Goal: Transaction & Acquisition: Purchase product/service

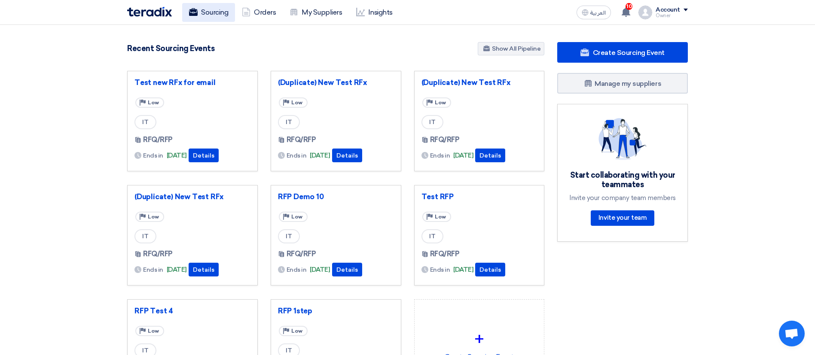
click at [220, 14] on link "Sourcing" at bounding box center [208, 12] width 53 height 19
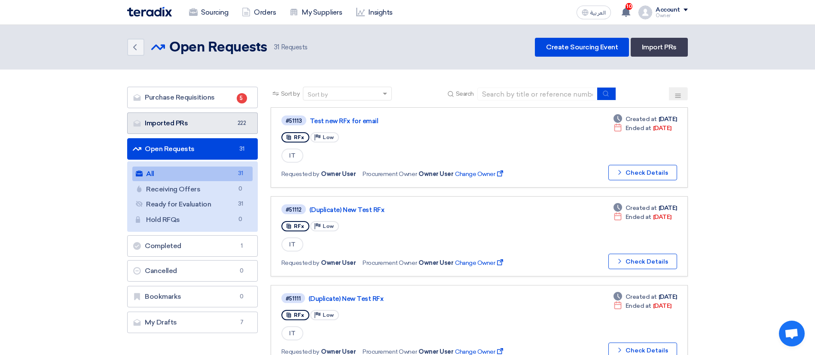
click at [190, 116] on link "Imported PRs Imported PRs 222" at bounding box center [192, 123] width 131 height 21
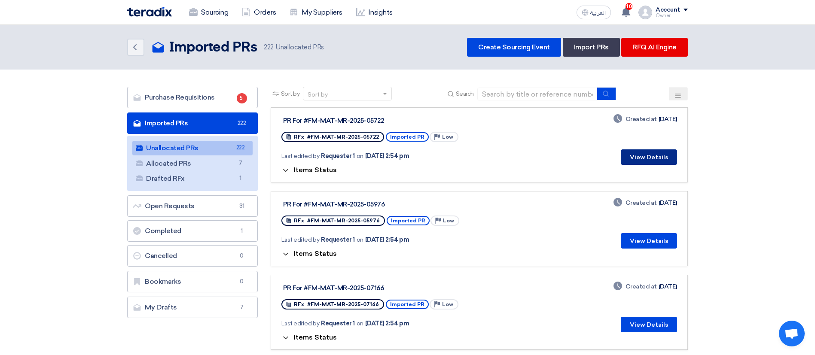
click at [637, 159] on button "View Details" at bounding box center [649, 157] width 56 height 15
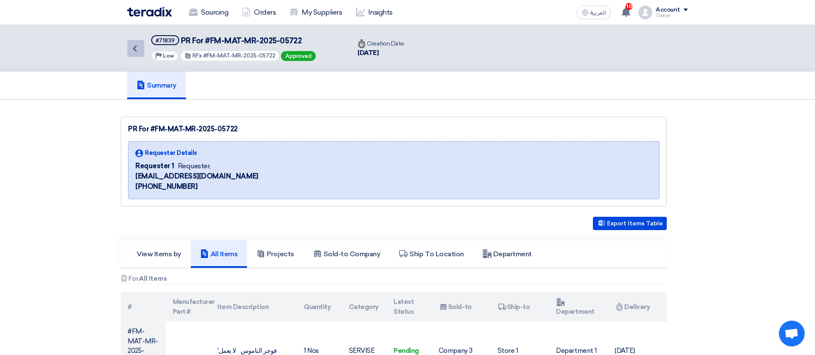
click at [140, 47] on link "Back" at bounding box center [135, 48] width 17 height 17
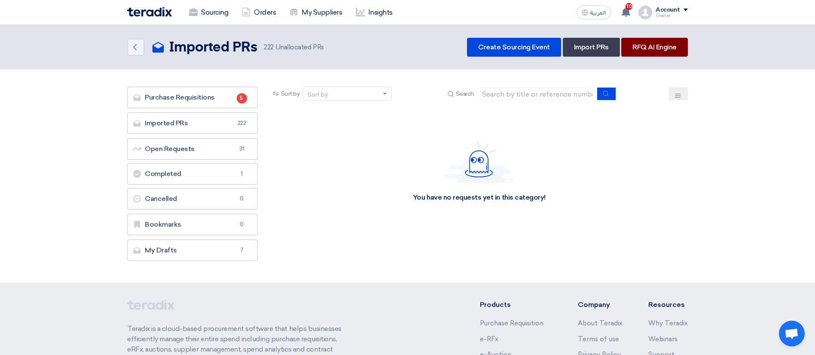
click at [625, 45] on link "RFQ AI Engine" at bounding box center [654, 47] width 67 height 19
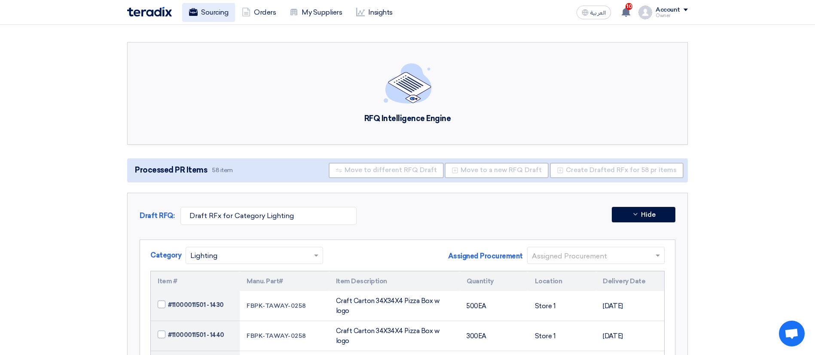
click at [212, 13] on link "Sourcing" at bounding box center [208, 12] width 53 height 19
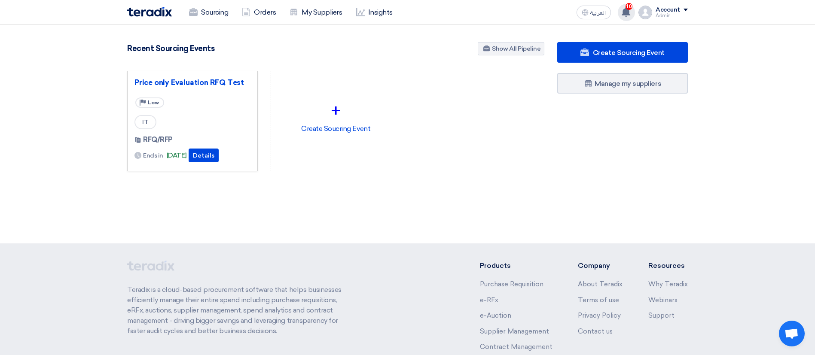
click at [621, 13] on div "10 This is a kind reminder for you to approve 3 purchase orders PO_631016, PO_1…" at bounding box center [626, 12] width 17 height 17
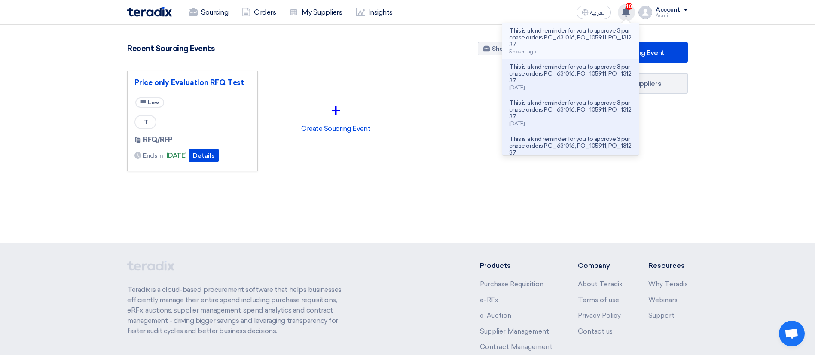
click at [546, 49] on div "This is a kind reminder for you to approve 3 purchase orders PO_631016, PO_1059…" at bounding box center [570, 41] width 123 height 27
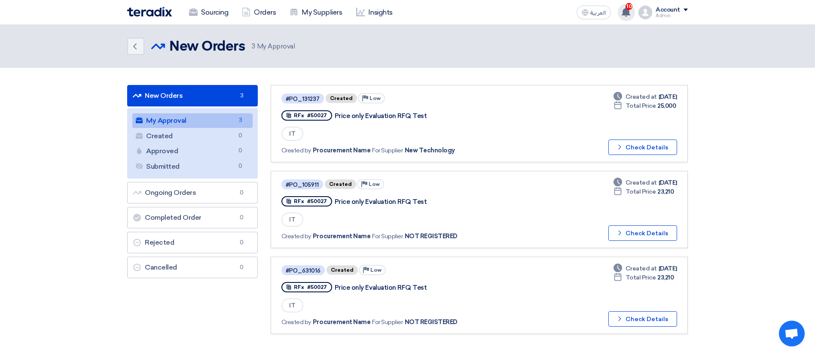
click at [622, 16] on icon at bounding box center [625, 11] width 9 height 9
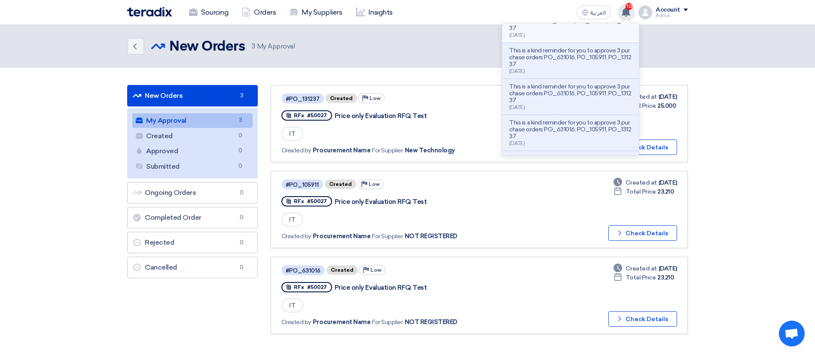
scroll to position [247, 0]
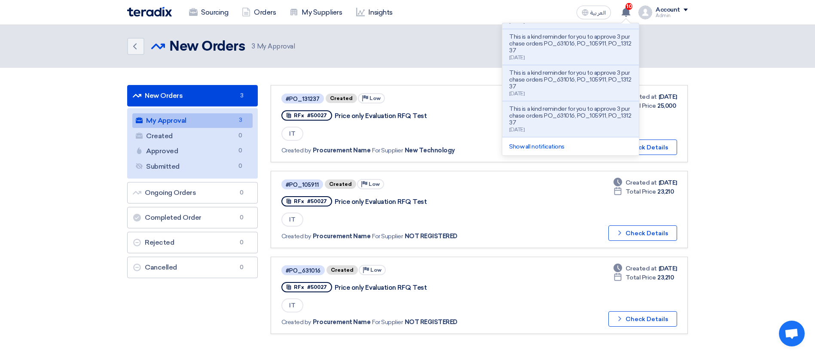
click at [334, 35] on header "Back New Orders New Orders 3 My Approval" at bounding box center [407, 46] width 815 height 43
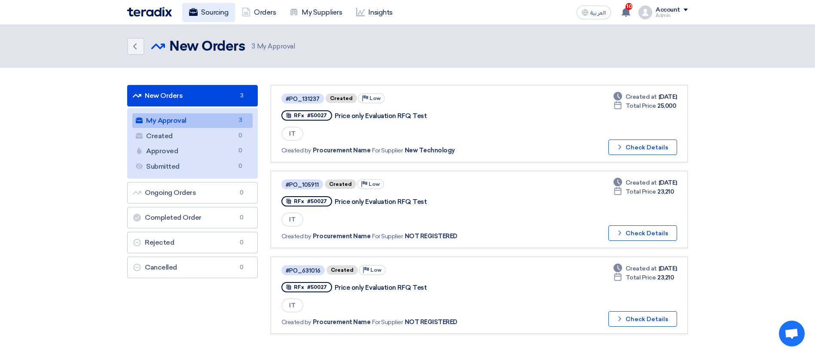
click at [205, 18] on link "Sourcing" at bounding box center [208, 12] width 53 height 19
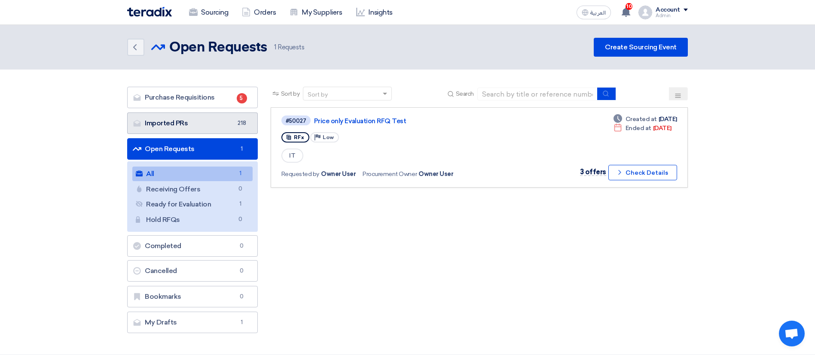
click at [186, 122] on link "Imported PRs Imported PRs 218" at bounding box center [192, 123] width 131 height 21
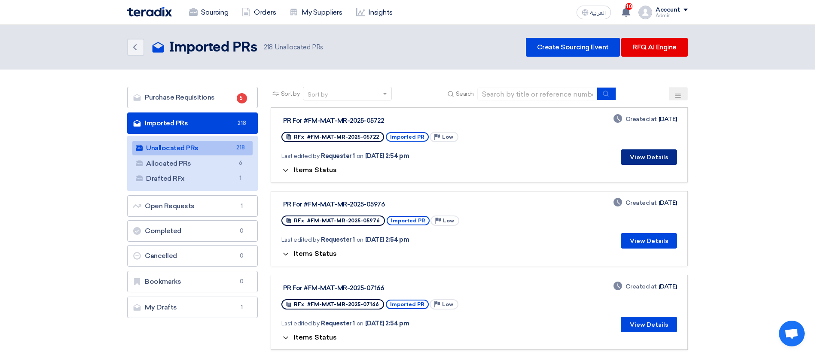
click at [651, 153] on button "View Details" at bounding box center [649, 157] width 56 height 15
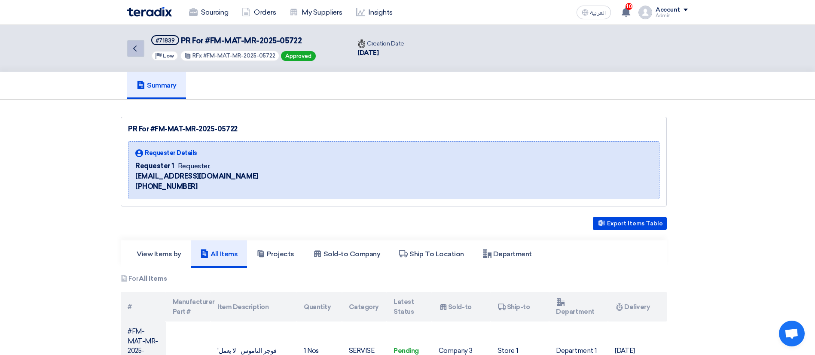
click at [133, 49] on icon "Back" at bounding box center [135, 48] width 10 height 10
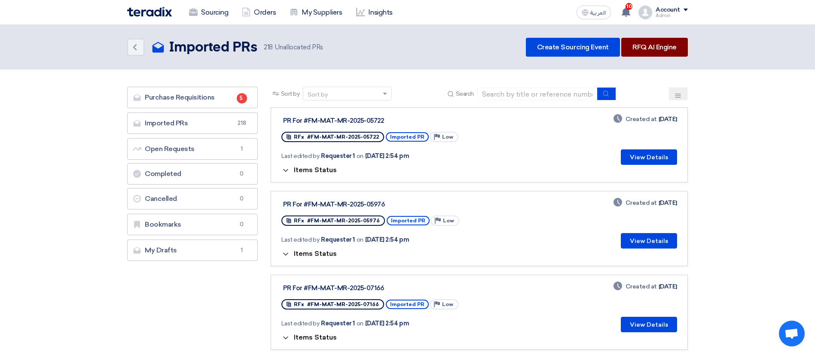
click at [654, 48] on link "RFQ AI Engine" at bounding box center [654, 47] width 67 height 19
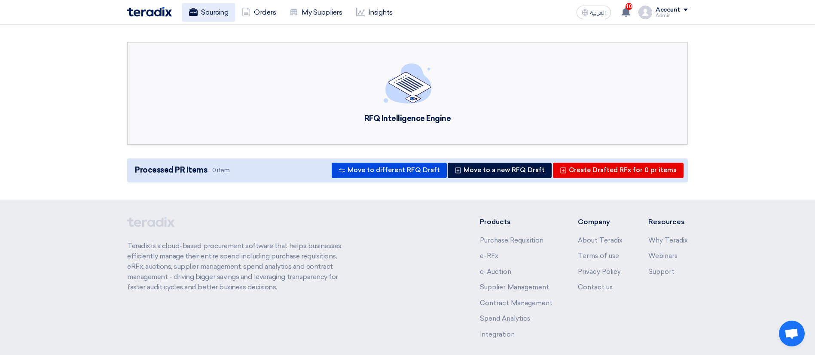
click at [213, 10] on link "Sourcing" at bounding box center [208, 12] width 53 height 19
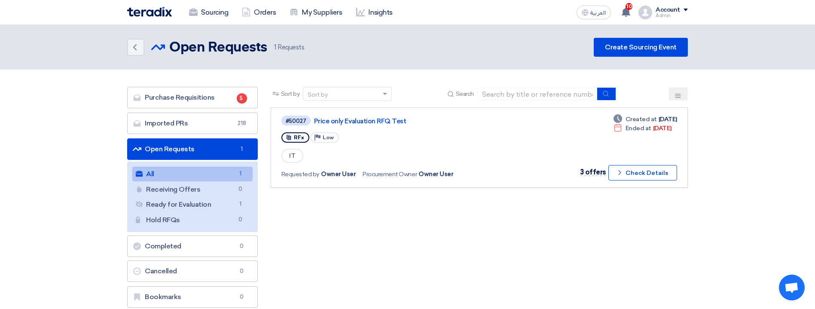
click at [355, 240] on div "Sort by Sort by Search Category Owner Type" at bounding box center [479, 212] width 430 height 251
click at [218, 120] on link "Imported PRs Imported PRs 218" at bounding box center [192, 123] width 131 height 21
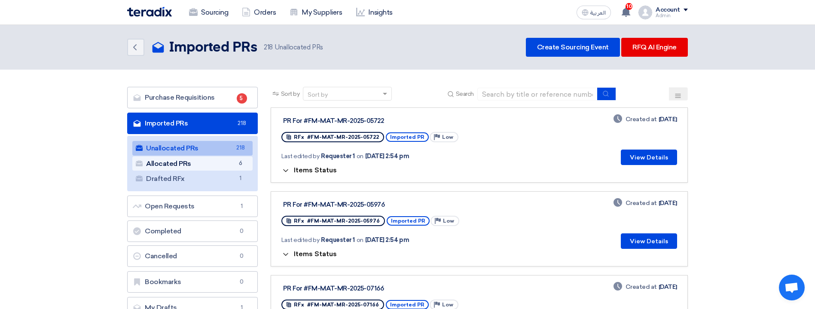
click at [230, 162] on link "Allocated PRs Allocated PRs 6" at bounding box center [192, 163] width 120 height 15
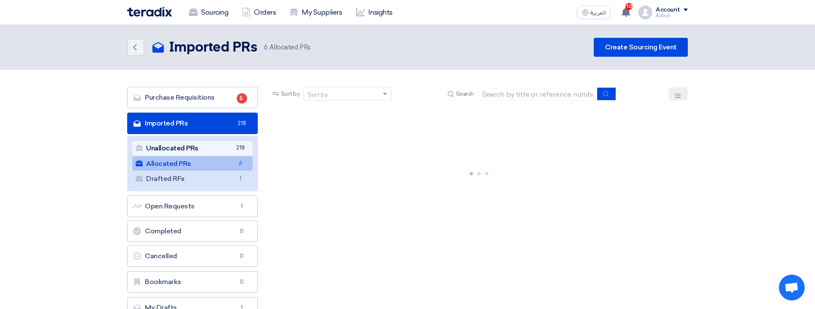
click at [220, 147] on link "Unallocated PRs Unallocated PRs 218" at bounding box center [192, 148] width 120 height 15
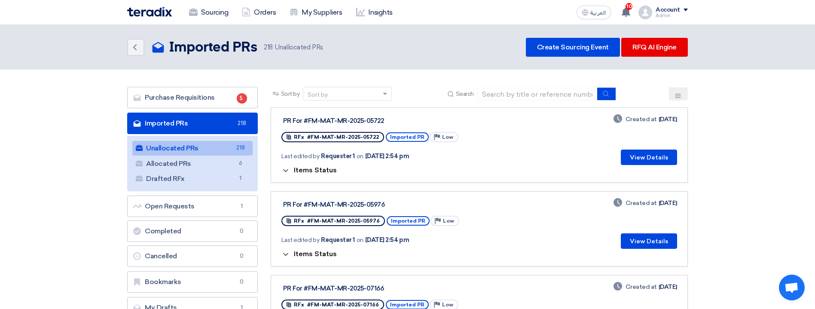
click at [312, 167] on span "Items Status" at bounding box center [315, 170] width 43 height 8
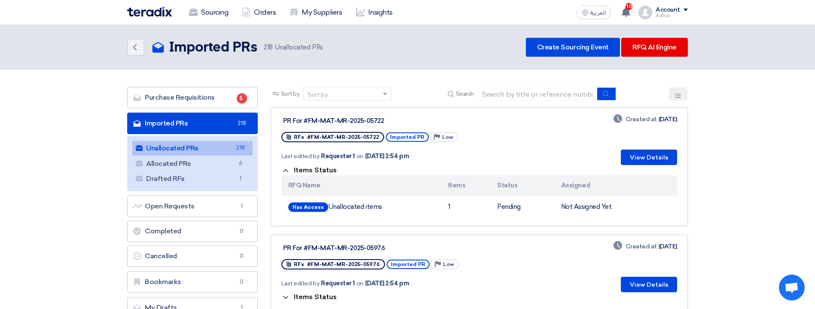
scroll to position [64, 0]
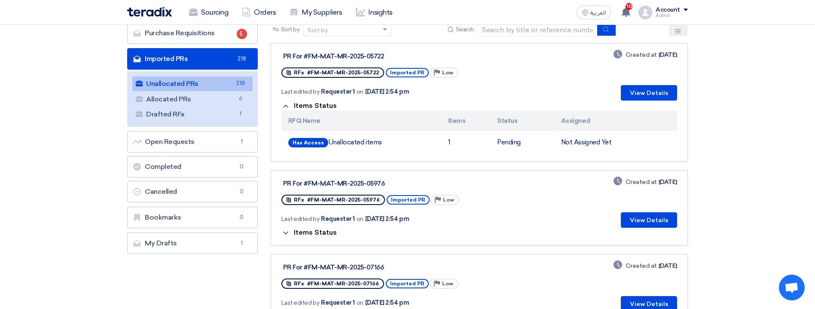
click at [297, 235] on span "Items Status" at bounding box center [315, 233] width 43 height 8
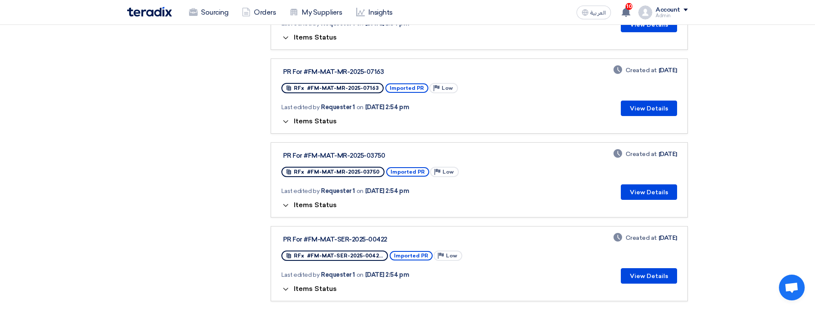
scroll to position [258, 0]
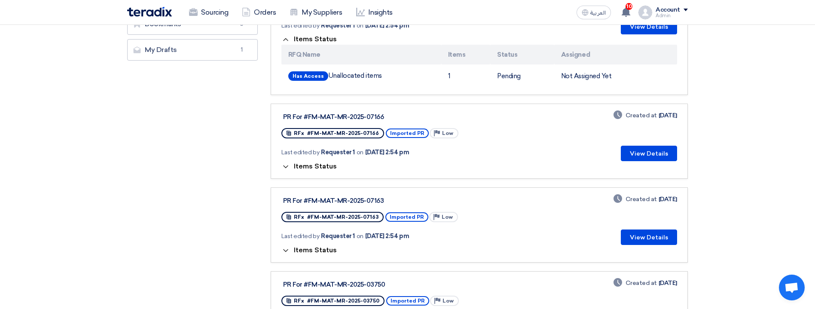
click at [319, 166] on span "Items Status" at bounding box center [315, 166] width 43 height 8
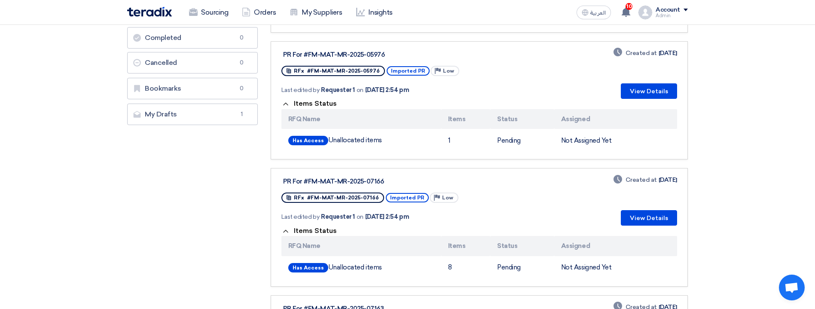
scroll to position [0, 0]
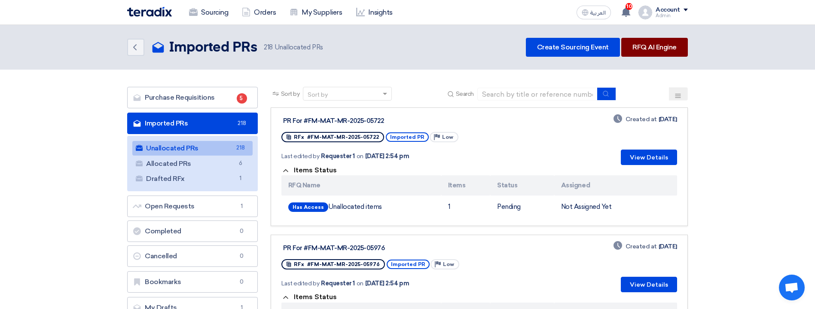
click at [662, 43] on link "RFQ AI Engine" at bounding box center [654, 47] width 67 height 19
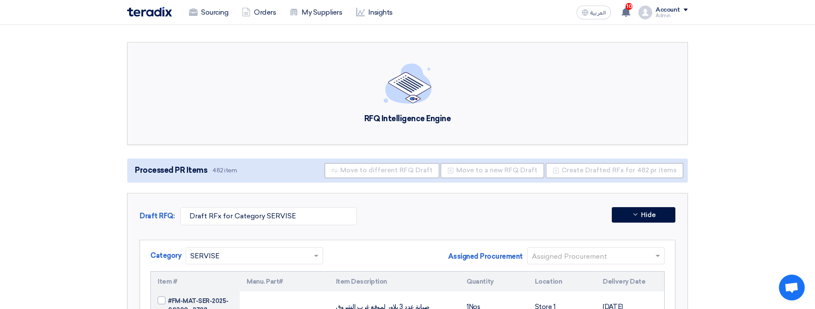
scroll to position [324, 0]
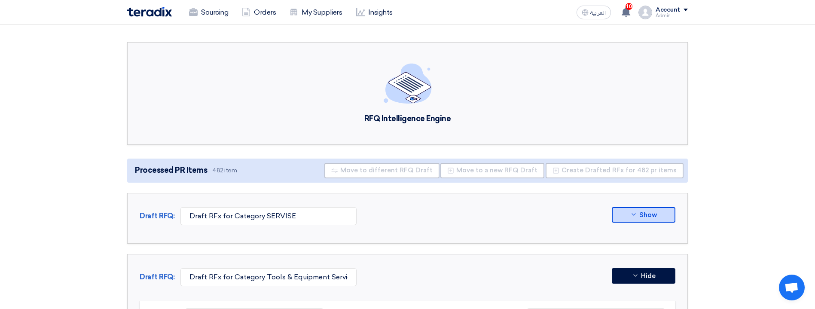
scroll to position [129, 0]
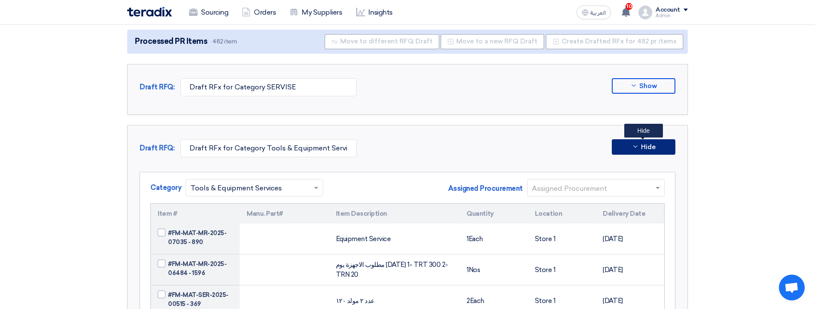
click at [642, 150] on button "Hide" at bounding box center [644, 146] width 64 height 15
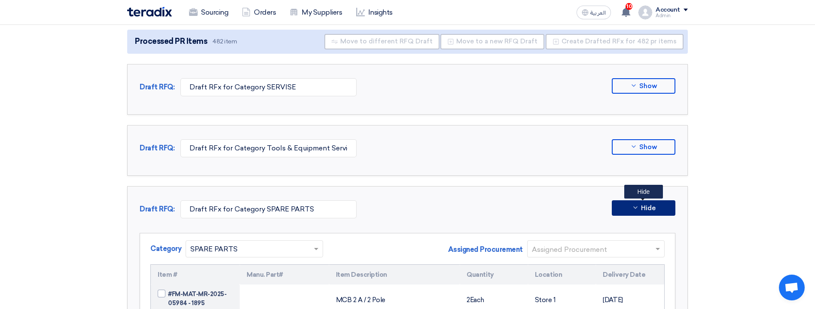
click at [640, 211] on button "Hide" at bounding box center [644, 207] width 64 height 15
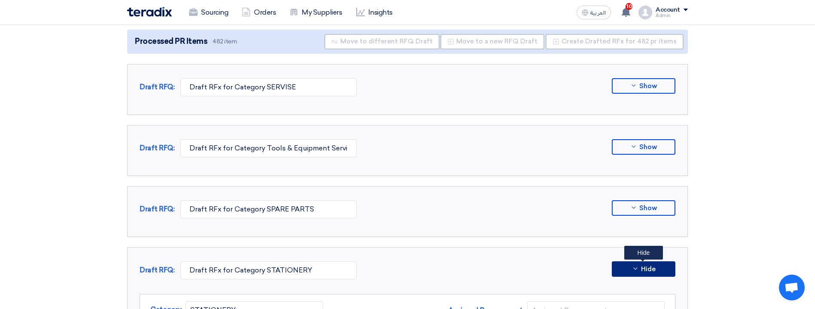
click at [638, 270] on icon at bounding box center [635, 268] width 7 height 7
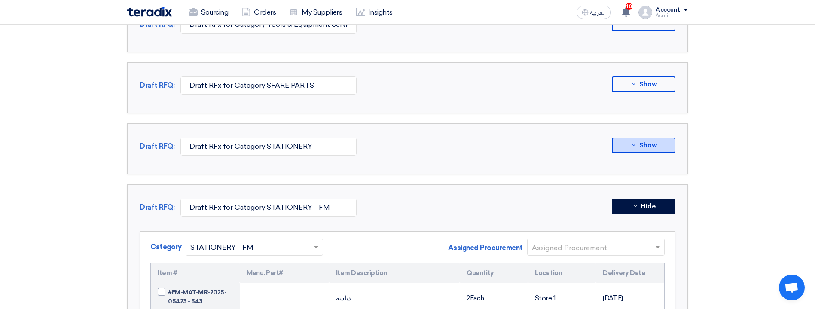
scroll to position [322, 0]
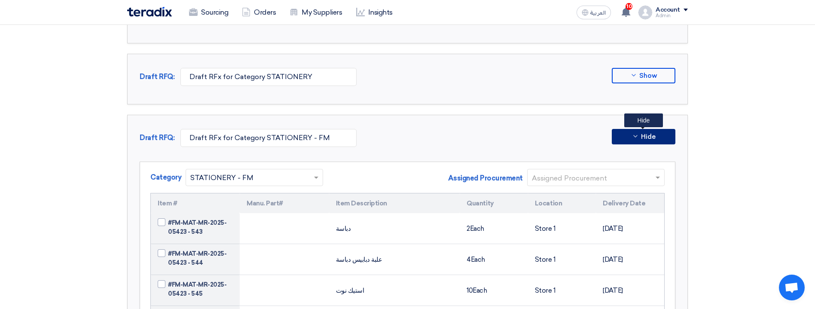
click at [637, 133] on icon at bounding box center [635, 136] width 7 height 7
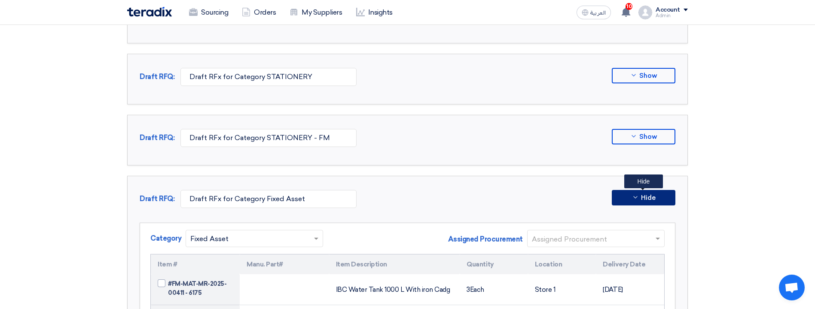
click at [641, 198] on span "Hide" at bounding box center [648, 198] width 15 height 6
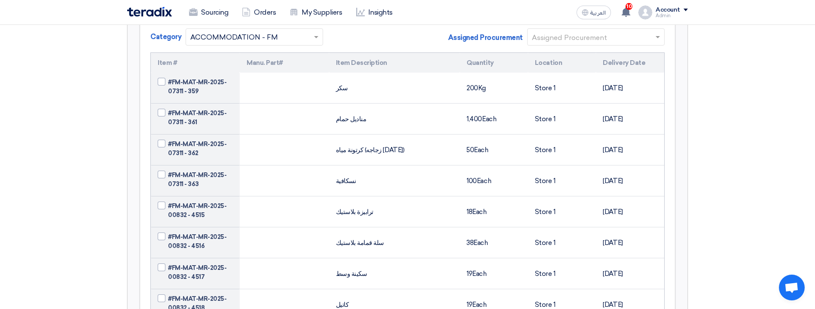
scroll to position [516, 0]
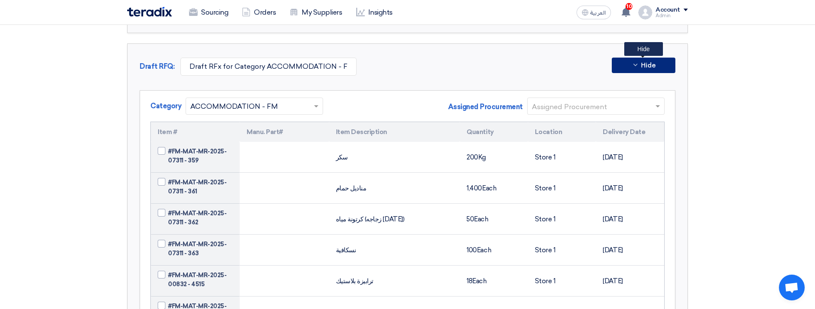
click at [655, 66] on span "Hide" at bounding box center [648, 65] width 15 height 6
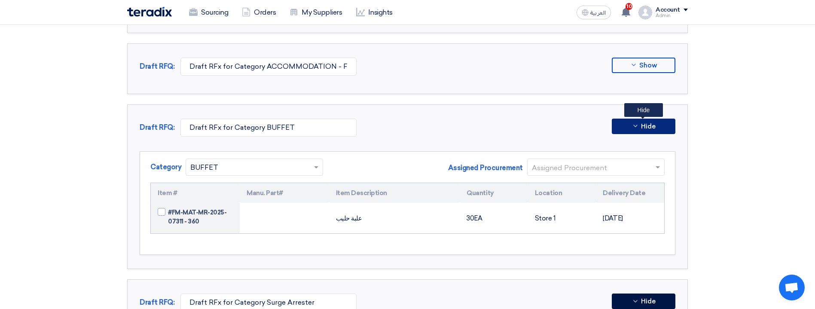
click at [649, 128] on span "Hide" at bounding box center [648, 126] width 15 height 6
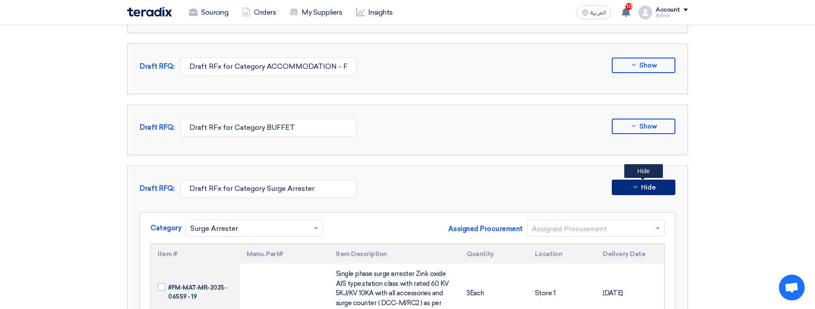
click at [646, 187] on span "Hide" at bounding box center [648, 187] width 15 height 6
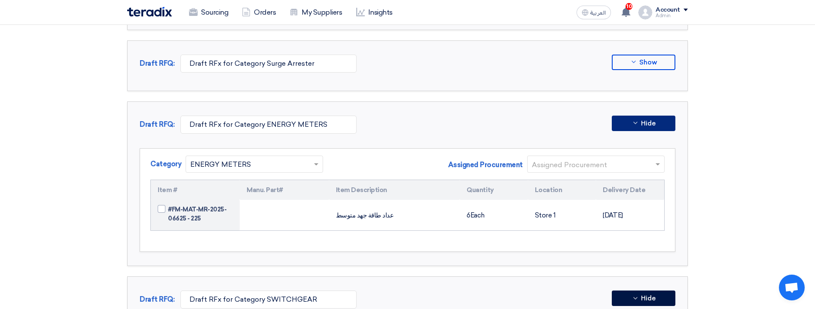
scroll to position [645, 0]
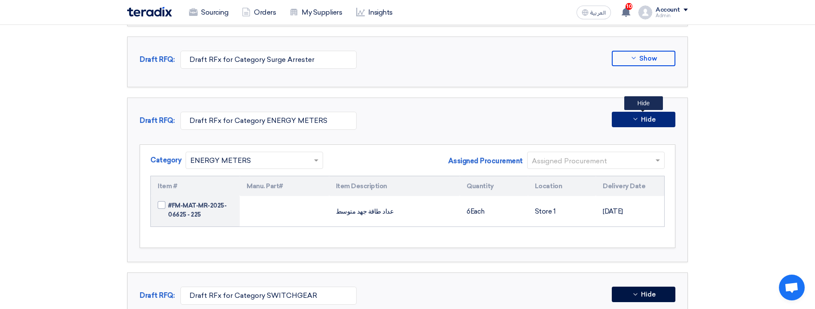
click at [655, 118] on span "Hide" at bounding box center [648, 119] width 15 height 6
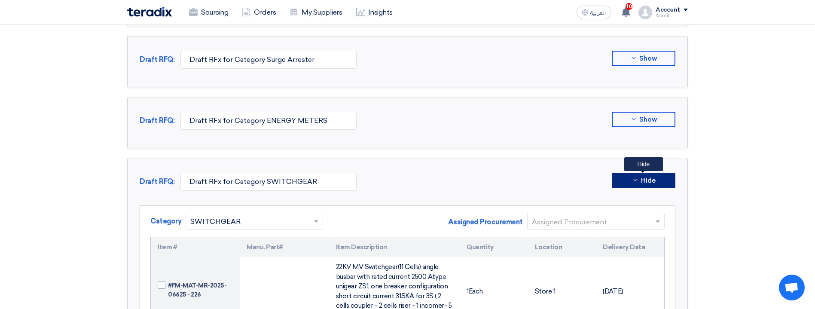
click at [644, 178] on span "Hide" at bounding box center [648, 181] width 15 height 6
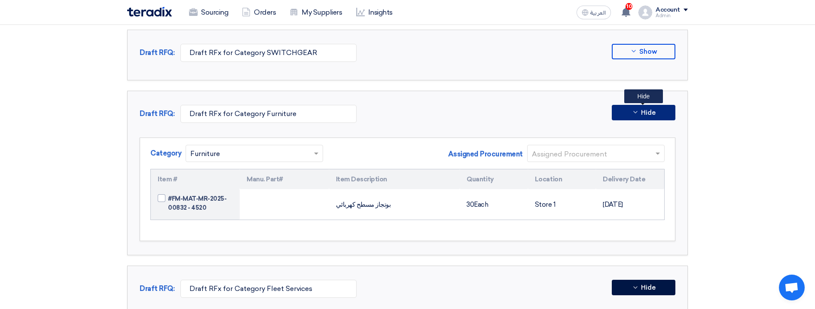
click at [652, 107] on button "Hide" at bounding box center [644, 112] width 64 height 15
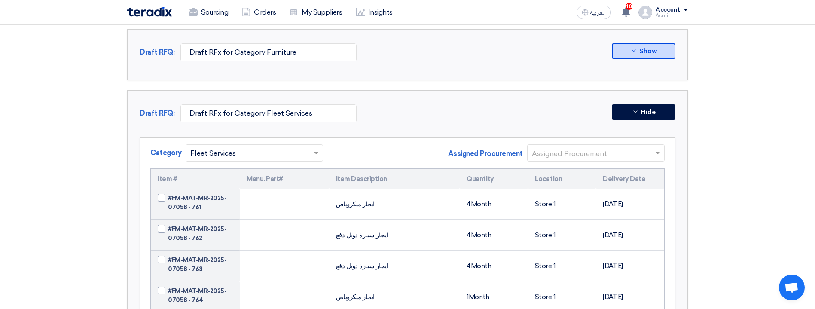
scroll to position [903, 0]
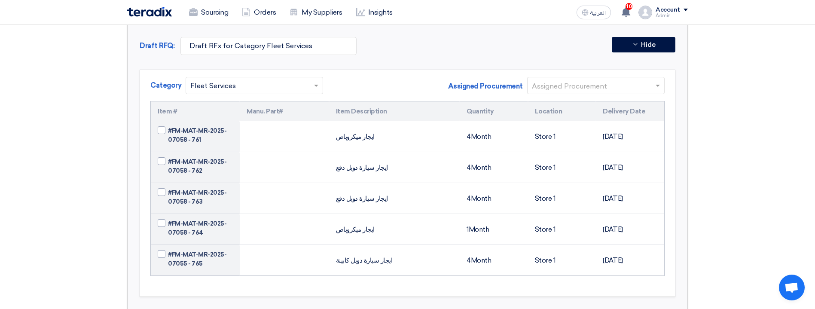
click at [283, 85] on input "text" at bounding box center [249, 86] width 119 height 14
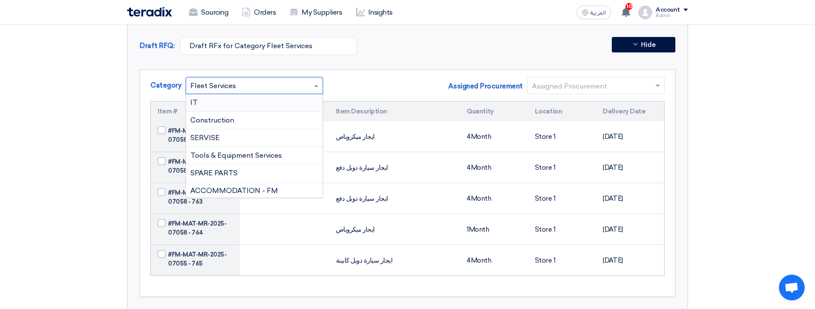
click at [344, 92] on div "Category × Fleet Services IT Construction SERVISE Tools & Equipment Services SP…" at bounding box center [407, 89] width 514 height 24
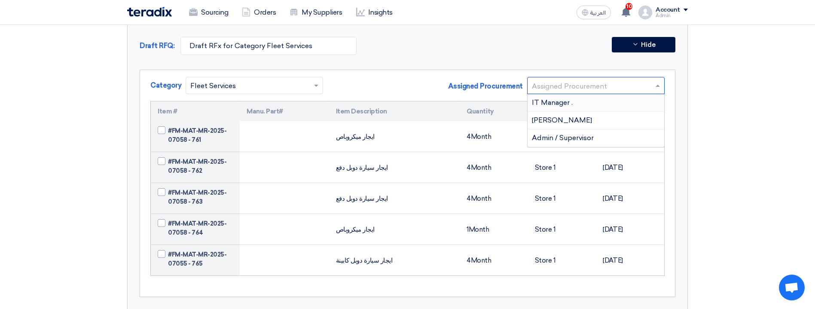
click at [629, 82] on input "text" at bounding box center [591, 86] width 119 height 14
click at [439, 95] on div "Category × Fleet Services Assigned Procurement Assigned Procurement IT Manager ." at bounding box center [407, 89] width 514 height 24
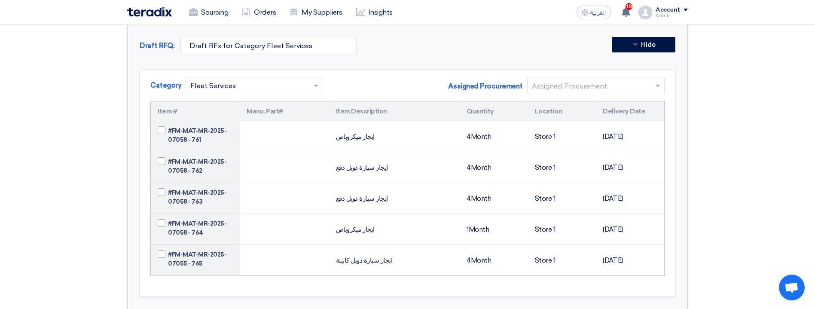
click at [687, 10] on span at bounding box center [686, 10] width 4 height 3
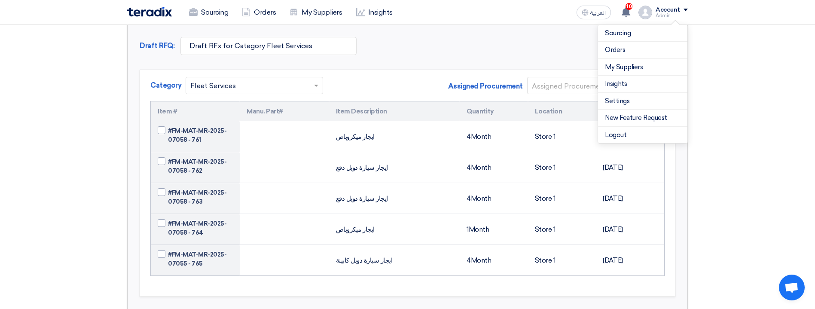
drag, startPoint x: 647, startPoint y: 98, endPoint x: 555, endPoint y: 3, distance: 132.2
click at [647, 98] on link "Settings" at bounding box center [643, 101] width 76 height 10
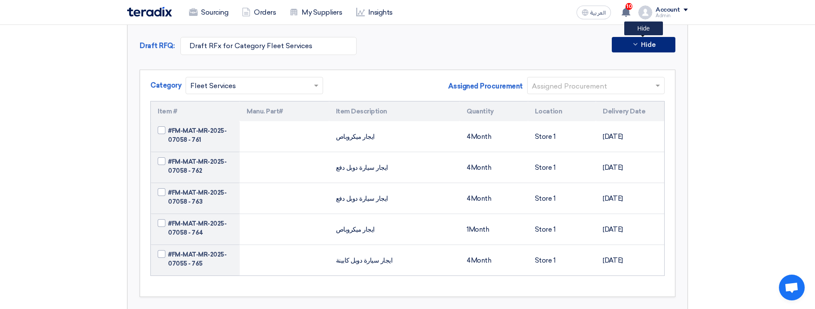
click at [651, 43] on span "Hide" at bounding box center [648, 45] width 15 height 6
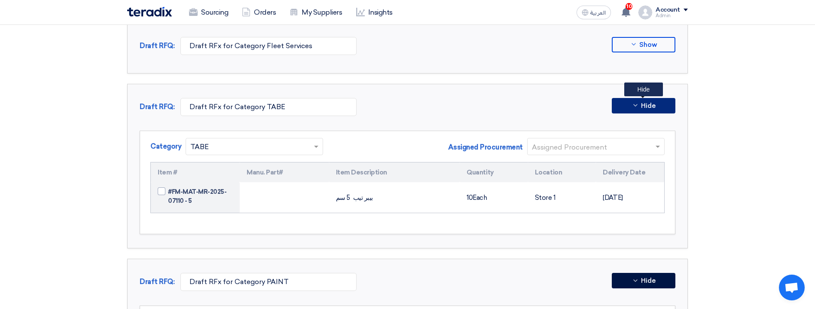
click at [637, 106] on icon at bounding box center [635, 105] width 7 height 7
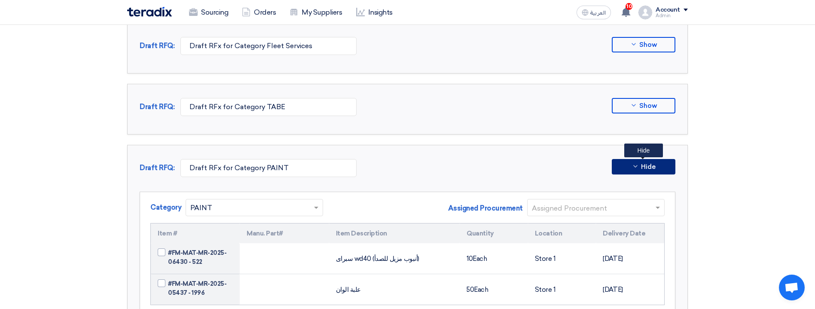
click at [643, 165] on span "Hide" at bounding box center [648, 167] width 15 height 6
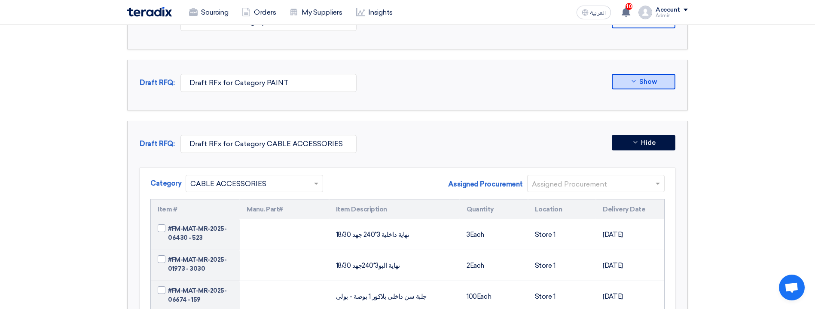
scroll to position [1031, 0]
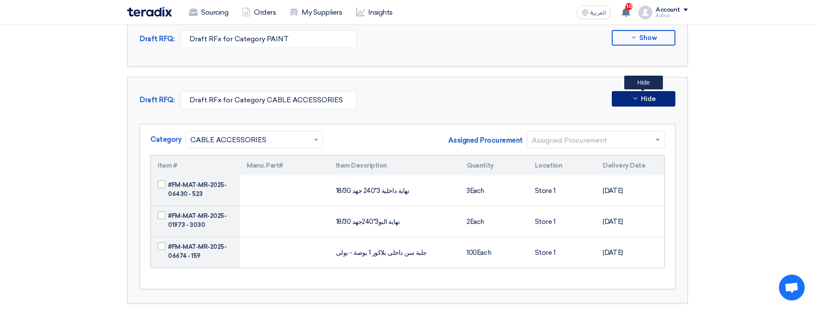
click at [663, 97] on button "Hide" at bounding box center [644, 98] width 64 height 15
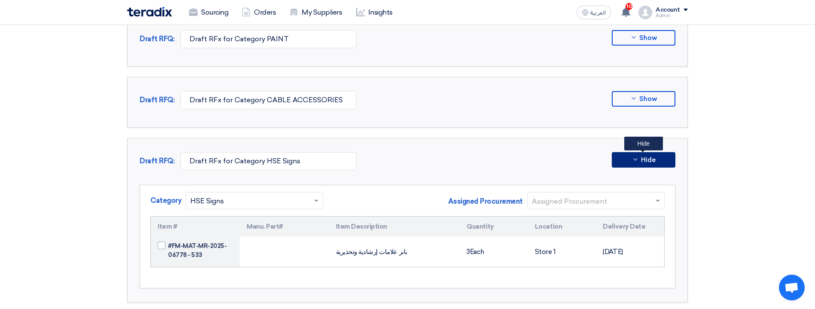
click at [649, 157] on span "Hide" at bounding box center [648, 160] width 15 height 6
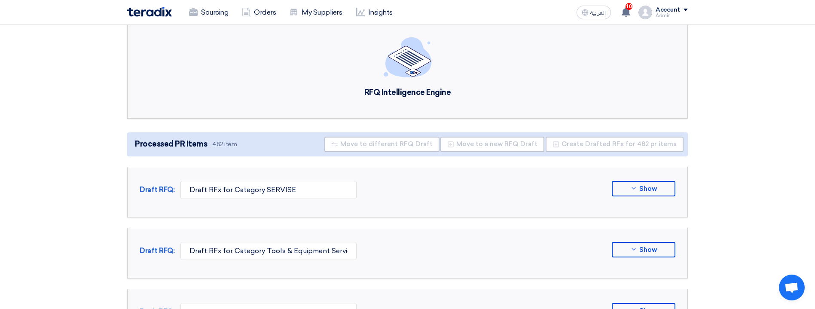
scroll to position [0, 0]
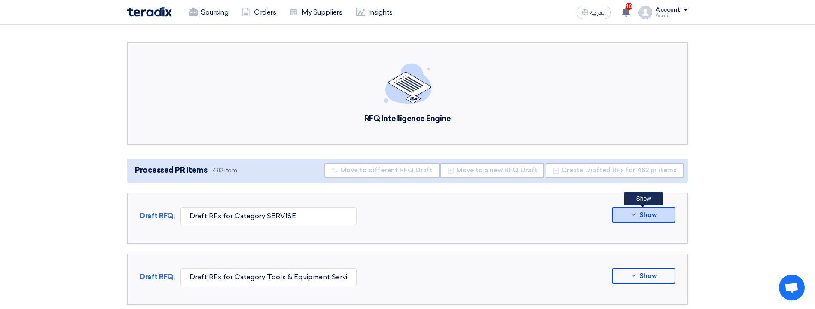
click at [651, 216] on span "Show" at bounding box center [649, 215] width 18 height 6
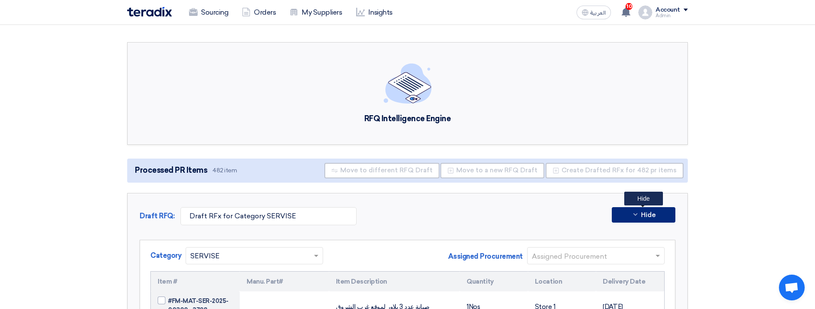
click at [645, 258] on input "text" at bounding box center [591, 256] width 119 height 14
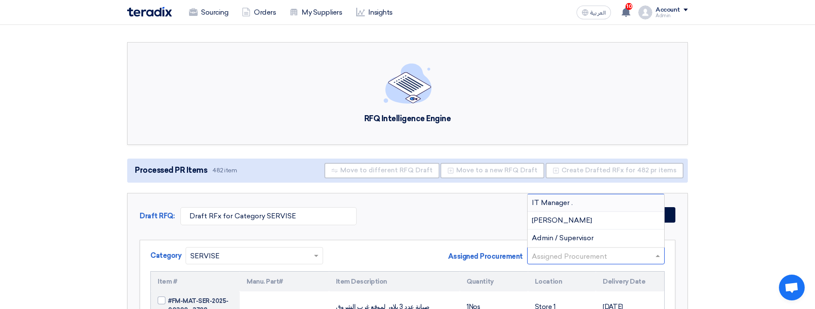
click at [645, 258] on input "text" at bounding box center [591, 256] width 119 height 14
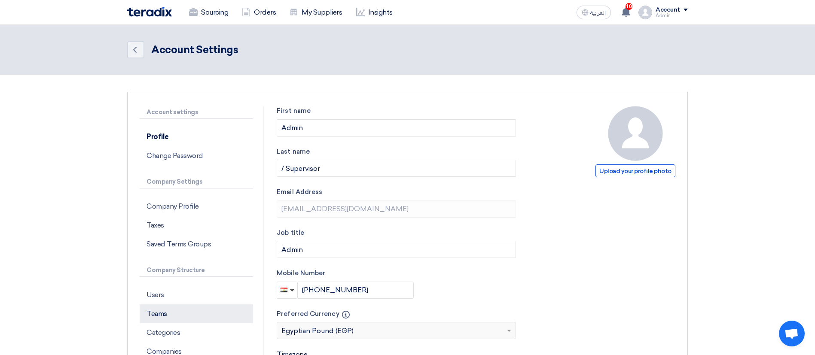
click at [145, 309] on p "Teams" at bounding box center [196, 314] width 113 height 19
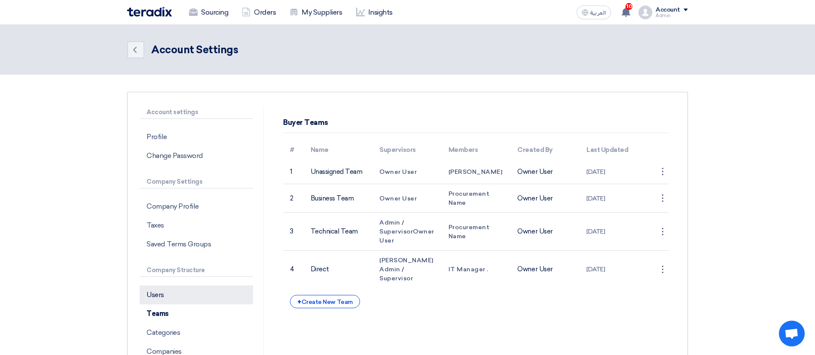
click at [163, 296] on p "Users" at bounding box center [196, 295] width 113 height 19
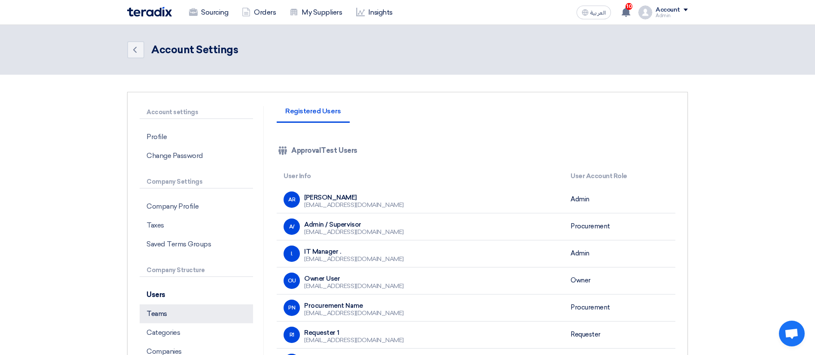
click at [210, 309] on p "Teams" at bounding box center [196, 314] width 113 height 19
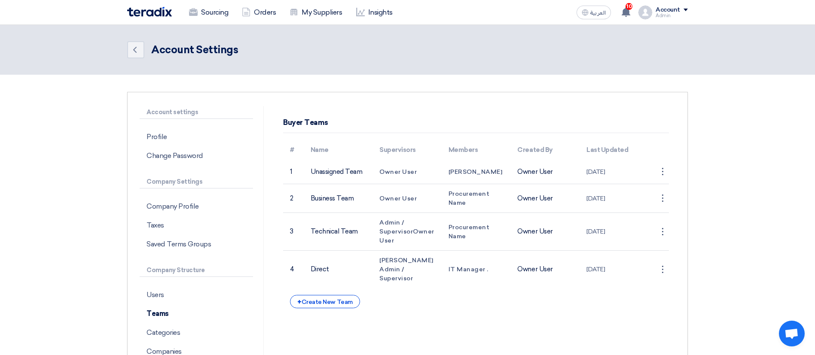
drag, startPoint x: 331, startPoint y: 268, endPoint x: 486, endPoint y: 283, distance: 155.9
click at [486, 283] on div "# Name Supervisors Members Created By Last Updated 1 Unassigned Team Owner User…" at bounding box center [476, 224] width 386 height 169
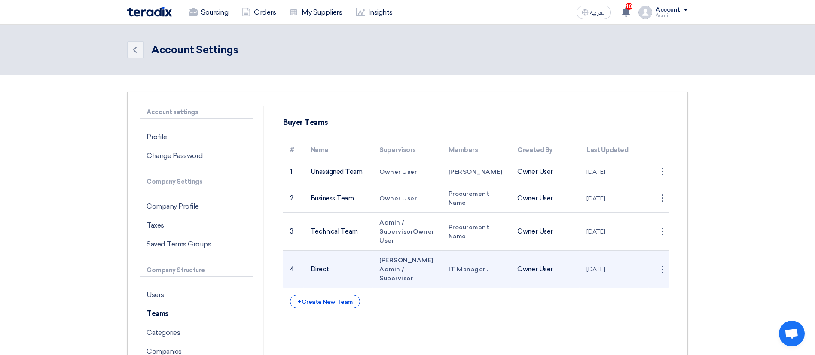
click at [478, 270] on td "IT Manager ." at bounding box center [476, 270] width 69 height 38
click at [664, 263] on div "⋮" at bounding box center [663, 270] width 14 height 14
click at [660, 282] on link "Edit Team" at bounding box center [647, 286] width 44 height 12
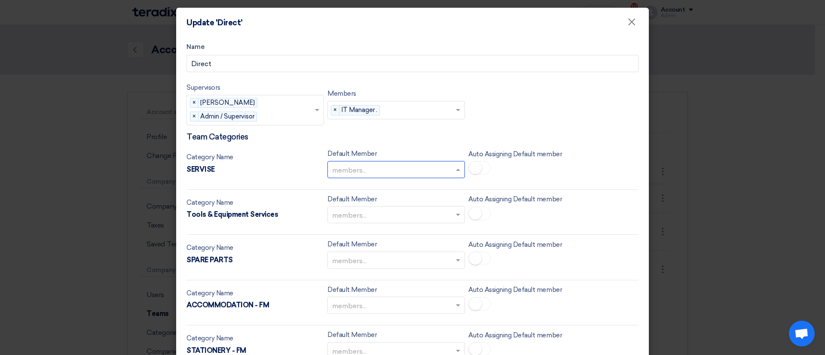
click at [432, 163] on input "text" at bounding box center [391, 170] width 119 height 14
click at [360, 187] on div "[PERSON_NAME]" at bounding box center [396, 187] width 137 height 18
click at [471, 167] on small at bounding box center [475, 168] width 13 height 13
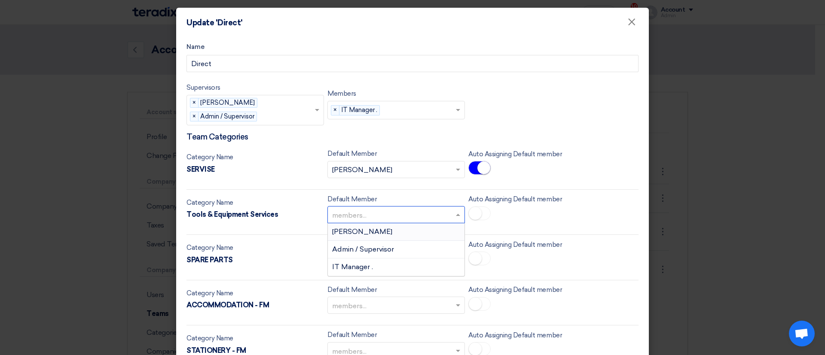
click at [424, 215] on input "text" at bounding box center [391, 216] width 119 height 14
click at [294, 168] on div "SERVISE" at bounding box center [256, 170] width 138 height 10
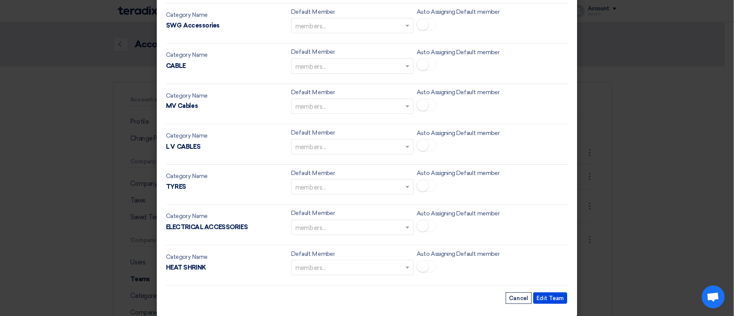
scroll to position [2280, 0]
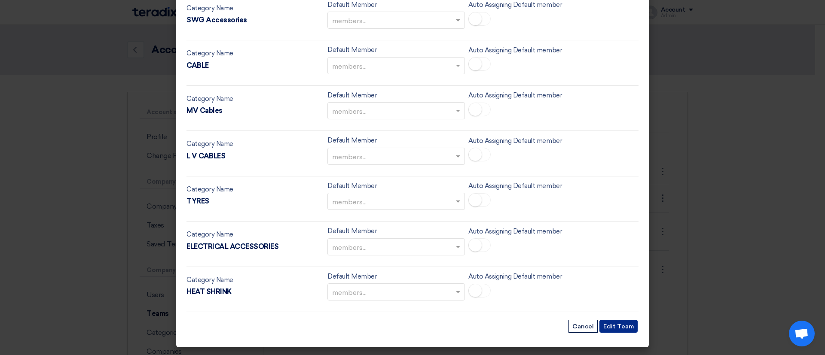
click at [610, 309] on button "Edit Team" at bounding box center [619, 326] width 38 height 13
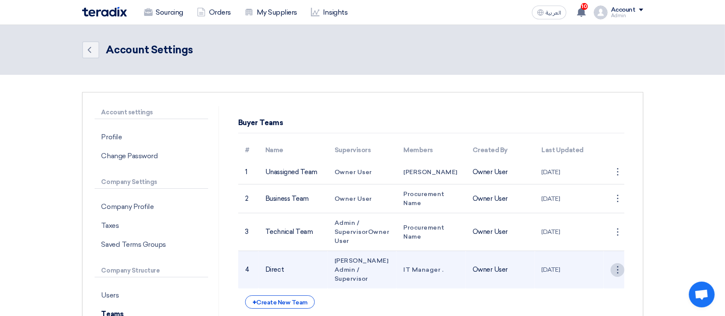
click at [616, 263] on div "⋮" at bounding box center [617, 270] width 14 height 14
click at [596, 281] on link "Edit Team" at bounding box center [602, 286] width 44 height 12
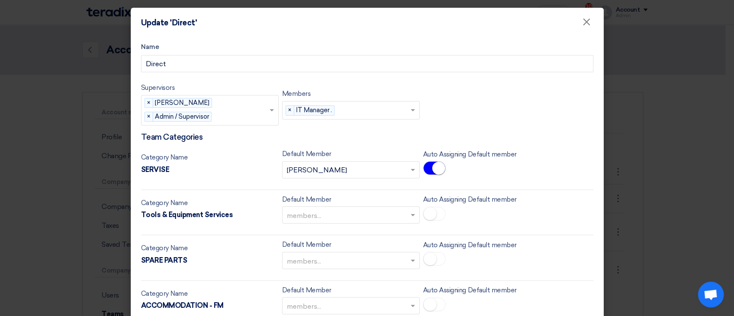
click at [357, 169] on input "text" at bounding box center [346, 170] width 119 height 14
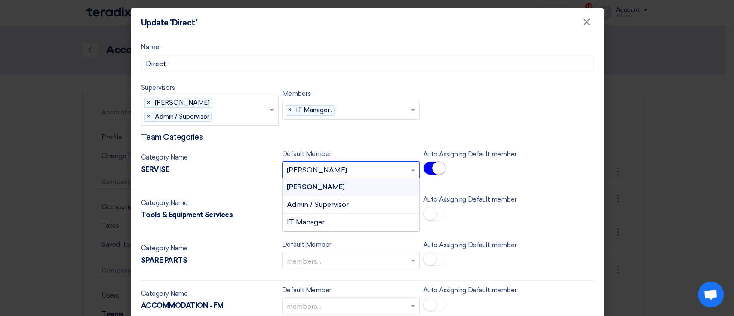
click at [340, 182] on div "[PERSON_NAME]" at bounding box center [350, 187] width 137 height 18
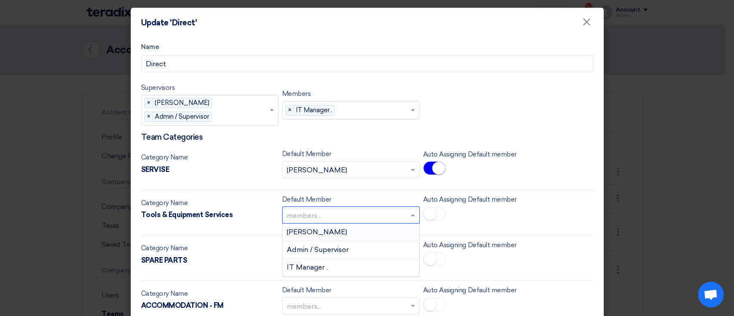
click at [354, 215] on input "text" at bounding box center [346, 216] width 119 height 14
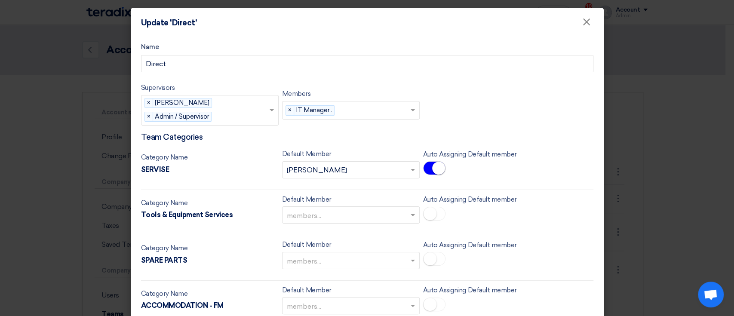
click at [238, 178] on div "Category Name SERVISE Default Member members... × Abd Rah × Auto Assigning Defa…" at bounding box center [367, 167] width 452 height 37
drag, startPoint x: 181, startPoint y: 175, endPoint x: 131, endPoint y: 137, distance: 62.2
click at [69, 115] on modal-container "Update 'Direct' × Name Direct Supervisors Supervisors... × Abd Rah × Admin / Su…" at bounding box center [367, 158] width 734 height 316
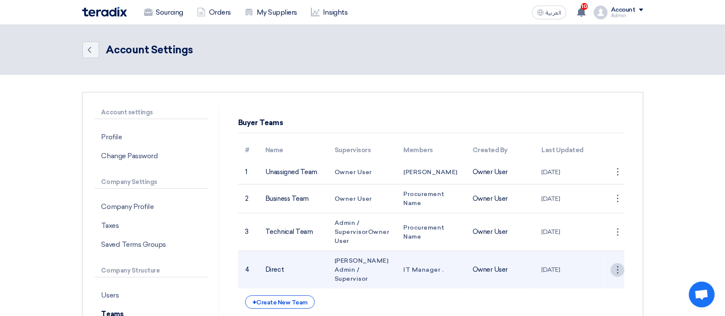
click at [616, 266] on div "⋮" at bounding box center [617, 270] width 14 height 14
click at [605, 280] on link "Edit Team" at bounding box center [602, 286] width 44 height 12
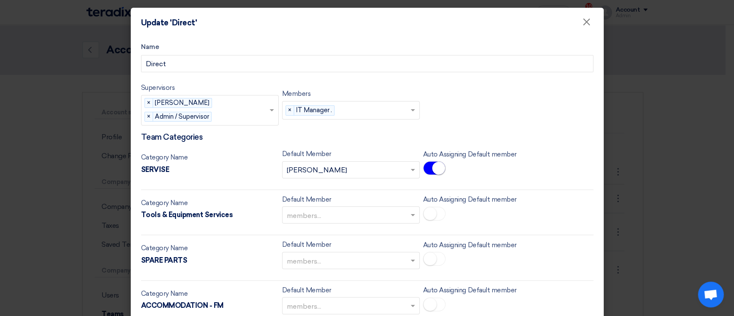
click at [388, 168] on input "text" at bounding box center [346, 170] width 119 height 14
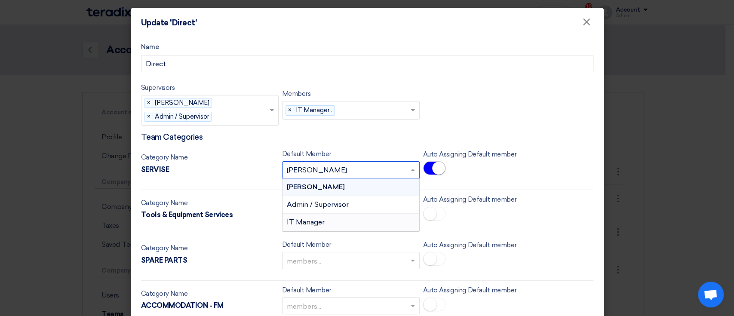
click at [319, 220] on span "IT Manager ." at bounding box center [307, 222] width 41 height 8
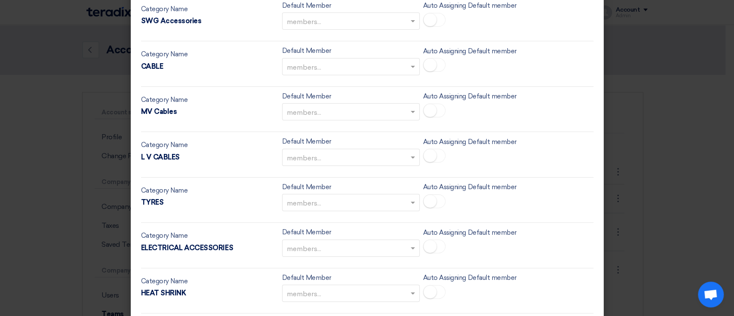
scroll to position [2314, 0]
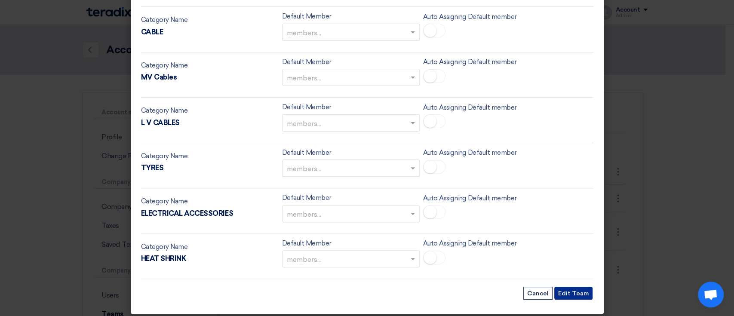
click at [581, 287] on button "Edit Team" at bounding box center [573, 293] width 38 height 13
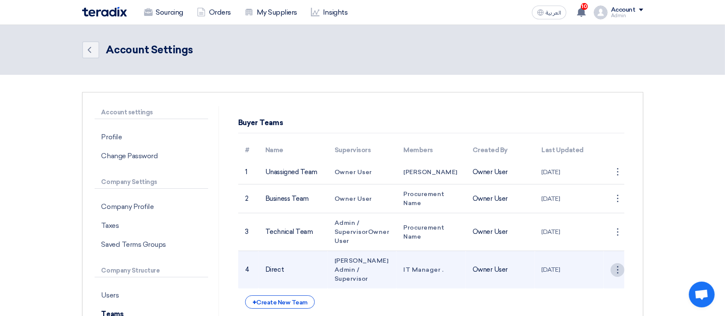
click at [615, 264] on div "⋮" at bounding box center [617, 270] width 14 height 14
click at [605, 280] on link "Edit Team" at bounding box center [602, 286] width 44 height 12
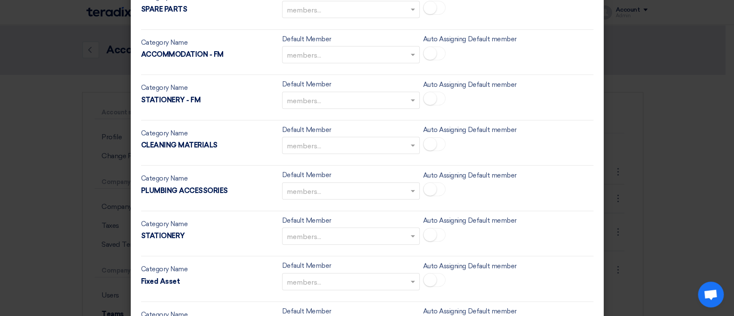
scroll to position [79, 0]
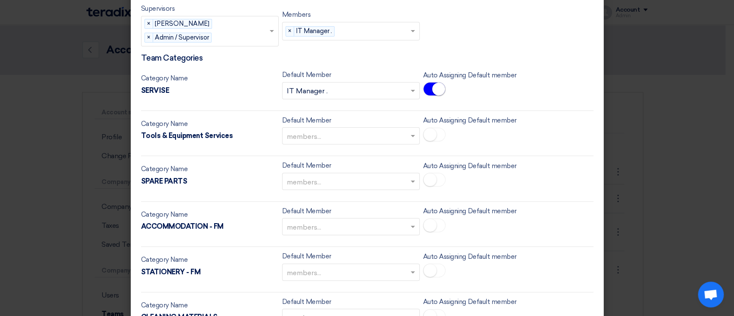
click at [324, 134] on input "text" at bounding box center [346, 137] width 119 height 14
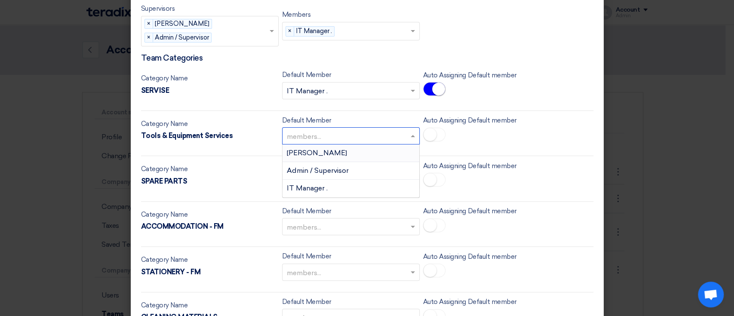
click at [317, 155] on div "[PERSON_NAME]" at bounding box center [350, 153] width 137 height 18
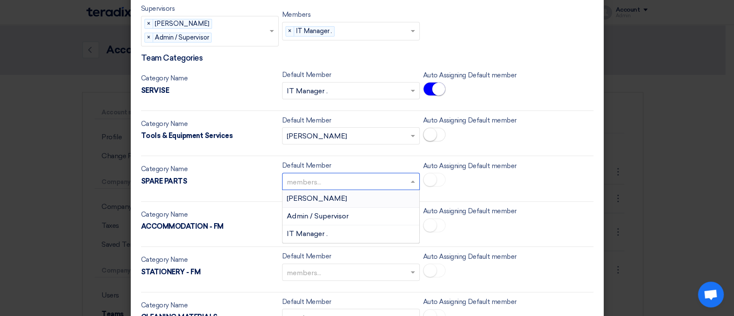
click at [317, 175] on input "text" at bounding box center [346, 182] width 119 height 14
click at [315, 234] on span "IT Manager ." at bounding box center [307, 234] width 41 height 8
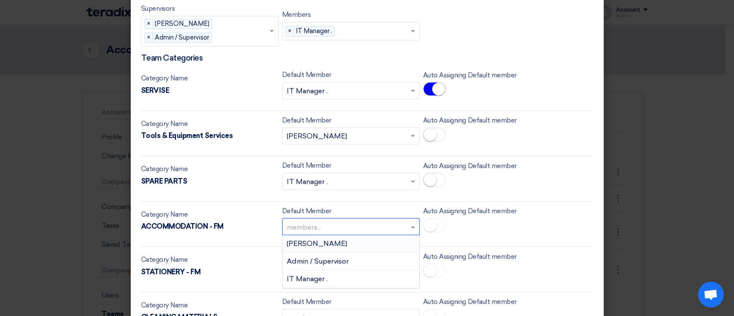
click at [321, 229] on input "text" at bounding box center [346, 227] width 119 height 14
click at [314, 248] on div "[PERSON_NAME]" at bounding box center [350, 244] width 137 height 18
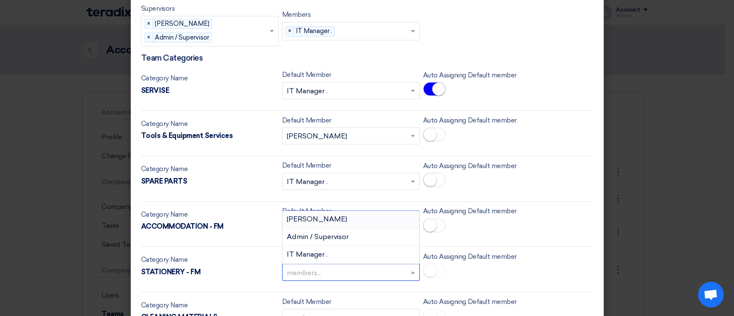
click at [313, 276] on input "text" at bounding box center [346, 273] width 119 height 14
click at [311, 256] on span "IT Manager ." at bounding box center [307, 254] width 41 height 8
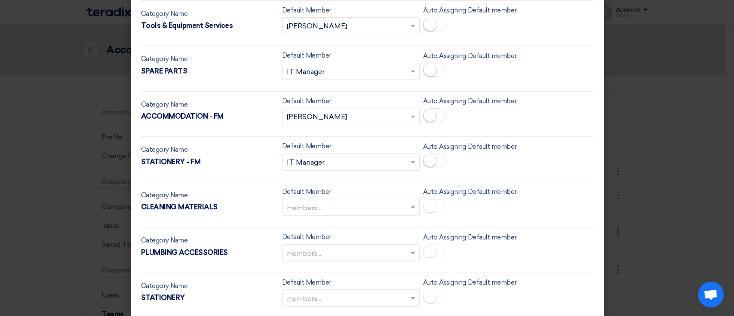
scroll to position [251, 0]
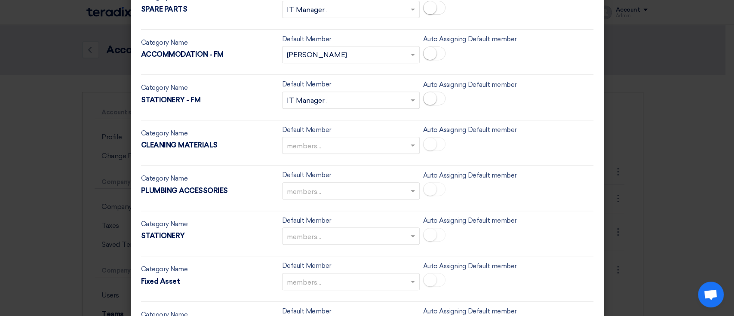
click at [324, 140] on input "text" at bounding box center [346, 146] width 119 height 14
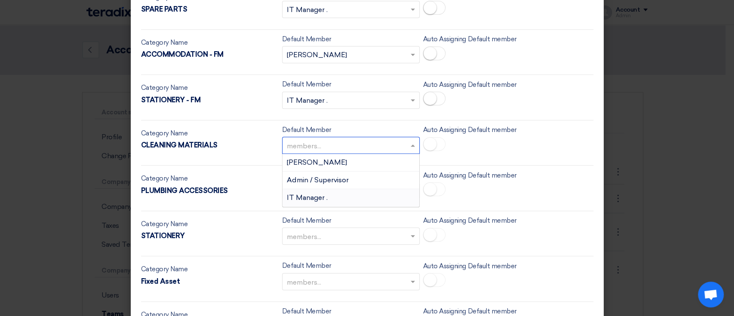
click at [317, 191] on div "IT Manager ." at bounding box center [350, 197] width 137 height 17
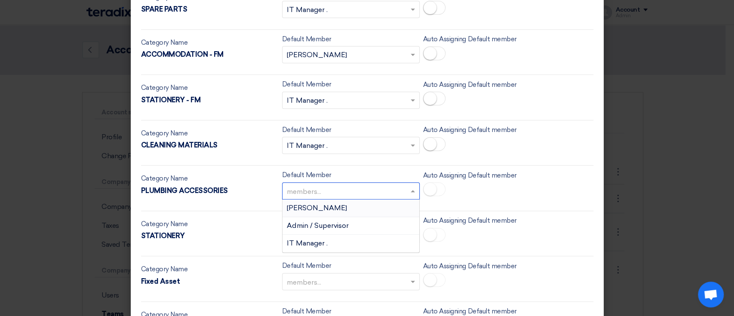
click at [318, 190] on input "text" at bounding box center [346, 191] width 119 height 14
click at [321, 208] on div "[PERSON_NAME]" at bounding box center [350, 208] width 137 height 18
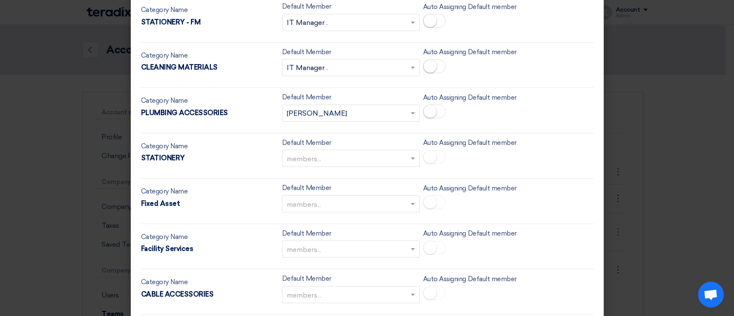
scroll to position [366, 0]
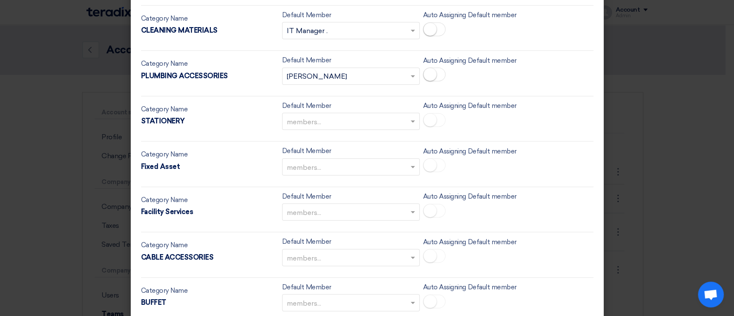
click at [337, 115] on input "text" at bounding box center [346, 122] width 119 height 14
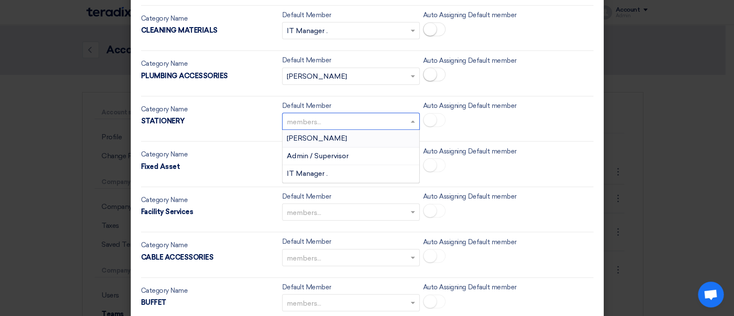
click at [333, 141] on div "[PERSON_NAME]" at bounding box center [350, 139] width 137 height 18
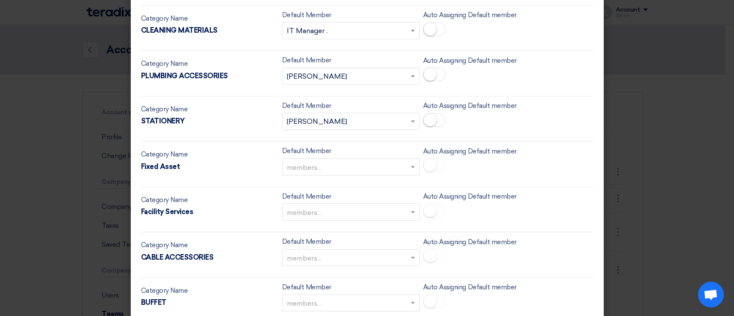
click at [327, 165] on input "text" at bounding box center [346, 167] width 119 height 14
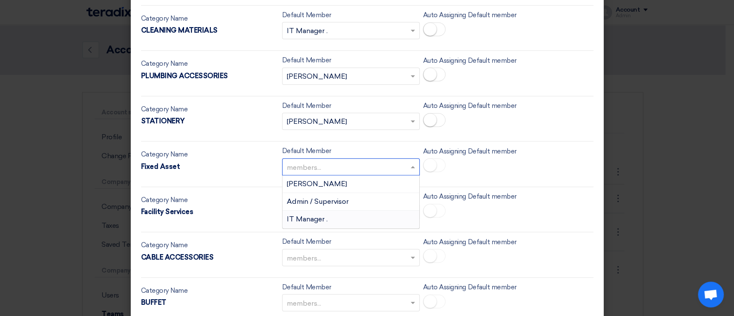
click at [318, 219] on span "IT Manager ." at bounding box center [307, 219] width 41 height 8
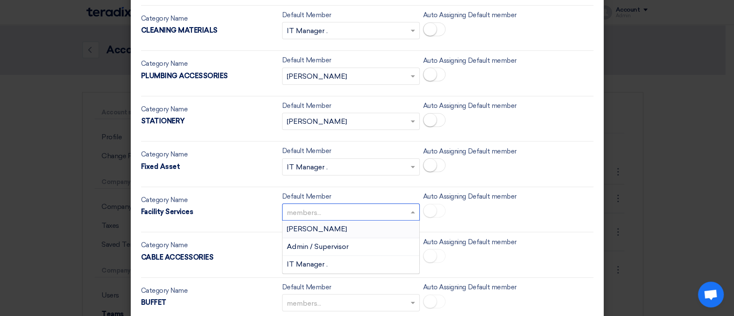
click at [326, 209] on input "text" at bounding box center [346, 213] width 119 height 14
click at [303, 260] on span "IT Manager ." at bounding box center [307, 264] width 41 height 8
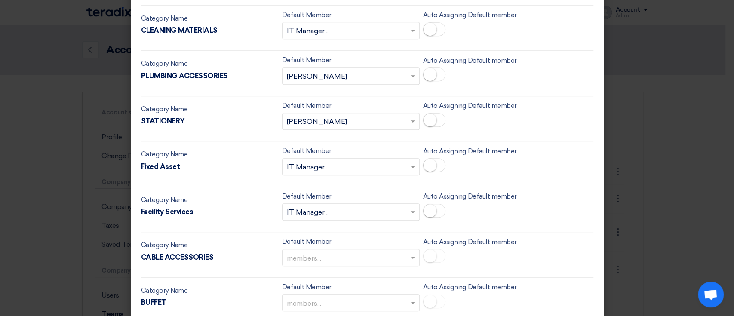
click at [311, 251] on input "text" at bounding box center [346, 258] width 119 height 14
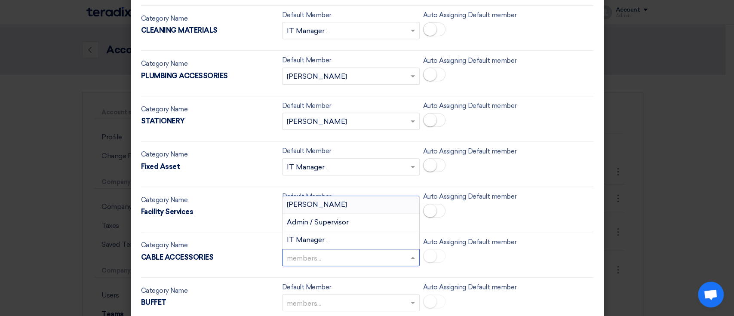
click at [334, 202] on div "[PERSON_NAME]" at bounding box center [350, 205] width 137 height 18
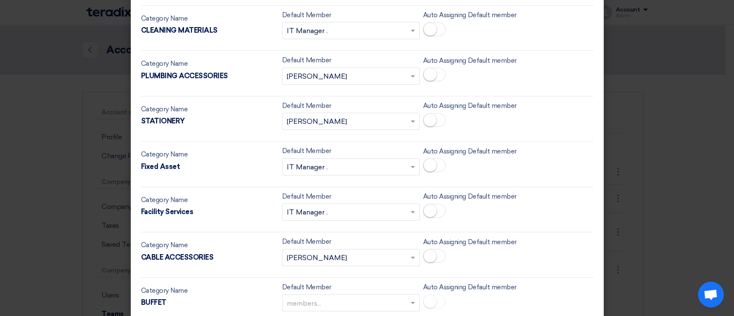
scroll to position [480, 0]
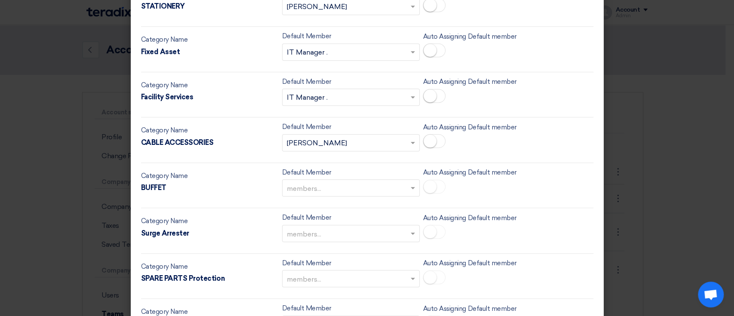
click at [330, 184] on input "text" at bounding box center [346, 189] width 119 height 14
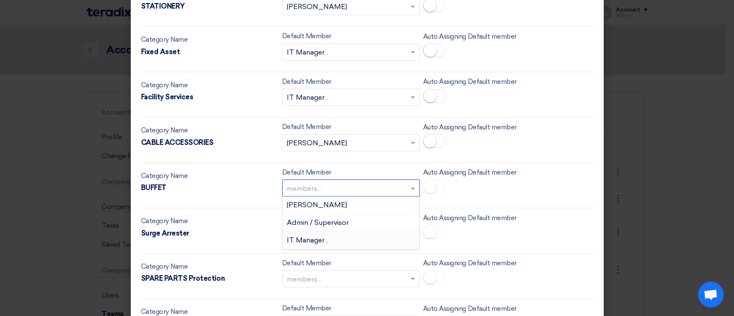
click at [313, 239] on span "IT Manager ." at bounding box center [307, 240] width 41 height 8
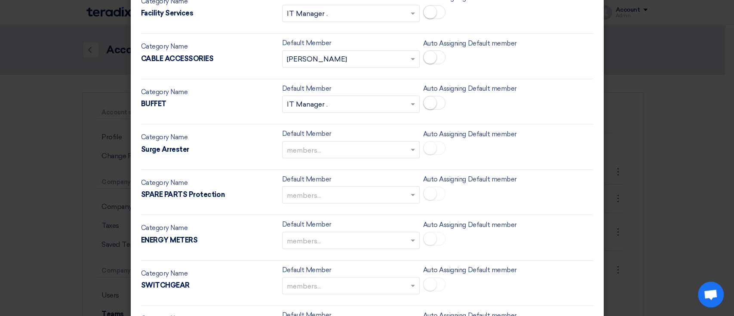
scroll to position [595, 0]
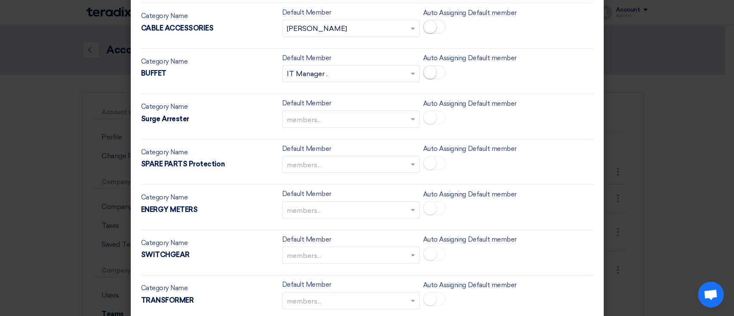
click at [338, 118] on input "text" at bounding box center [346, 120] width 119 height 14
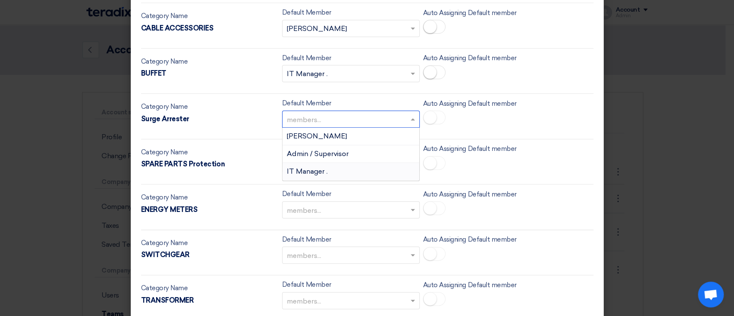
click at [319, 167] on span "IT Manager ." at bounding box center [307, 171] width 41 height 8
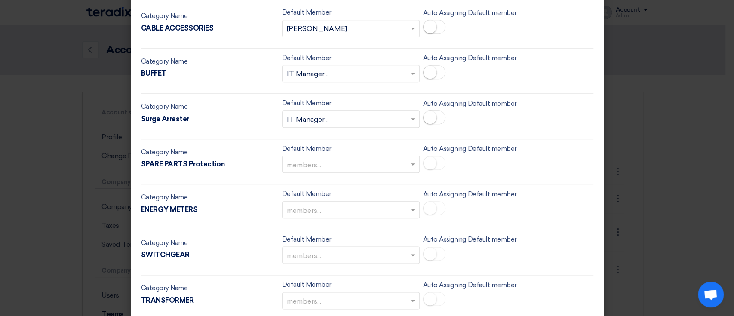
click at [319, 167] on input "text" at bounding box center [346, 165] width 119 height 14
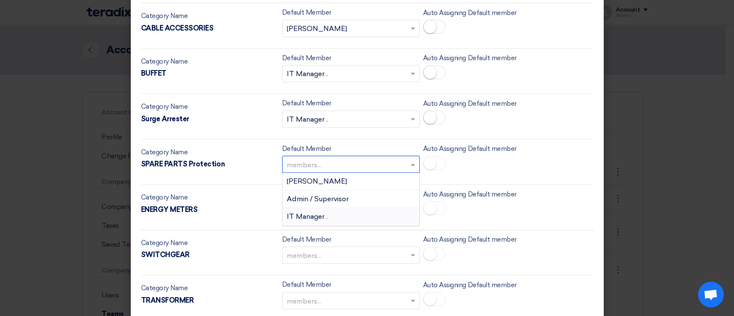
click at [317, 214] on span "IT Manager ." at bounding box center [307, 216] width 41 height 8
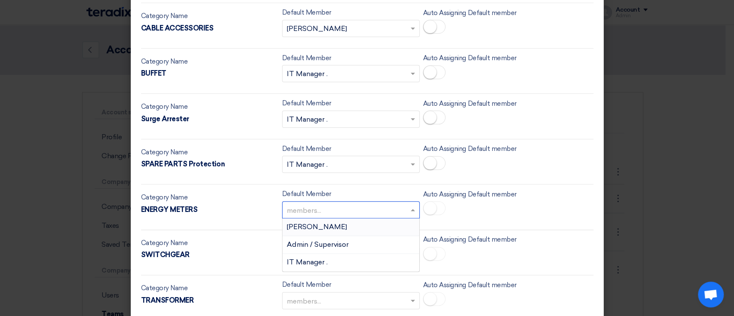
click at [317, 211] on input "text" at bounding box center [346, 210] width 119 height 14
click at [307, 260] on span "IT Manager ." at bounding box center [307, 262] width 41 height 8
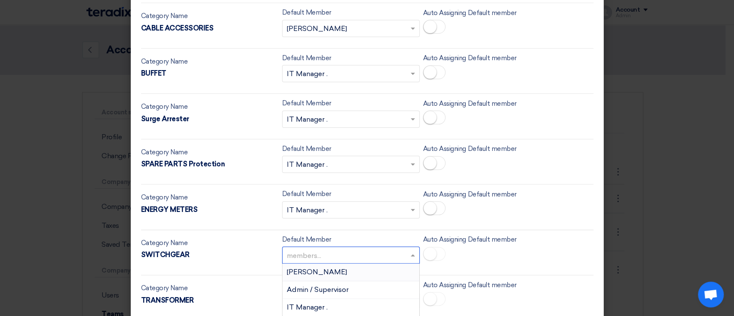
click at [290, 250] on input "text" at bounding box center [346, 256] width 119 height 14
click at [297, 263] on div "[PERSON_NAME]" at bounding box center [350, 272] width 137 height 18
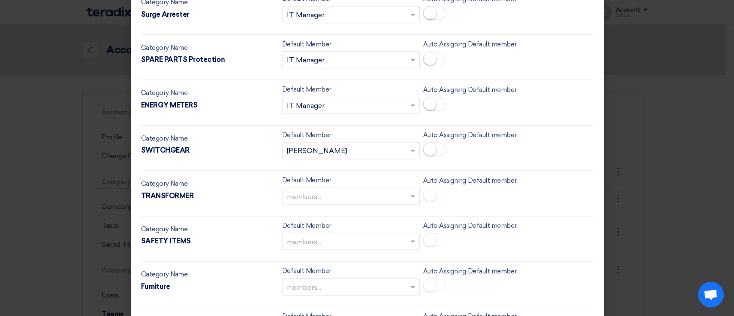
scroll to position [710, 0]
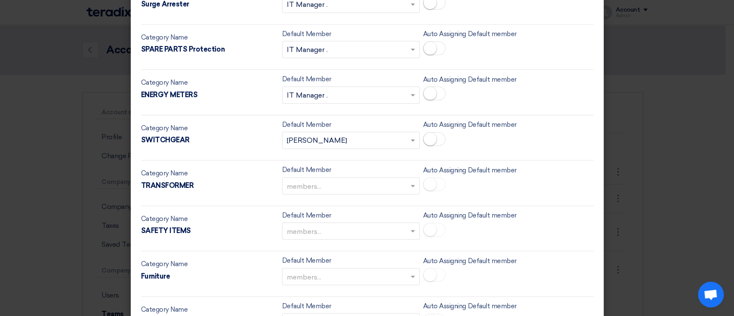
click at [311, 181] on input "text" at bounding box center [346, 186] width 119 height 14
click at [316, 199] on div "Abd Rah" at bounding box center [350, 203] width 137 height 18
click at [321, 228] on input "text" at bounding box center [346, 232] width 119 height 14
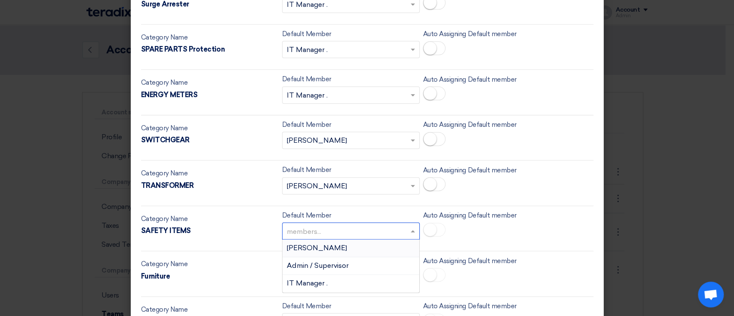
click at [315, 242] on div "Abd Rah" at bounding box center [350, 248] width 137 height 18
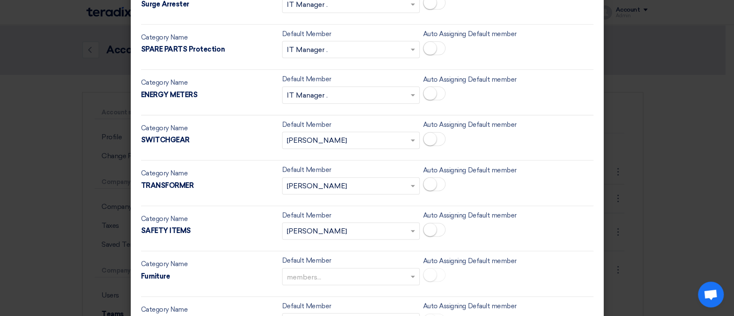
click at [316, 272] on input "text" at bounding box center [346, 277] width 119 height 14
click at [320, 254] on span "IT Manager ." at bounding box center [307, 258] width 41 height 8
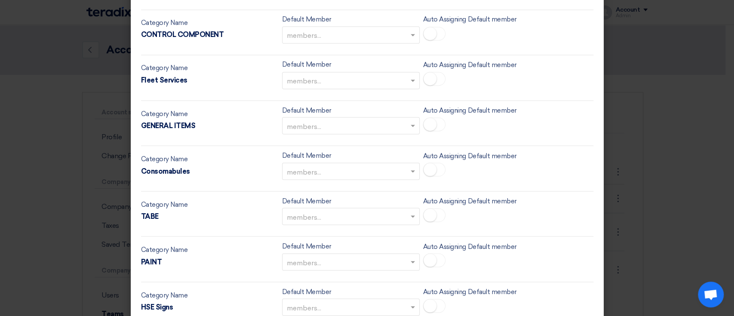
scroll to position [939, 0]
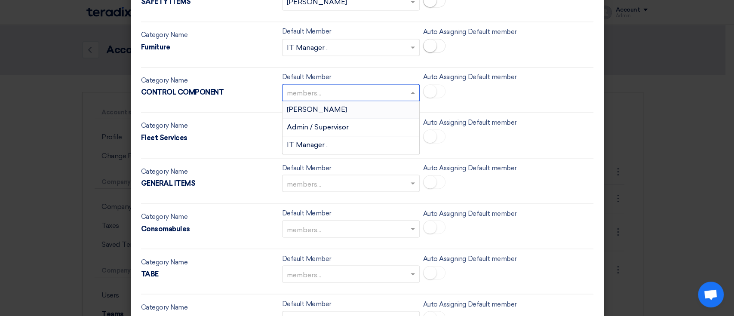
click at [332, 91] on input "text" at bounding box center [346, 93] width 119 height 14
click at [329, 128] on span "Admin / Supervisor" at bounding box center [318, 127] width 62 height 8
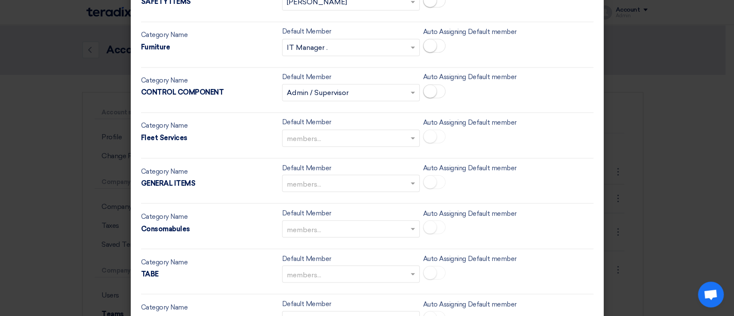
click at [335, 132] on input "text" at bounding box center [346, 139] width 119 height 14
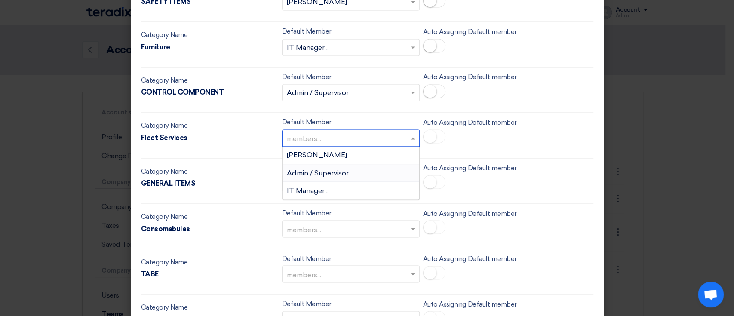
click at [324, 168] on span "Admin / Supervisor" at bounding box center [318, 172] width 62 height 8
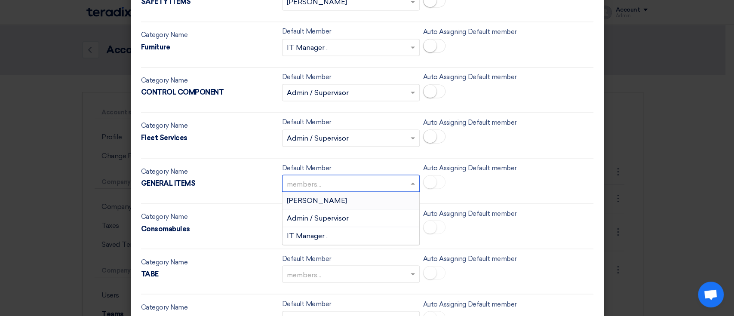
click at [318, 181] on input "text" at bounding box center [346, 184] width 119 height 14
click at [315, 198] on div "Abd Rah" at bounding box center [350, 201] width 137 height 18
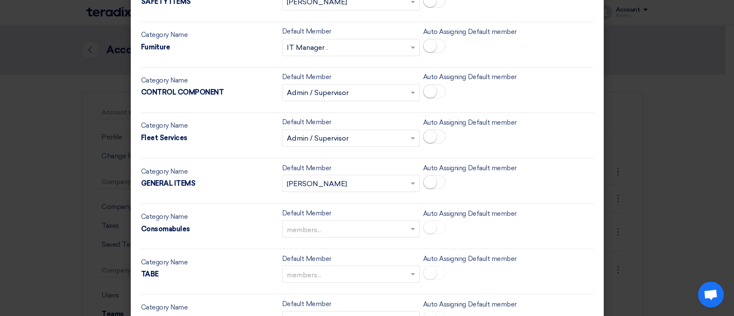
click at [314, 226] on input "text" at bounding box center [346, 229] width 119 height 14
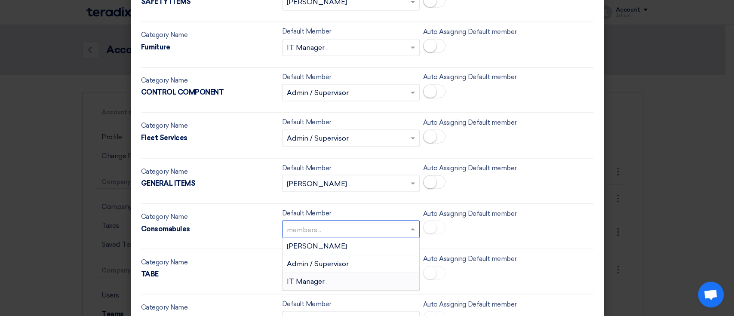
click at [302, 272] on div "IT Manager ." at bounding box center [350, 280] width 137 height 17
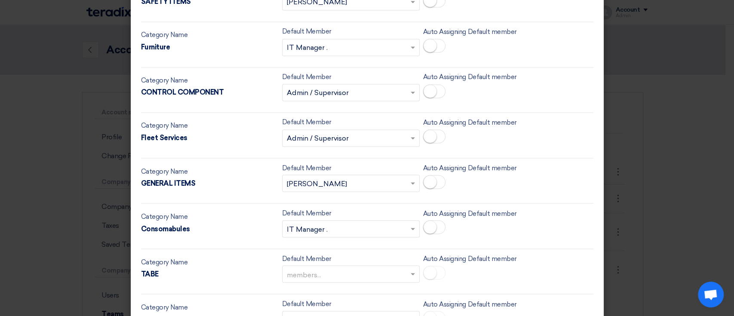
click at [304, 268] on input "text" at bounding box center [346, 275] width 119 height 14
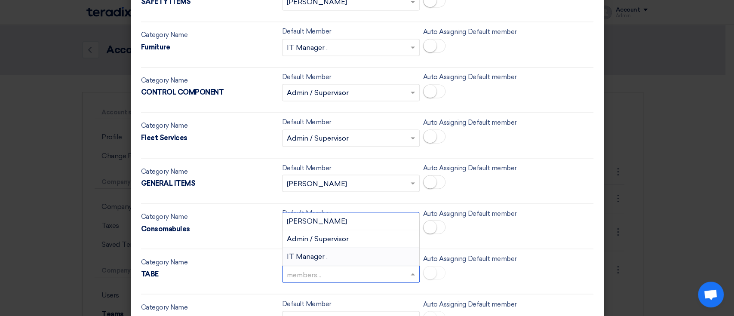
click at [318, 252] on span "IT Manager ." at bounding box center [307, 256] width 41 height 8
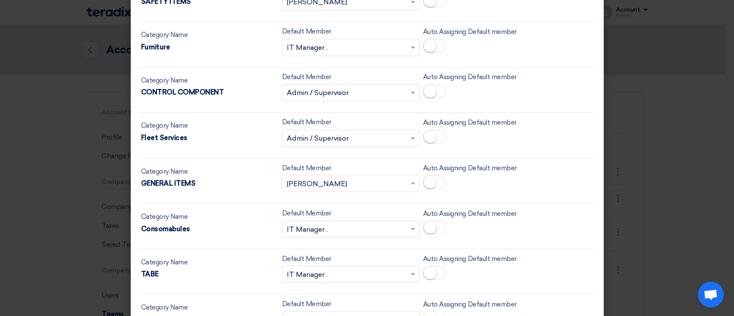
scroll to position [1053, 0]
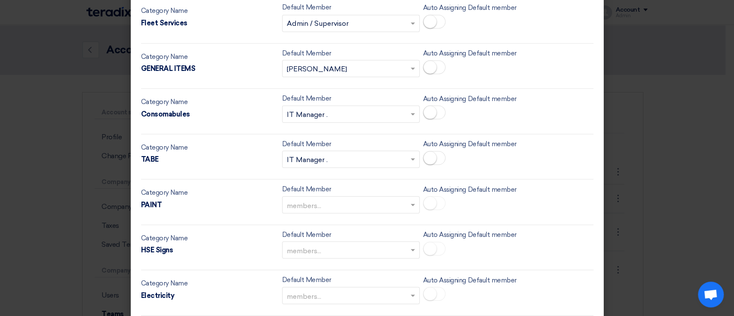
click at [324, 198] on input "text" at bounding box center [346, 205] width 119 height 14
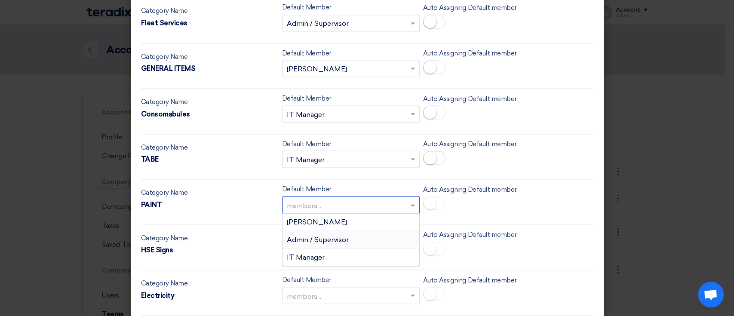
click at [322, 237] on span "Admin / Supervisor" at bounding box center [318, 239] width 62 height 8
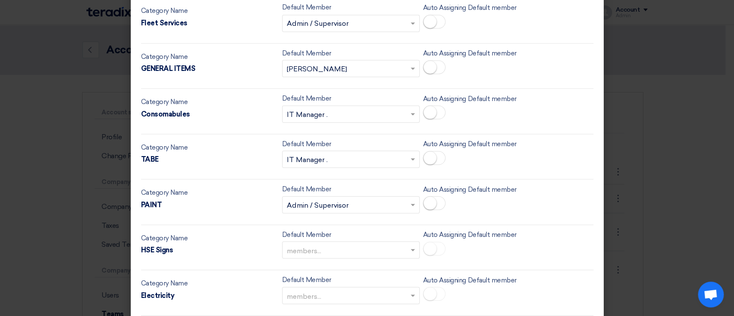
scroll to position [1111, 0]
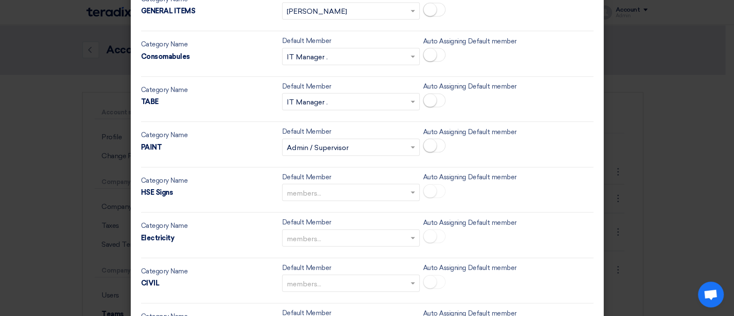
click at [343, 184] on div "members..." at bounding box center [351, 192] width 138 height 17
click at [335, 211] on div "[PERSON_NAME]" at bounding box center [350, 210] width 137 height 18
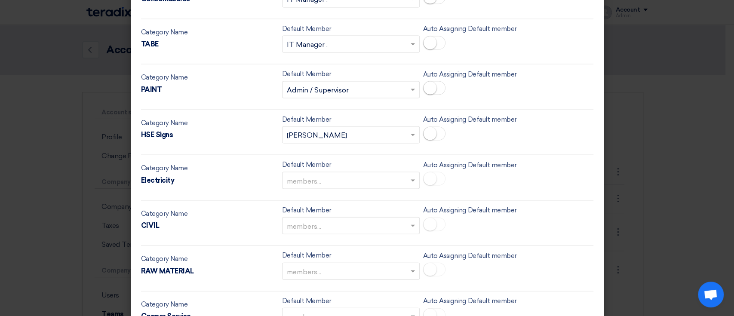
click at [340, 174] on input "text" at bounding box center [346, 181] width 119 height 14
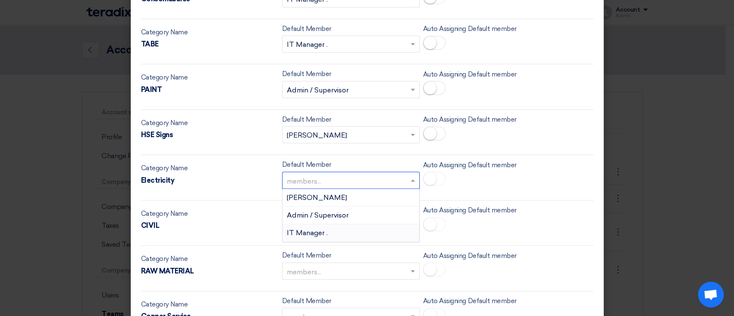
click at [324, 229] on div "IT Manager ." at bounding box center [350, 232] width 137 height 17
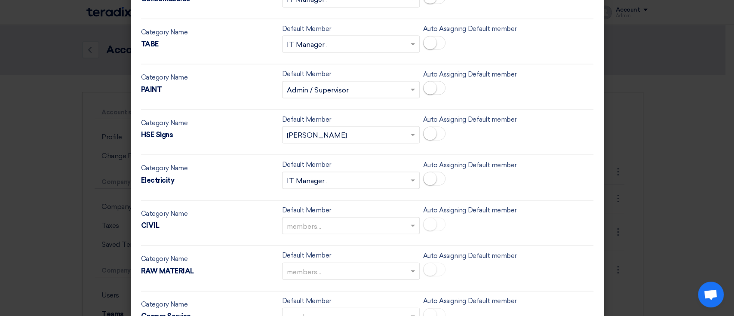
click at [324, 229] on input "text" at bounding box center [346, 227] width 119 height 14
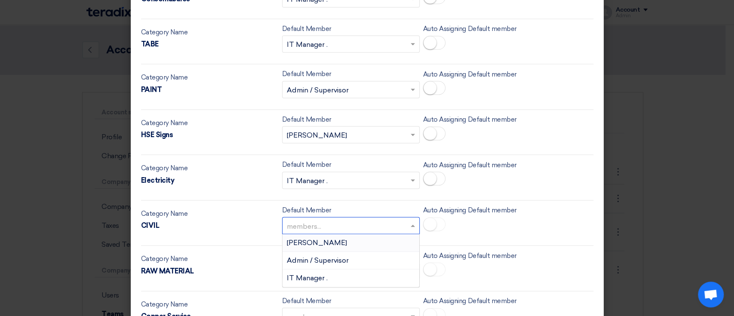
click at [322, 239] on div "[PERSON_NAME]" at bounding box center [350, 243] width 137 height 18
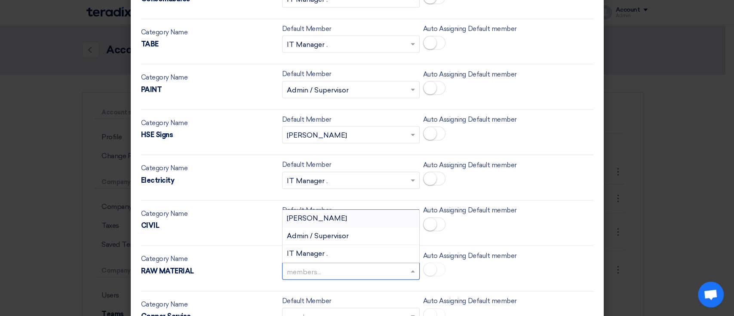
click at [306, 266] on input "text" at bounding box center [346, 272] width 119 height 14
click at [311, 251] on span "IT Manager ." at bounding box center [307, 253] width 41 height 8
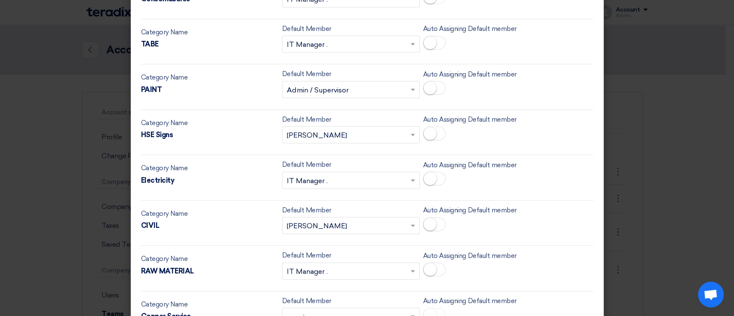
scroll to position [1340, 0]
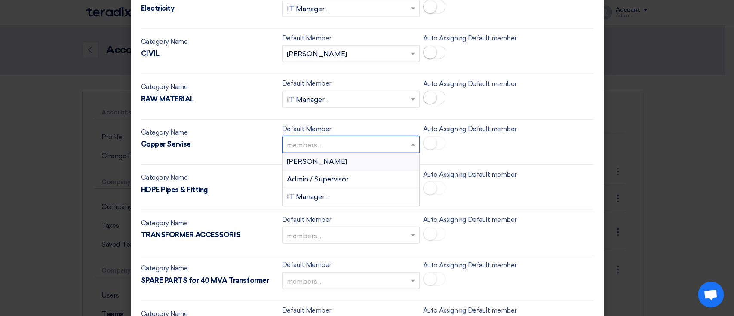
click at [330, 136] on div "members..." at bounding box center [351, 144] width 138 height 17
click at [325, 175] on span "Admin / Supervisor" at bounding box center [318, 179] width 62 height 8
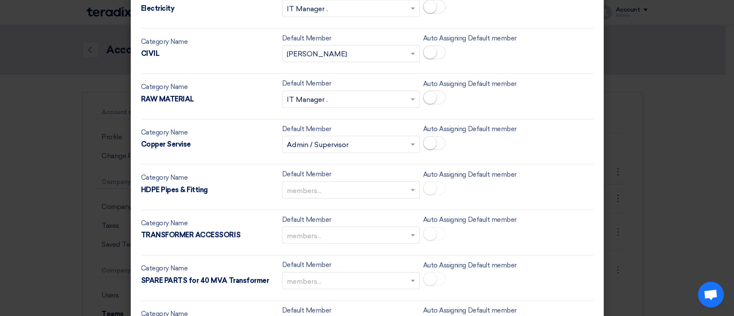
click at [324, 185] on input "text" at bounding box center [346, 191] width 119 height 14
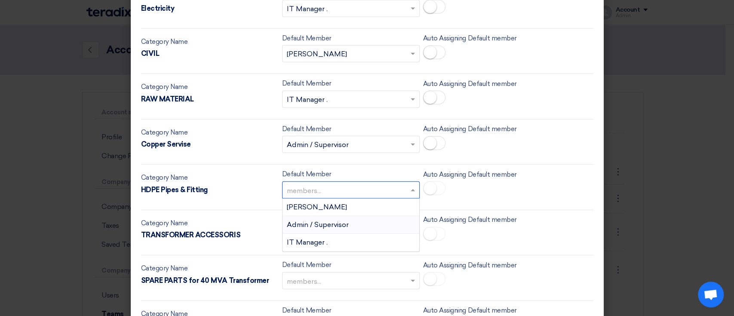
click at [316, 225] on div "Admin / Supervisor" at bounding box center [350, 225] width 137 height 18
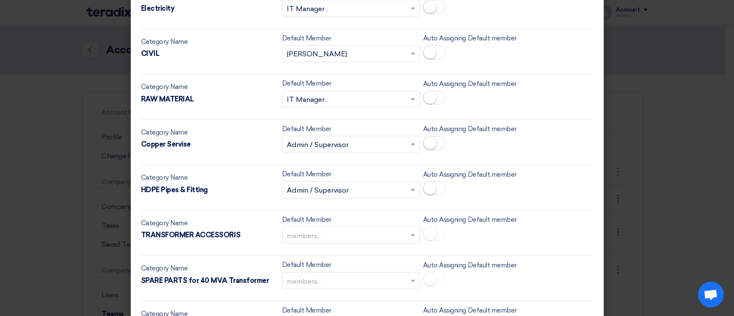
click at [314, 233] on input "text" at bounding box center [346, 236] width 119 height 14
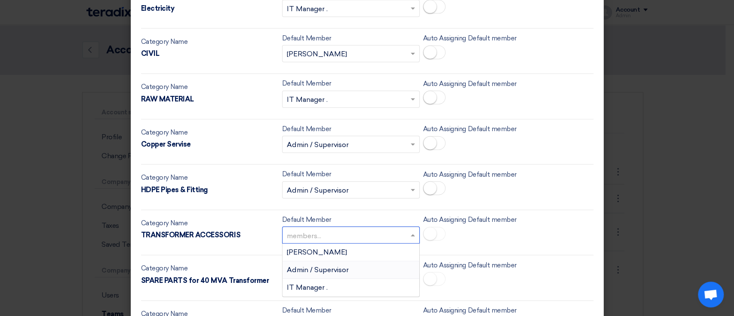
click at [304, 266] on span "Admin / Supervisor" at bounding box center [318, 270] width 62 height 8
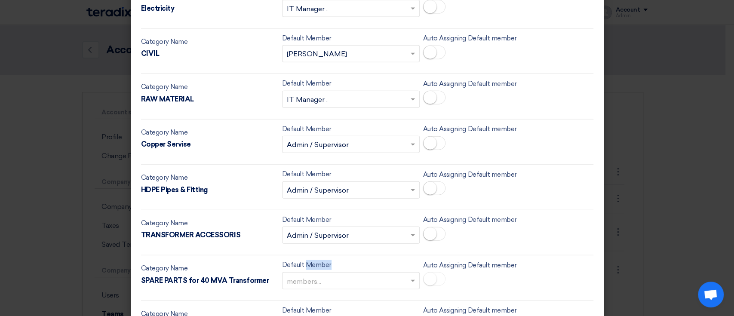
click at [304, 263] on label "Default Member" at bounding box center [306, 265] width 49 height 10
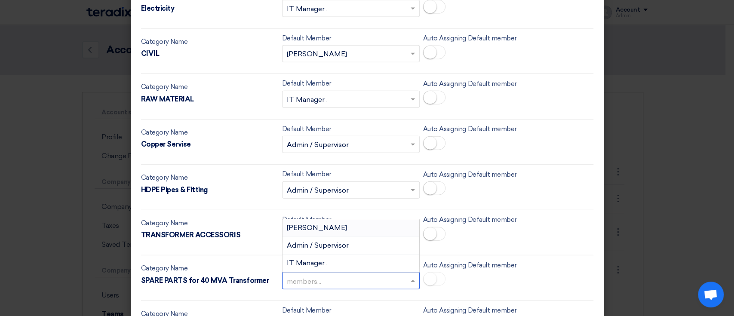
click at [303, 281] on input "text" at bounding box center [346, 281] width 119 height 14
click at [320, 246] on div "Admin / Supervisor" at bounding box center [350, 246] width 137 height 18
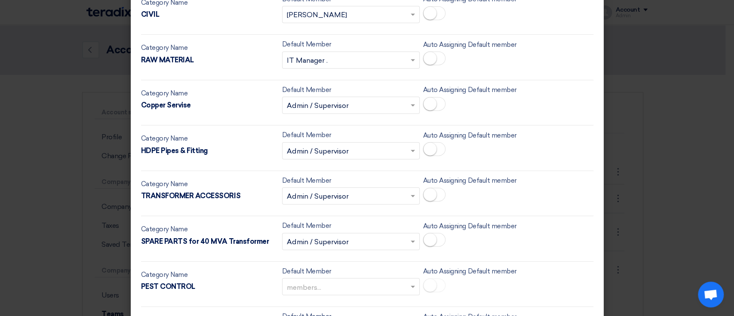
scroll to position [1397, 0]
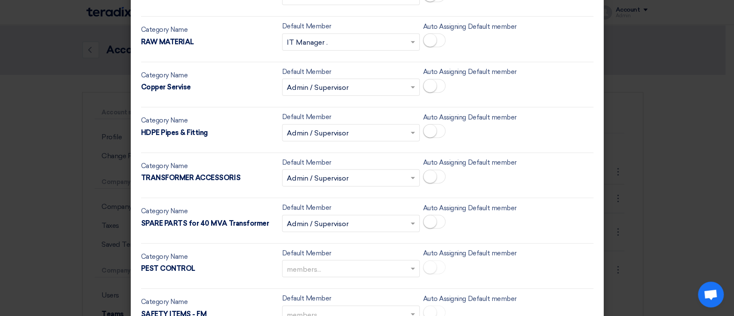
click at [314, 263] on input "text" at bounding box center [346, 270] width 119 height 14
click at [334, 215] on div "[PERSON_NAME]" at bounding box center [350, 216] width 137 height 18
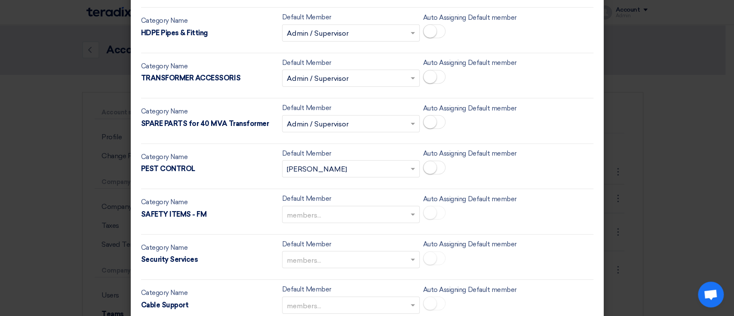
scroll to position [1512, 0]
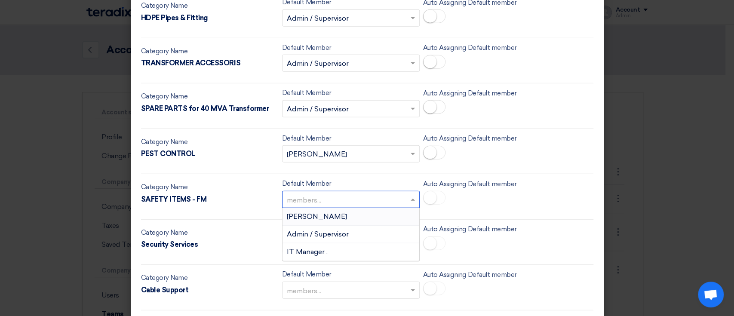
click at [337, 199] on input "text" at bounding box center [346, 200] width 119 height 14
click at [336, 214] on div "[PERSON_NAME]" at bounding box center [350, 217] width 137 height 18
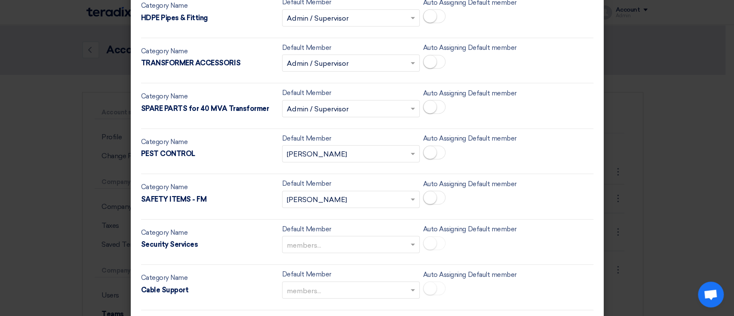
drag, startPoint x: 327, startPoint y: 237, endPoint x: 326, endPoint y: 245, distance: 8.3
click at [327, 239] on div at bounding box center [350, 245] width 137 height 14
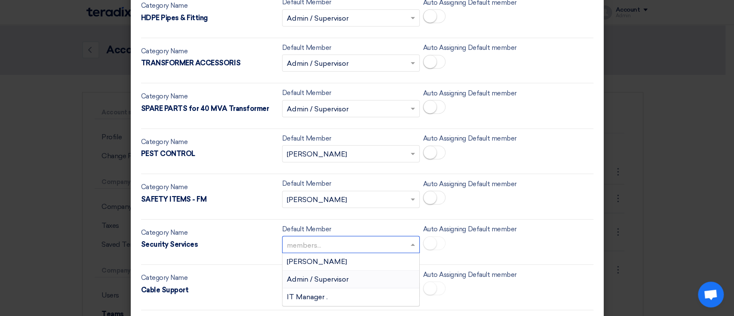
click at [312, 276] on span "Admin / Supervisor" at bounding box center [318, 279] width 62 height 8
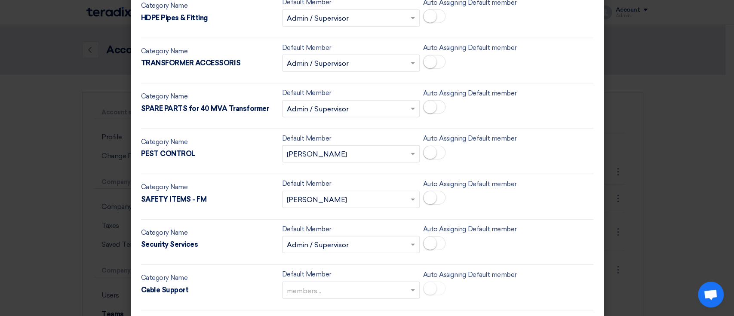
click at [304, 284] on input "text" at bounding box center [346, 291] width 119 height 14
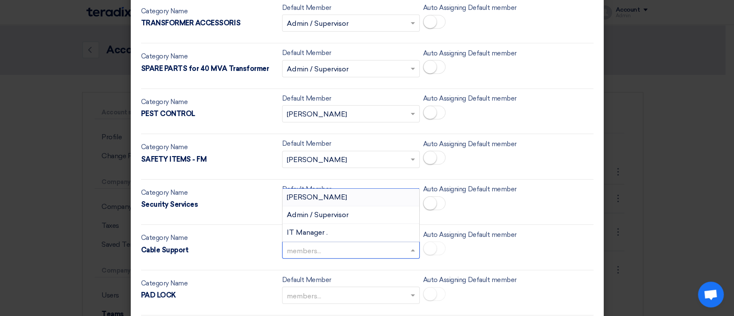
scroll to position [1626, 0]
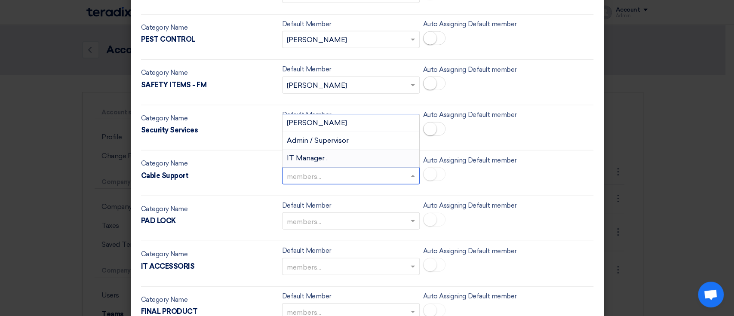
click at [331, 155] on div "IT Manager ." at bounding box center [350, 158] width 137 height 17
click at [320, 215] on input "text" at bounding box center [346, 222] width 119 height 14
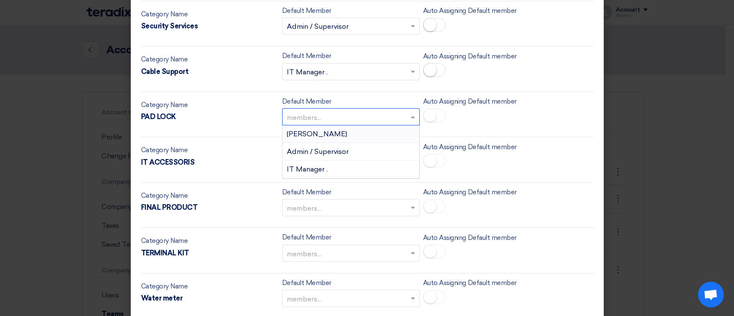
scroll to position [1741, 0]
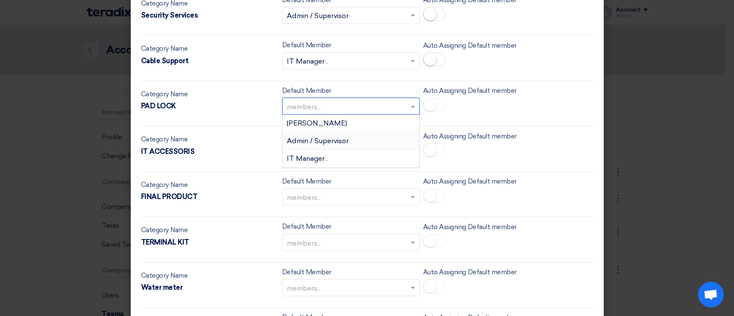
click at [324, 132] on div "Admin / Supervisor" at bounding box center [350, 141] width 137 height 18
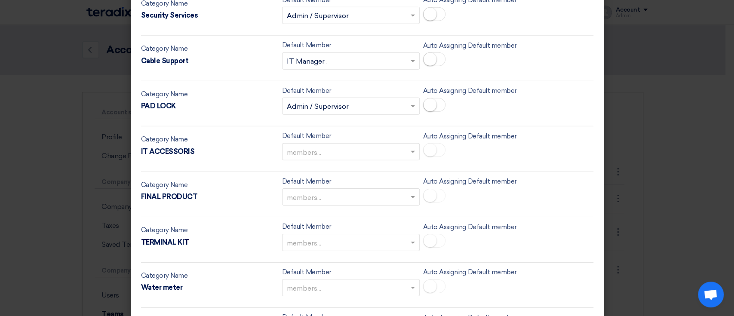
click at [312, 153] on input "text" at bounding box center [346, 152] width 119 height 14
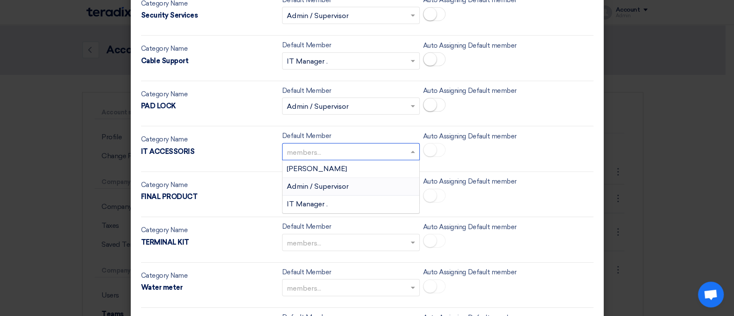
click at [313, 187] on div "Admin / Supervisor" at bounding box center [350, 187] width 137 height 18
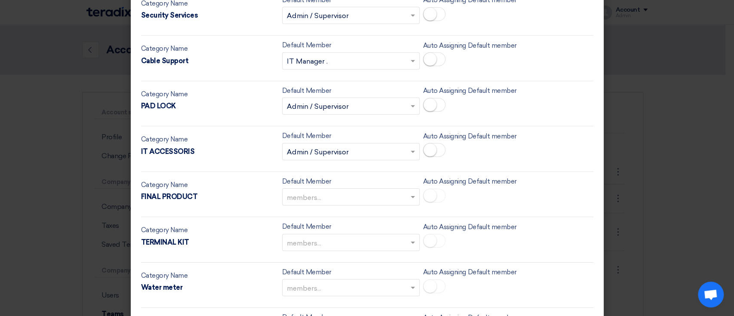
click at [307, 200] on input "text" at bounding box center [346, 198] width 119 height 14
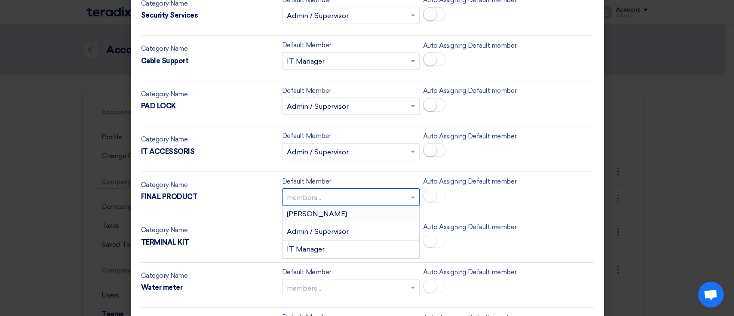
click at [306, 210] on span "[PERSON_NAME]" at bounding box center [317, 214] width 60 height 8
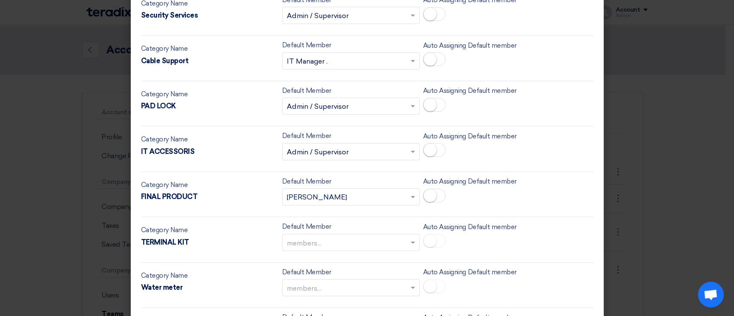
drag, startPoint x: 306, startPoint y: 227, endPoint x: 306, endPoint y: 233, distance: 5.2
click at [306, 232] on div "Default Member members..." at bounding box center [351, 236] width 138 height 30
click at [338, 234] on div "members..." at bounding box center [351, 242] width 138 height 17
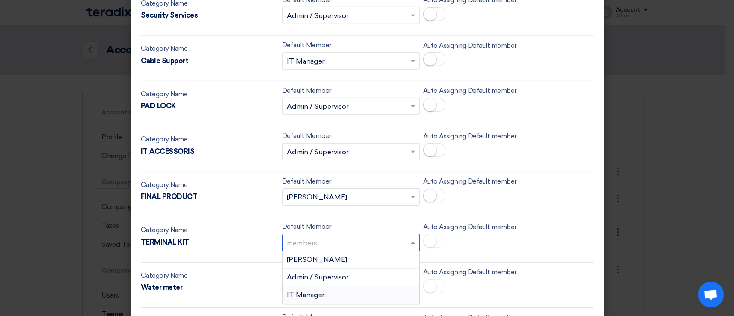
click at [315, 286] on div "IT Manager ." at bounding box center [350, 294] width 137 height 17
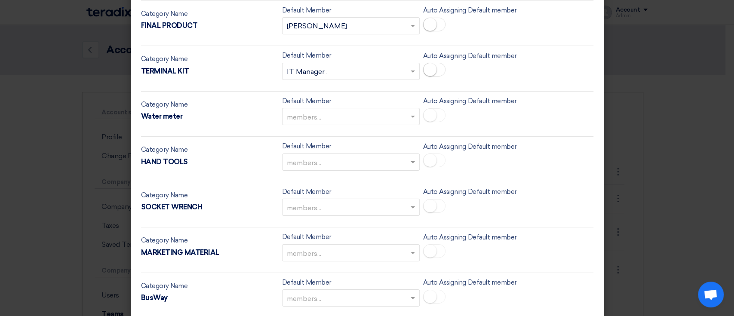
scroll to position [1913, 0]
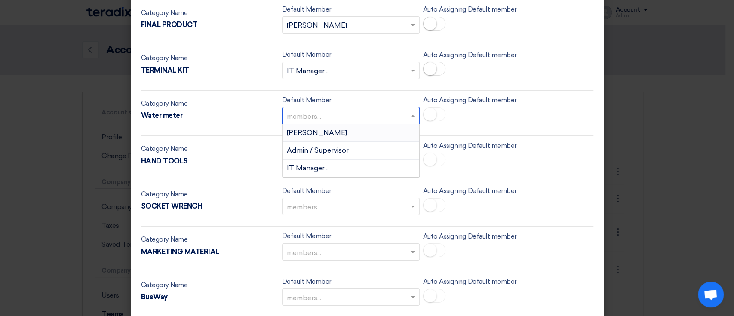
click at [334, 107] on div "members..." at bounding box center [351, 115] width 138 height 17
click at [319, 146] on span "Admin / Supervisor" at bounding box center [318, 150] width 62 height 8
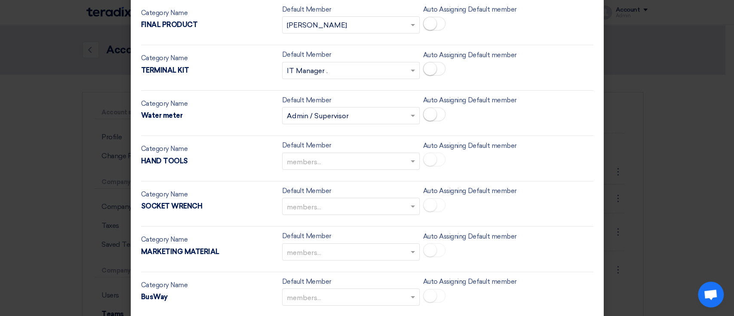
click at [318, 166] on div "Category Name HAND TOOLS Default Member members... Auto Assigning Default member" at bounding box center [367, 158] width 452 height 37
click at [318, 160] on input "text" at bounding box center [346, 162] width 119 height 14
click at [313, 209] on span "IT Manager ." at bounding box center [307, 213] width 41 height 8
click at [318, 200] on input "text" at bounding box center [346, 207] width 119 height 14
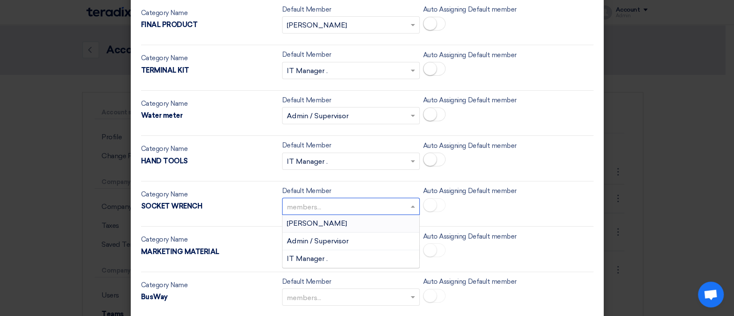
click at [313, 219] on div "[PERSON_NAME]" at bounding box center [350, 224] width 137 height 18
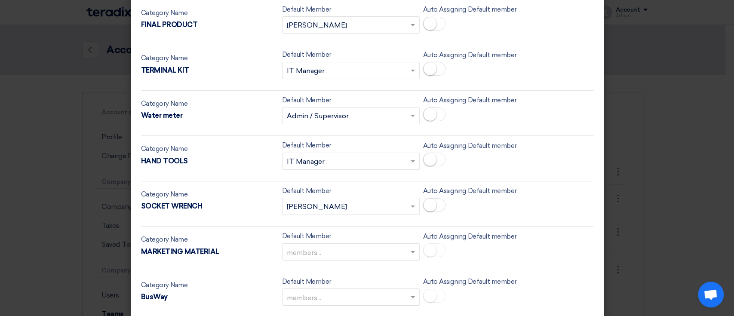
drag, startPoint x: 314, startPoint y: 228, endPoint x: 309, endPoint y: 239, distance: 12.0
click at [314, 231] on label "Default Member" at bounding box center [306, 236] width 49 height 10
click at [307, 245] on input "text" at bounding box center [346, 252] width 119 height 14
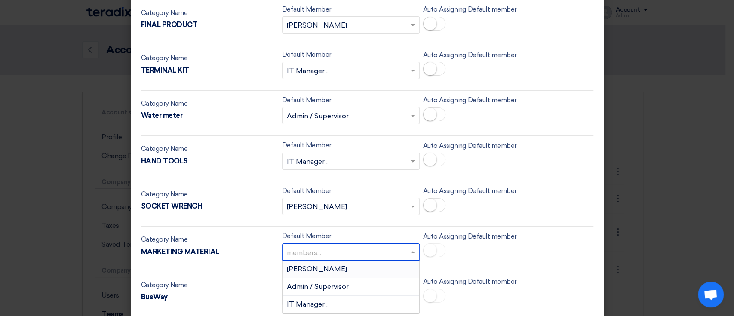
drag, startPoint x: 303, startPoint y: 265, endPoint x: 299, endPoint y: 272, distance: 7.9
click at [303, 265] on span "[PERSON_NAME]" at bounding box center [317, 269] width 60 height 8
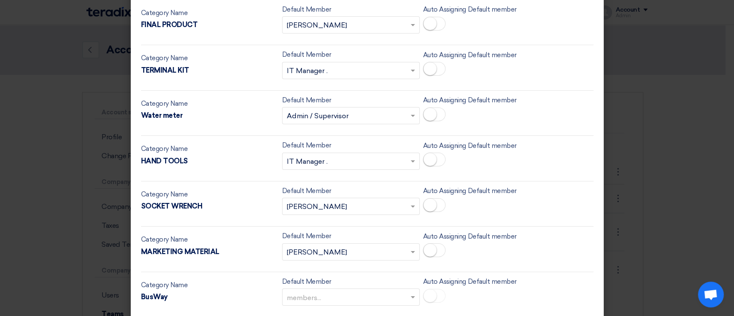
drag, startPoint x: 296, startPoint y: 275, endPoint x: 293, endPoint y: 285, distance: 9.4
click at [296, 277] on label "Default Member" at bounding box center [306, 282] width 49 height 10
click at [292, 291] on input "text" at bounding box center [346, 298] width 119 height 14
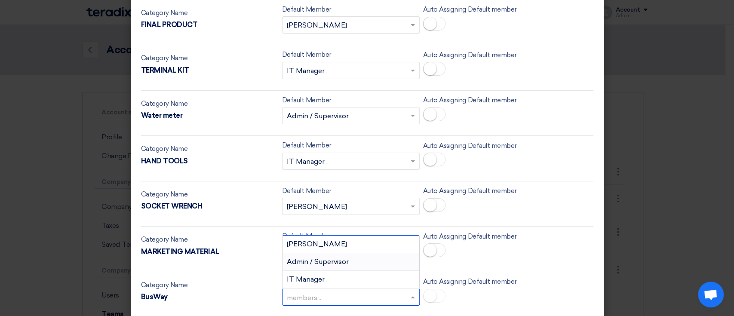
scroll to position [2028, 0]
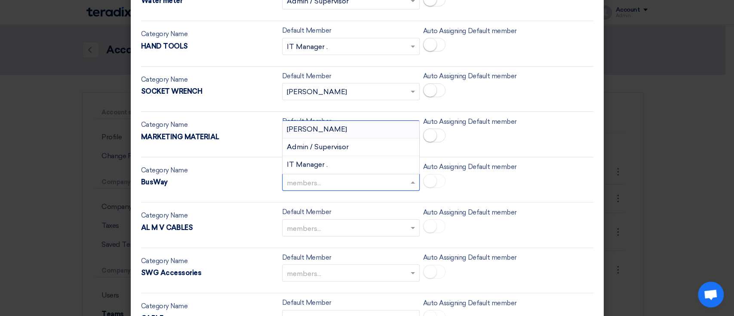
click at [303, 125] on span "[PERSON_NAME]" at bounding box center [317, 129] width 60 height 8
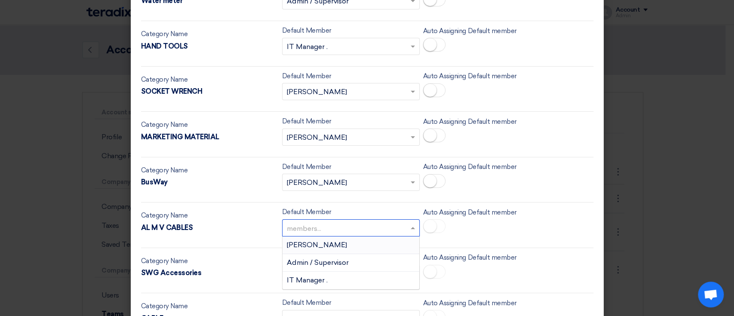
click at [303, 221] on input "text" at bounding box center [346, 228] width 119 height 14
click at [304, 241] on span "[PERSON_NAME]" at bounding box center [317, 245] width 60 height 8
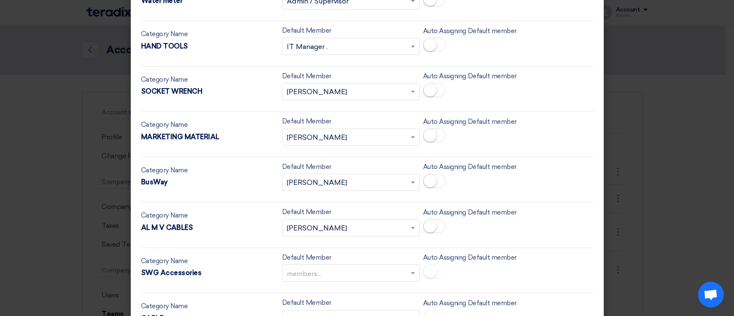
click at [431, 223] on small at bounding box center [429, 226] width 13 height 13
click at [429, 176] on small at bounding box center [429, 180] width 13 height 13
click at [433, 129] on span at bounding box center [434, 136] width 22 height 14
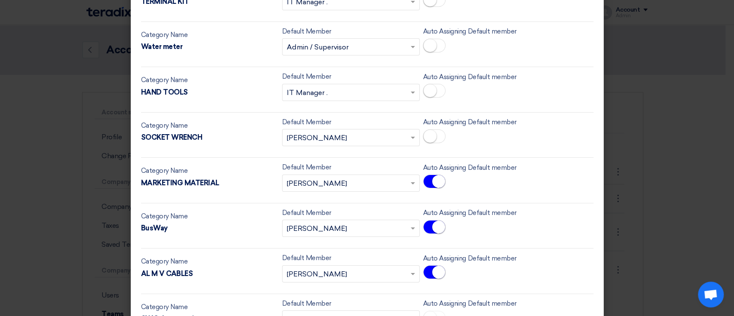
click at [426, 136] on small at bounding box center [429, 136] width 13 height 13
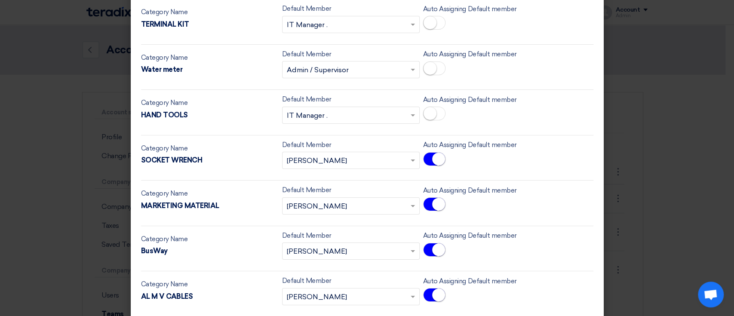
scroll to position [1936, 0]
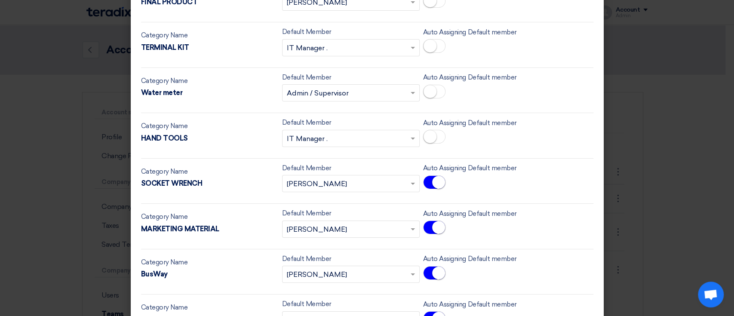
click at [430, 133] on small at bounding box center [429, 136] width 13 height 13
click at [434, 95] on ui-switch at bounding box center [434, 96] width 22 height 8
click at [423, 40] on small at bounding box center [429, 46] width 13 height 13
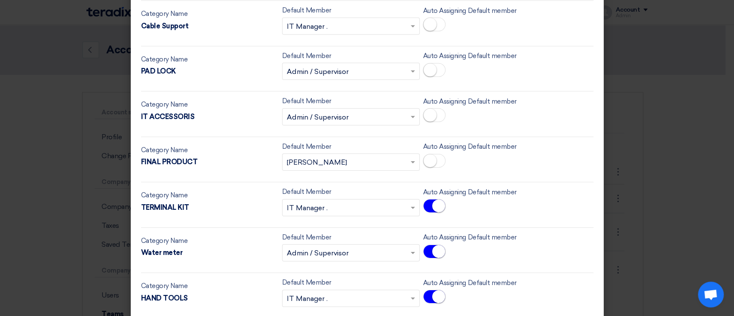
scroll to position [1753, 0]
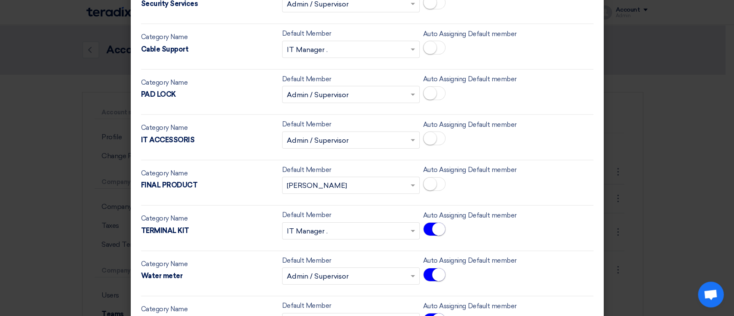
click at [424, 186] on span at bounding box center [434, 184] width 22 height 14
click at [429, 120] on label "Auto Assigning Default member" at bounding box center [470, 125] width 94 height 10
click at [432, 133] on span at bounding box center [434, 139] width 22 height 14
click at [431, 86] on span at bounding box center [434, 93] width 22 height 14
click at [426, 51] on ui-switch at bounding box center [434, 52] width 22 height 8
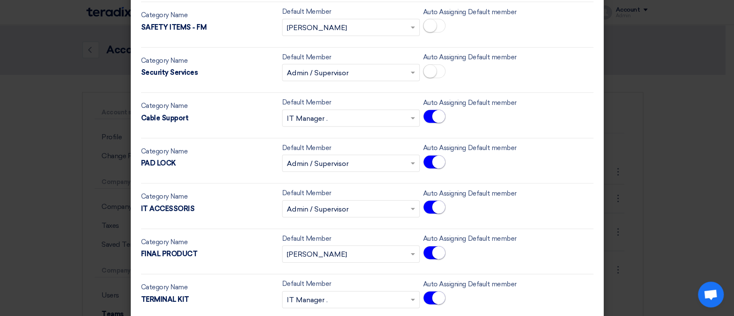
click at [436, 64] on span at bounding box center [434, 71] width 22 height 14
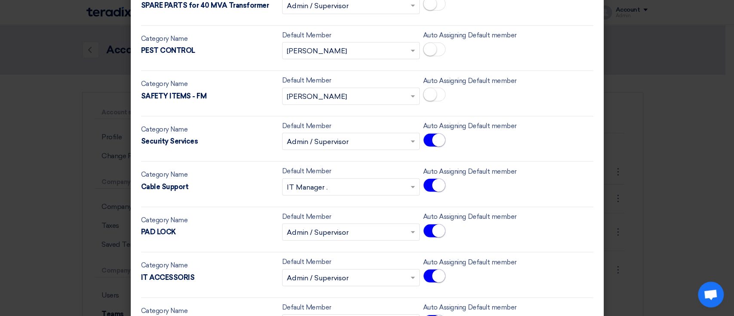
click at [427, 84] on div "Auto Assigning Default member" at bounding box center [492, 90] width 138 height 29
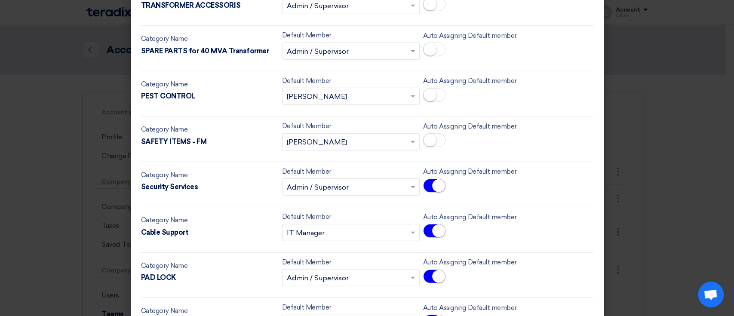
click at [435, 88] on span at bounding box center [434, 95] width 22 height 14
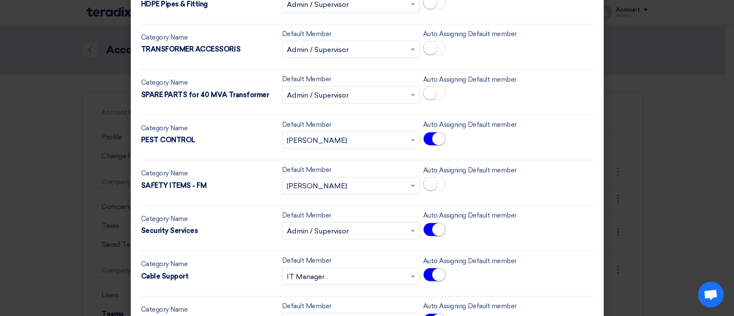
click at [434, 167] on label "Auto Assigning Default member" at bounding box center [470, 170] width 94 height 10
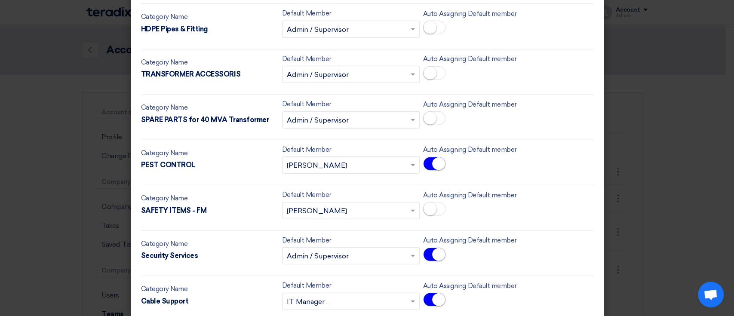
click at [428, 213] on ui-switch at bounding box center [434, 213] width 22 height 8
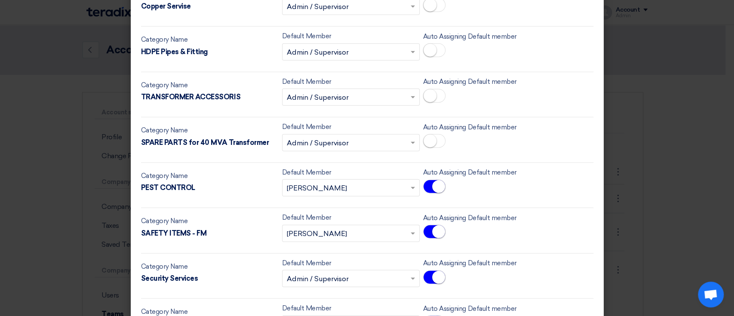
scroll to position [1455, 0]
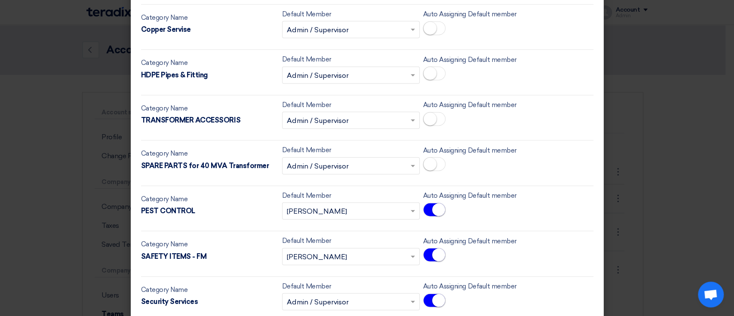
click at [429, 169] on div at bounding box center [492, 165] width 138 height 17
click at [427, 165] on small at bounding box center [429, 164] width 13 height 13
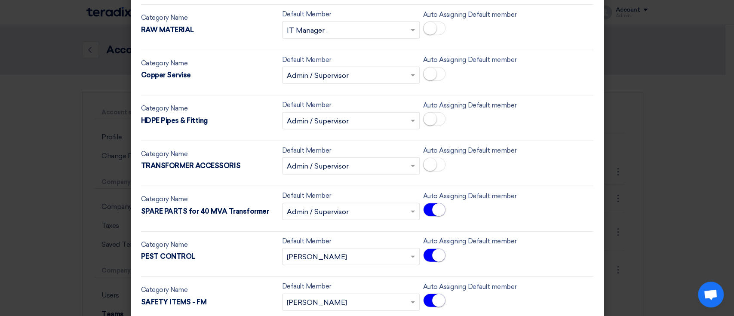
click at [432, 158] on span at bounding box center [434, 165] width 22 height 14
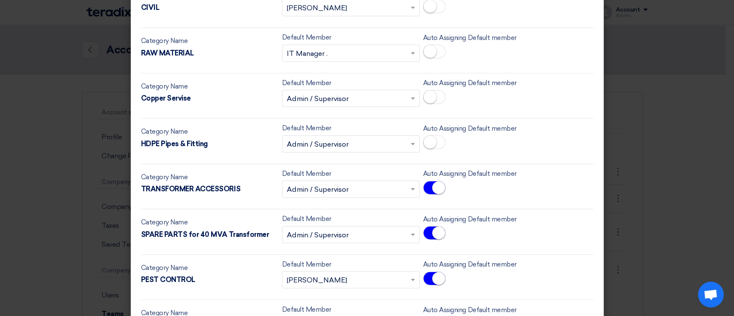
click at [425, 143] on small at bounding box center [429, 142] width 13 height 13
click at [426, 92] on small at bounding box center [429, 97] width 13 height 13
click at [427, 46] on small at bounding box center [429, 51] width 13 height 13
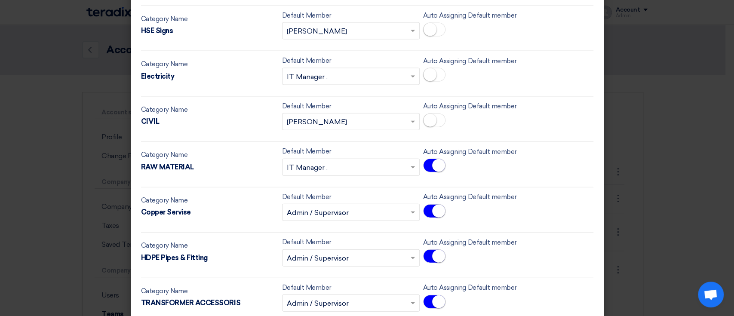
scroll to position [1249, 0]
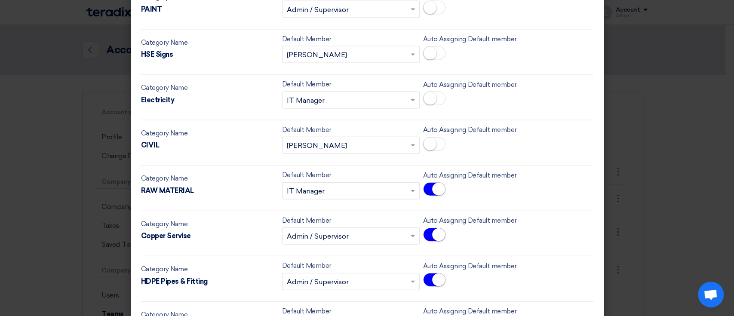
click at [426, 137] on span at bounding box center [434, 144] width 22 height 14
click at [428, 96] on small at bounding box center [429, 98] width 13 height 13
click at [428, 49] on small at bounding box center [429, 53] width 13 height 13
click at [432, 5] on span at bounding box center [434, 8] width 22 height 14
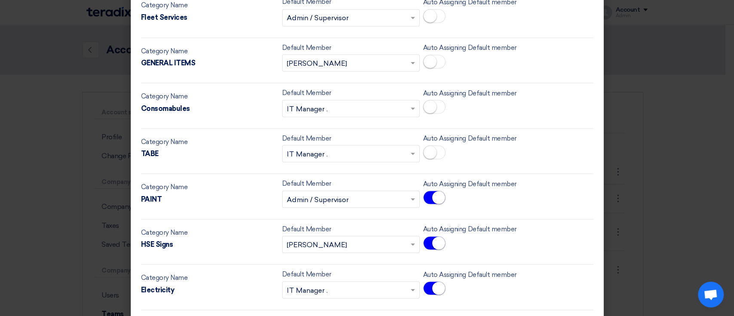
scroll to position [1054, 0]
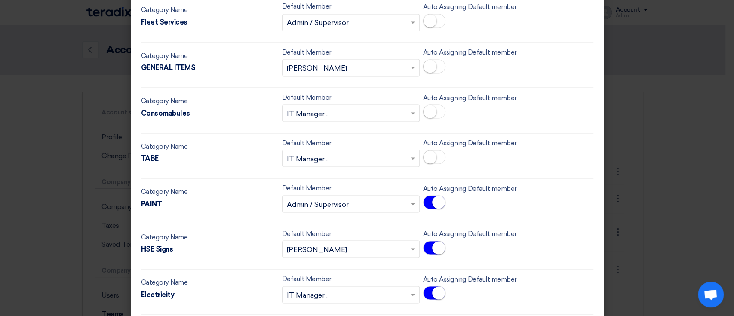
click at [428, 160] on span at bounding box center [434, 157] width 22 height 14
click at [439, 95] on label "Auto Assigning Default member" at bounding box center [470, 98] width 94 height 10
click at [436, 59] on span at bounding box center [434, 66] width 22 height 14
click at [435, 18] on span at bounding box center [434, 21] width 22 height 14
click at [426, 108] on small at bounding box center [429, 111] width 13 height 13
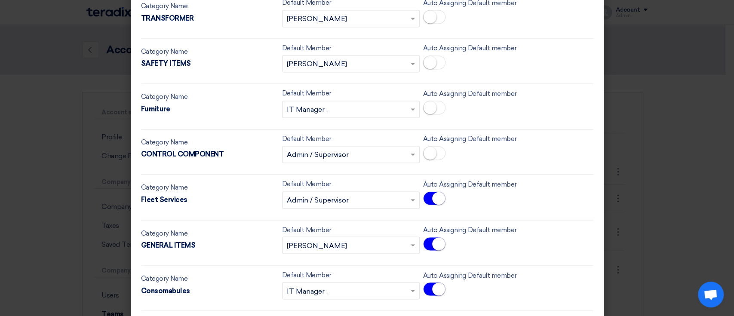
scroll to position [867, 0]
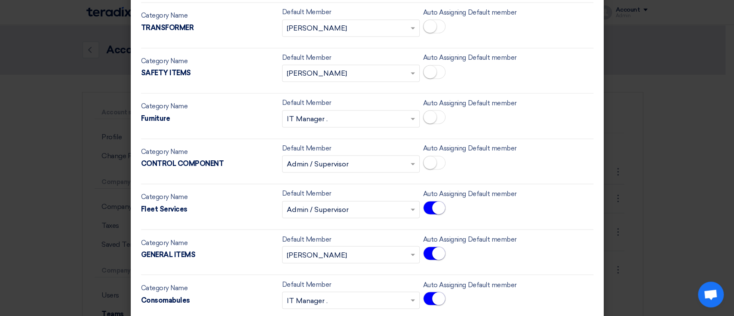
click at [428, 167] on ui-switch at bounding box center [434, 167] width 22 height 8
click at [428, 115] on small at bounding box center [429, 116] width 13 height 13
click at [434, 65] on span at bounding box center [434, 72] width 22 height 14
click at [433, 24] on span at bounding box center [434, 26] width 22 height 14
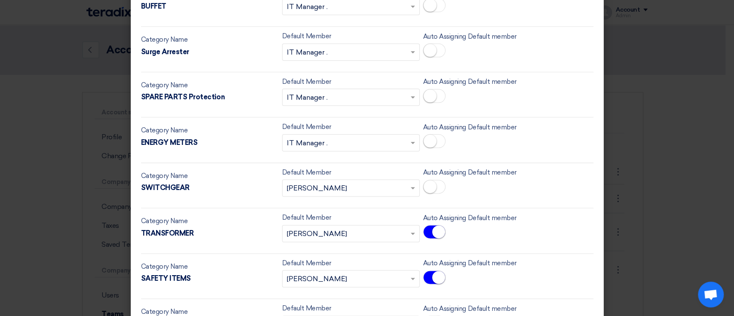
scroll to position [661, 0]
click at [423, 180] on div at bounding box center [492, 188] width 138 height 17
click at [426, 137] on small at bounding box center [429, 141] width 13 height 13
click at [428, 181] on small at bounding box center [429, 187] width 13 height 13
click at [435, 46] on span at bounding box center [434, 51] width 22 height 14
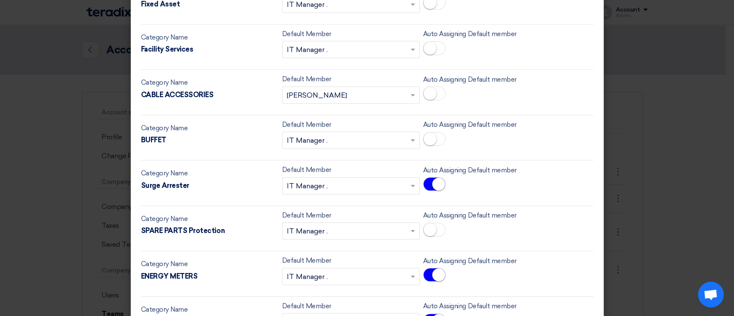
scroll to position [520, 0]
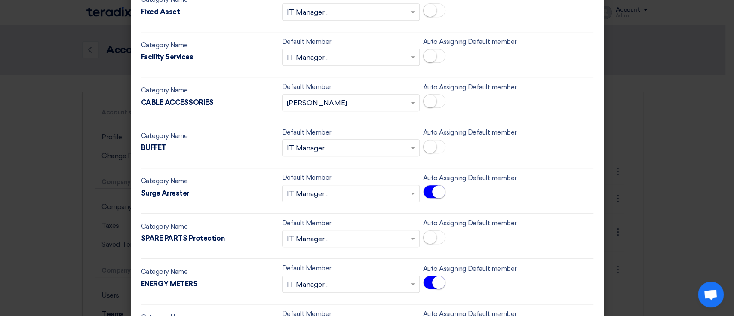
click at [428, 236] on small at bounding box center [429, 237] width 13 height 13
click at [430, 140] on span at bounding box center [434, 147] width 22 height 14
click at [428, 98] on small at bounding box center [429, 101] width 13 height 13
click at [430, 52] on small at bounding box center [429, 55] width 13 height 13
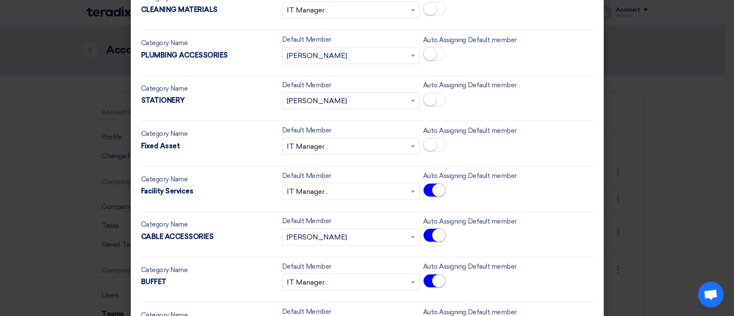
scroll to position [385, 0]
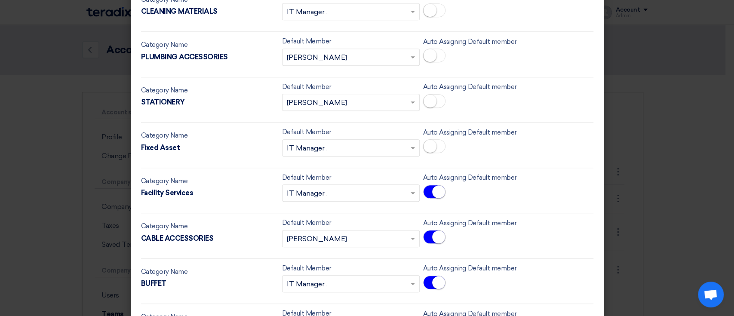
click at [430, 150] on small at bounding box center [429, 146] width 13 height 13
click at [429, 96] on small at bounding box center [429, 101] width 13 height 13
click at [429, 61] on ui-switch at bounding box center [434, 60] width 22 height 8
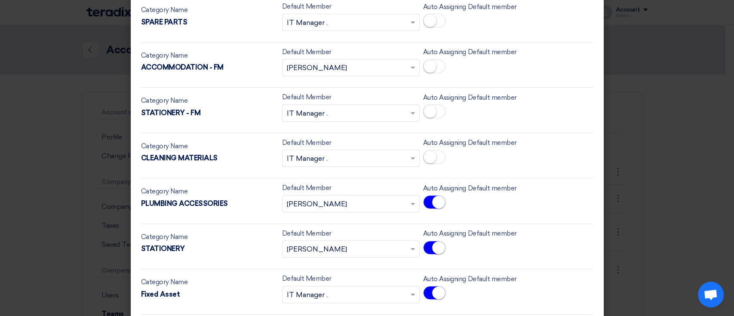
scroll to position [236, 0]
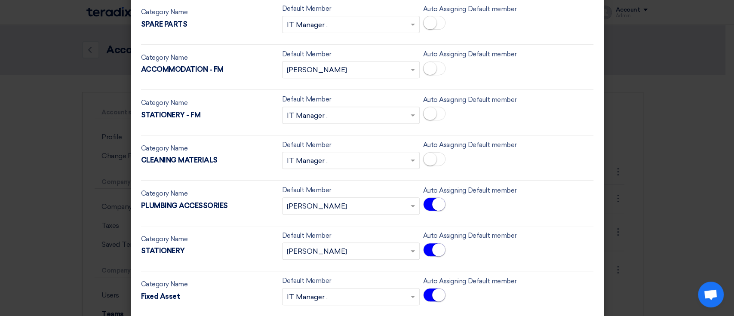
click at [426, 163] on small at bounding box center [429, 159] width 13 height 13
click at [435, 100] on label "Auto Assigning Default member" at bounding box center [470, 100] width 94 height 10
click at [433, 62] on span at bounding box center [434, 68] width 22 height 14
click at [434, 118] on span at bounding box center [434, 114] width 22 height 14
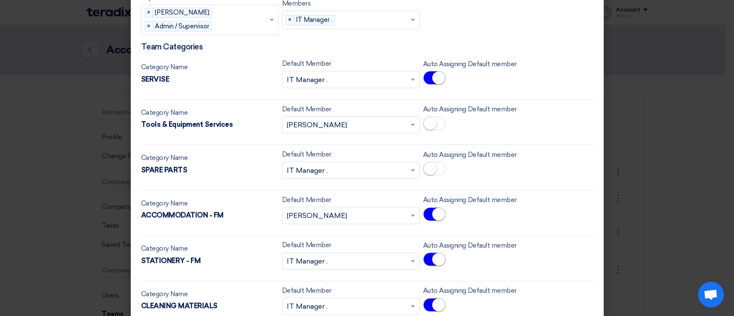
scroll to position [89, 0]
click at [428, 163] on small at bounding box center [429, 169] width 13 height 13
click at [426, 118] on small at bounding box center [429, 124] width 13 height 13
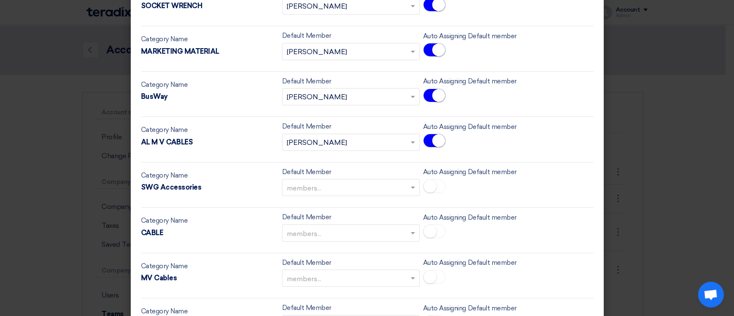
scroll to position [2314, 0]
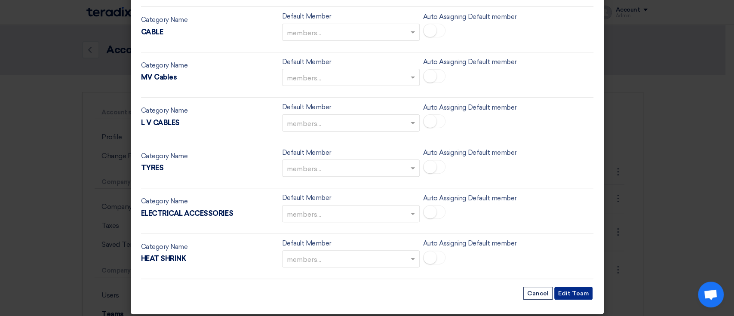
click at [562, 289] on button "Edit Team" at bounding box center [573, 293] width 38 height 13
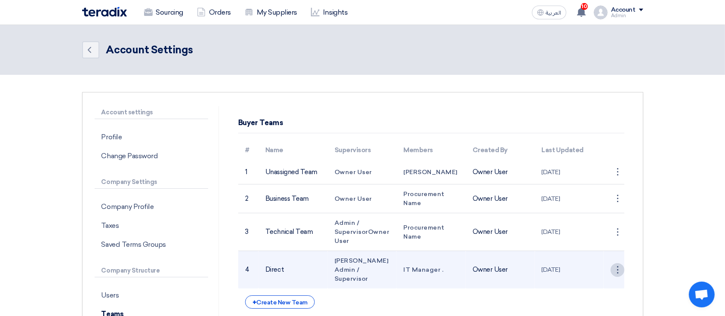
click at [612, 269] on div "⋮" at bounding box center [617, 270] width 14 height 14
click at [609, 283] on link "Edit Team" at bounding box center [602, 286] width 44 height 12
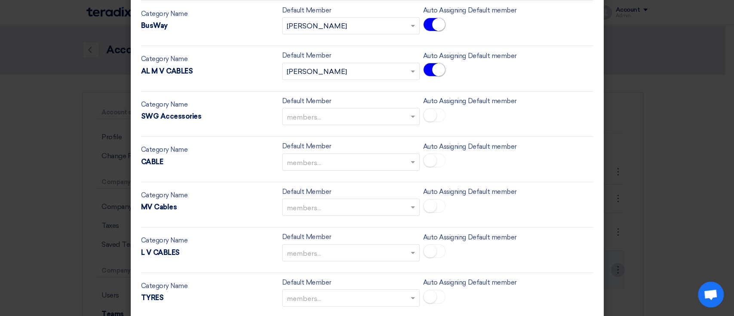
scroll to position [2184, 0]
click at [392, 111] on input "text" at bounding box center [346, 118] width 119 height 14
click at [378, 148] on div "Admin / Supervisor" at bounding box center [350, 152] width 137 height 18
click at [387, 156] on input "text" at bounding box center [346, 163] width 119 height 14
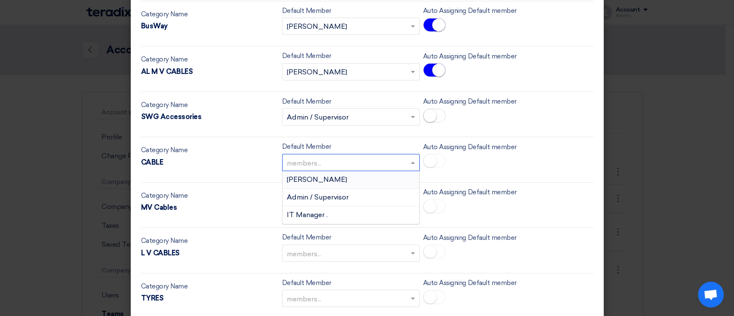
click at [374, 195] on div "Admin / Supervisor" at bounding box center [350, 198] width 137 height 18
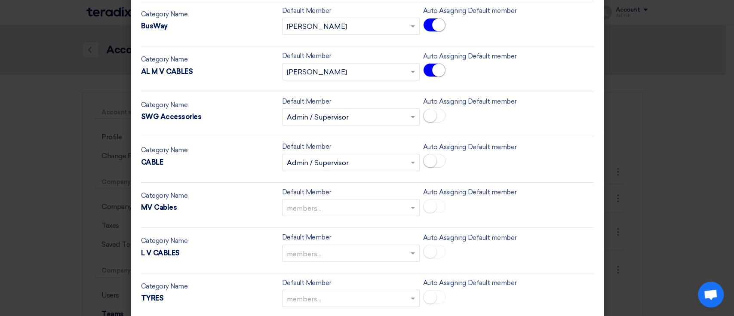
click at [385, 202] on input "text" at bounding box center [346, 209] width 119 height 14
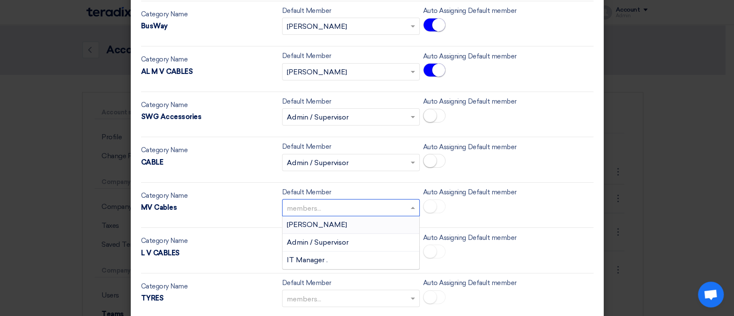
click at [376, 221] on div "[PERSON_NAME]" at bounding box center [350, 225] width 137 height 18
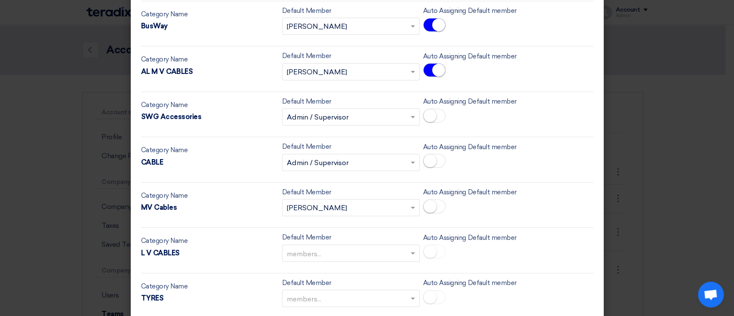
click at [395, 251] on input "text" at bounding box center [346, 254] width 119 height 14
click at [373, 297] on div "IT Manager ." at bounding box center [350, 305] width 137 height 17
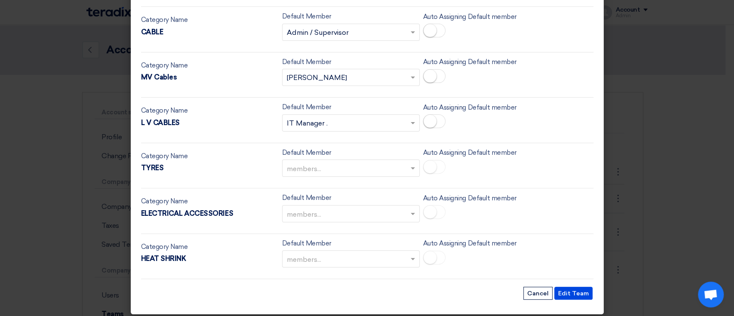
scroll to position [2311, 0]
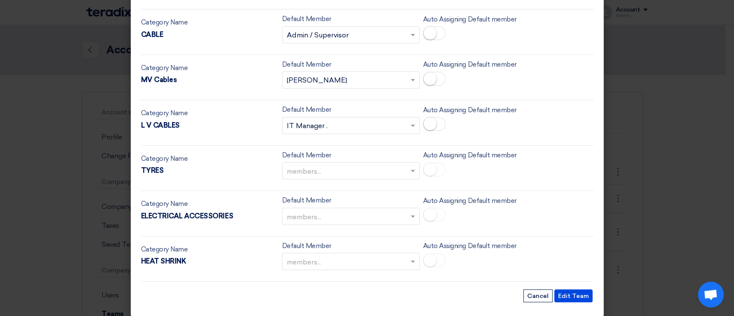
click at [396, 165] on input "text" at bounding box center [346, 172] width 119 height 14
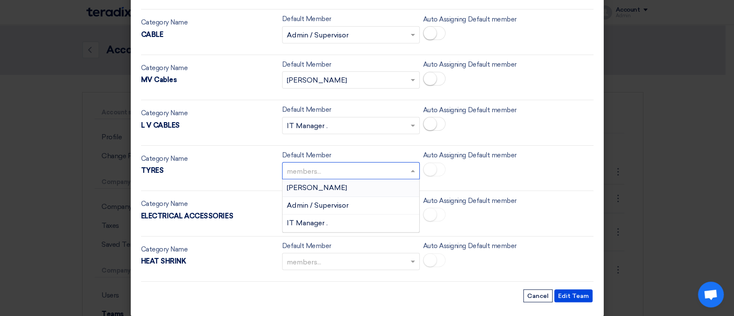
click at [374, 217] on div "IT Manager ." at bounding box center [350, 222] width 137 height 17
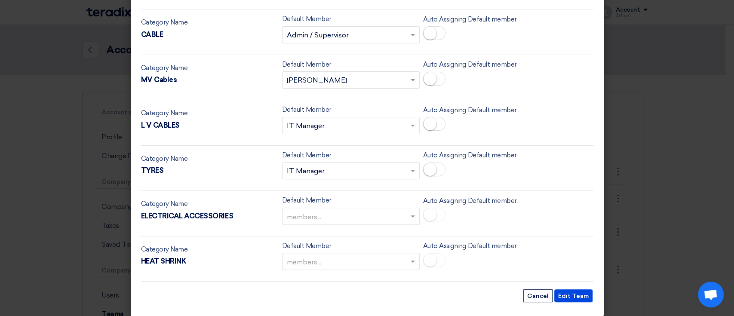
click at [394, 214] on input "text" at bounding box center [346, 217] width 119 height 14
click at [395, 242] on div "Admin / Supervisor" at bounding box center [350, 251] width 137 height 18
click at [410, 260] on span at bounding box center [412, 261] width 4 height 3
click at [381, 204] on div "[PERSON_NAME]" at bounding box center [350, 209] width 137 height 18
click at [430, 255] on small at bounding box center [429, 260] width 13 height 13
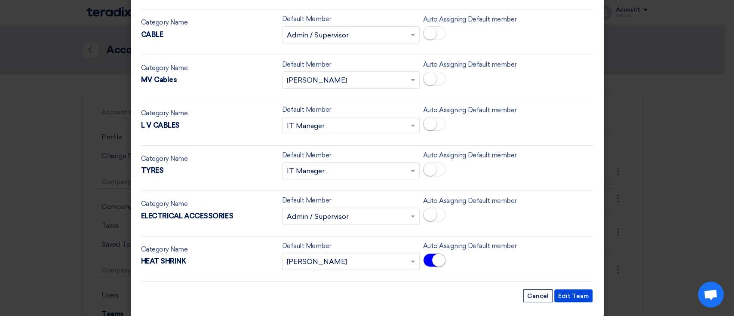
click at [434, 214] on span at bounding box center [434, 215] width 22 height 14
click at [428, 165] on small at bounding box center [429, 169] width 13 height 13
click at [435, 117] on span at bounding box center [434, 124] width 22 height 14
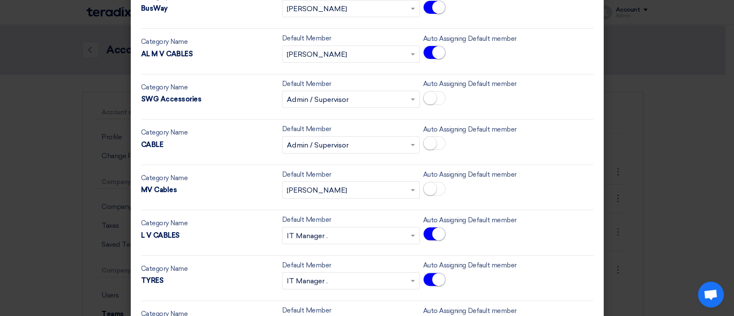
scroll to position [2197, 0]
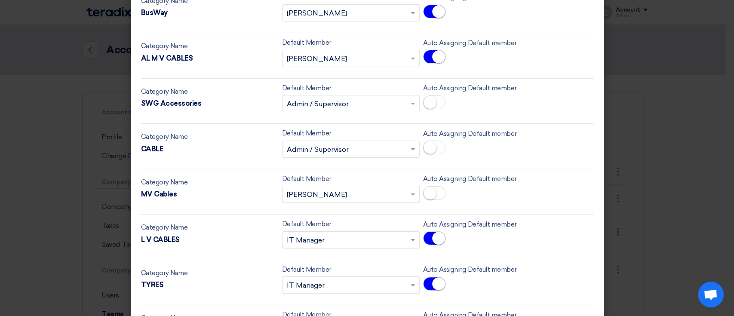
click at [426, 187] on small at bounding box center [429, 193] width 13 height 13
click at [429, 141] on small at bounding box center [429, 147] width 13 height 13
click at [432, 96] on span at bounding box center [434, 102] width 22 height 14
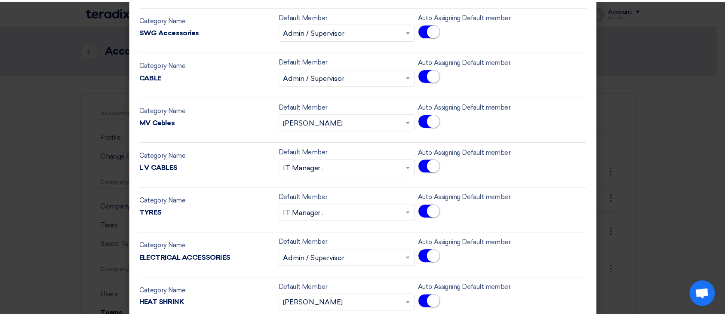
scroll to position [2314, 0]
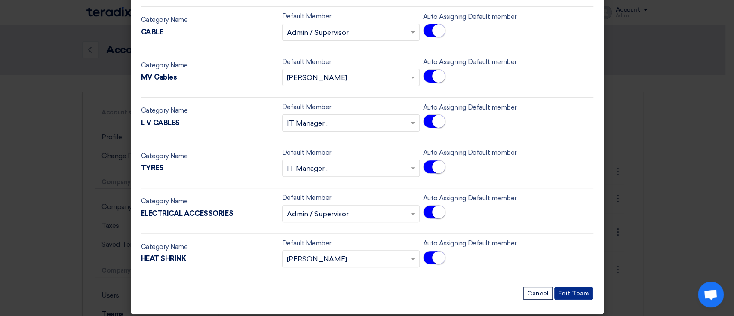
click at [569, 287] on button "Edit Team" at bounding box center [573, 293] width 38 height 13
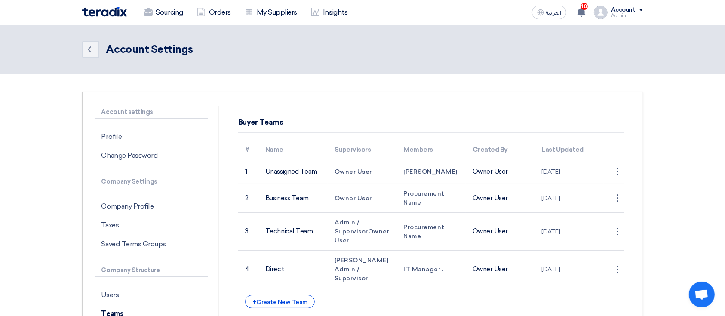
scroll to position [0, 0]
click at [135, 287] on p "Users" at bounding box center [151, 295] width 113 height 19
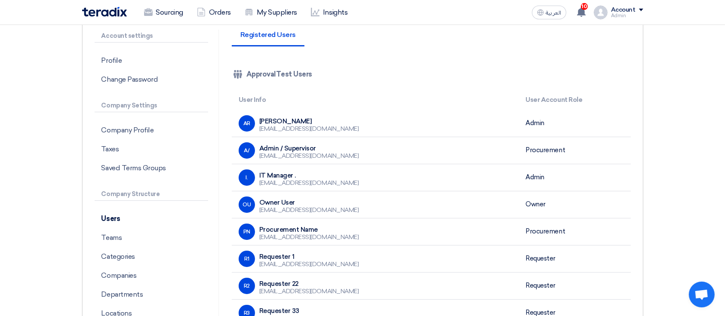
scroll to position [114, 0]
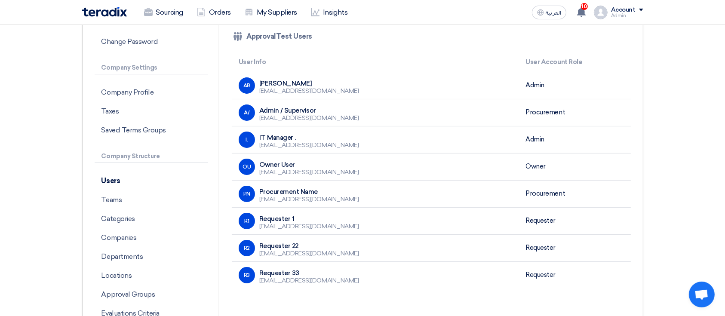
click at [327, 91] on div "abdelrhman.elsayed79@gmail.com" at bounding box center [309, 91] width 100 height 8
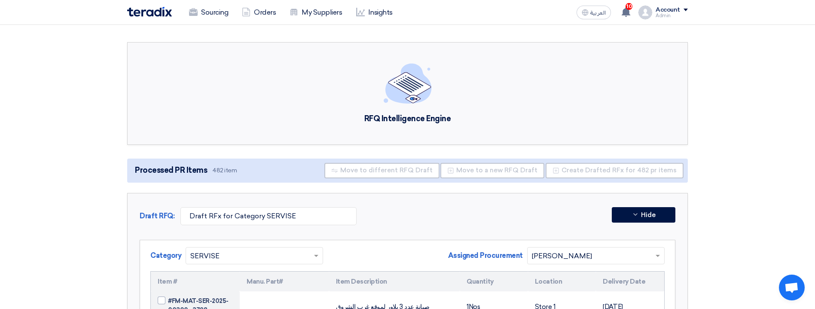
scroll to position [129, 0]
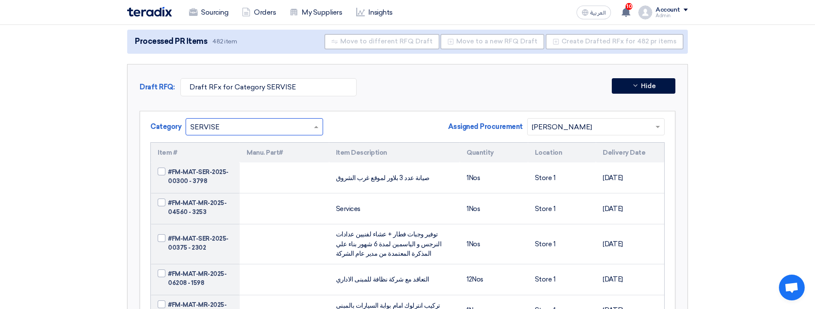
drag, startPoint x: 218, startPoint y: 126, endPoint x: 130, endPoint y: 123, distance: 88.1
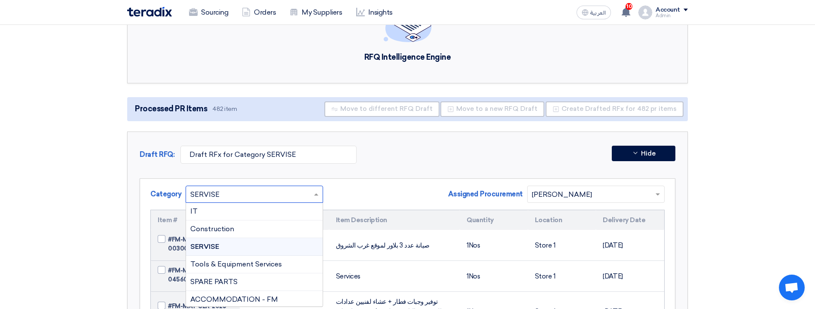
scroll to position [503, 0]
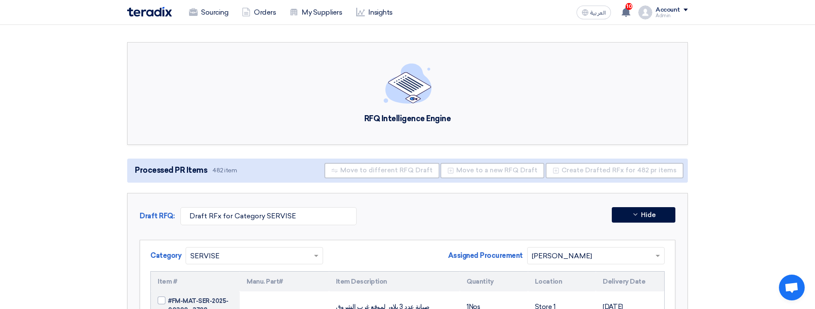
scroll to position [193, 0]
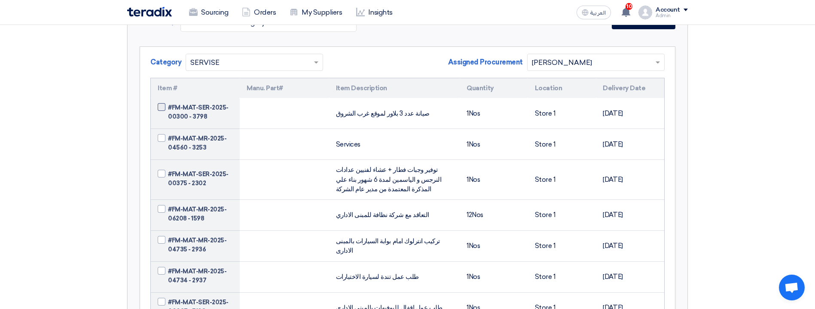
click at [165, 108] on span at bounding box center [162, 107] width 8 height 8
click at [168, 108] on input "#FM-MAT-SER-2025-00300 - 3798" at bounding box center [205, 112] width 75 height 14
checkbox input "true"
click at [164, 137] on span at bounding box center [162, 138] width 8 height 8
click at [168, 137] on input "#FM-MAT-MR-2025-04560 - 3253" at bounding box center [205, 143] width 75 height 14
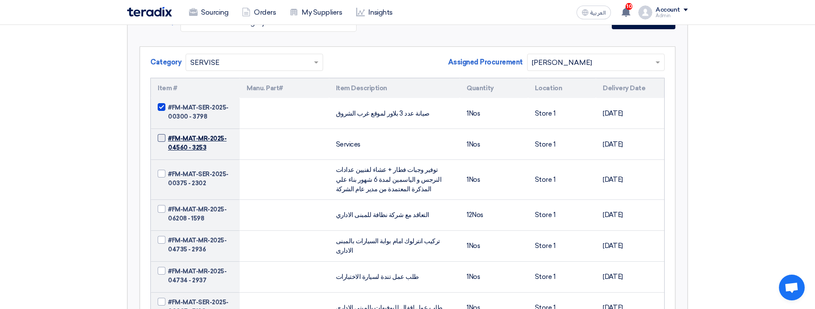
checkbox input "true"
click at [163, 173] on span at bounding box center [162, 174] width 8 height 8
click at [168, 173] on input "#FM-MAT-SER-2025-00375 - 2302" at bounding box center [205, 179] width 75 height 14
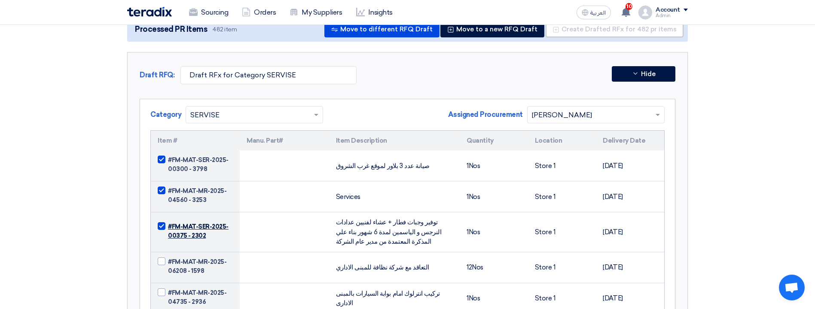
scroll to position [129, 0]
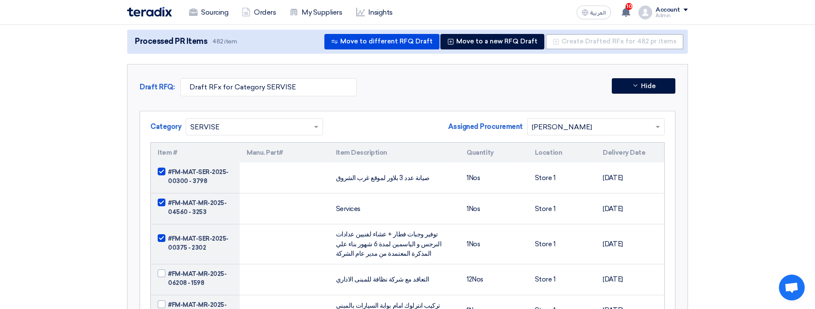
click at [161, 238] on span at bounding box center [162, 238] width 8 height 8
click at [168, 238] on input "#FM-MAT-SER-2025-00375 - 2302" at bounding box center [205, 243] width 75 height 14
checkbox input "false"
click at [161, 206] on span at bounding box center [162, 203] width 8 height 8
click at [168, 206] on input "#FM-MAT-MR-2025-04560 - 3253" at bounding box center [205, 208] width 75 height 14
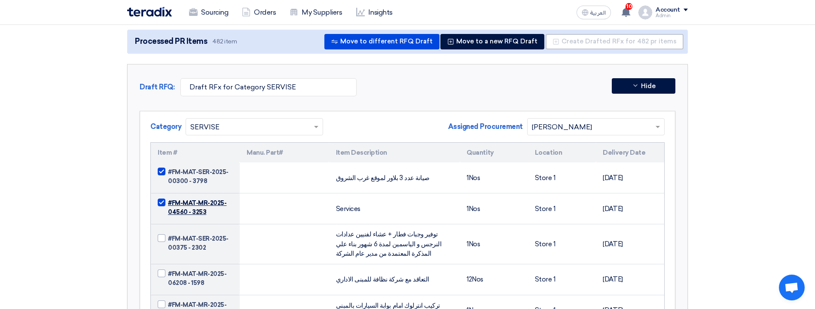
checkbox input "false"
click at [163, 172] on span at bounding box center [162, 172] width 8 height 8
click at [168, 172] on input "#FM-MAT-SER-2025-00300 - 3798" at bounding box center [205, 177] width 75 height 14
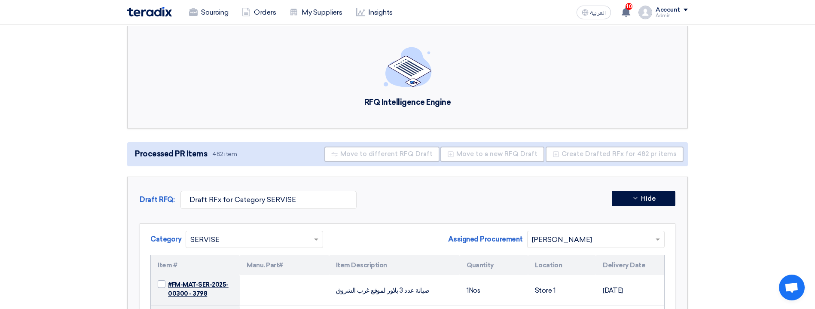
scroll to position [64, 0]
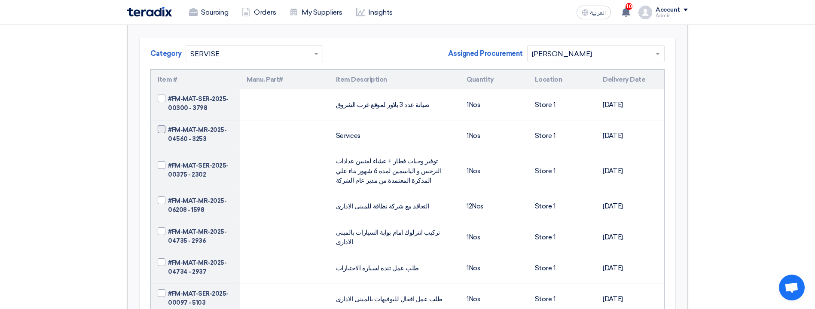
scroll to position [129, 0]
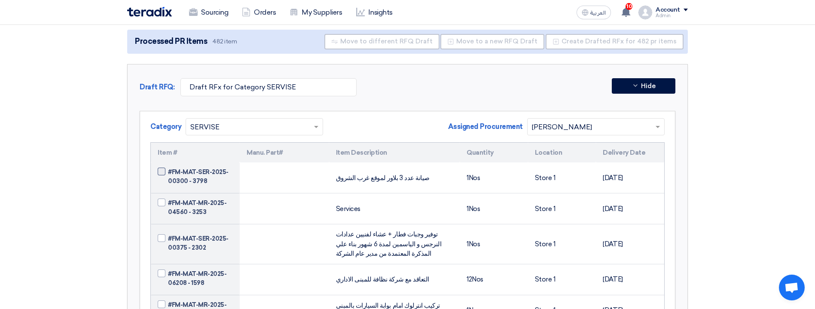
click at [164, 174] on span at bounding box center [162, 172] width 8 height 8
click at [168, 174] on input "#FM-MAT-SER-2025-00300 - 3798" at bounding box center [205, 177] width 75 height 14
checkbox input "true"
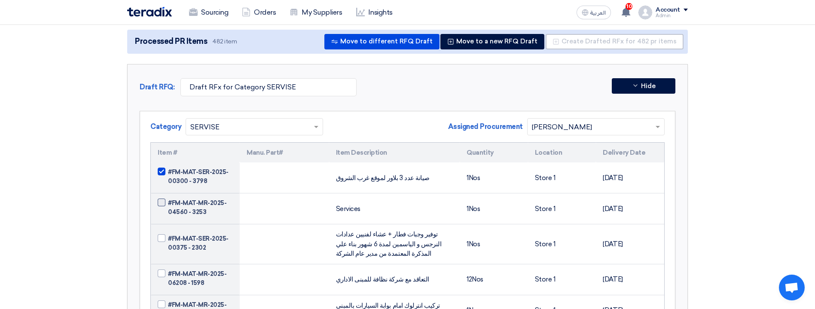
click at [161, 206] on span at bounding box center [162, 203] width 8 height 8
click at [168, 206] on input "#FM-MAT-MR-2025-04560 - 3253" at bounding box center [205, 208] width 75 height 14
checkbox input "true"
click at [162, 170] on span at bounding box center [162, 172] width 8 height 8
click at [168, 170] on input "#FM-MAT-SER-2025-00300 - 3798" at bounding box center [205, 177] width 75 height 14
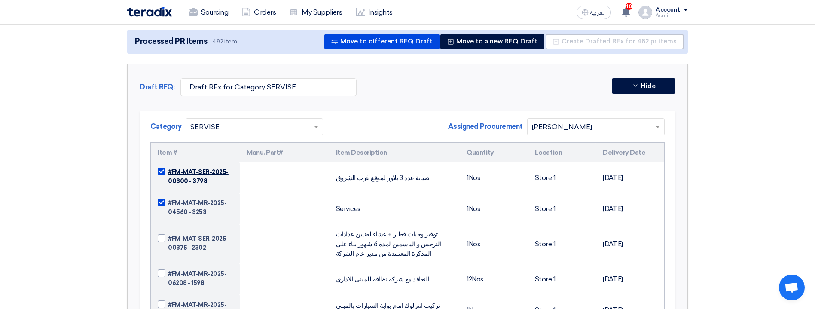
checkbox input "false"
click at [161, 195] on td "#FM-MAT-MR-2025-04560 - 3253" at bounding box center [195, 208] width 89 height 31
click at [161, 203] on span at bounding box center [162, 203] width 8 height 8
click at [168, 203] on input "#FM-MAT-MR-2025-04560 - 3253" at bounding box center [205, 208] width 75 height 14
checkbox input "false"
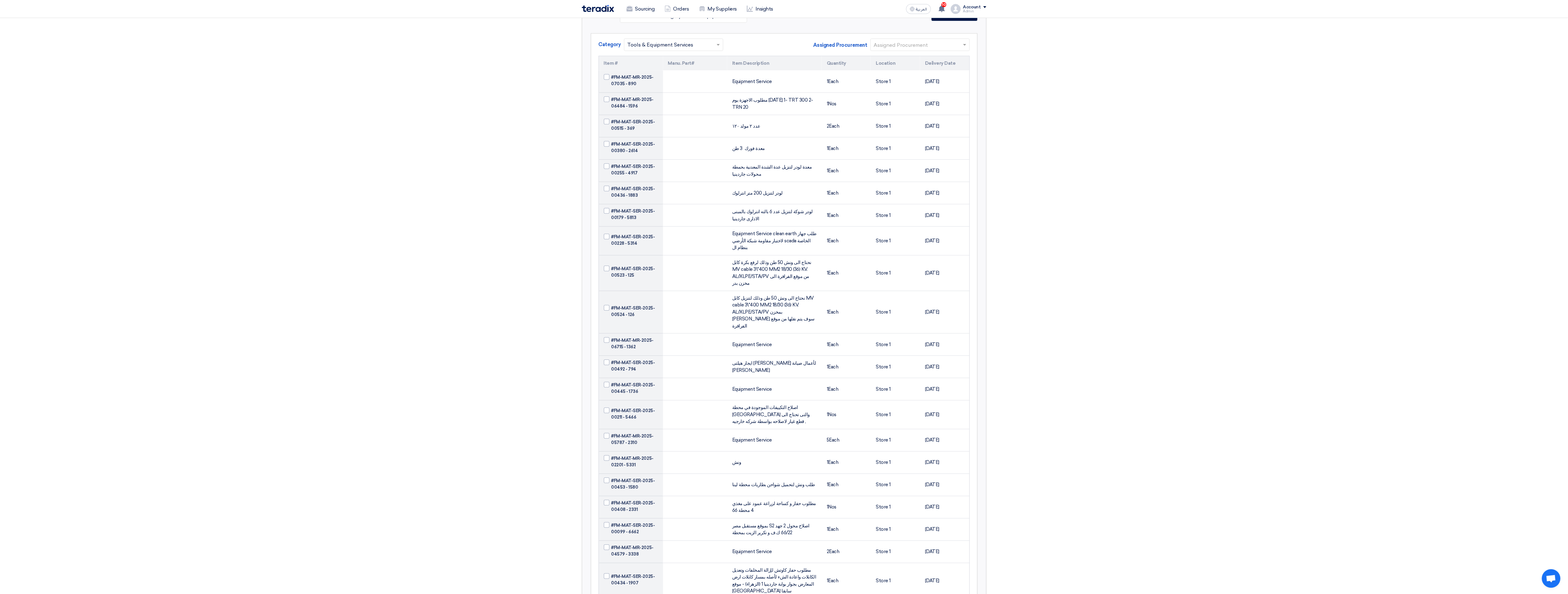
scroll to position [3718, 0]
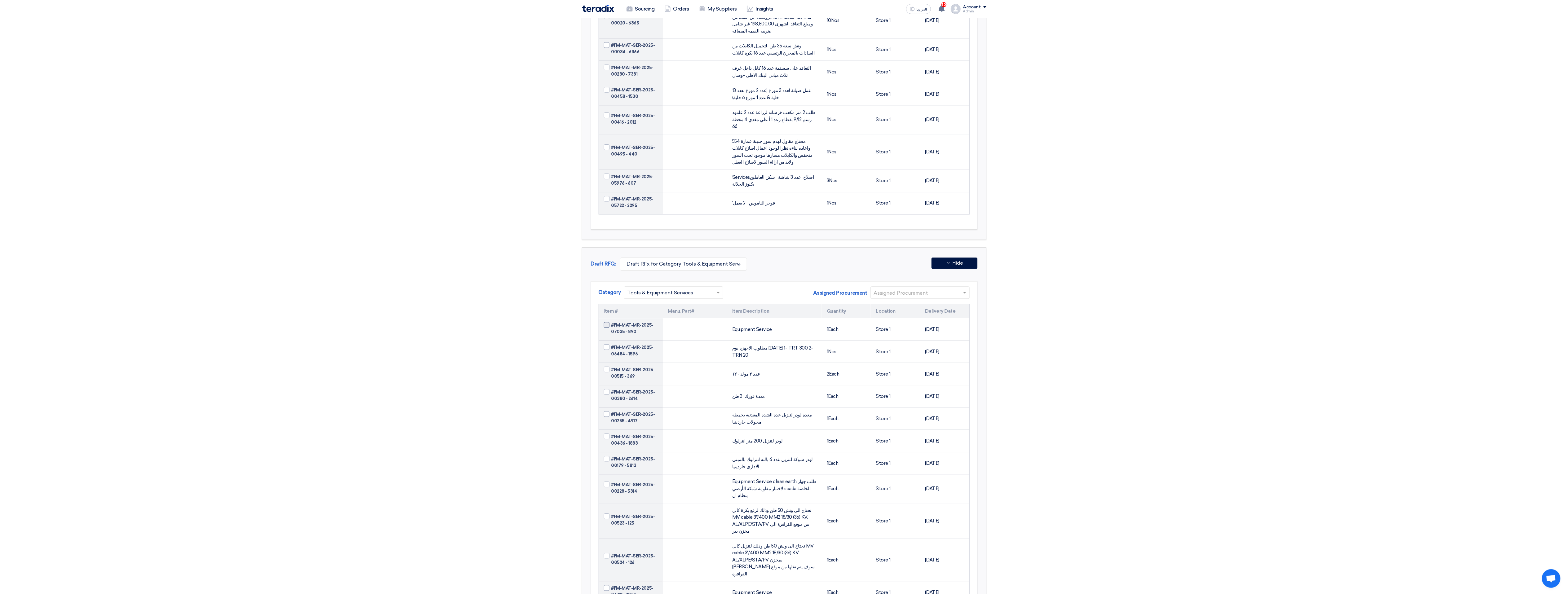
click at [595, 223] on span at bounding box center [607, 325] width 6 height 6
click at [595, 223] on input "#FM-MAT-MR-2025-07035 - 890" at bounding box center [638, 329] width 54 height 10
checkbox input "true"
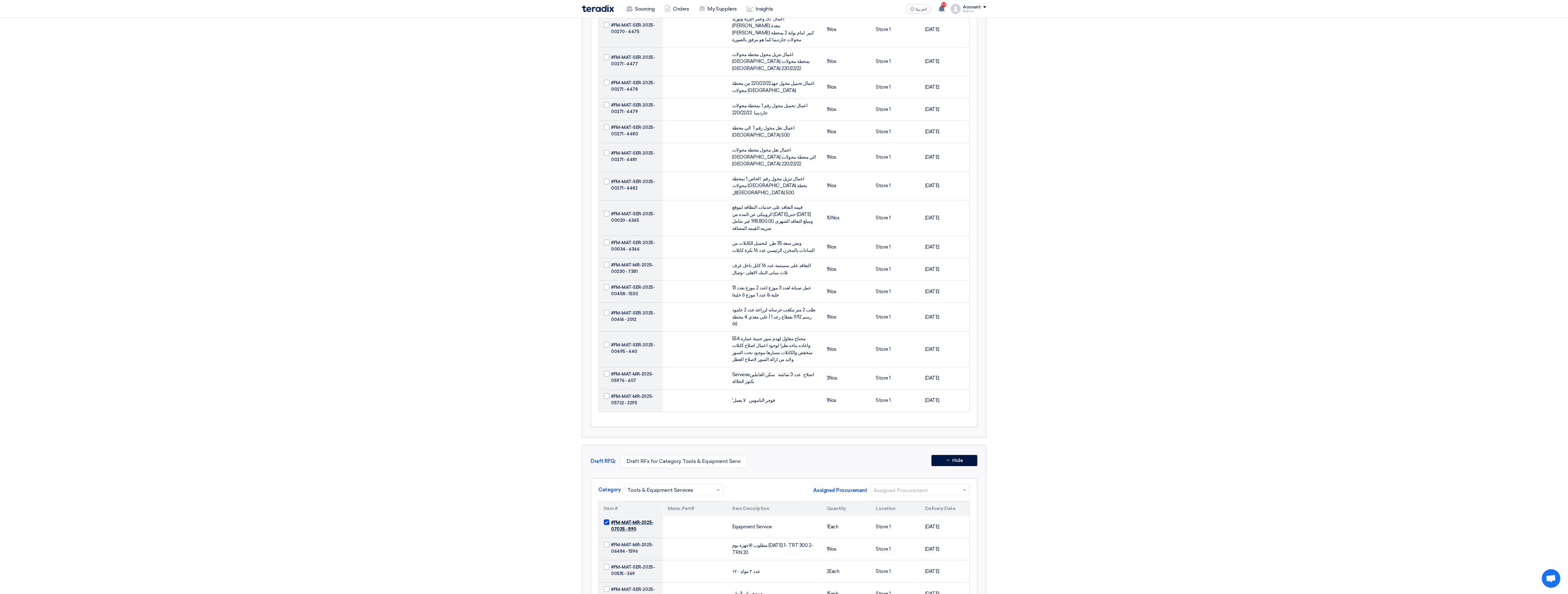
scroll to position [3519, 0]
click at [595, 223] on input "text" at bounding box center [670, 491] width 86 height 10
click at [595, 223] on div "SERVISE" at bounding box center [674, 529] width 99 height 13
click at [595, 223] on input "text" at bounding box center [670, 491] width 86 height 10
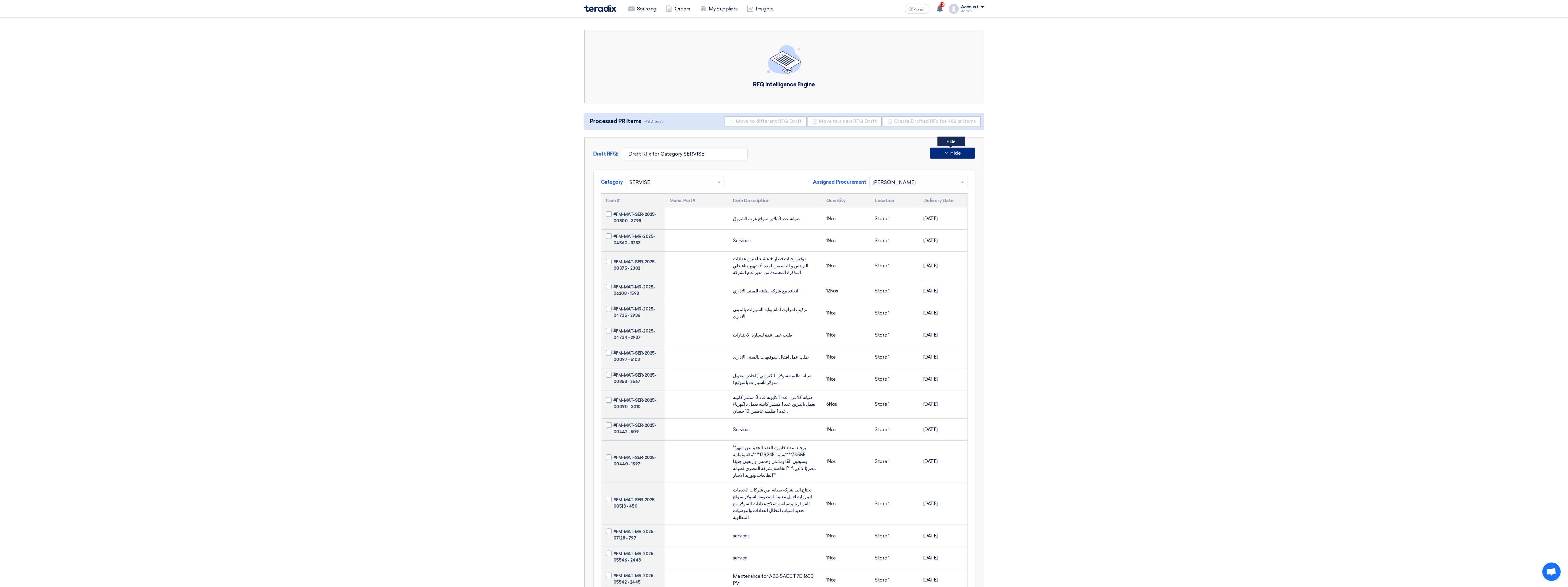
click at [944, 155] on icon at bounding box center [947, 152] width 5 height 5
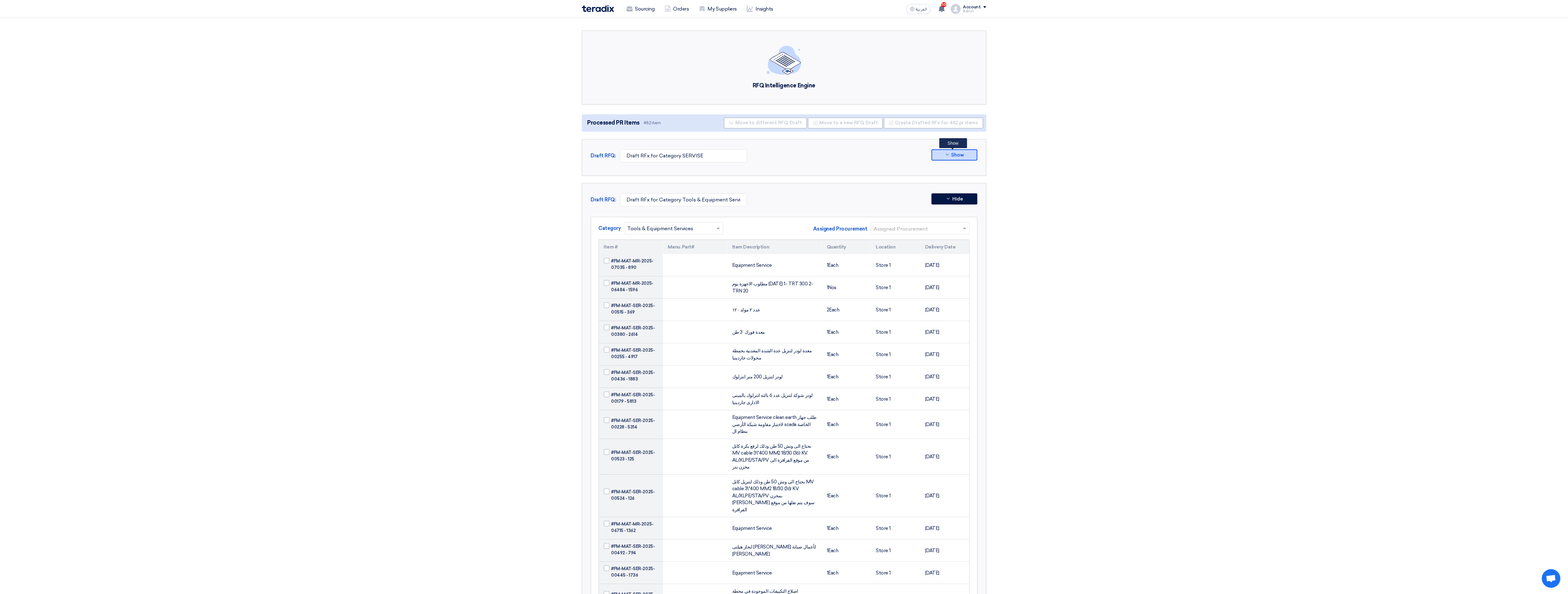
click at [966, 157] on button "Show" at bounding box center [954, 154] width 46 height 11
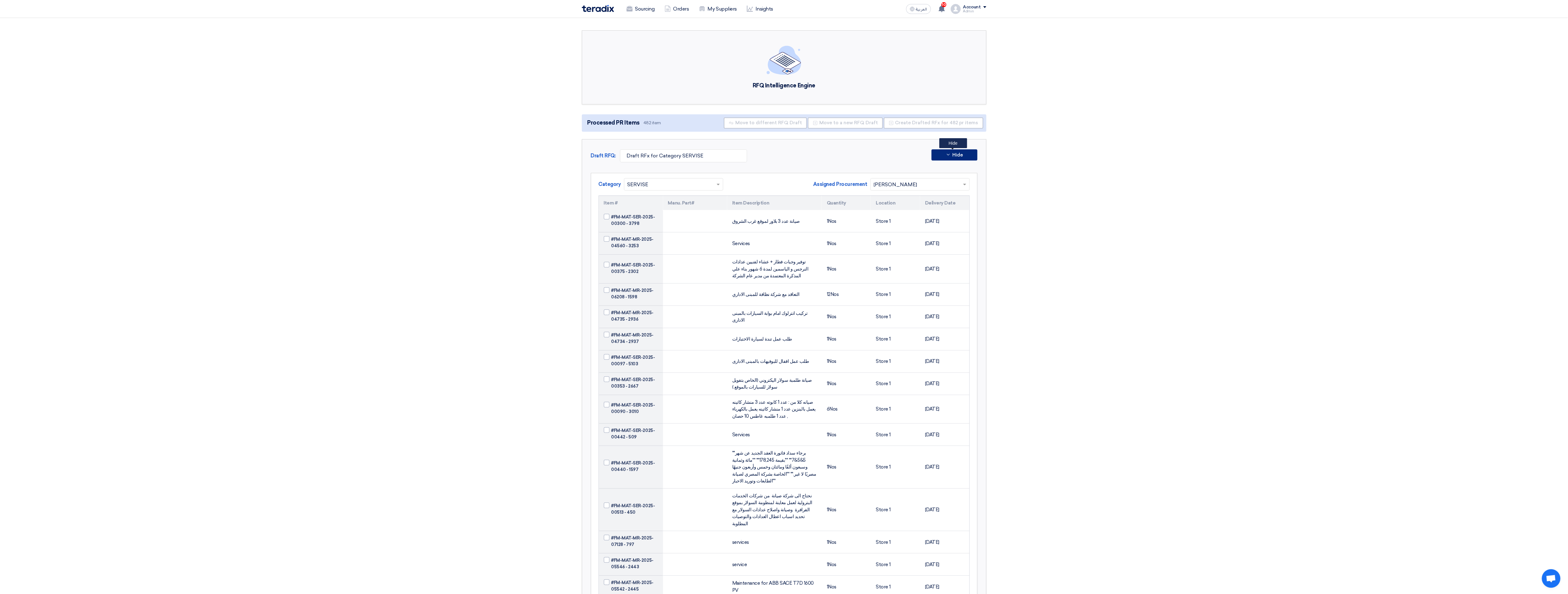
click at [951, 153] on button "Hide" at bounding box center [954, 154] width 46 height 11
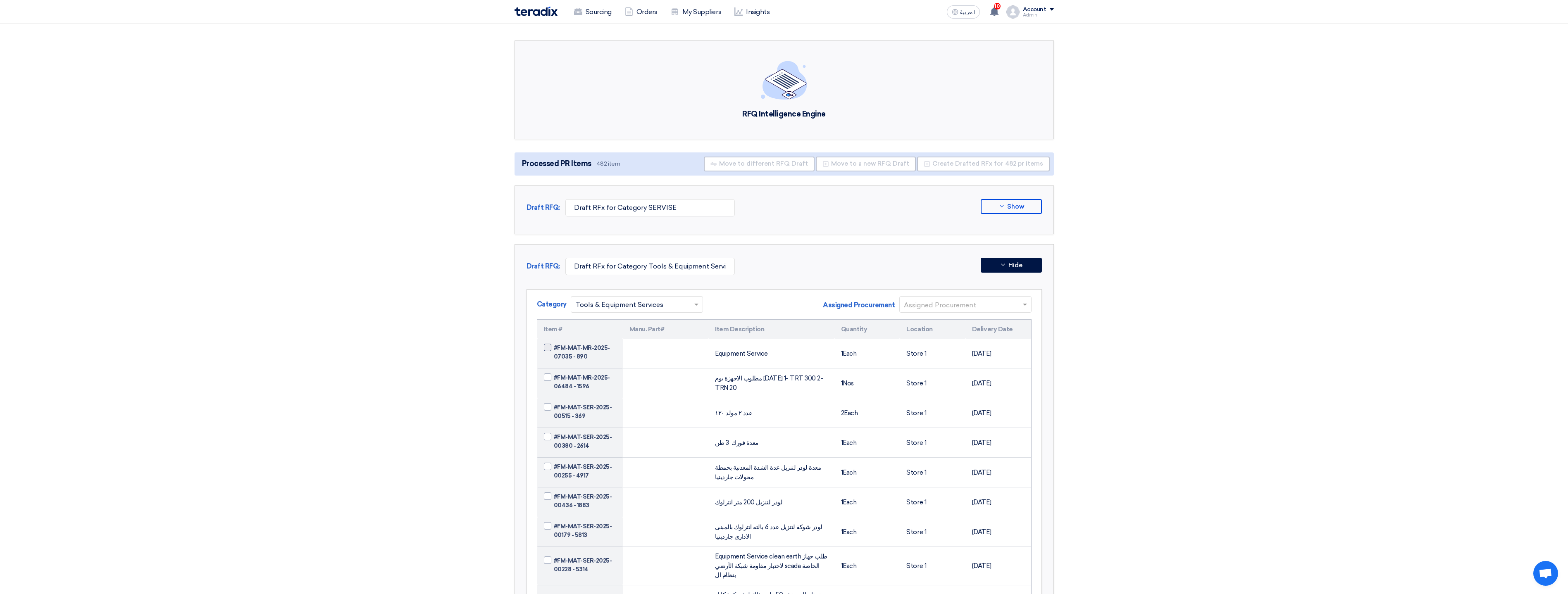
drag, startPoint x: 598, startPoint y: 361, endPoint x: 559, endPoint y: 355, distance: 39.5
click at [559, 355] on span "#FM-MAT-MR-2025-07035 - 890" at bounding box center [585, 353] width 62 height 17
copy span "FM-MAT-MR-2025-07035 - 890"
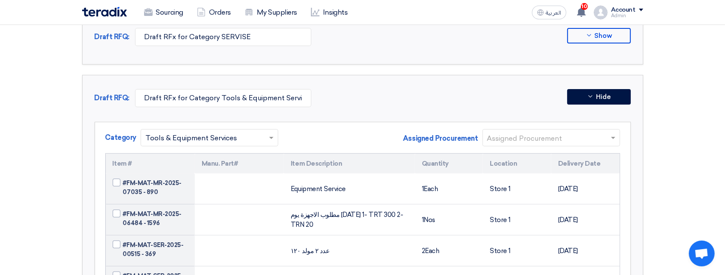
scroll to position [172, 0]
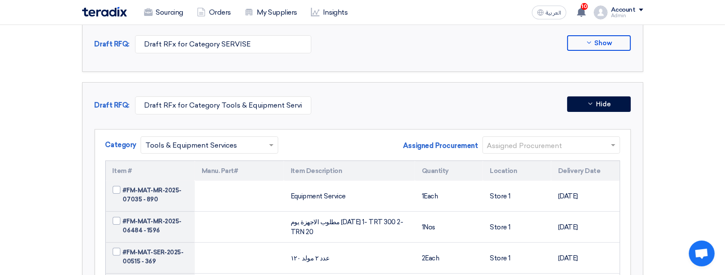
click at [260, 147] on input "text" at bounding box center [204, 145] width 119 height 14
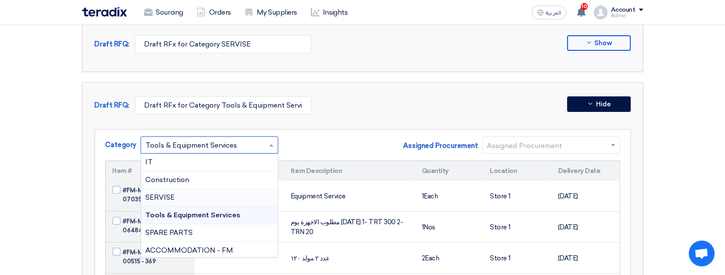
type input "2"
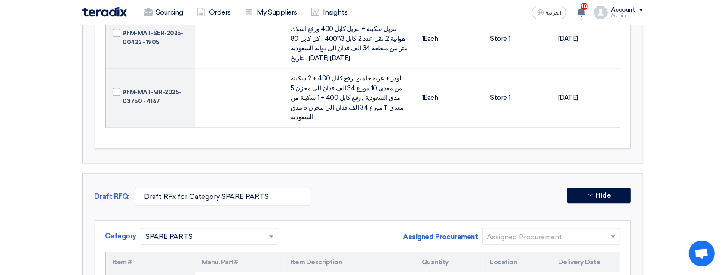
scroll to position [2005, 0]
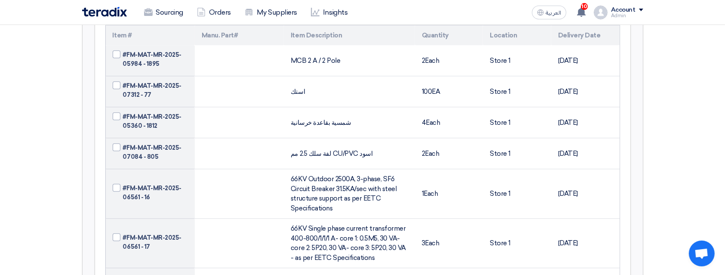
drag, startPoint x: 289, startPoint y: 179, endPoint x: 346, endPoint y: 209, distance: 64.0
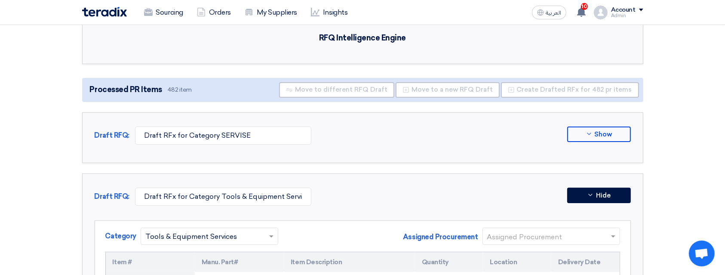
scroll to position [0, 0]
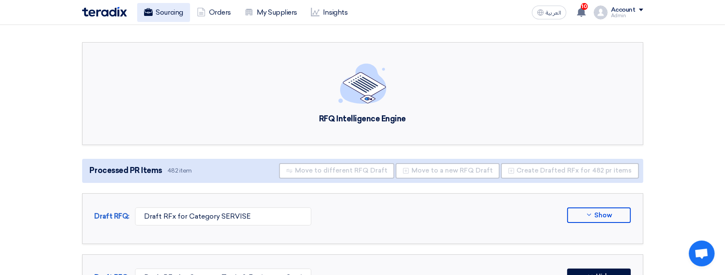
click at [163, 13] on link "Sourcing" at bounding box center [163, 12] width 53 height 19
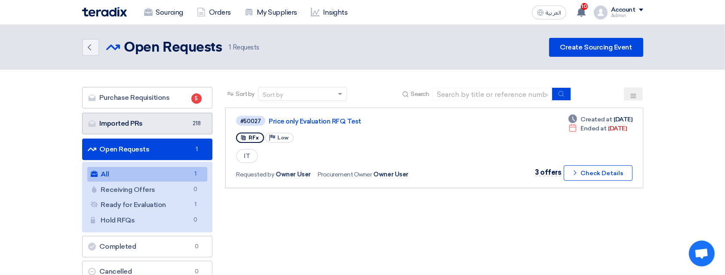
click at [178, 128] on link "Imported PRs Imported PRs 218" at bounding box center [147, 123] width 131 height 21
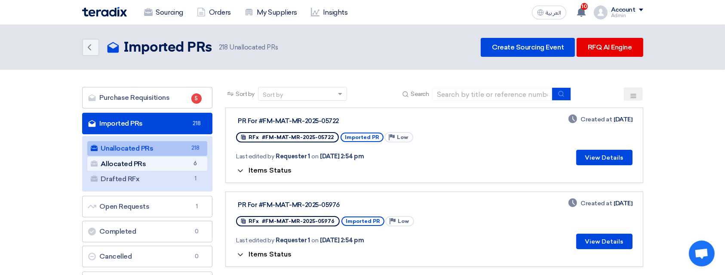
click at [174, 167] on link "Allocated PRs Allocated PRs 6" at bounding box center [147, 163] width 120 height 15
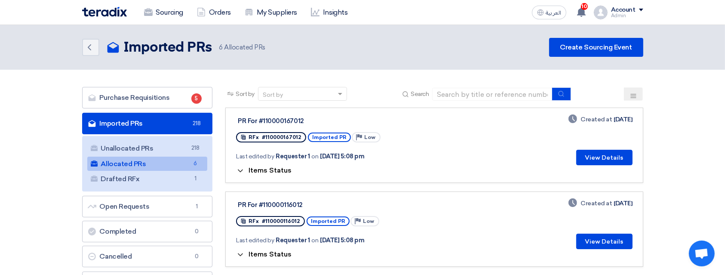
click at [158, 138] on ul "Unallocated PRs Unallocated PRs 218 Allocated PRs Allocated PRs 6 Drafted RFx D…" at bounding box center [147, 163] width 131 height 55
click at [167, 143] on link "Unallocated PRs Unallocated PRs 218" at bounding box center [147, 148] width 120 height 15
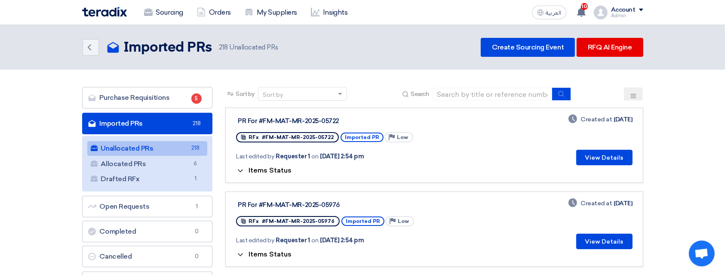
drag, startPoint x: 21, startPoint y: 151, endPoint x: 64, endPoint y: 149, distance: 43.1
click at [638, 41] on link "RFQ AI Engine" at bounding box center [609, 47] width 67 height 19
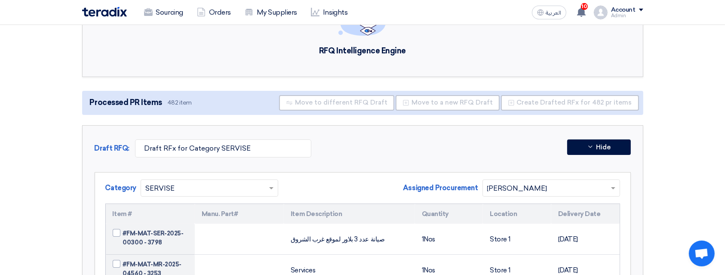
scroll to position [57, 0]
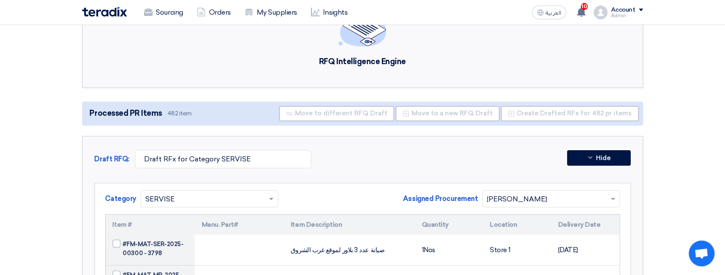
drag, startPoint x: 131, startPoint y: 162, endPoint x: 97, endPoint y: 171, distance: 35.2
click at [97, 171] on div "Draft RFQ: Draft RFx for Category SERVISE" at bounding box center [203, 161] width 217 height 22
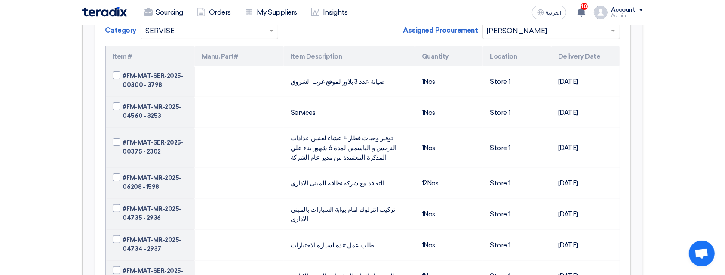
scroll to position [172, 0]
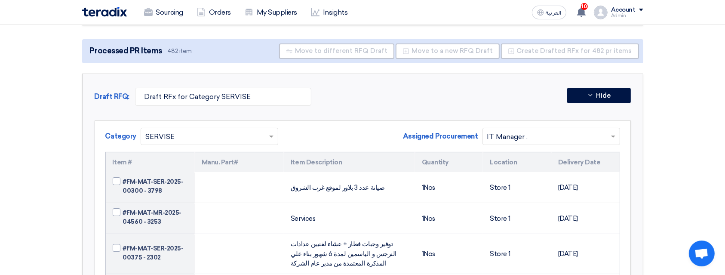
drag, startPoint x: 382, startPoint y: 138, endPoint x: 461, endPoint y: 133, distance: 79.2
click at [478, 132] on div "Category × SERVISE Assigned Procurement Assigned Procurement IT Manager ." at bounding box center [362, 140] width 514 height 24
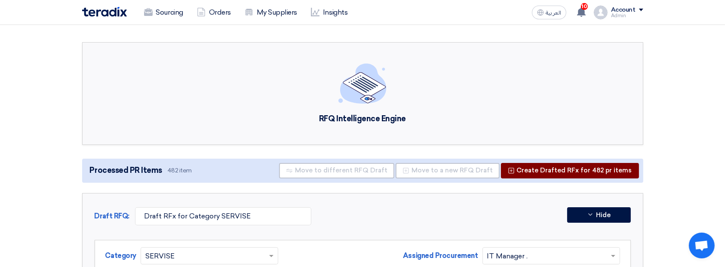
click at [535, 170] on button "Create Drafted RFx for 482 pr items" at bounding box center [570, 170] width 138 height 15
click at [553, 168] on button "Create Drafted RFx for 482 pr items" at bounding box center [570, 170] width 138 height 15
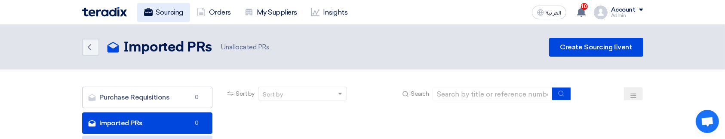
click at [167, 19] on link "Sourcing" at bounding box center [163, 12] width 53 height 19
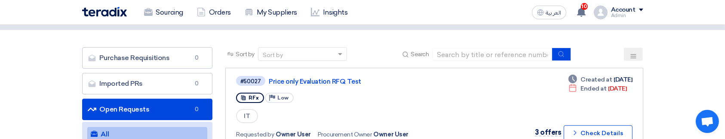
scroll to position [57, 0]
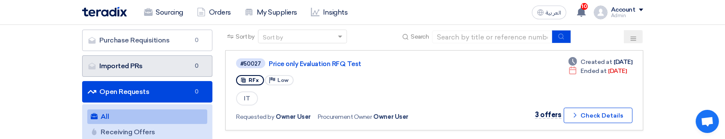
click at [195, 64] on span "0" at bounding box center [196, 66] width 10 height 9
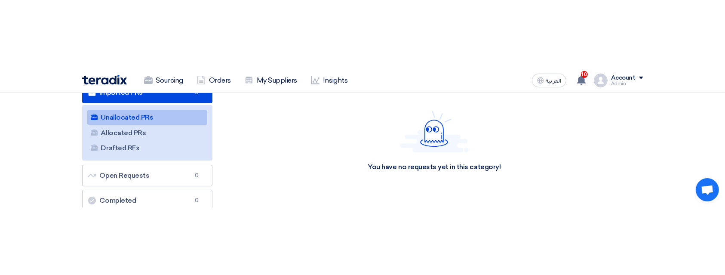
scroll to position [57, 0]
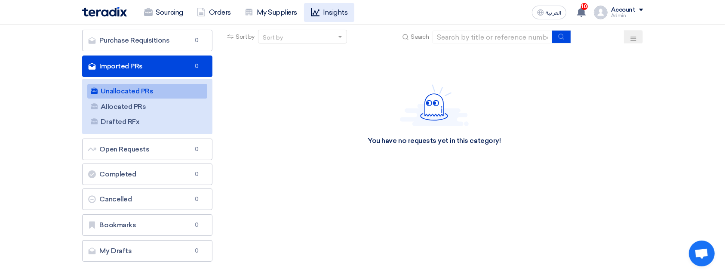
click at [317, 17] on link "Insights" at bounding box center [329, 12] width 50 height 19
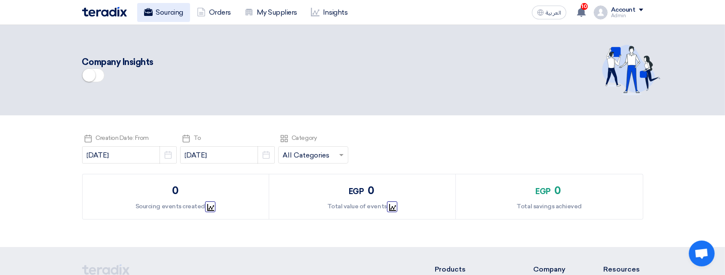
click at [176, 4] on link "Sourcing" at bounding box center [163, 12] width 53 height 19
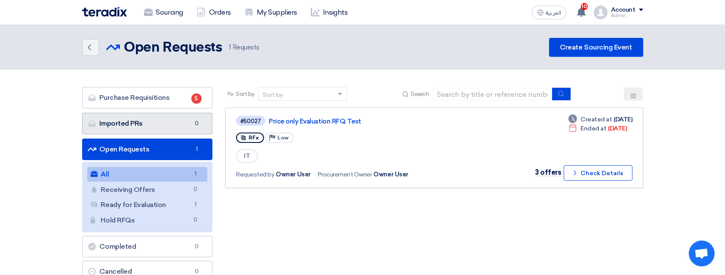
click at [195, 131] on link "Imported PRs Imported PRs 0" at bounding box center [147, 123] width 131 height 21
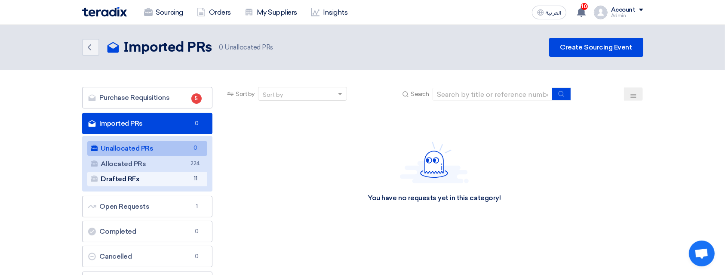
click at [189, 174] on link "Drafted RFx Drafted RFx 11" at bounding box center [147, 178] width 120 height 15
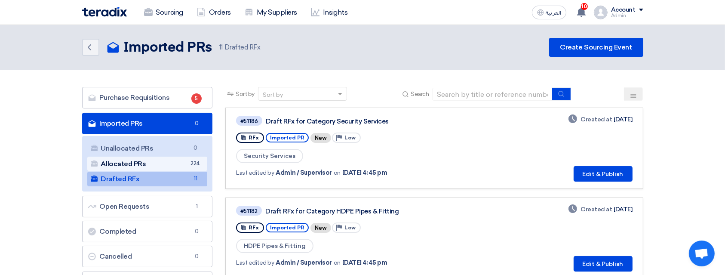
click at [119, 161] on link "Allocated PRs Allocated PRs 224" at bounding box center [147, 163] width 120 height 15
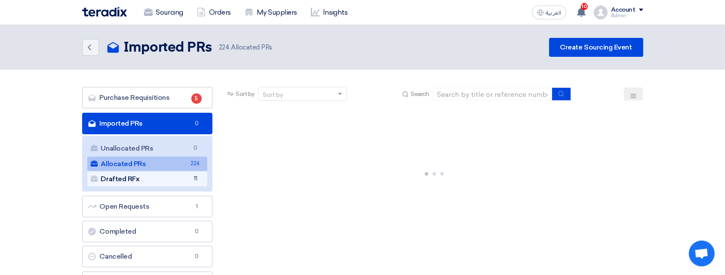
click at [191, 182] on span "11" at bounding box center [195, 178] width 10 height 9
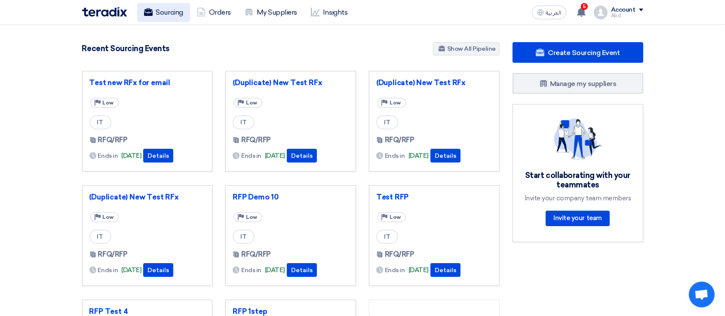
click at [154, 11] on link "Sourcing" at bounding box center [163, 12] width 53 height 19
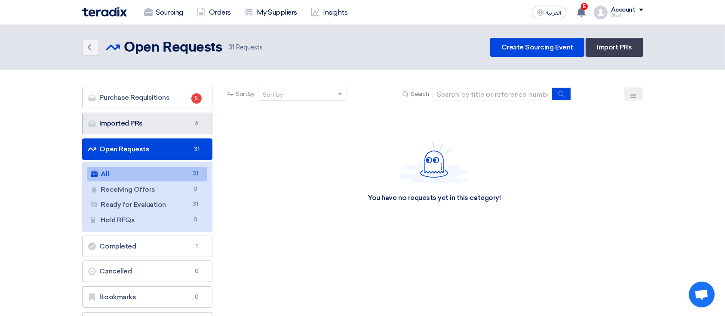
click at [164, 132] on link "Imported PRs Imported PRs 4" at bounding box center [147, 123] width 131 height 21
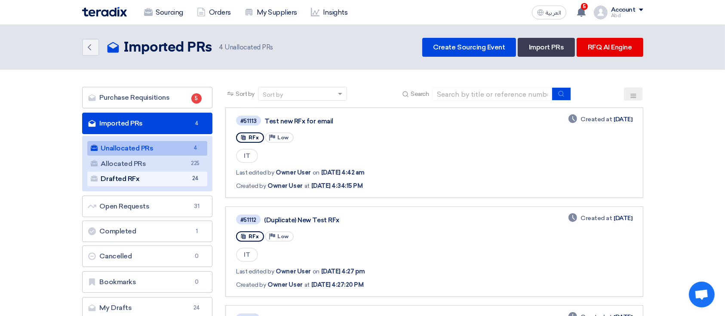
click at [182, 178] on link "Drafted RFx Drafted RFx 24" at bounding box center [147, 178] width 120 height 15
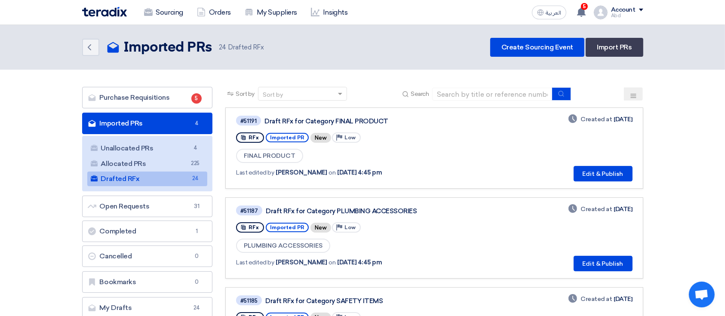
drag, startPoint x: 639, startPoint y: 119, endPoint x: 602, endPoint y: 124, distance: 37.3
click at [602, 124] on link "#51191 Draft RFx for Category FINAL PRODUCT RFx Imported PR New Priority Low FI…" at bounding box center [433, 147] width 417 height 81
copy div "[DATE]"
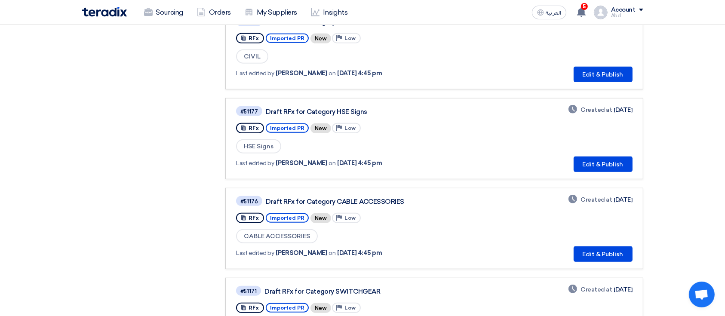
scroll to position [727, 0]
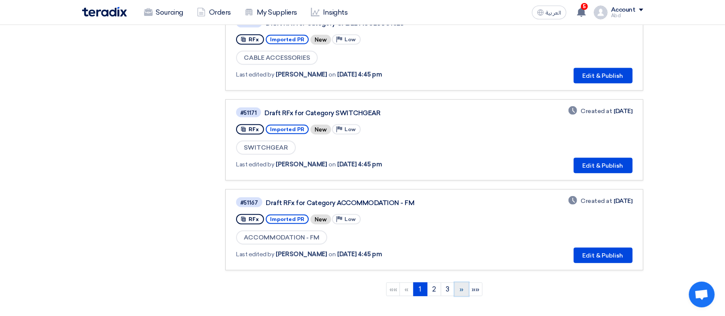
click at [458, 284] on link "»" at bounding box center [461, 289] width 14 height 14
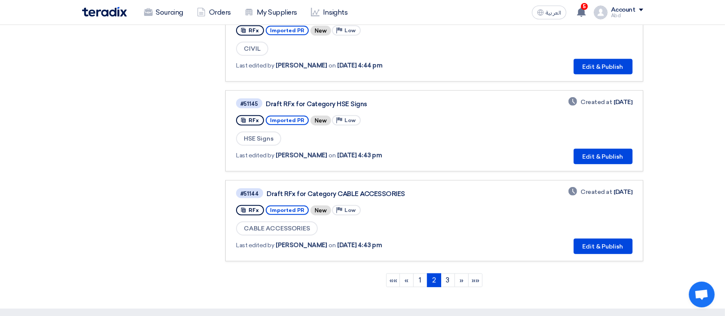
scroll to position [745, 0]
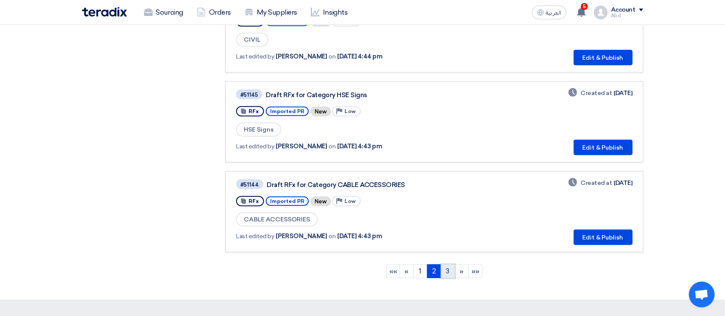
click at [444, 267] on link "3" at bounding box center [448, 271] width 14 height 14
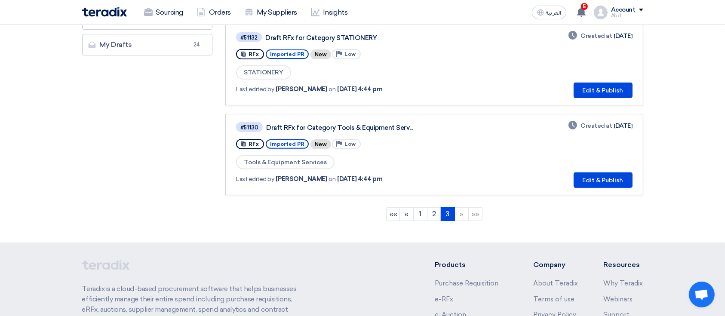
scroll to position [0, 0]
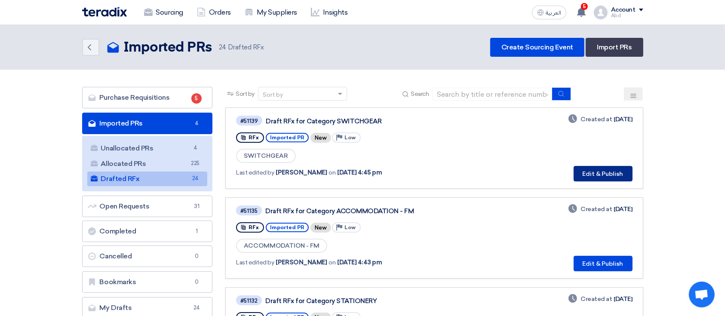
drag, startPoint x: 612, startPoint y: 169, endPoint x: 405, endPoint y: 141, distance: 208.7
click at [405, 141] on div "#51139 Draft RFx for Category SWITCHGEAR RFx Imported PR New Priority Low SWITC…" at bounding box center [434, 148] width 396 height 67
click at [602, 175] on button "Edit & Publish" at bounding box center [602, 173] width 59 height 15
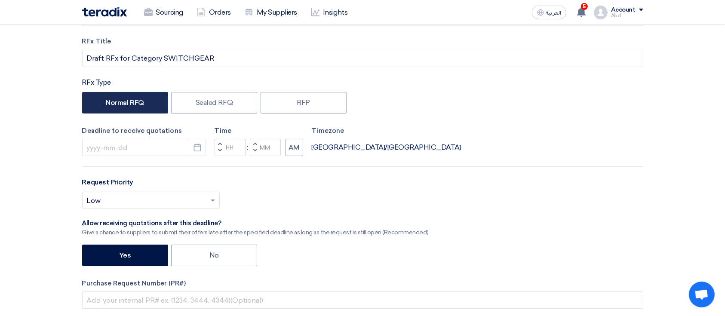
scroll to position [114, 0]
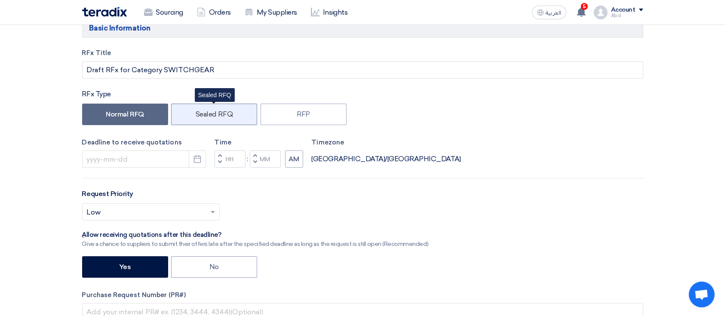
click at [181, 110] on label "Sealed RFQ" at bounding box center [214, 114] width 86 height 21
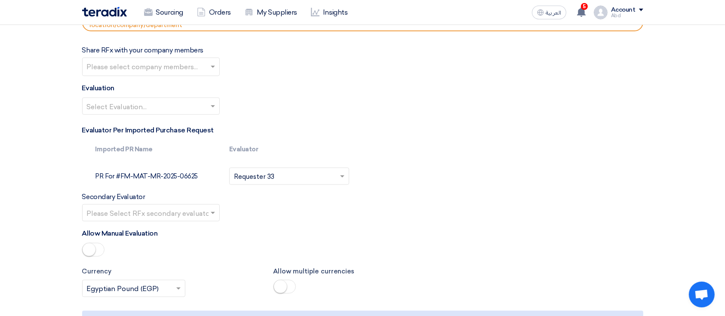
scroll to position [974, 0]
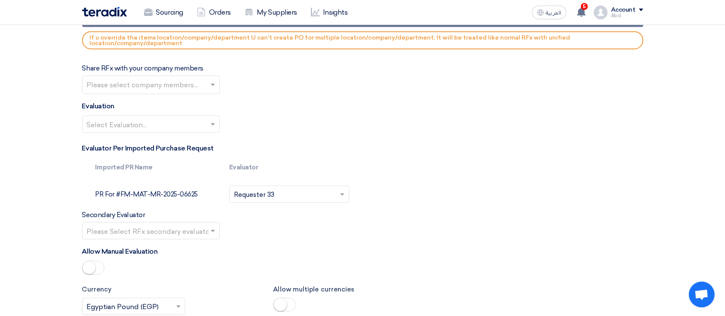
click at [120, 79] on input "text" at bounding box center [152, 86] width 130 height 14
click at [98, 119] on input "text" at bounding box center [146, 125] width 119 height 14
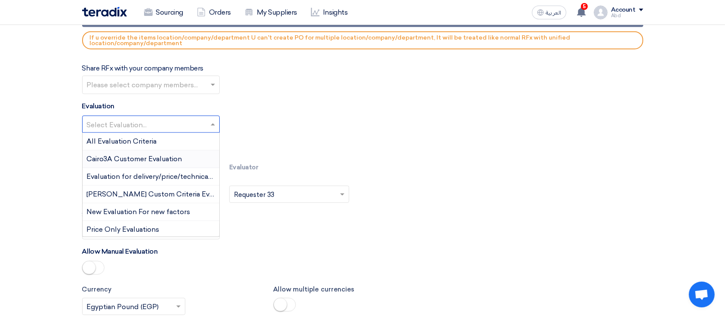
click at [111, 160] on span "Cairo3A Customer Evaluation" at bounding box center [134, 159] width 95 height 8
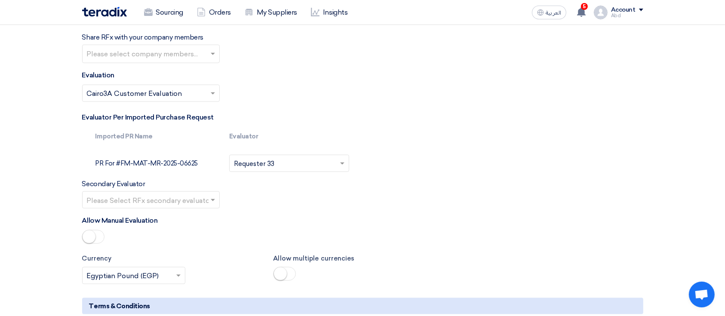
scroll to position [1031, 0]
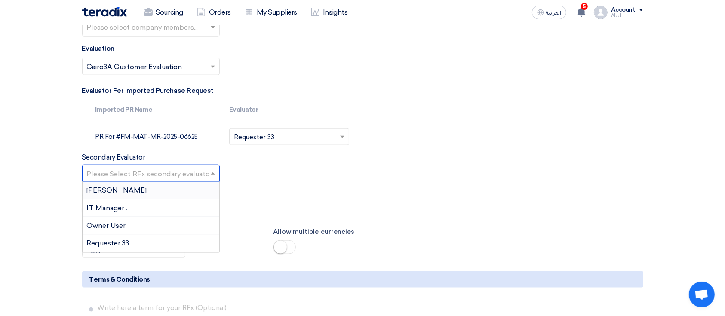
click at [199, 181] on ng-select "Please Select RFx secondary evaluator... Abd Rah IT Manager . Owner User Reques…" at bounding box center [151, 173] width 138 height 17
click at [97, 173] on input "text" at bounding box center [146, 174] width 119 height 14
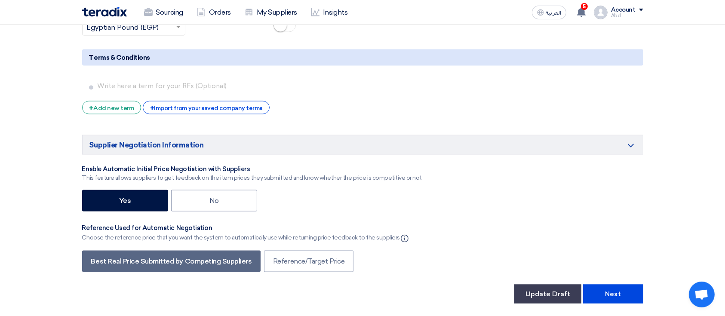
scroll to position [1375, 0]
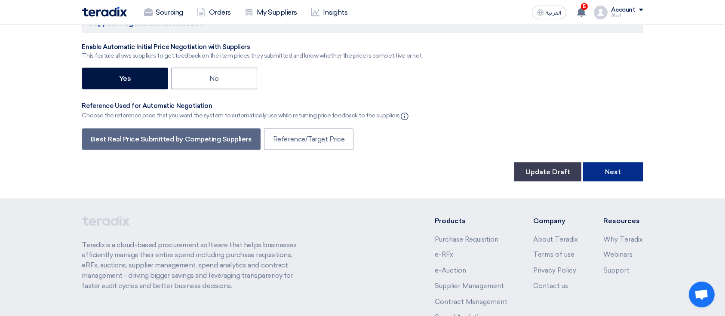
click at [602, 166] on button "Next" at bounding box center [613, 171] width 60 height 19
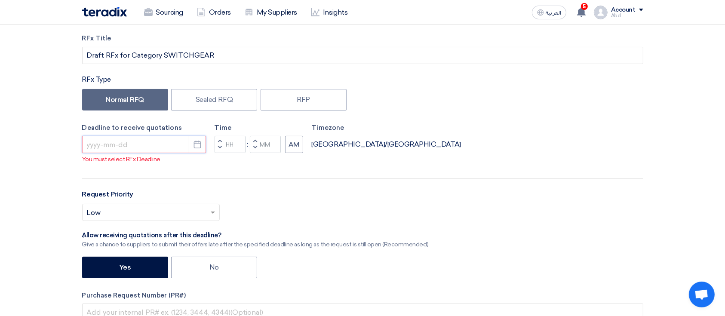
click at [162, 150] on input at bounding box center [144, 144] width 124 height 17
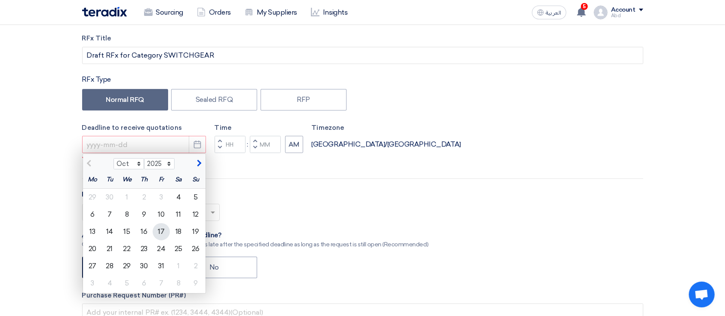
click at [157, 237] on div "17" at bounding box center [161, 231] width 17 height 17
type input "[DATE]"
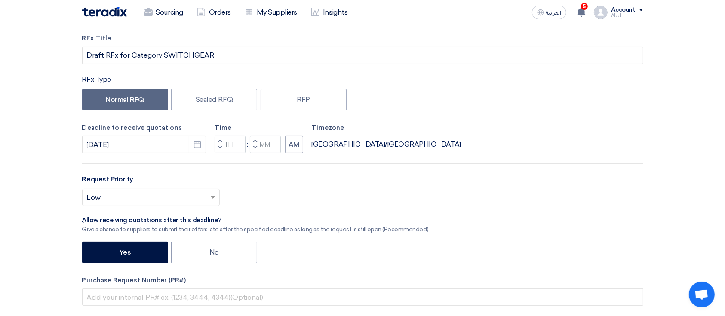
click at [254, 147] on span "button" at bounding box center [254, 147] width 3 height 5
type input "11"
type input "59"
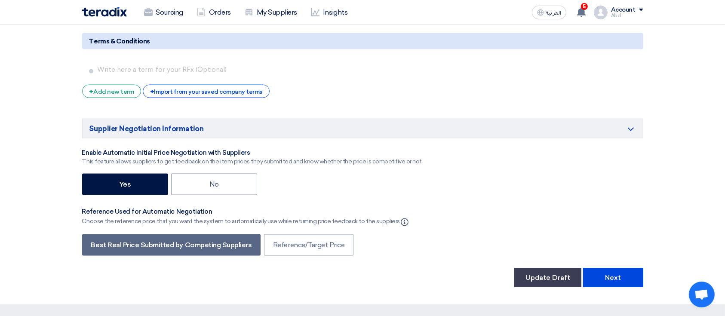
scroll to position [1275, 0]
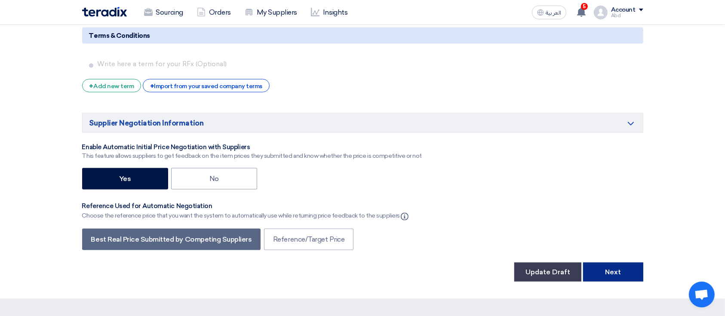
click at [624, 271] on button "Next" at bounding box center [613, 272] width 60 height 19
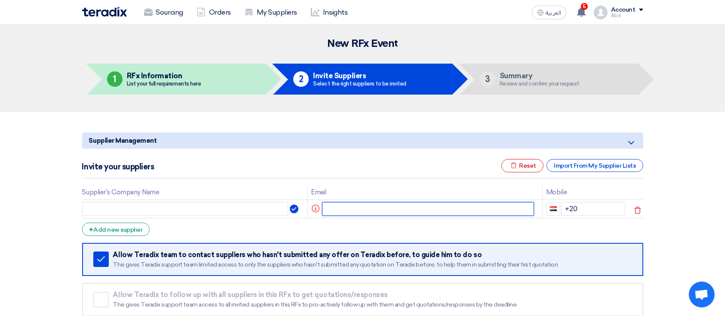
click at [438, 204] on input "text" at bounding box center [428, 209] width 212 height 14
type input "[EMAIL_ADDRESS][DOMAIN_NAME]"
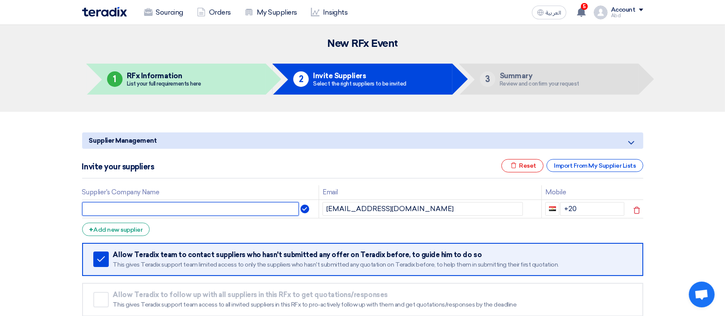
click at [223, 208] on input "text" at bounding box center [190, 209] width 217 height 14
type input "T"
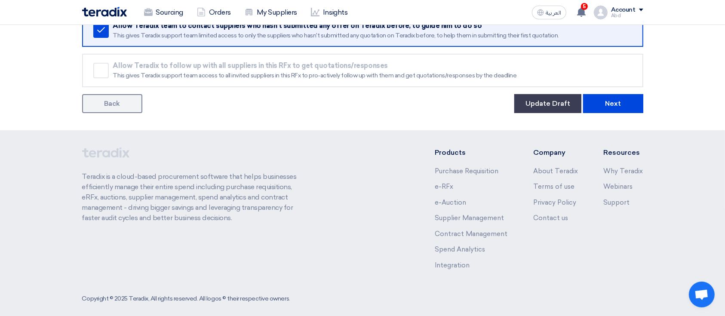
type input "SP1"
click at [103, 34] on div "Remove service" at bounding box center [100, 29] width 15 height 15
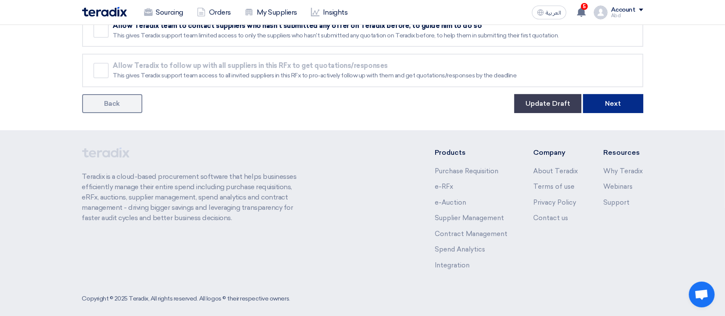
click at [590, 101] on button "Next" at bounding box center [613, 103] width 60 height 19
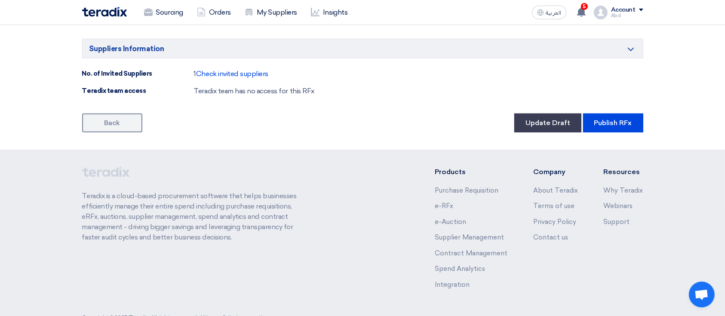
scroll to position [471, 0]
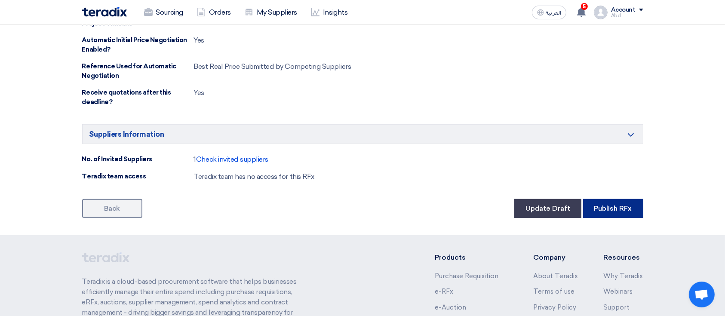
click at [614, 201] on button "Publish RFx" at bounding box center [613, 208] width 60 height 19
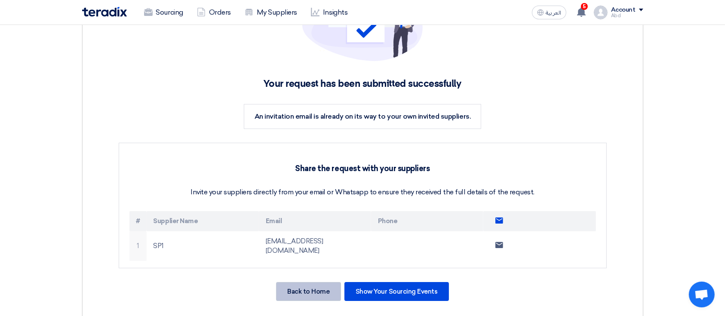
scroll to position [114, 0]
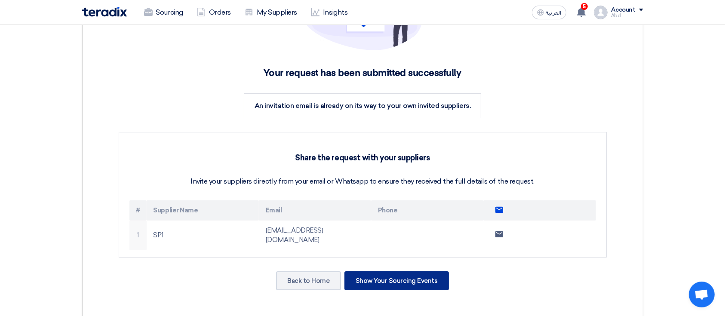
click at [386, 271] on div "Show Your Sourcing Events" at bounding box center [396, 280] width 104 height 19
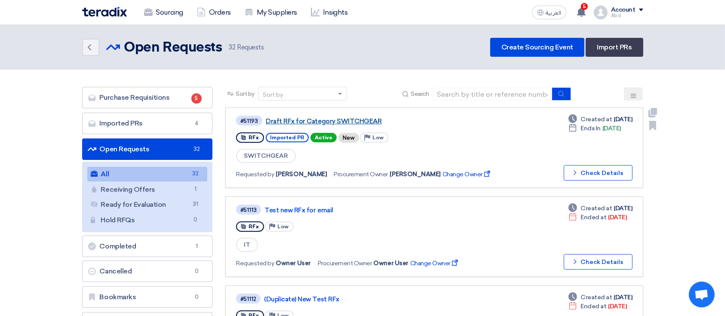
click at [318, 118] on link "Draft RFx for Category SWITCHGEAR" at bounding box center [373, 121] width 215 height 8
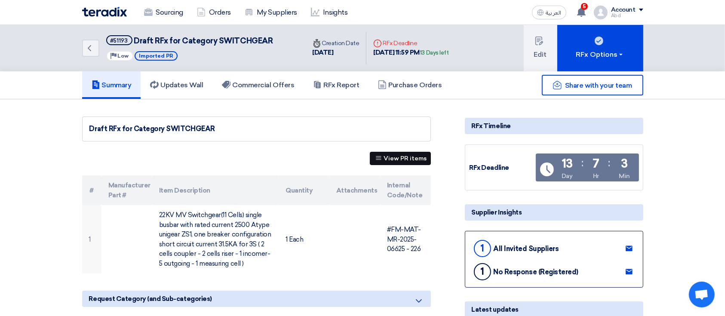
click at [388, 161] on button "View PR items" at bounding box center [400, 158] width 61 height 13
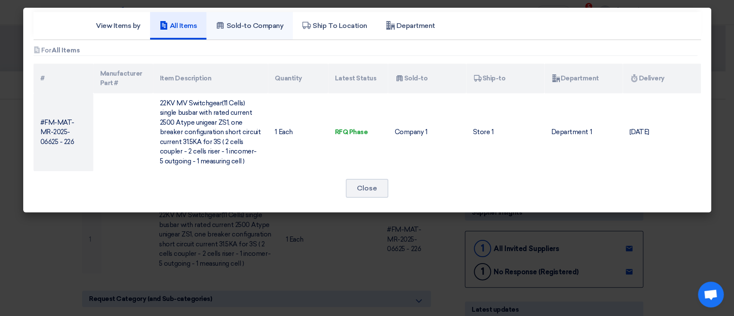
click at [260, 22] on h5 "Sold-to Company" at bounding box center [249, 25] width 67 height 9
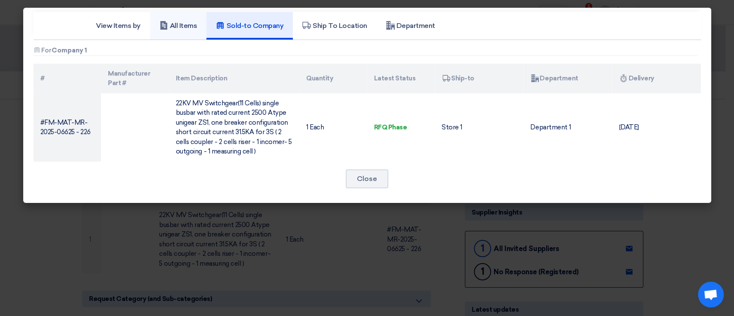
click at [177, 27] on h5 "All Items" at bounding box center [178, 25] width 38 height 9
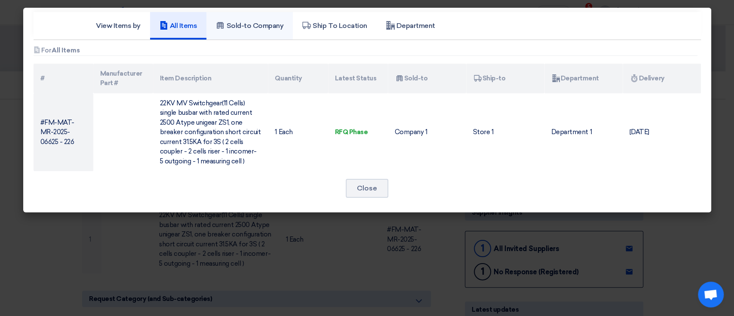
click at [276, 22] on h5 "Sold-to Company" at bounding box center [249, 25] width 67 height 9
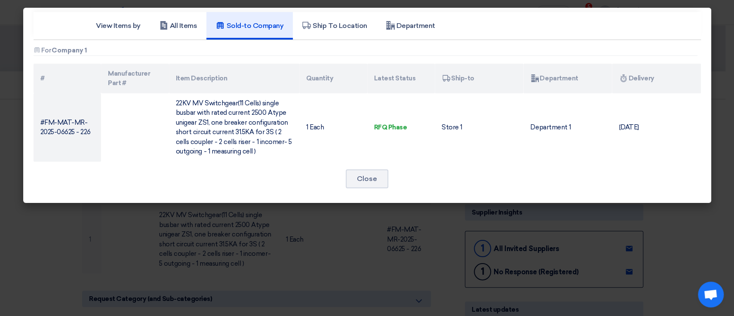
click at [234, 298] on modal-container "View Items by All Items Sold-to Company Ship To Location Department Attachments…" at bounding box center [367, 158] width 734 height 316
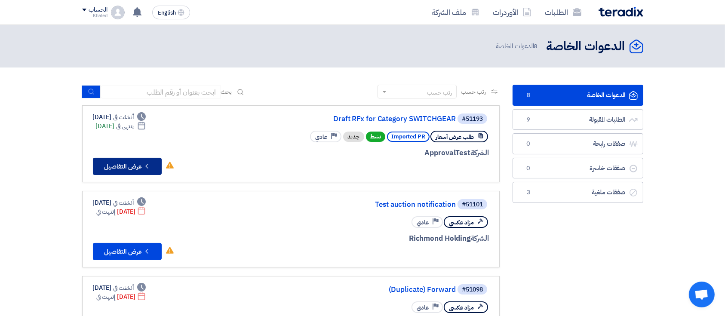
click at [147, 170] on icon "Check details" at bounding box center [147, 166] width 8 height 8
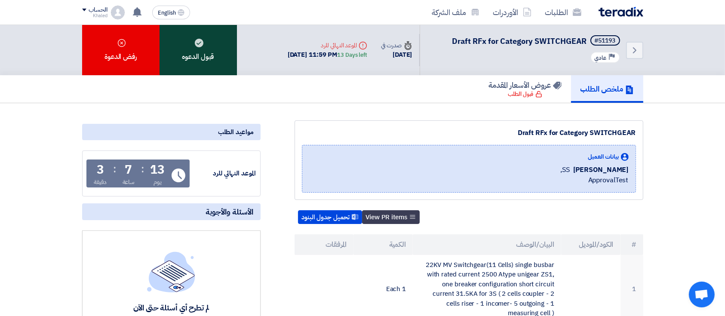
click at [211, 70] on div "قبول الدعوه" at bounding box center [197, 50] width 77 height 50
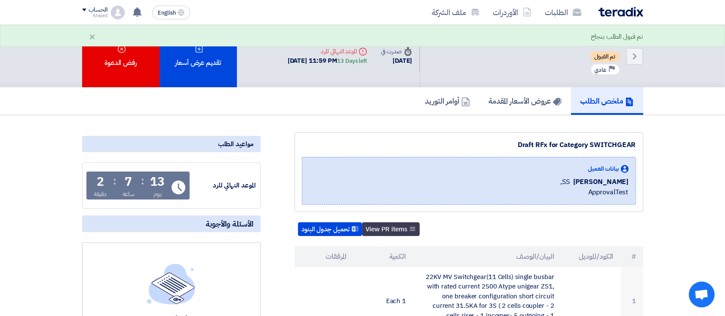
click at [211, 70] on div "تقديم عرض أسعار" at bounding box center [197, 56] width 77 height 62
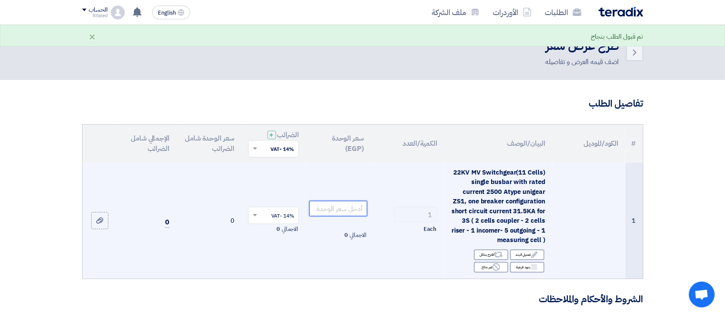
click at [363, 205] on input "number" at bounding box center [338, 208] width 58 height 15
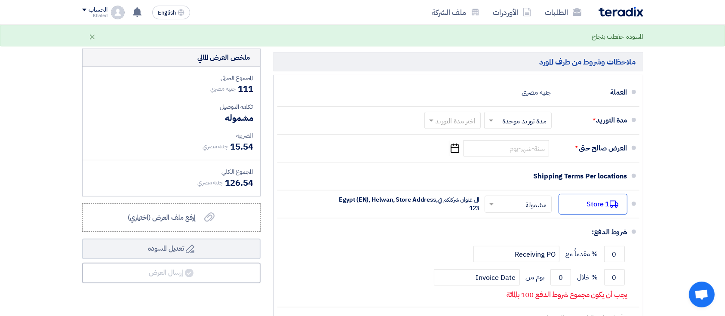
scroll to position [229, 0]
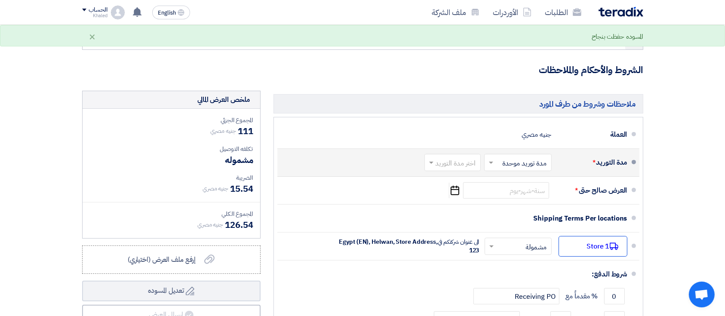
type input "111"
click at [467, 166] on input "text" at bounding box center [451, 163] width 52 height 12
click at [459, 182] on span "(1-2) أيام" at bounding box center [464, 181] width 26 height 10
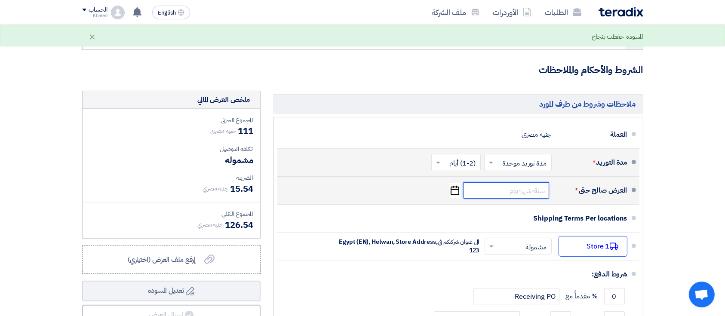
drag, startPoint x: 465, startPoint y: 187, endPoint x: 468, endPoint y: 192, distance: 5.2
click at [465, 188] on input at bounding box center [506, 190] width 86 height 16
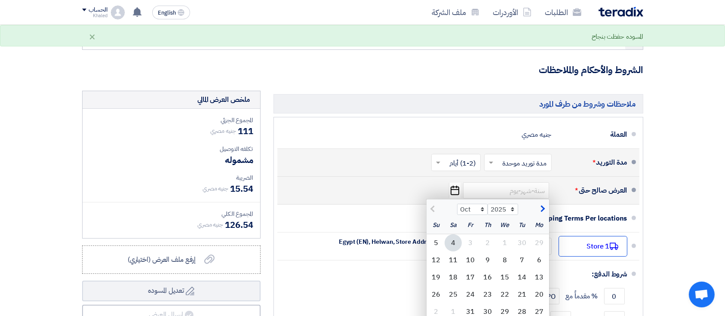
click at [462, 288] on div "24" at bounding box center [470, 294] width 17 height 17
type input "10/24/2025"
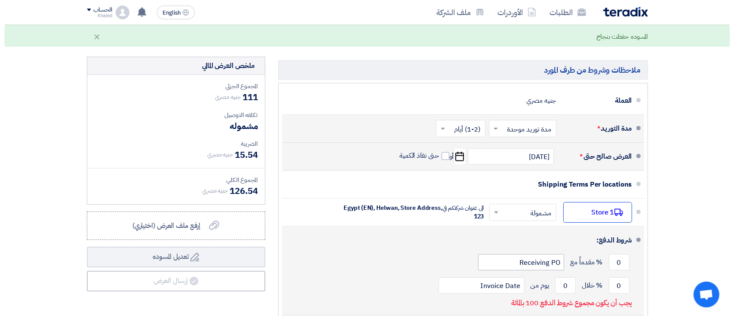
scroll to position [286, 0]
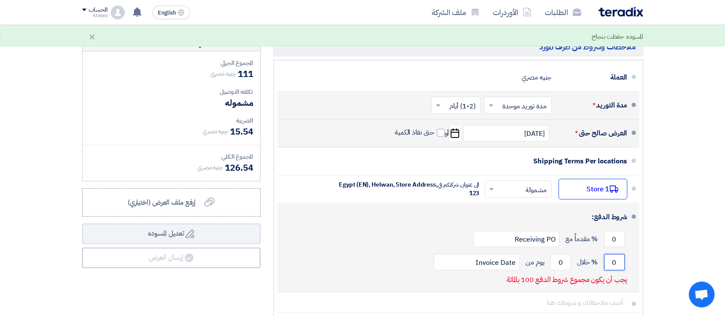
click at [606, 266] on input "0" at bounding box center [614, 262] width 21 height 16
click at [609, 264] on input "0" at bounding box center [614, 262] width 21 height 16
drag, startPoint x: 609, startPoint y: 264, endPoint x: 619, endPoint y: 264, distance: 10.3
click at [619, 264] on input "0" at bounding box center [614, 262] width 21 height 16
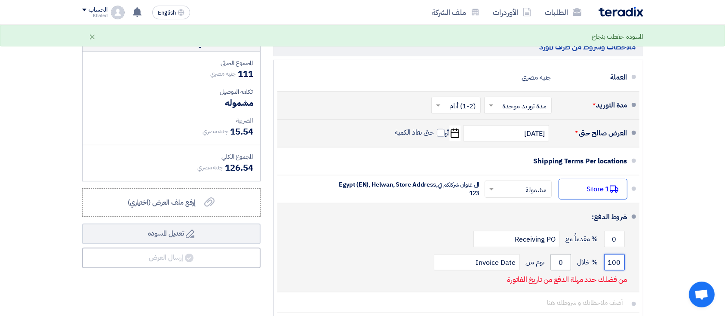
type input "100"
click at [554, 262] on input "0" at bounding box center [560, 262] width 21 height 16
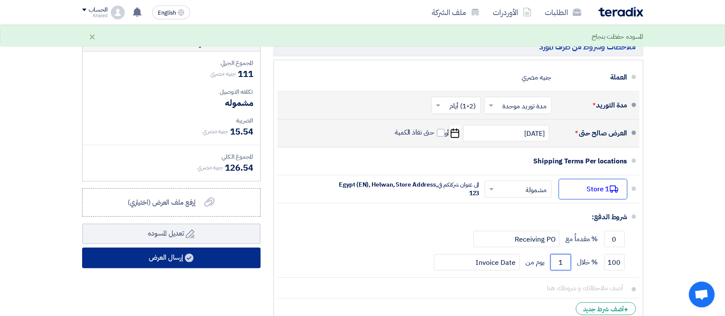
type input "1"
click at [222, 263] on button "إرسال العرض" at bounding box center [171, 258] width 178 height 21
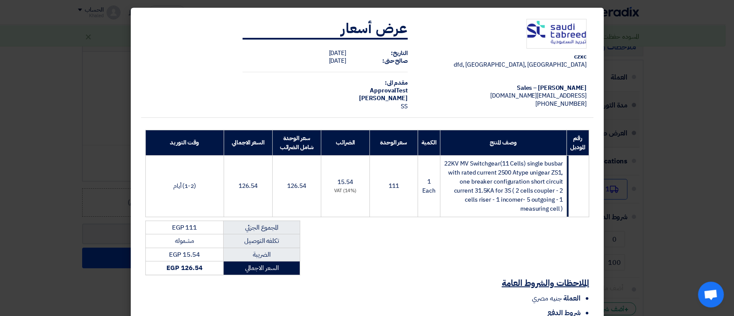
scroll to position [91, 0]
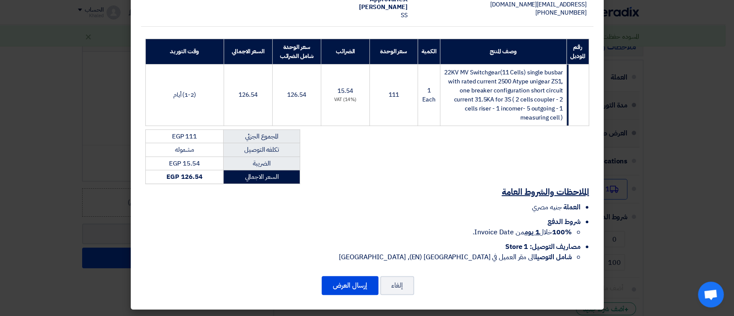
click at [355, 294] on div "إلغاء إرسال العرض" at bounding box center [367, 285] width 452 height 21
click at [358, 278] on button "إرسال العرض" at bounding box center [349, 285] width 57 height 19
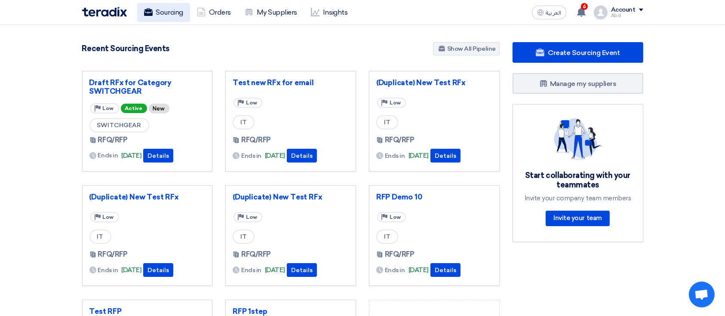
click at [172, 15] on link "Sourcing" at bounding box center [163, 12] width 53 height 19
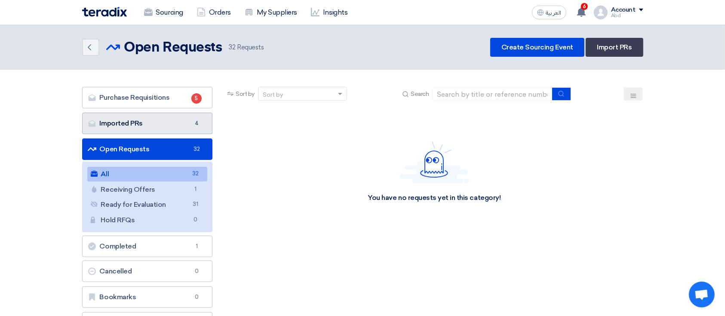
click at [168, 119] on link "Imported PRs Imported PRs 4" at bounding box center [147, 123] width 131 height 21
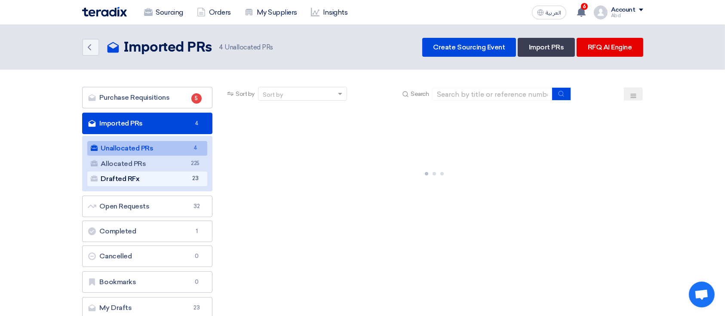
click at [182, 178] on link "Drafted RFx Drafted RFx 23" at bounding box center [147, 178] width 120 height 15
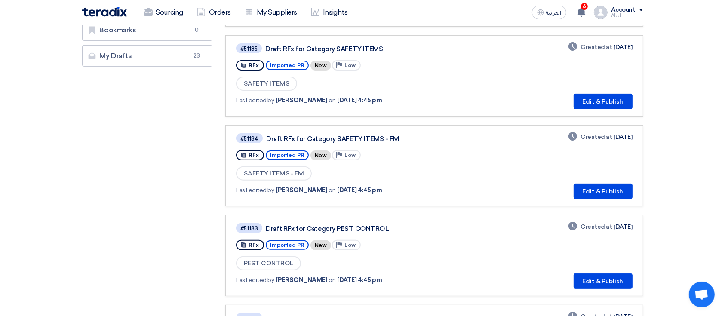
scroll to position [286, 0]
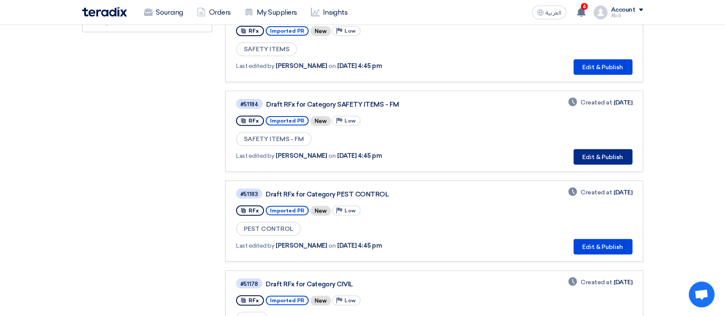
click at [609, 153] on button "Edit & Publish" at bounding box center [602, 156] width 59 height 15
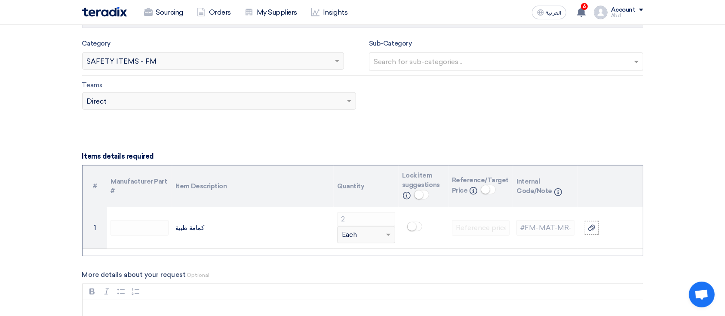
scroll to position [630, 0]
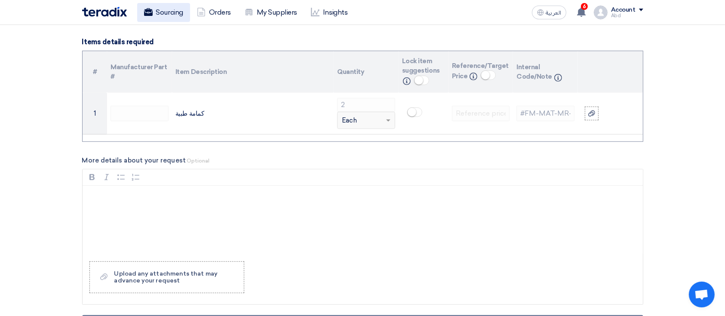
click at [151, 10] on use at bounding box center [148, 12] width 9 height 8
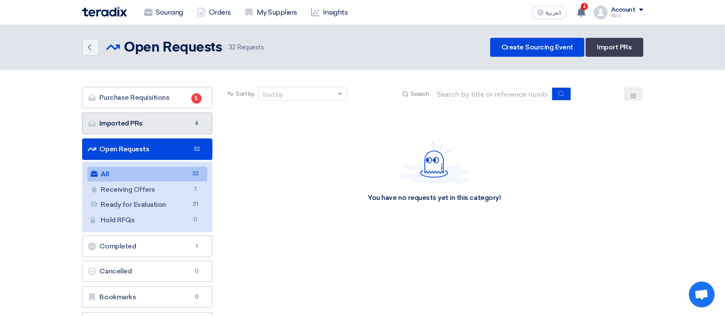
click at [178, 129] on link "Imported PRs Imported PRs 4" at bounding box center [147, 123] width 131 height 21
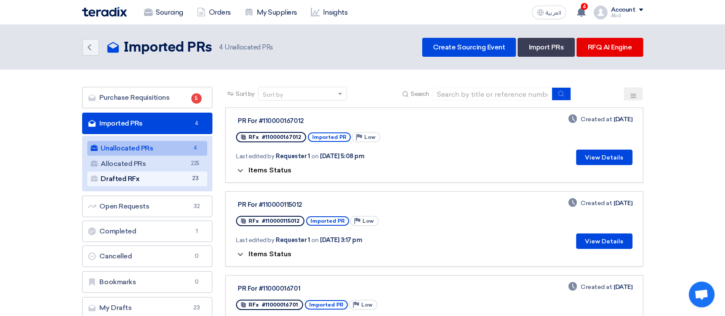
click at [171, 184] on link "Drafted RFx Drafted RFx 23" at bounding box center [147, 178] width 120 height 15
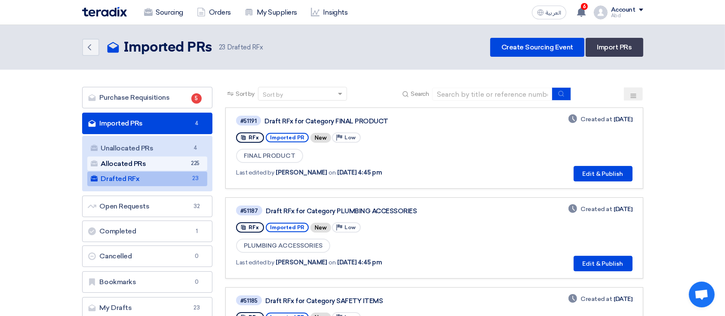
click at [175, 168] on link "Allocated PRs Allocated PRs 225" at bounding box center [147, 163] width 120 height 15
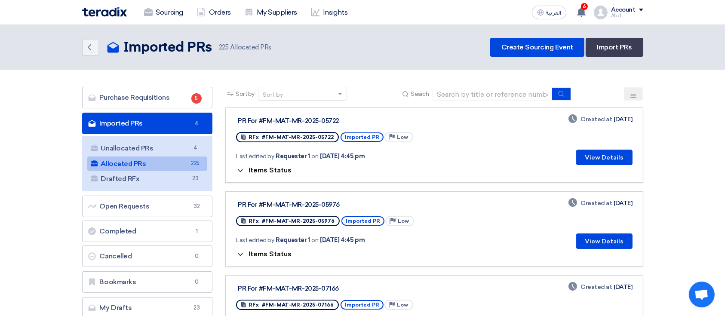
click at [258, 171] on span "Items Status" at bounding box center [269, 170] width 43 height 8
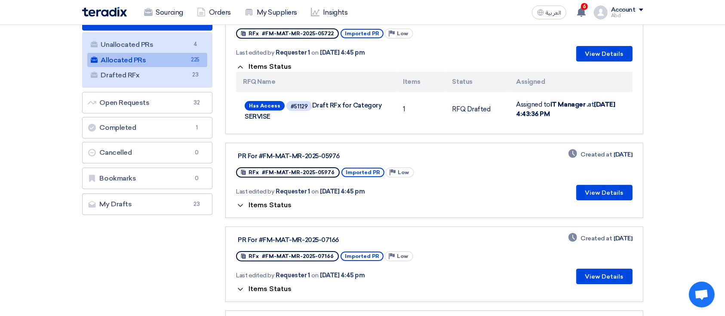
scroll to position [114, 0]
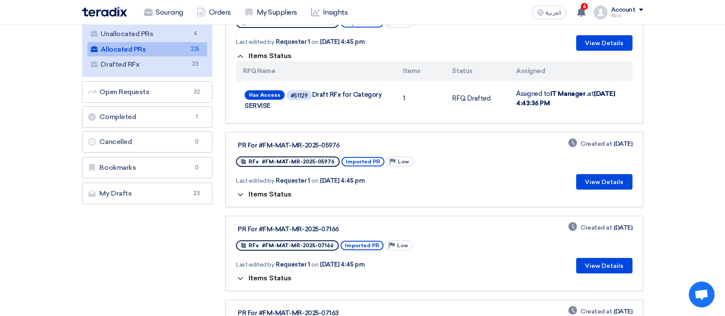
click at [271, 194] on span "Items Status" at bounding box center [269, 194] width 43 height 8
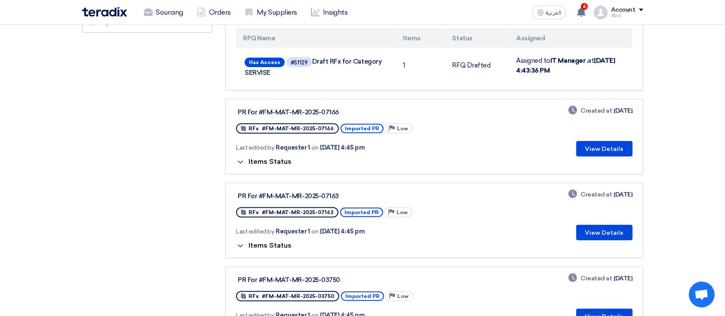
scroll to position [286, 0]
click at [279, 156] on div "Items Status" at bounding box center [434, 161] width 396 height 10
click at [278, 158] on span "Items Status" at bounding box center [269, 161] width 43 height 8
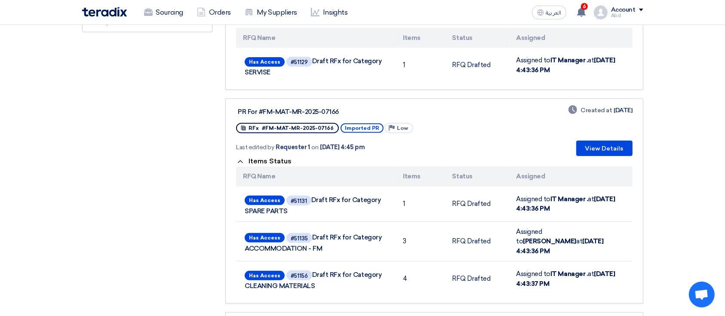
click at [316, 112] on div "PR For #FM-MAT-MR-2025-07166" at bounding box center [345, 112] width 215 height 8
copy div "PR For #FM-MAT-MR-2025-07166"
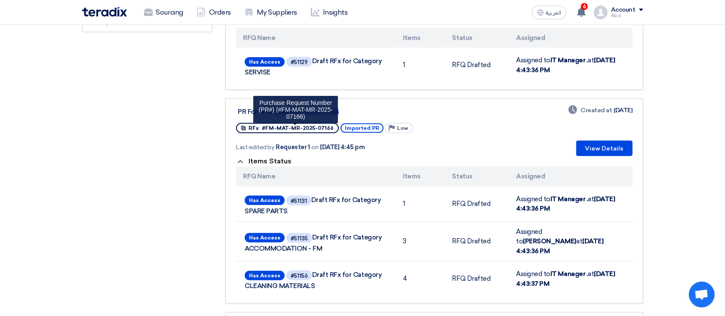
scroll to position [0, 0]
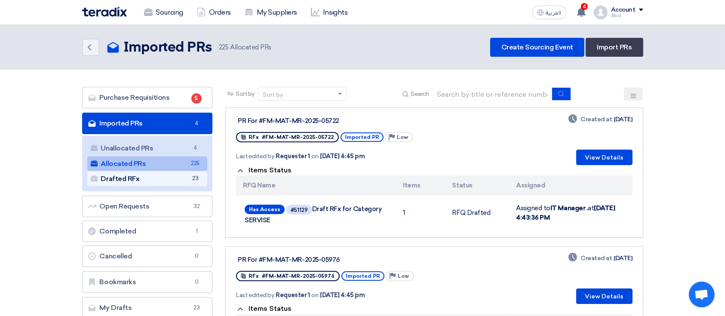
click at [162, 181] on link "Drafted RFx Drafted RFx 23" at bounding box center [147, 178] width 120 height 15
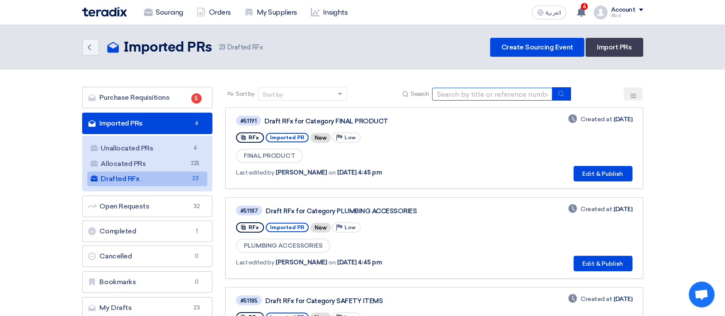
click at [491, 94] on input at bounding box center [492, 94] width 120 height 13
paste input "PR For #FM-MAT-MR-2025-07166"
type input "PR For #FM-MAT-MR-2025-07166"
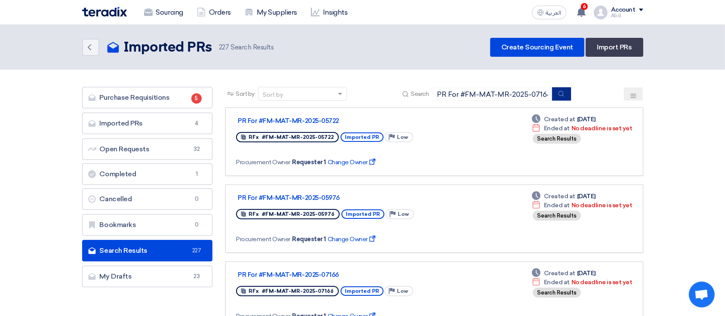
click at [557, 93] on button "submit" at bounding box center [561, 93] width 19 height 13
click at [184, 126] on link "Imported PRs Imported PRs 4" at bounding box center [147, 123] width 131 height 21
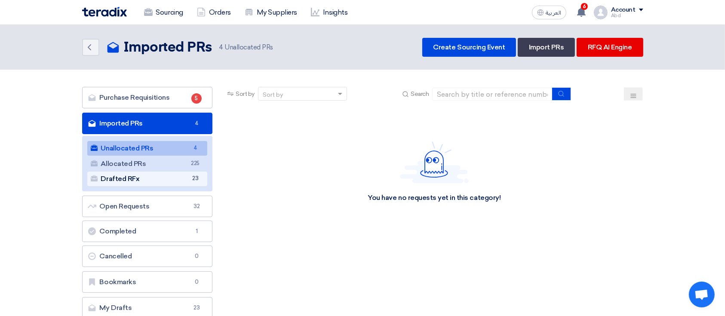
click at [150, 172] on link "Drafted RFx Drafted RFx 23" at bounding box center [147, 178] width 120 height 15
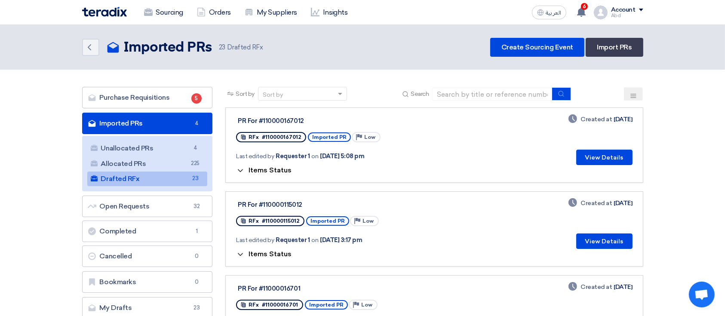
click at [247, 168] on button "Items Status" at bounding box center [263, 170] width 55 height 9
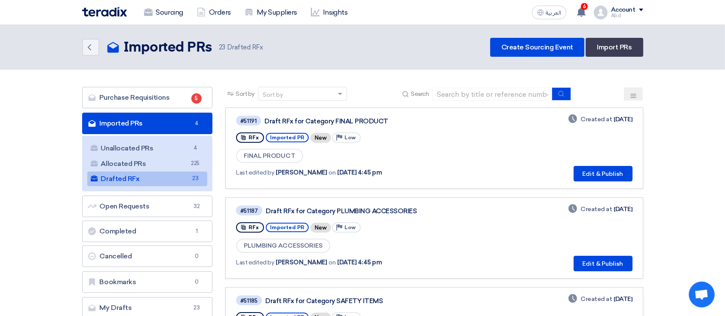
click at [247, 168] on span "Last edited by" at bounding box center [255, 172] width 38 height 9
click at [243, 181] on link "#51191 Draft RFx for Category FINAL PRODUCT RFx Imported PR New Priority Low FI…" at bounding box center [433, 147] width 417 height 81
click at [239, 182] on link "#51191 Draft RFx for Category FINAL PRODUCT RFx Imported PR New Priority Low FI…" at bounding box center [433, 147] width 417 height 81
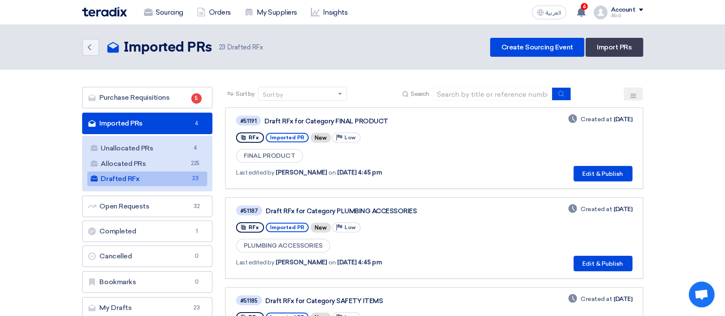
click at [397, 173] on div "Last edited by Abd Rah on Oct 4, 2025, 4:45 pm" at bounding box center [357, 172] width 243 height 9
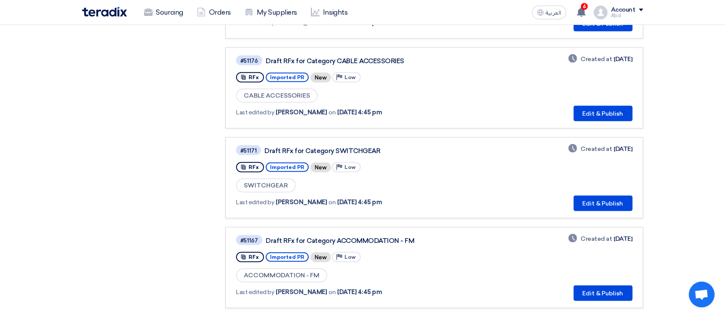
scroll to position [745, 0]
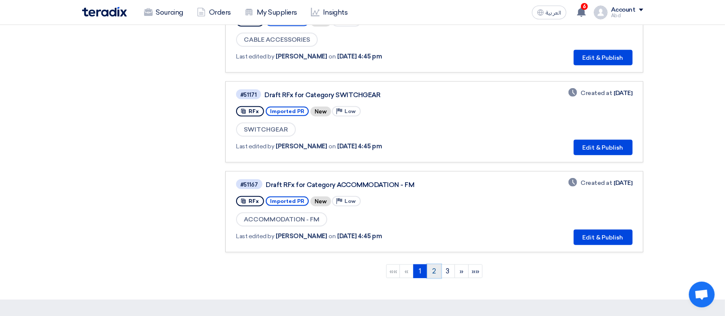
click at [432, 264] on link "2" at bounding box center [434, 271] width 14 height 14
click at [453, 264] on link "3" at bounding box center [448, 271] width 14 height 14
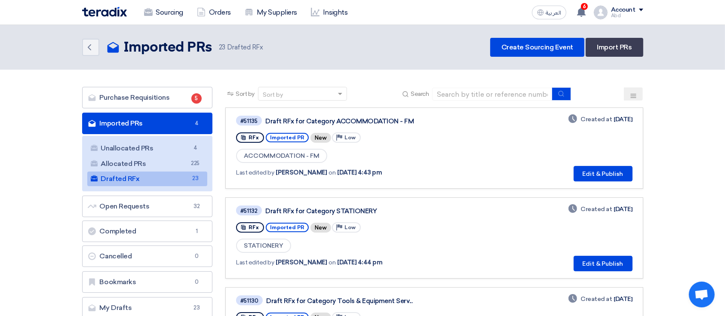
scroll to position [172, 0]
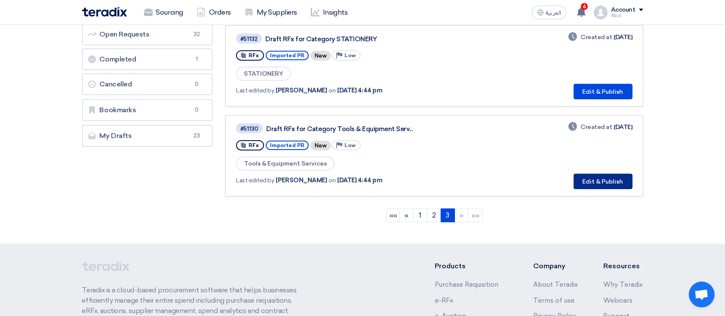
click at [581, 182] on button "Edit & Publish" at bounding box center [602, 181] width 59 height 15
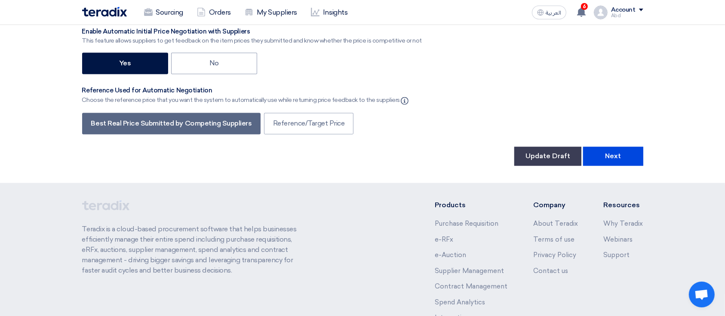
scroll to position [4862, 0]
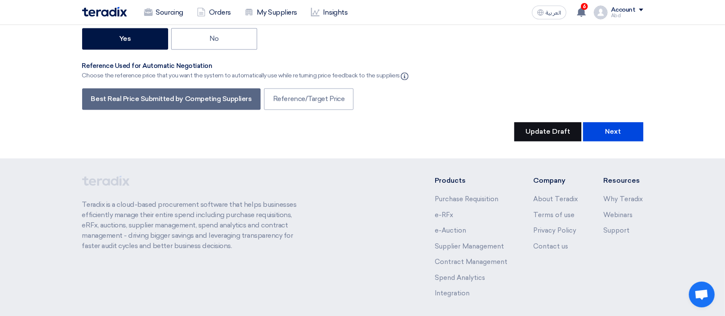
click at [572, 122] on button "Update Draft" at bounding box center [547, 131] width 67 height 19
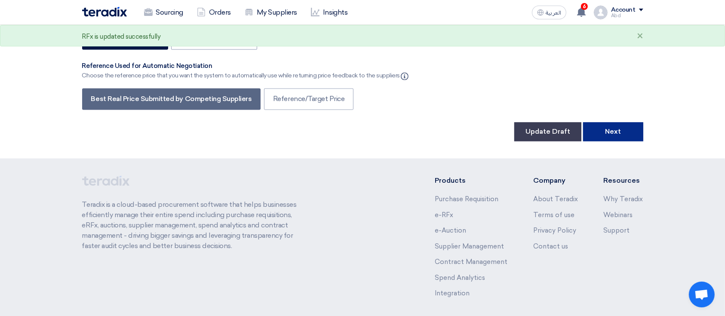
click at [593, 122] on button "Next" at bounding box center [613, 131] width 60 height 19
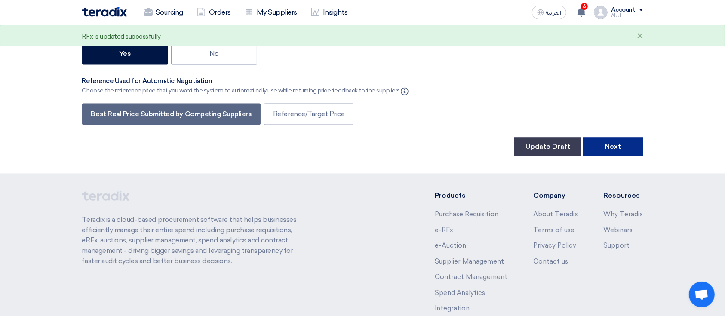
scroll to position [129, 0]
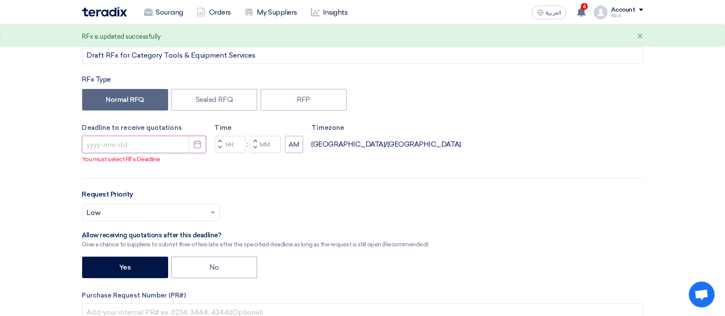
click at [113, 143] on input at bounding box center [144, 144] width 124 height 17
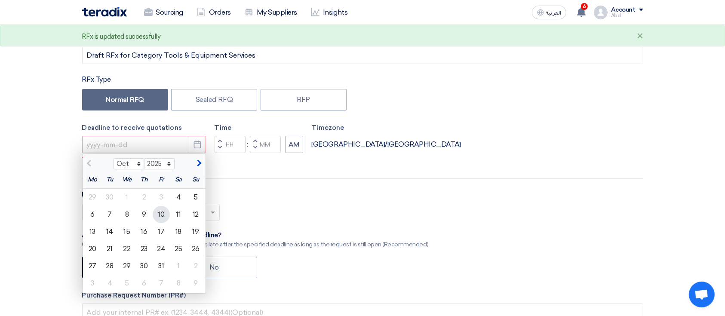
click at [159, 218] on div "10" at bounding box center [161, 214] width 17 height 17
type input "10/10/2025"
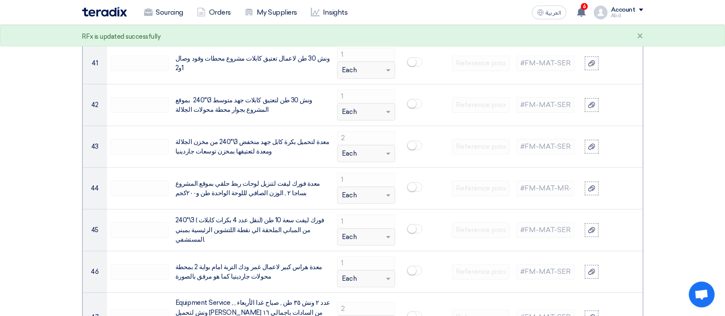
scroll to position [4862, 0]
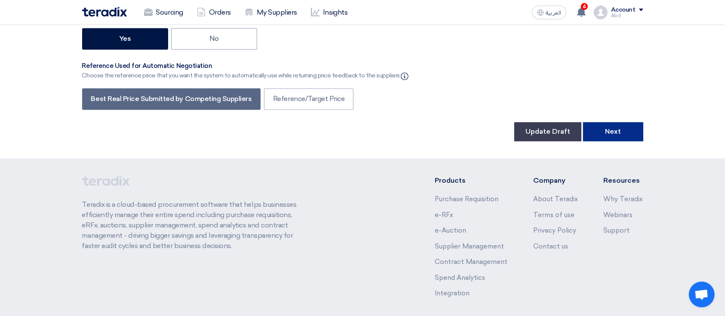
click at [595, 122] on button "Next" at bounding box center [613, 131] width 60 height 19
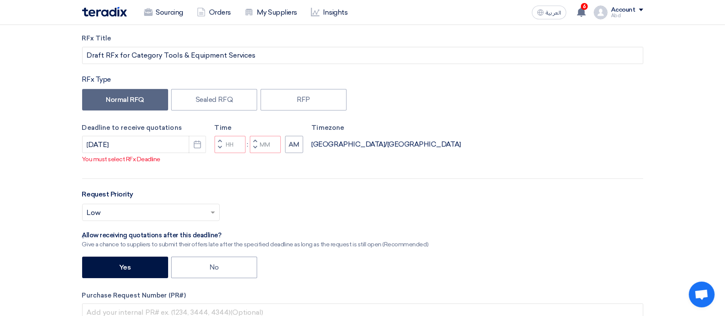
click at [254, 153] on button "Decrement minutes" at bounding box center [255, 148] width 10 height 11
type input "11"
type input "59"
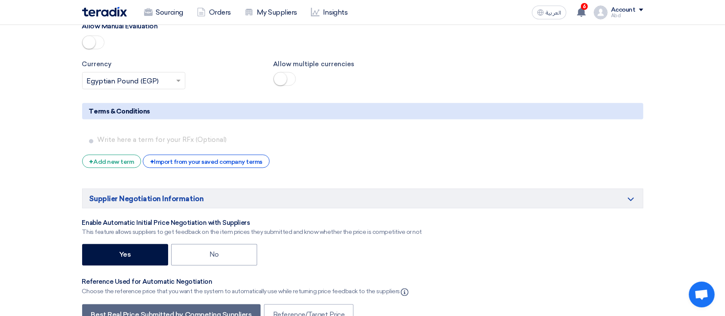
scroll to position [4754, 0]
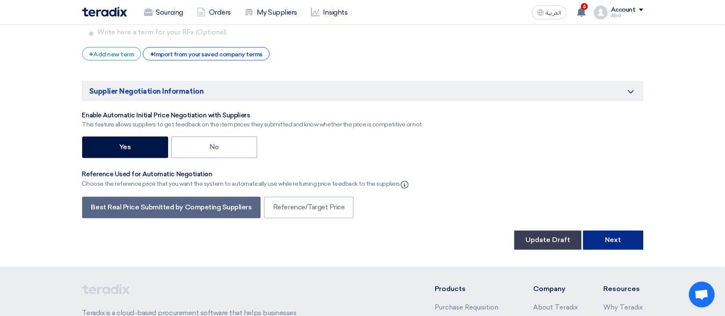
click at [618, 231] on button "Next" at bounding box center [613, 240] width 60 height 19
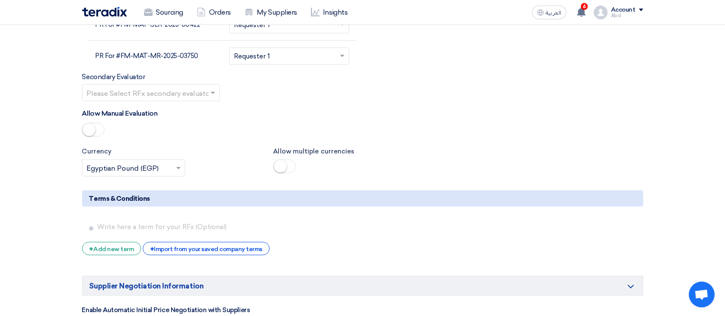
scroll to position [4862, 0]
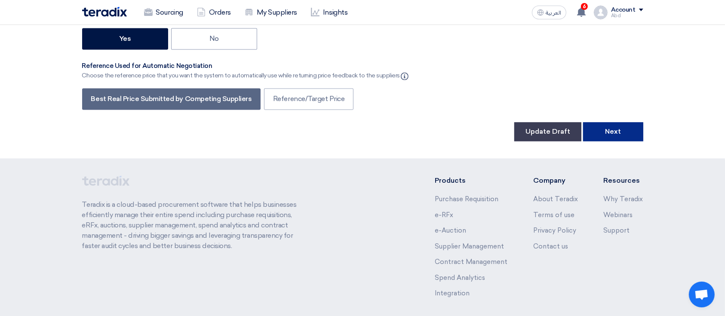
click at [619, 122] on button "Next" at bounding box center [613, 131] width 60 height 19
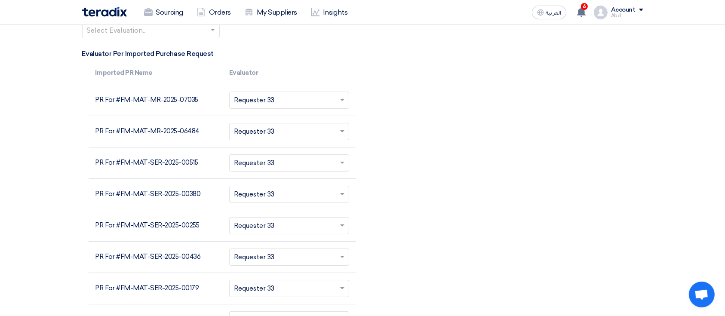
scroll to position [2994, 0]
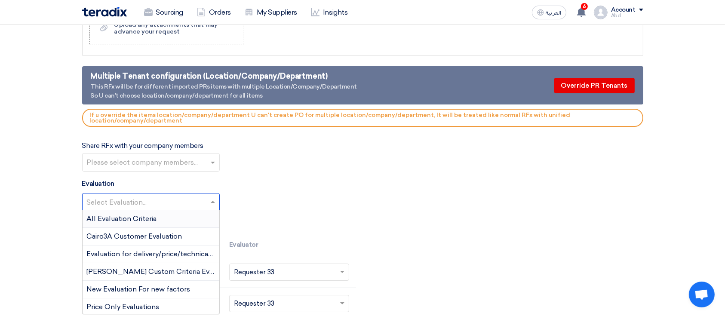
click at [190, 196] on input "text" at bounding box center [146, 203] width 119 height 14
click at [181, 210] on div "All Evaluation Criteria" at bounding box center [151, 219] width 137 height 18
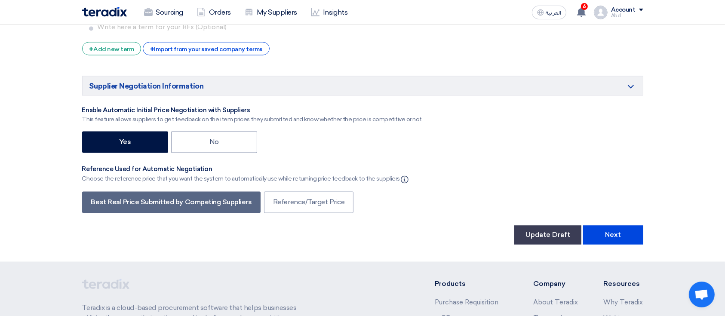
scroll to position [4793, 0]
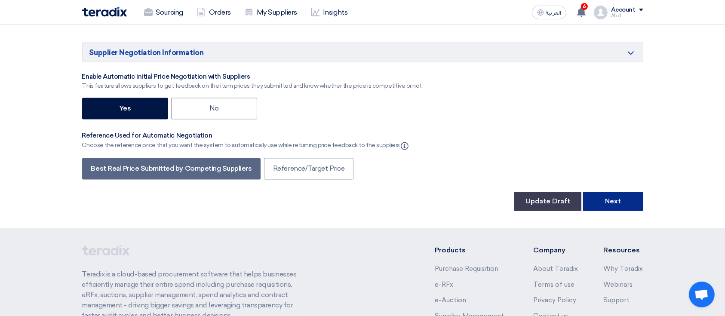
click at [631, 192] on button "Next" at bounding box center [613, 201] width 60 height 19
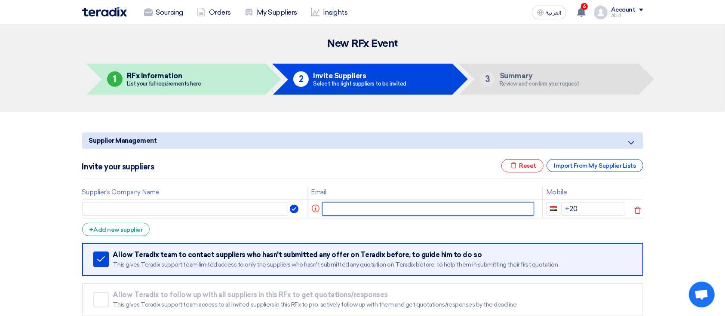
click at [355, 207] on input "text" at bounding box center [428, 209] width 212 height 14
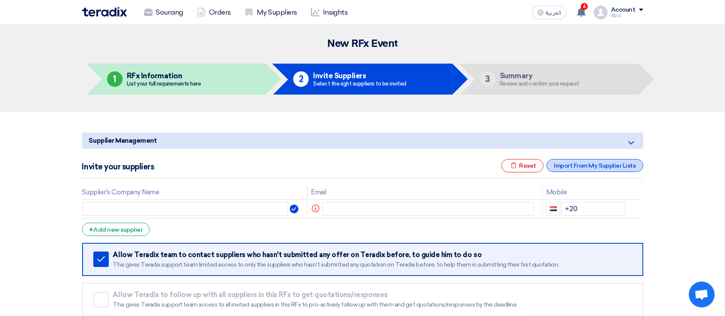
click at [585, 165] on div "Import From My Supplier Lists" at bounding box center [594, 165] width 96 height 13
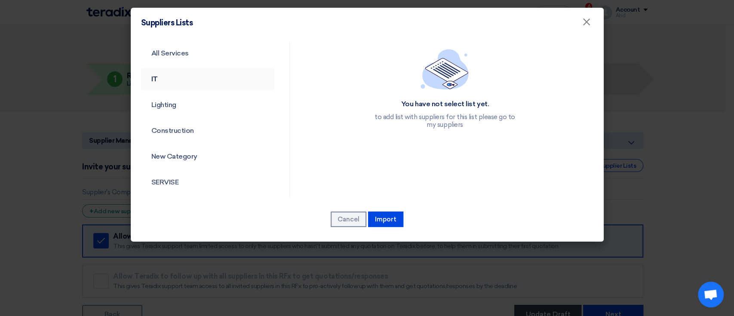
click at [193, 87] on link "IT" at bounding box center [208, 79] width 134 height 22
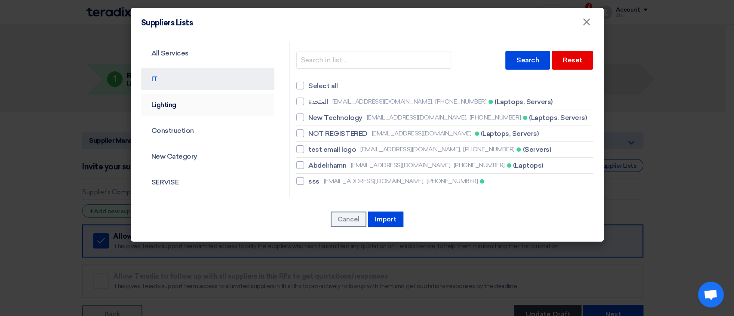
click at [192, 100] on link "Lighting" at bounding box center [208, 105] width 134 height 22
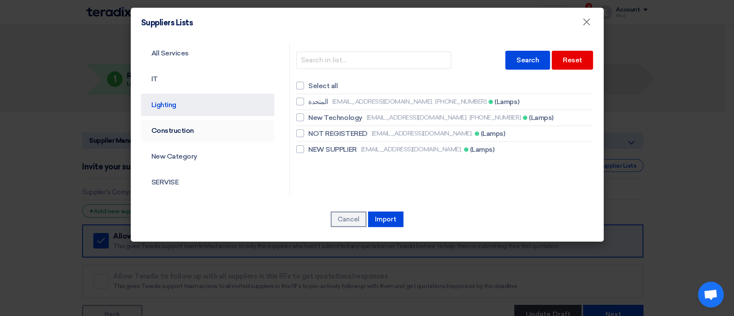
click at [193, 126] on link "Construction" at bounding box center [208, 130] width 134 height 22
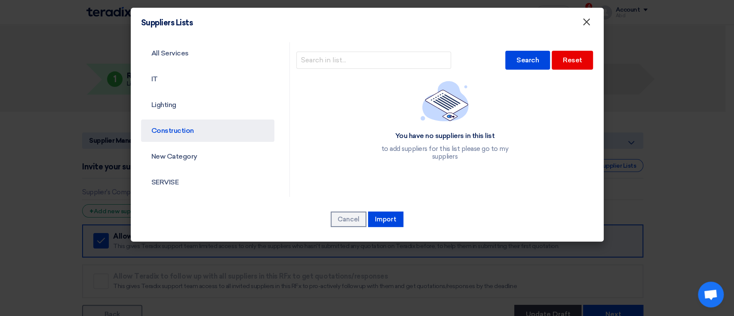
click at [581, 24] on button "×" at bounding box center [586, 22] width 22 height 17
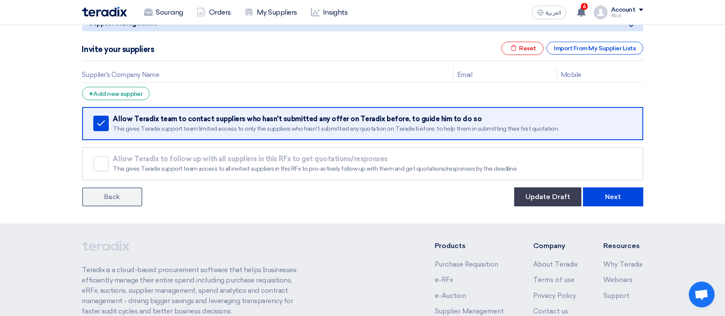
scroll to position [57, 0]
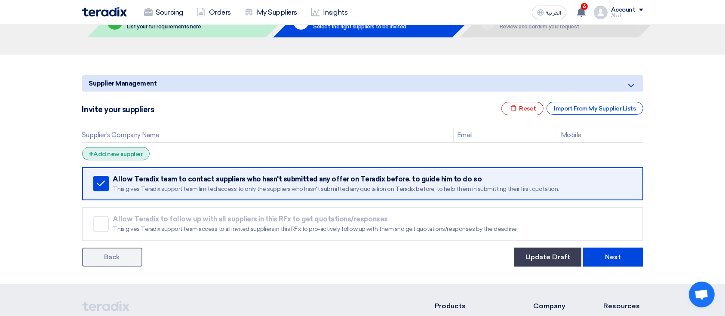
click at [135, 149] on div "+ Add new supplier" at bounding box center [116, 153] width 68 height 13
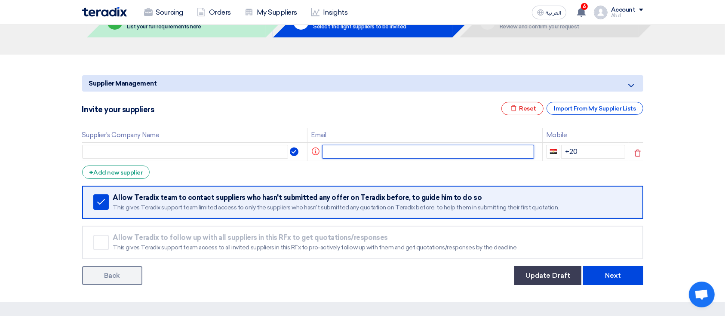
click at [384, 151] on input "text" at bounding box center [428, 152] width 212 height 14
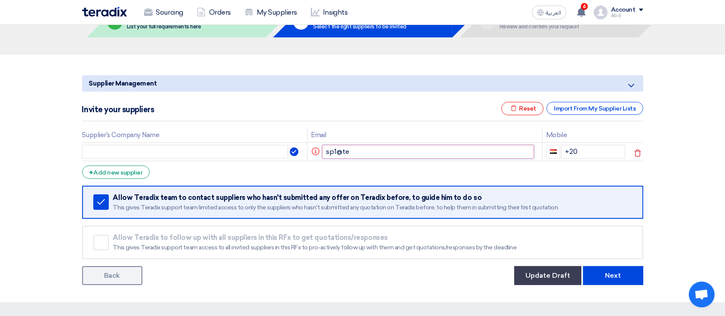
click at [370, 150] on input "sp1@te" at bounding box center [428, 152] width 212 height 14
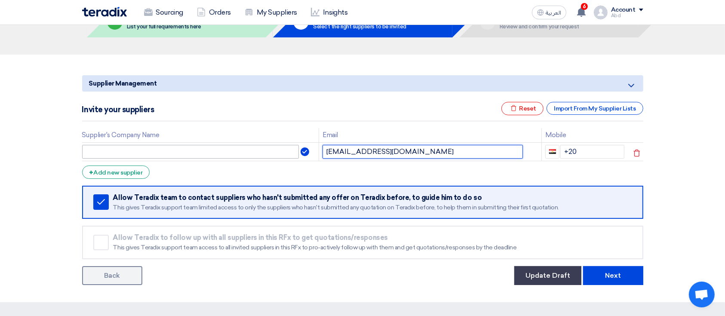
type input "[EMAIL_ADDRESS][DOMAIN_NAME]"
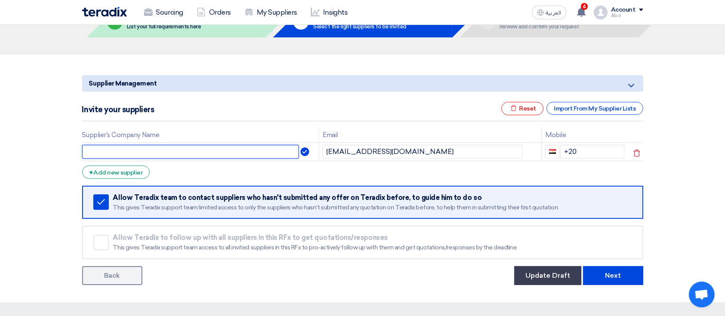
click at [235, 154] on input "text" at bounding box center [190, 152] width 217 height 14
type input "teradix"
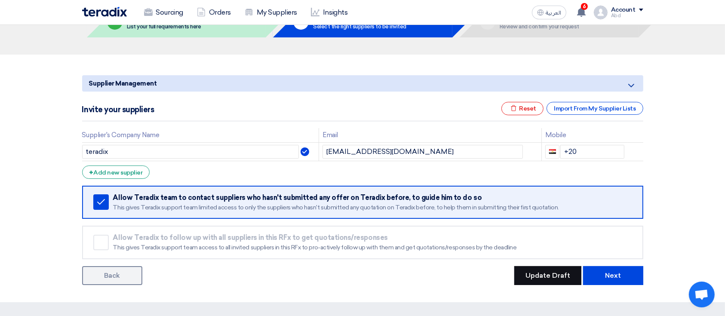
click at [566, 272] on button "Update Draft" at bounding box center [547, 275] width 67 height 19
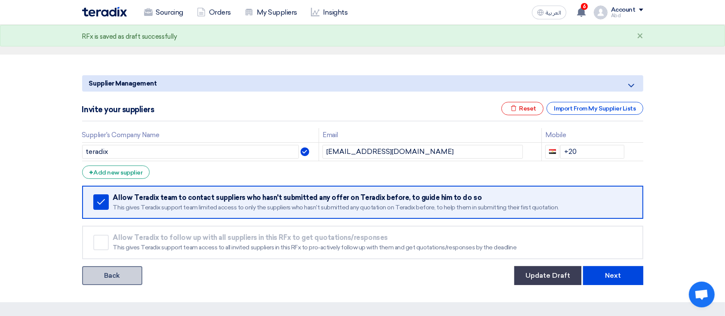
click at [121, 266] on link "Back" at bounding box center [112, 275] width 60 height 19
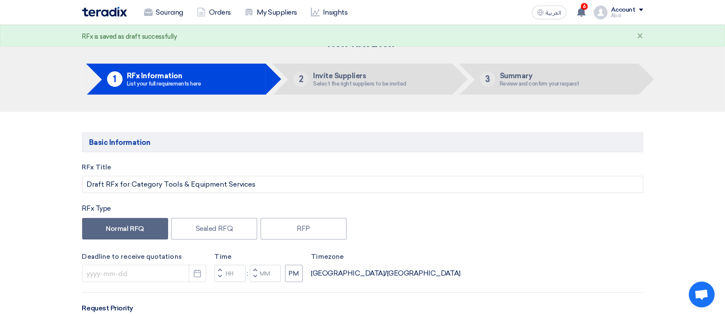
type input "10/10/2025"
type input "11"
type input "59"
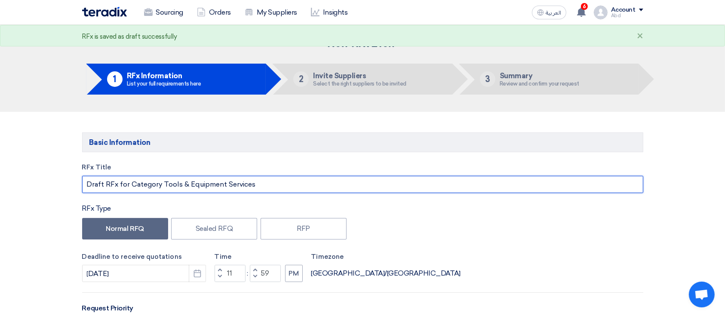
drag, startPoint x: 256, startPoint y: 183, endPoint x: 60, endPoint y: 167, distance: 196.2
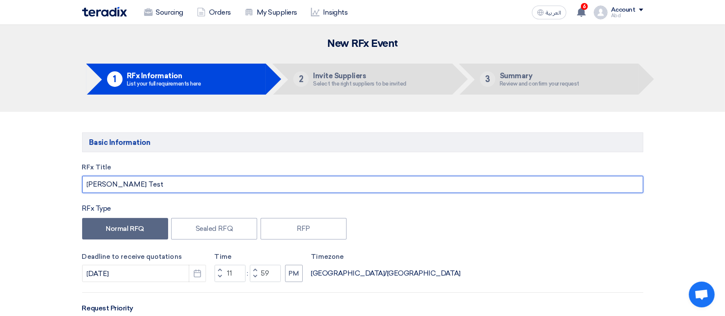
type input "Samer Test"
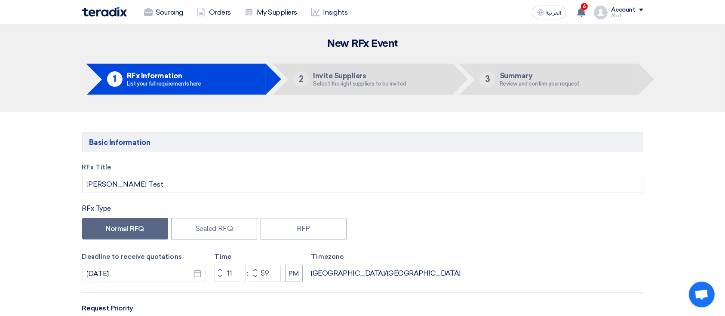
drag, startPoint x: 630, startPoint y: 13, endPoint x: 437, endPoint y: 54, distance: 196.8
click at [440, 44] on h2 "New RFx Event" at bounding box center [362, 44] width 561 height 12
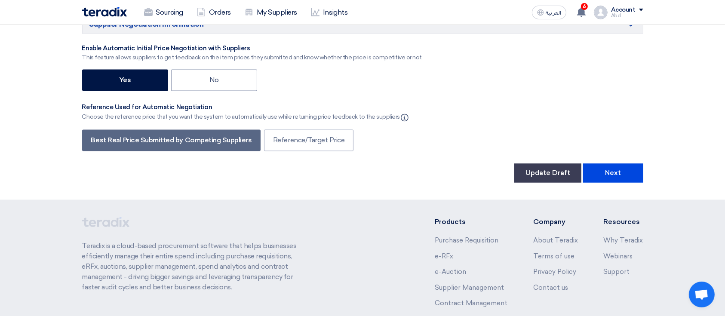
scroll to position [4862, 0]
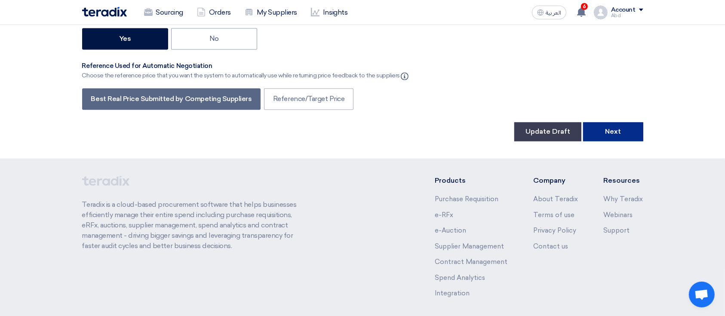
click at [624, 122] on button "Next" at bounding box center [613, 131] width 60 height 19
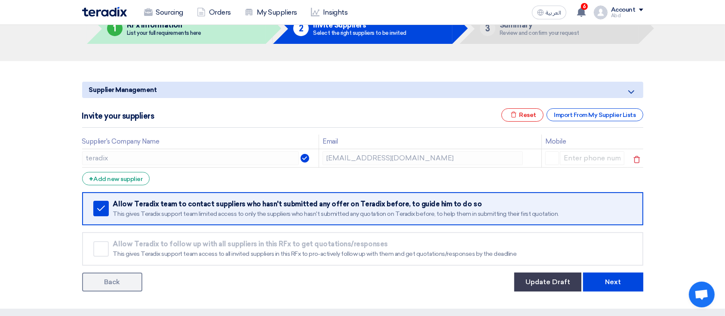
scroll to position [236, 0]
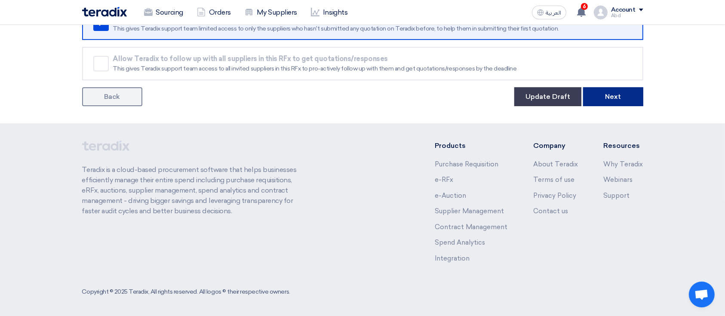
click at [632, 94] on button "Next" at bounding box center [613, 96] width 60 height 19
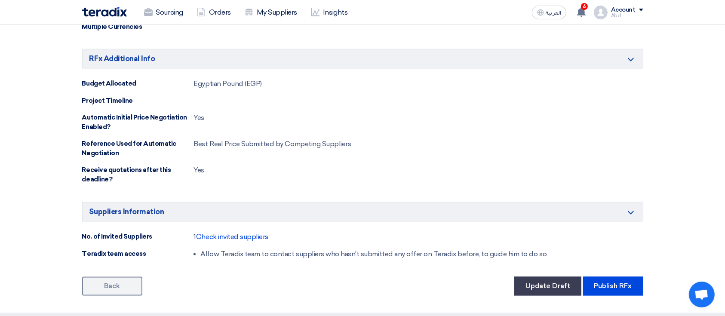
scroll to position [1840, 0]
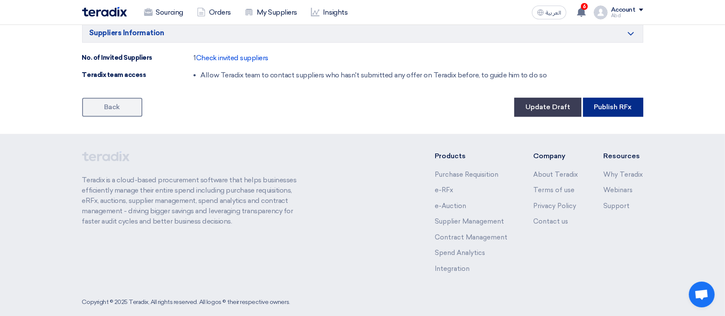
click at [613, 99] on button "Publish RFx" at bounding box center [613, 107] width 60 height 19
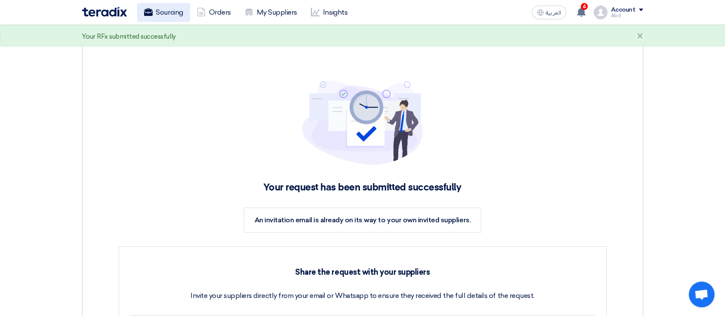
click at [159, 17] on link "Sourcing" at bounding box center [163, 12] width 53 height 19
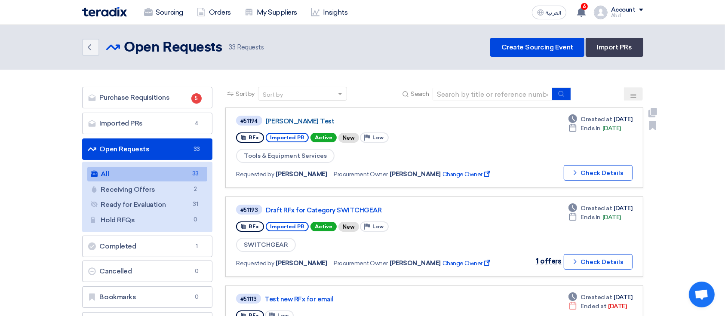
click at [282, 119] on link "Samer Test" at bounding box center [373, 121] width 215 height 8
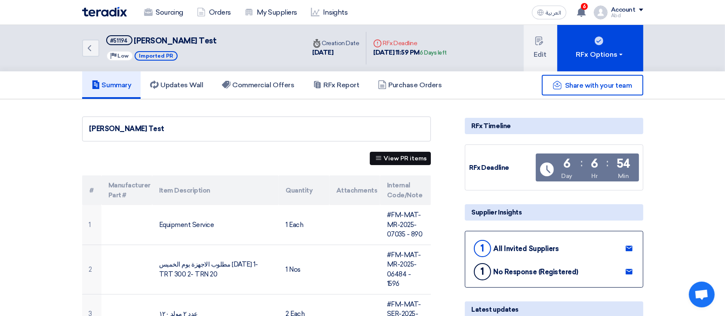
click at [411, 153] on button "View PR items" at bounding box center [400, 158] width 61 height 13
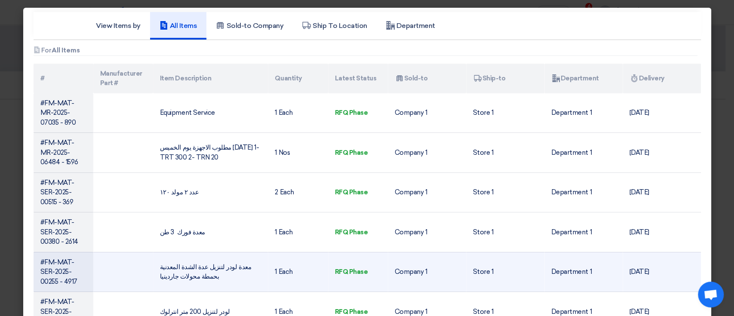
drag, startPoint x: 308, startPoint y: 109, endPoint x: 355, endPoint y: 263, distance: 160.8
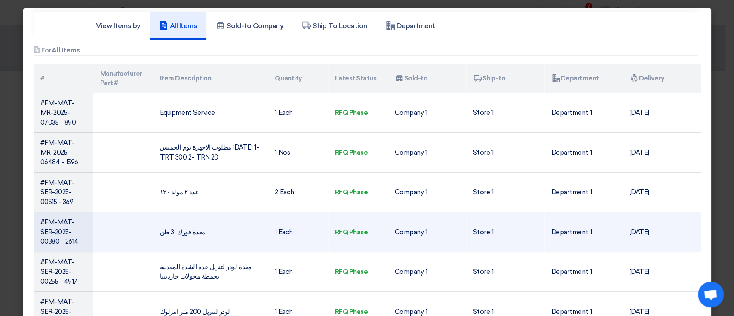
click at [344, 248] on td "RFQ Phase" at bounding box center [358, 232] width 60 height 40
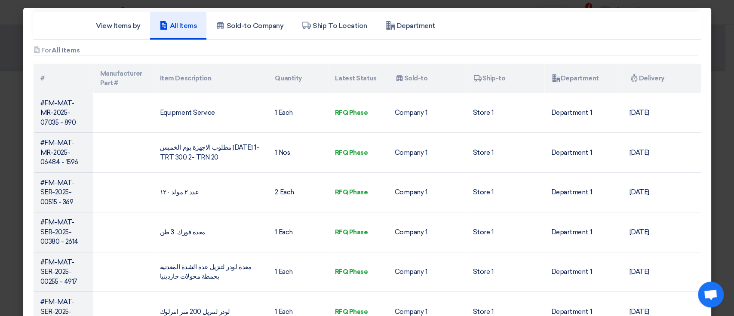
click at [13, 207] on modal-container "View Items by All Items Sold-to Company Ship To Location Department Attachments…" at bounding box center [367, 158] width 734 height 316
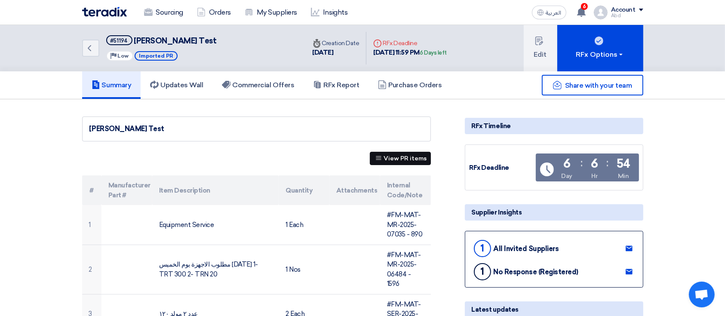
click at [402, 156] on button "View PR items" at bounding box center [400, 158] width 61 height 13
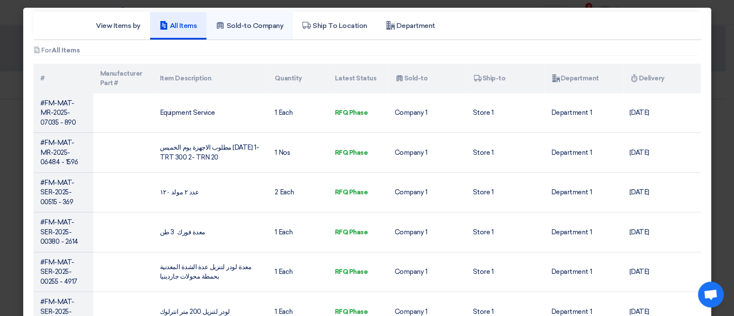
click at [245, 12] on link "Sold-to Company" at bounding box center [249, 26] width 86 height 28
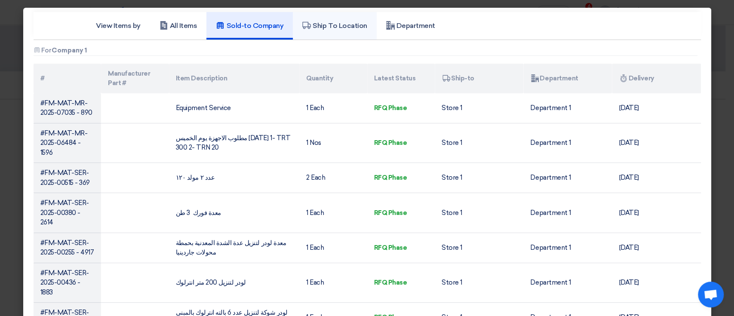
click at [327, 17] on link "Ship To Location" at bounding box center [334, 26] width 83 height 28
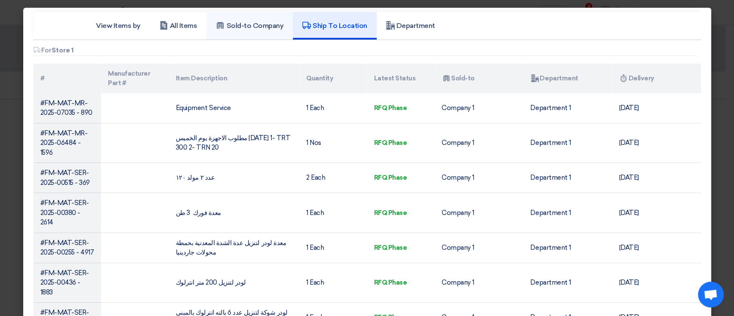
click at [267, 26] on h5 "Sold-to Company" at bounding box center [249, 25] width 67 height 9
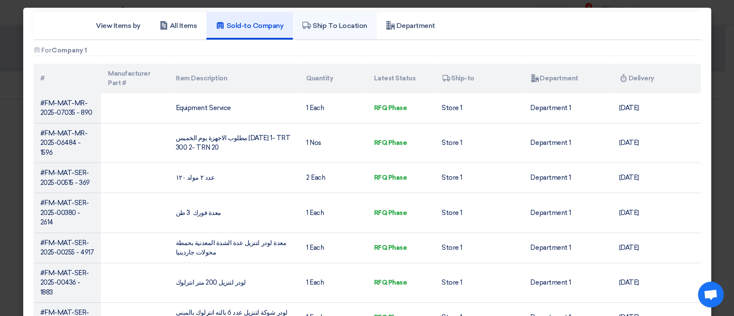
click at [353, 28] on h5 "Ship To Location" at bounding box center [334, 25] width 64 height 9
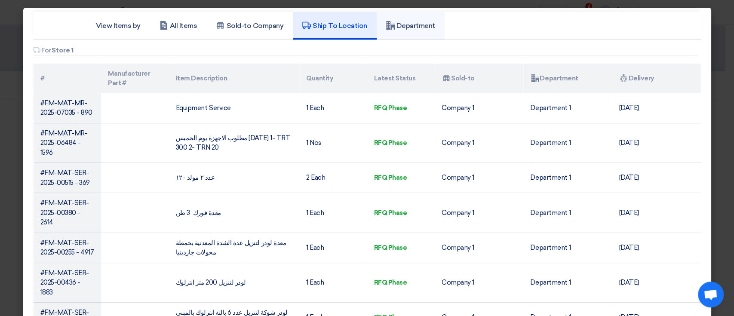
click at [399, 26] on h5 "Department" at bounding box center [410, 25] width 49 height 9
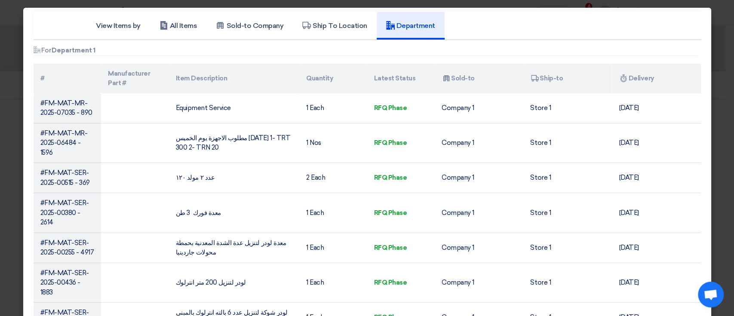
click at [0, 35] on modal-container "View Items by All Items Sold-to Company Ship To Location Department Attachments…" at bounding box center [367, 158] width 734 height 316
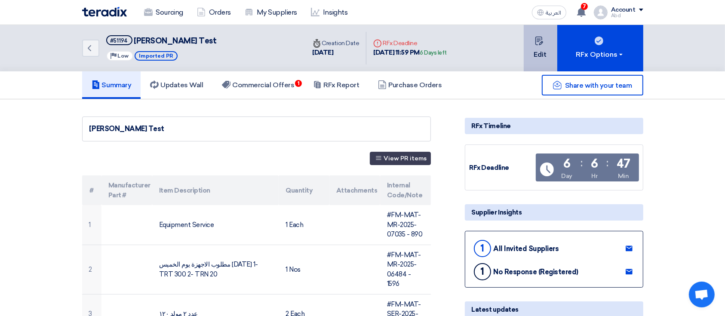
click at [529, 51] on button "Edit" at bounding box center [540, 48] width 34 height 46
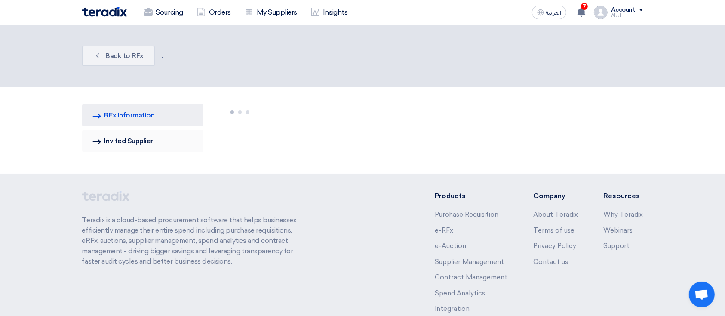
click at [134, 135] on link "Invited Suppliers Invited Supplier" at bounding box center [143, 141] width 122 height 22
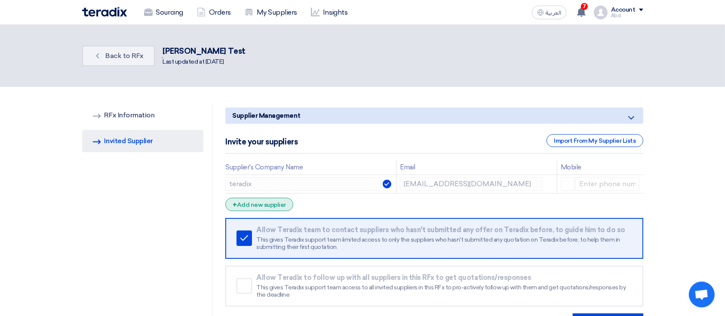
click at [260, 209] on div "+ Add new supplier" at bounding box center [259, 204] width 68 height 13
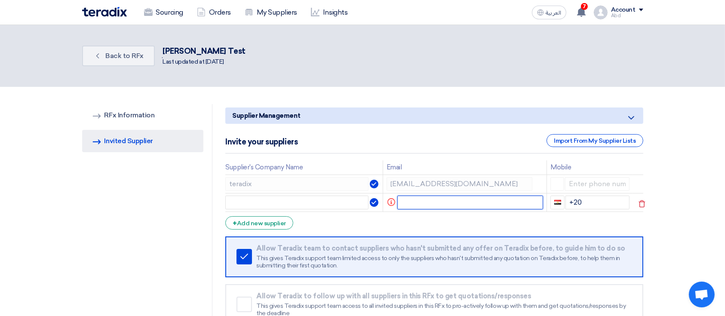
click at [419, 204] on input "text" at bounding box center [470, 203] width 146 height 14
paste input "sp3@teradix.com"
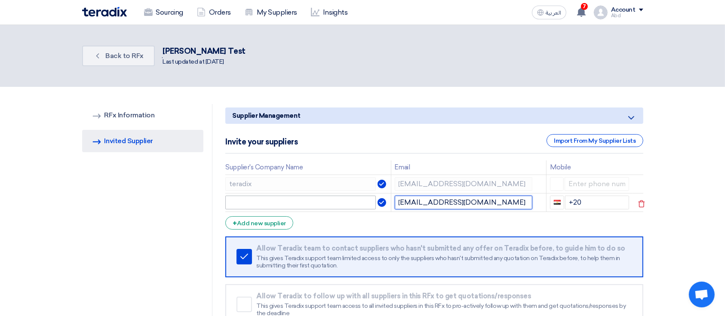
type input "sp3@teradix.com"
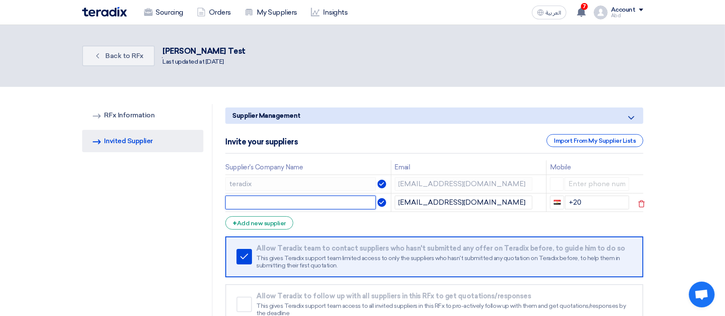
click at [285, 204] on input "text" at bounding box center [300, 203] width 150 height 14
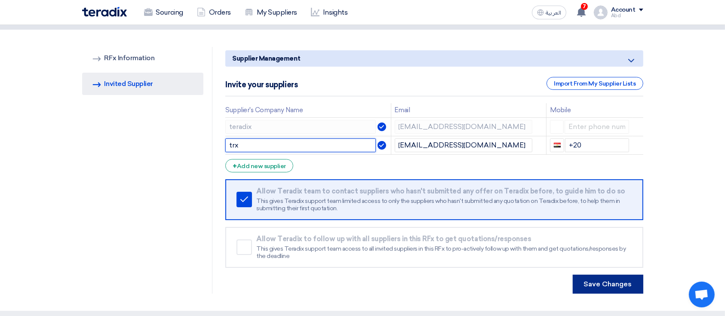
type input "trx"
click at [609, 284] on button "Save Changes" at bounding box center [607, 284] width 70 height 19
click at [615, 285] on button "Save Changes" at bounding box center [607, 284] width 70 height 19
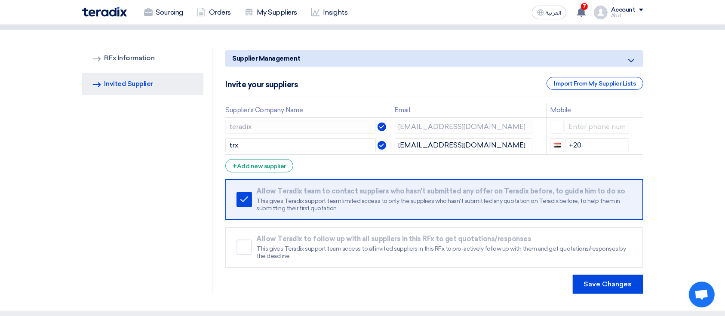
click at [421, 115] on table "Supplier's Company Name Email Mobile teradix sp1@teradix.com trx sp3@teradix.co…" at bounding box center [433, 129] width 417 height 52
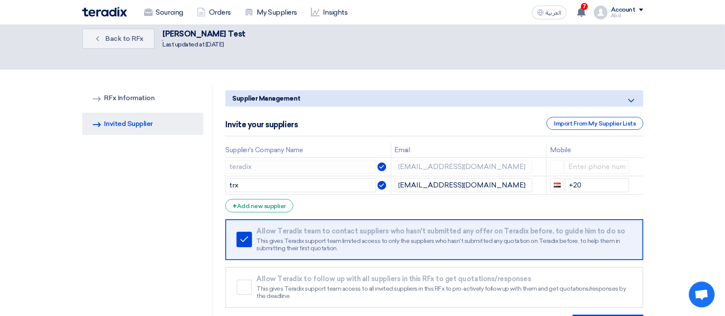
scroll to position [0, 0]
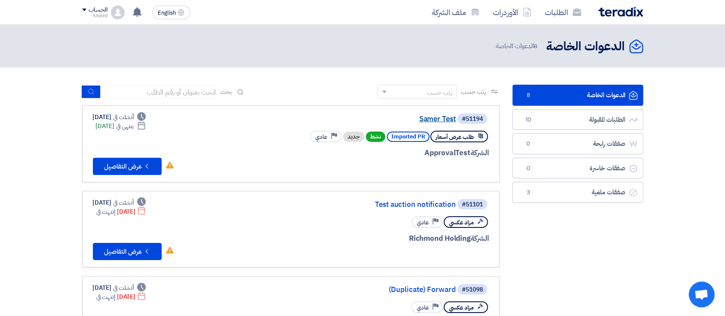
click at [440, 121] on link "Samer Test" at bounding box center [370, 119] width 172 height 8
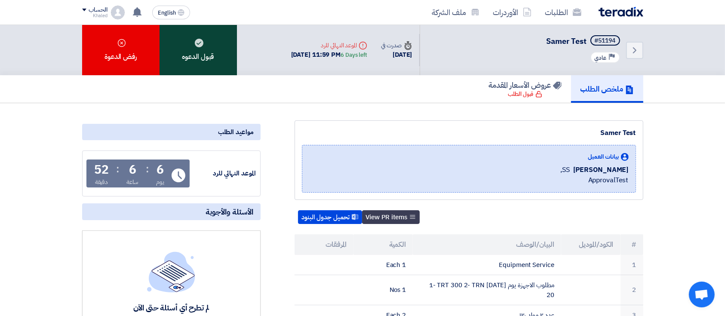
click at [220, 62] on div "قبول الدعوه" at bounding box center [197, 50] width 77 height 50
click at [205, 55] on div "قبول الدعوه" at bounding box center [197, 50] width 77 height 50
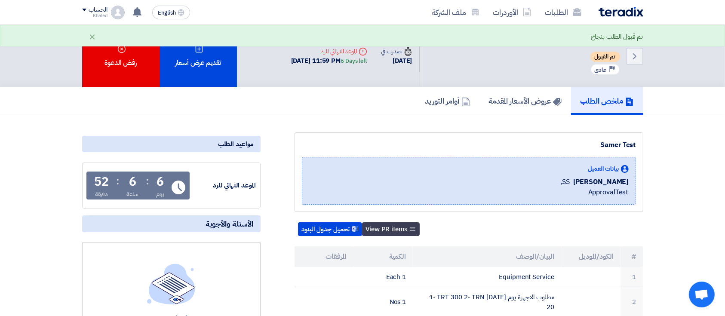
click at [205, 55] on div "تقديم عرض أسعار" at bounding box center [197, 56] width 77 height 62
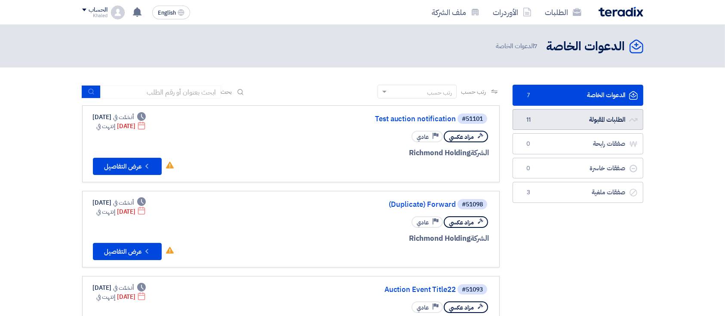
click at [562, 119] on link "الطلبات المقبولة الطلبات المقبولة 11" at bounding box center [577, 119] width 131 height 21
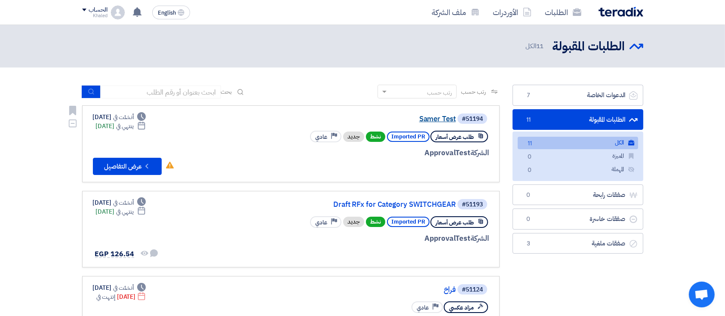
click at [435, 120] on link "Samer Test" at bounding box center [370, 119] width 172 height 8
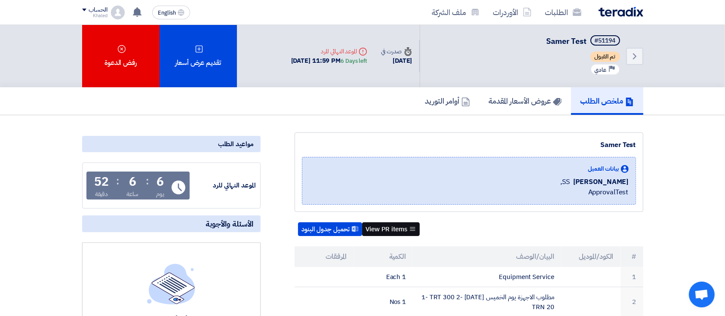
click at [380, 226] on button "View PR items" at bounding box center [391, 229] width 58 height 14
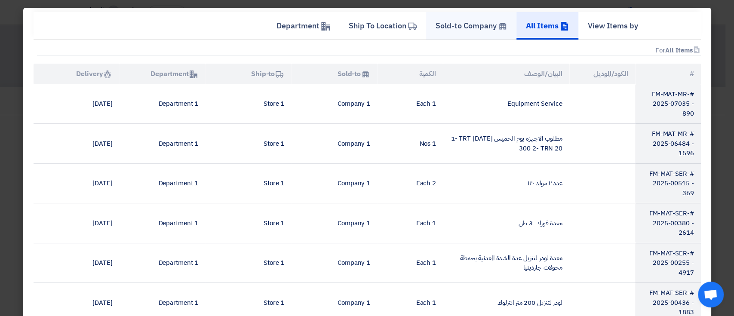
click at [460, 23] on h5 "Sold-to Company" at bounding box center [470, 26] width 71 height 10
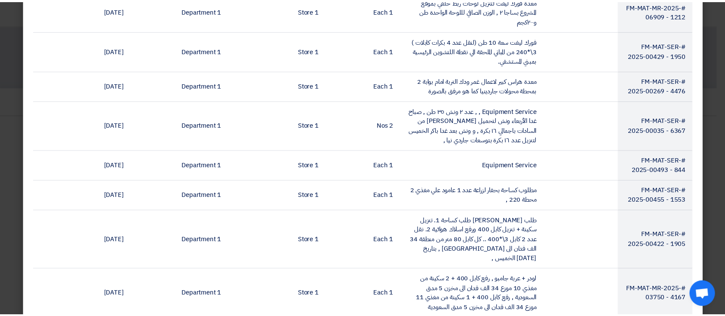
scroll to position [1542, 0]
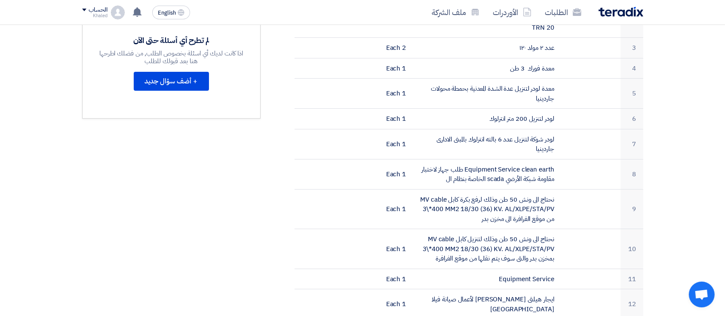
scroll to position [0, 0]
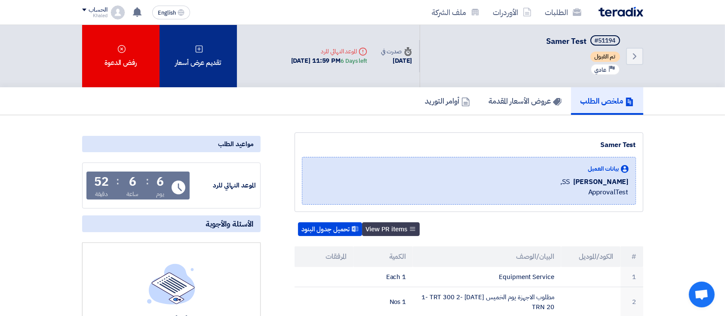
click at [205, 61] on div "تقديم عرض أسعار" at bounding box center [197, 56] width 77 height 62
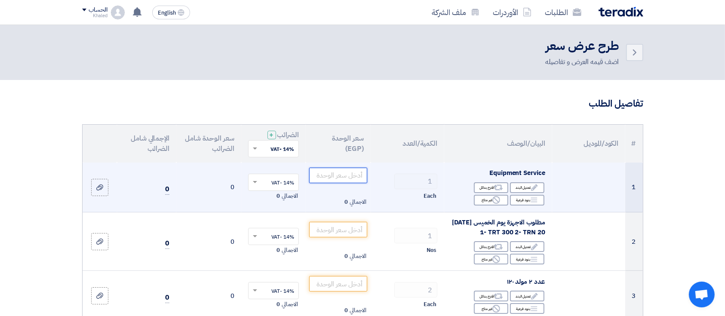
click at [352, 178] on input "number" at bounding box center [338, 175] width 58 height 15
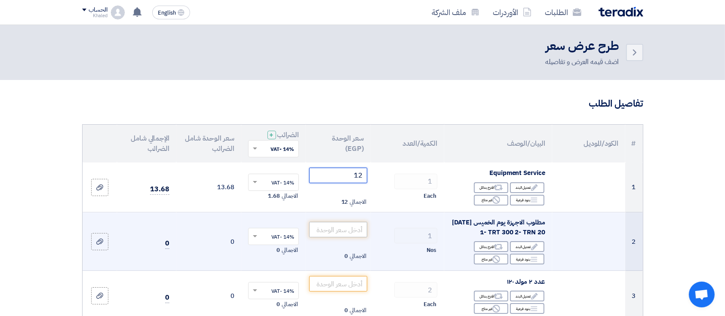
type input "12"
click at [345, 234] on input "number" at bounding box center [338, 229] width 58 height 15
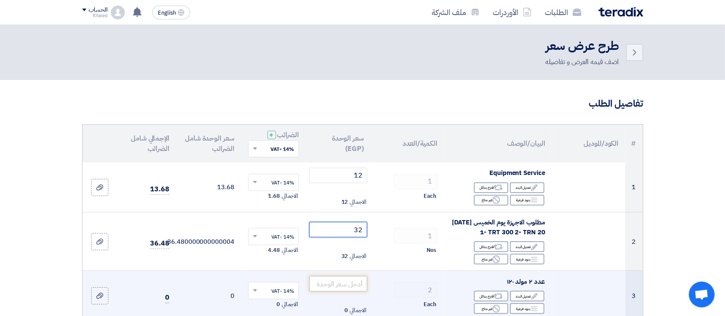
type input "32"
click at [335, 289] on input "number" at bounding box center [338, 283] width 58 height 15
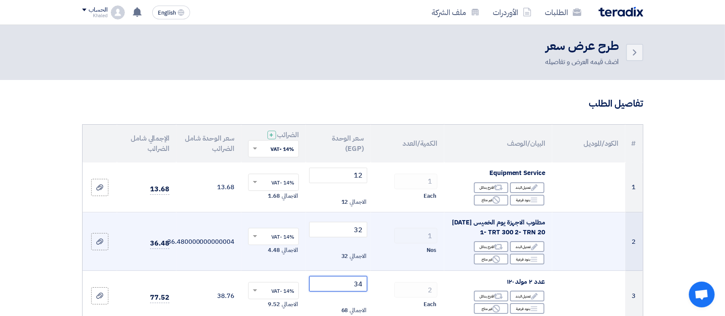
scroll to position [172, 0]
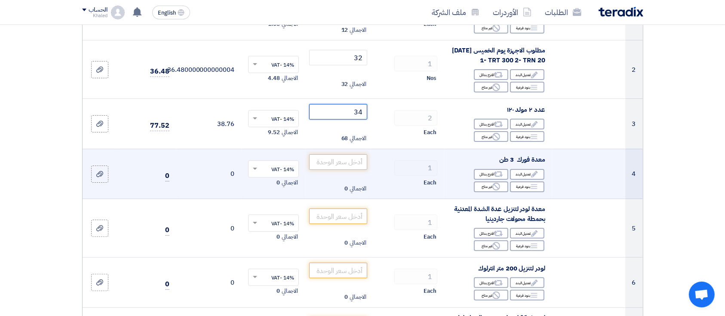
type input "34"
click at [343, 170] on input "number" at bounding box center [338, 161] width 58 height 15
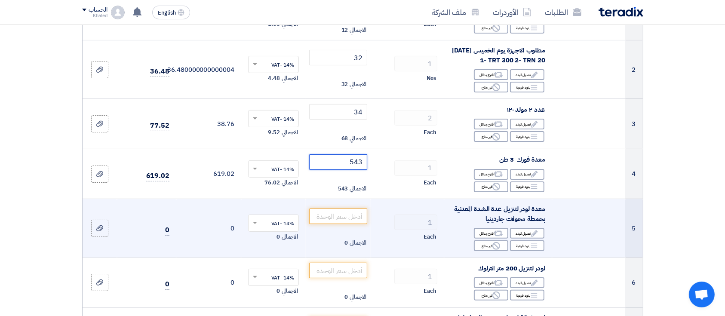
type input "543"
click at [344, 216] on td "الاجمالي 0" at bounding box center [338, 228] width 65 height 58
click at [343, 221] on input "number" at bounding box center [338, 215] width 58 height 15
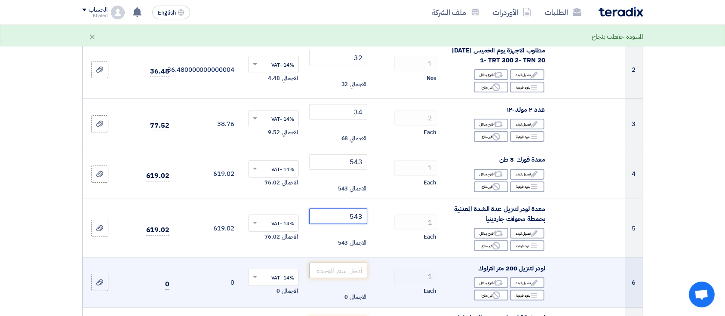
type input "543"
click at [337, 278] on input "number" at bounding box center [338, 270] width 58 height 15
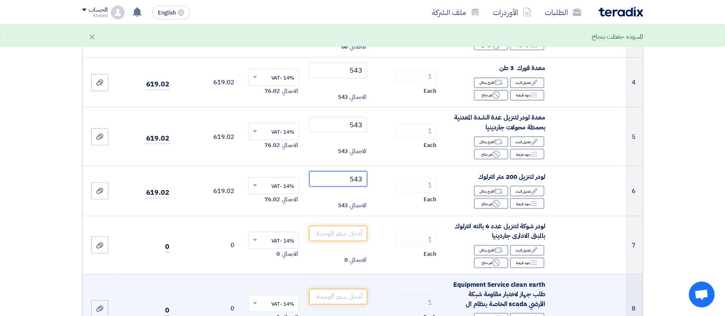
scroll to position [344, 0]
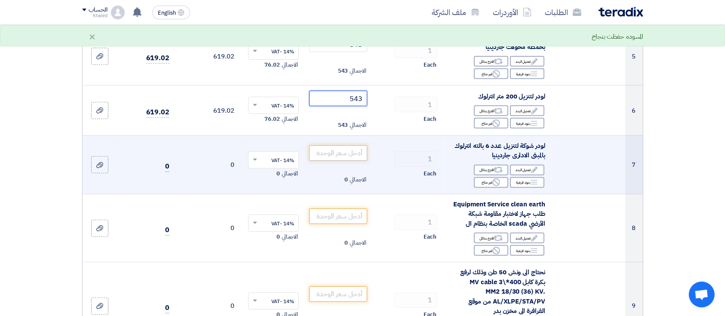
type input "543"
click at [347, 161] on input "number" at bounding box center [338, 152] width 58 height 15
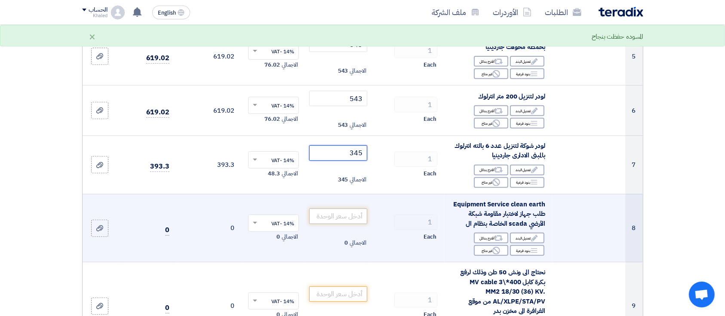
type input "345"
click at [344, 224] on input "number" at bounding box center [338, 215] width 58 height 15
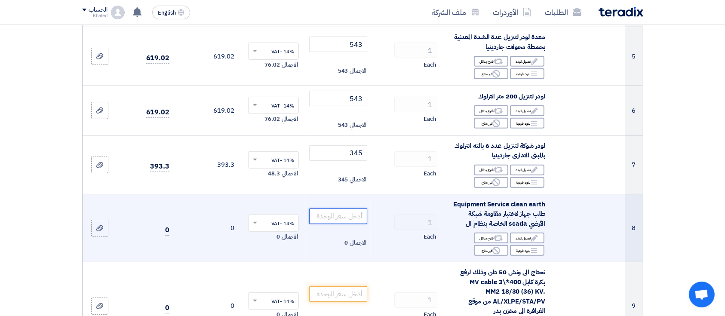
click at [344, 224] on input "number" at bounding box center [338, 215] width 58 height 15
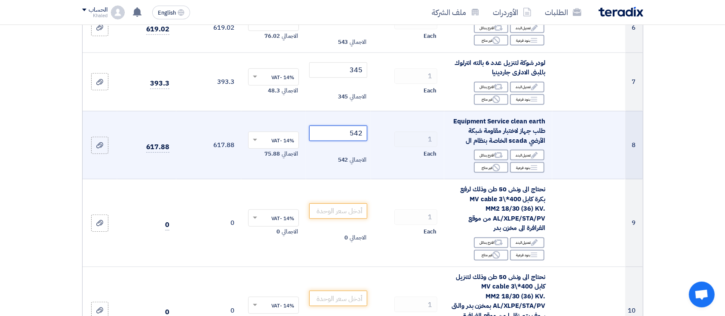
scroll to position [516, 0]
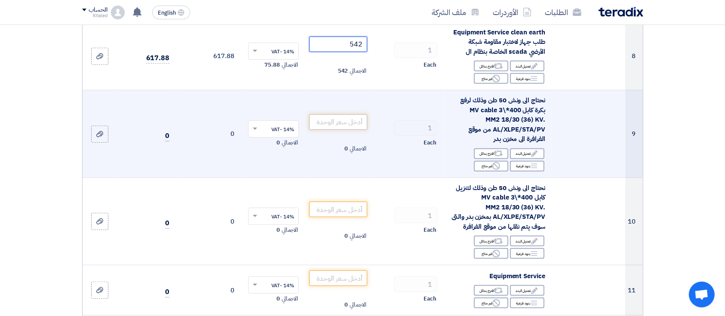
type input "542"
click at [357, 130] on input "number" at bounding box center [338, 121] width 58 height 15
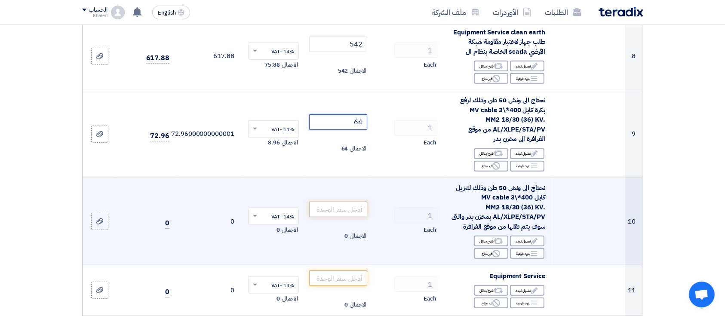
type input "64"
click at [347, 217] on input "number" at bounding box center [338, 209] width 58 height 15
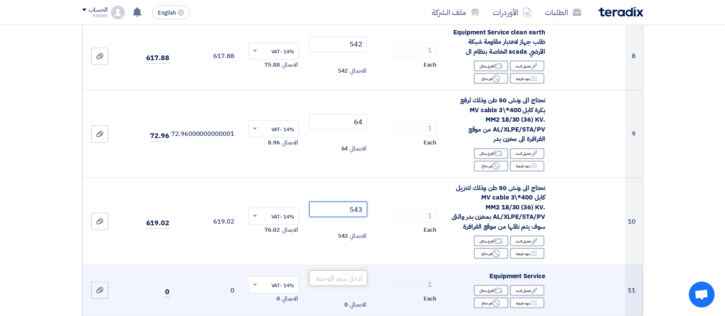
type input "543"
click at [332, 286] on input "number" at bounding box center [338, 277] width 58 height 15
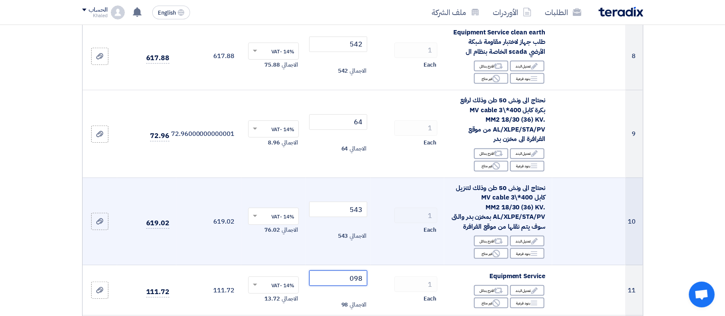
scroll to position [745, 0]
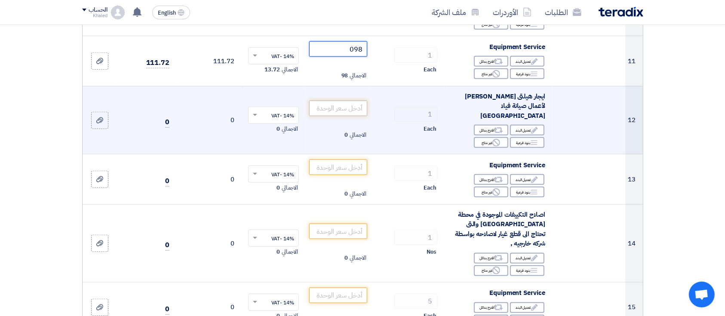
type input "098"
click at [340, 104] on input "number" at bounding box center [338, 108] width 58 height 15
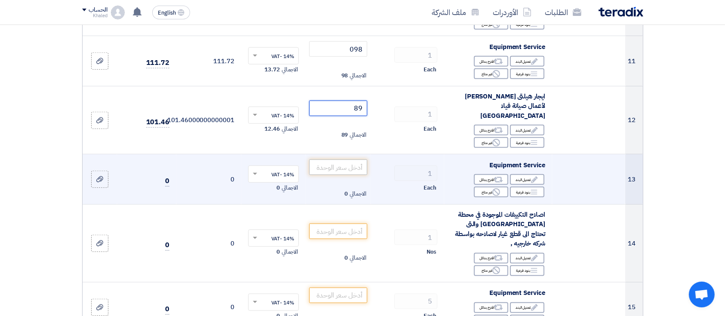
type input "89"
click at [335, 173] on input "number" at bounding box center [338, 166] width 58 height 15
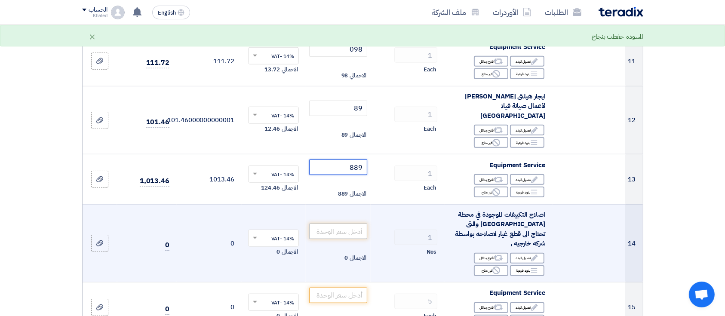
type input "889"
click at [332, 229] on input "number" at bounding box center [338, 230] width 58 height 15
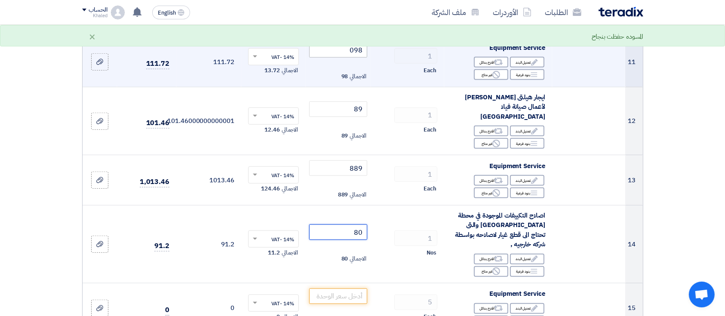
scroll to position [630, 0]
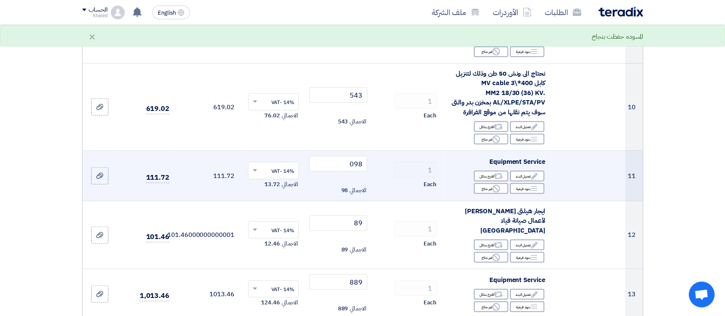
type input "80"
click at [341, 181] on td "098 الاجمالي 98" at bounding box center [338, 176] width 65 height 50
click at [341, 171] on input "098" at bounding box center [338, 163] width 58 height 15
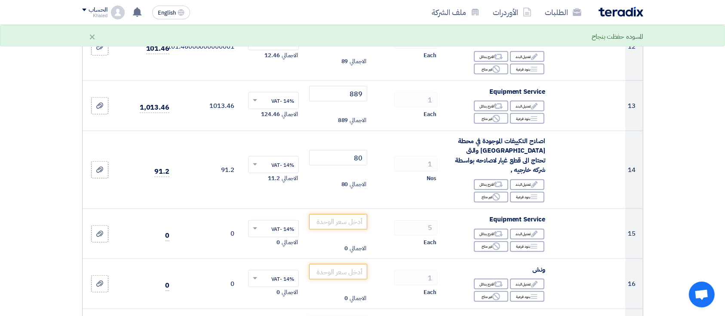
scroll to position [860, 0]
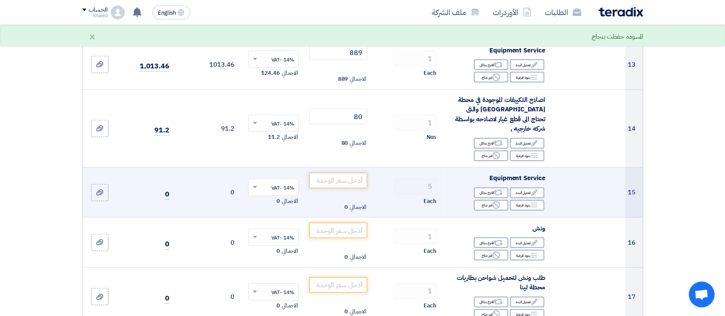
type input "80"
click at [344, 173] on input "number" at bounding box center [338, 180] width 58 height 15
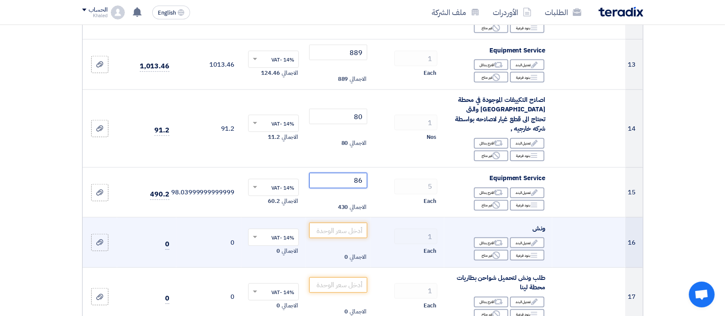
type input "86"
click at [341, 217] on td "الاجمالي 0" at bounding box center [338, 242] width 65 height 50
click at [337, 223] on input "number" at bounding box center [338, 230] width 58 height 15
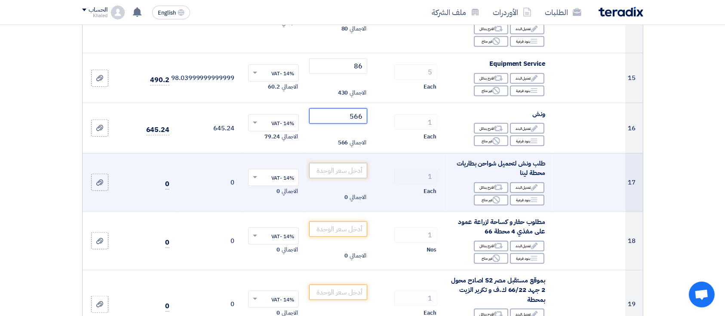
type input "566"
click at [351, 163] on input "number" at bounding box center [338, 170] width 58 height 15
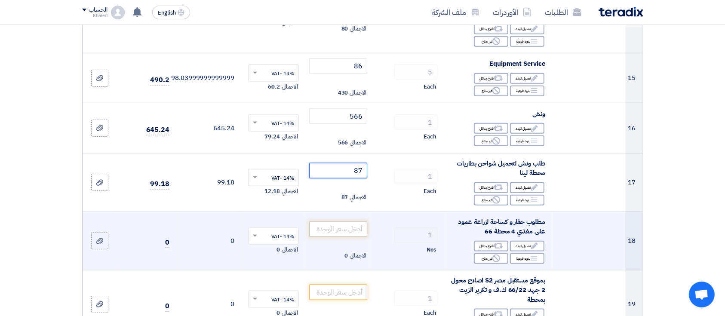
type input "87"
click at [340, 221] on input "number" at bounding box center [338, 228] width 58 height 15
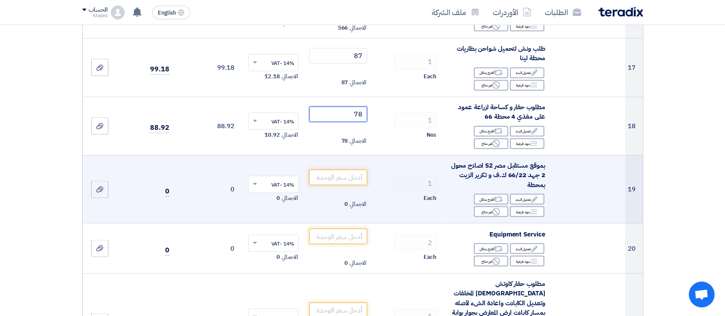
type input "78"
drag, startPoint x: 345, startPoint y: 157, endPoint x: 343, endPoint y: 163, distance: 6.8
click at [344, 161] on td "الاجمالي 0" at bounding box center [338, 189] width 65 height 68
click at [341, 170] on input "number" at bounding box center [338, 177] width 58 height 15
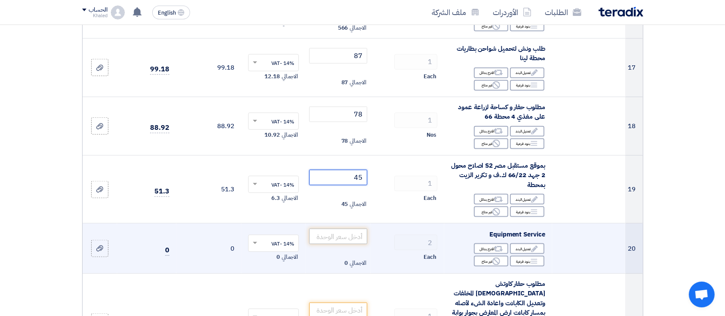
type input "45"
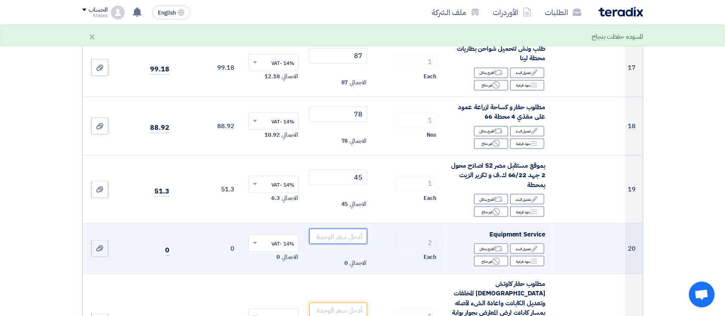
click at [329, 229] on input "number" at bounding box center [338, 236] width 58 height 15
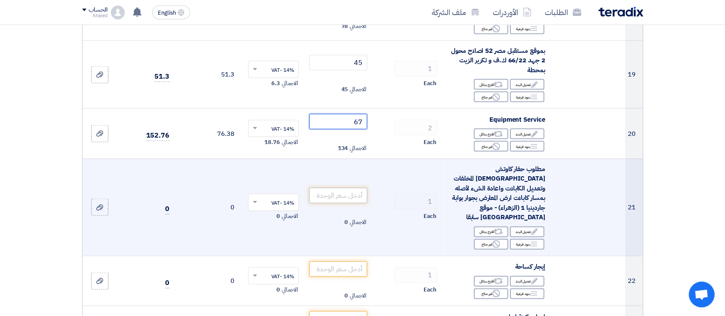
type input "67"
click at [342, 188] on input "number" at bounding box center [338, 195] width 58 height 15
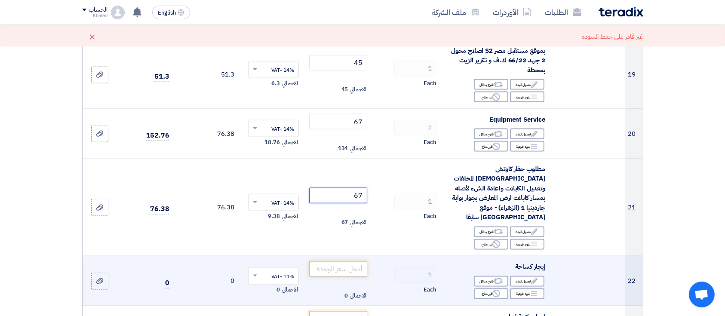
type input "67"
click at [340, 261] on input "number" at bounding box center [338, 268] width 58 height 15
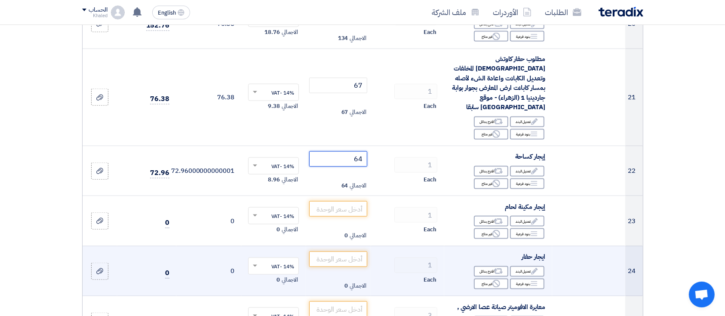
scroll to position [1318, 0]
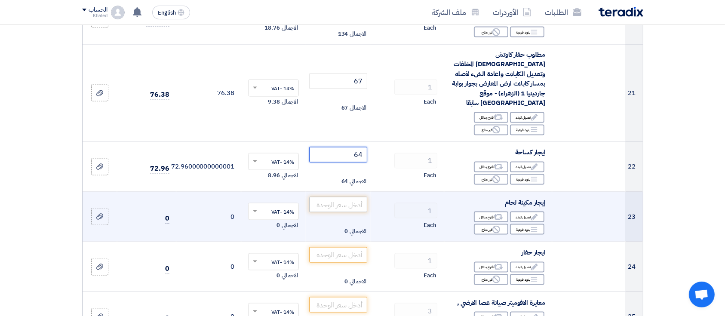
type input "64"
click at [352, 197] on input "number" at bounding box center [338, 204] width 58 height 15
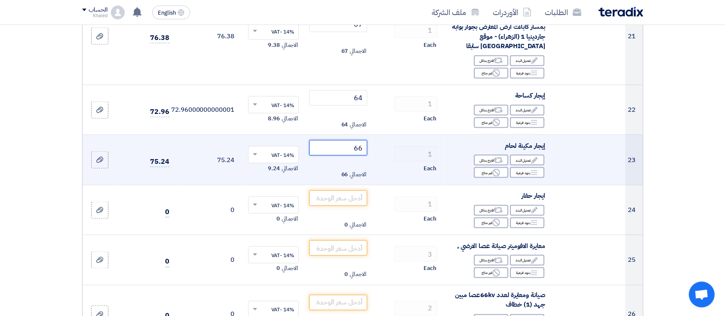
scroll to position [1375, 0]
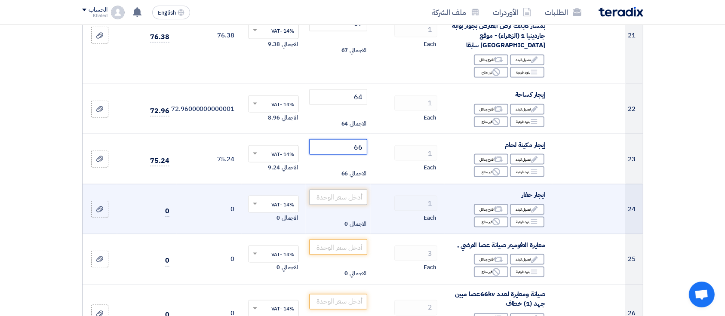
type input "66"
click at [354, 190] on input "number" at bounding box center [338, 197] width 58 height 15
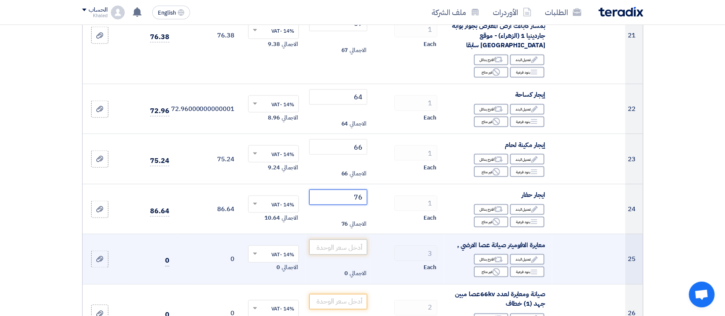
type input "76"
click at [334, 239] on input "number" at bounding box center [338, 246] width 58 height 15
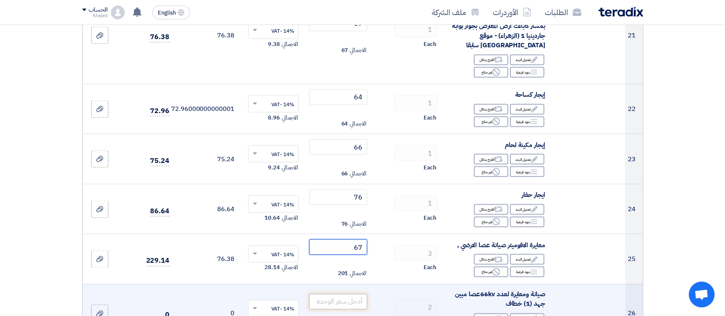
type input "67"
click at [335, 294] on input "number" at bounding box center [338, 301] width 58 height 15
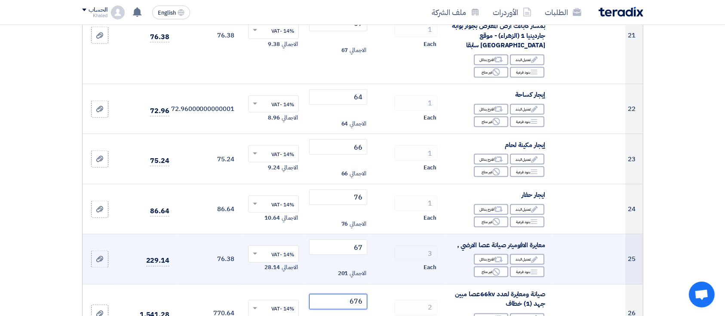
scroll to position [1490, 0]
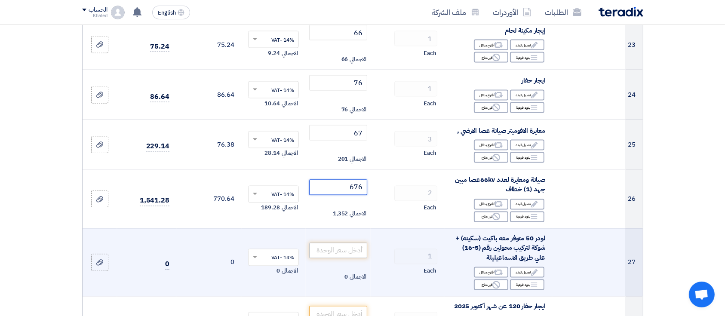
type input "676"
click at [342, 243] on input "number" at bounding box center [338, 250] width 58 height 15
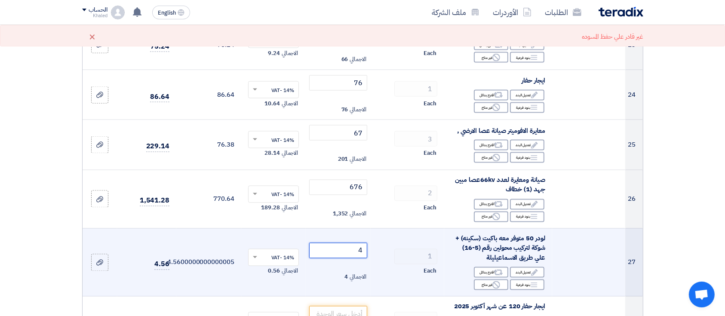
scroll to position [1604, 0]
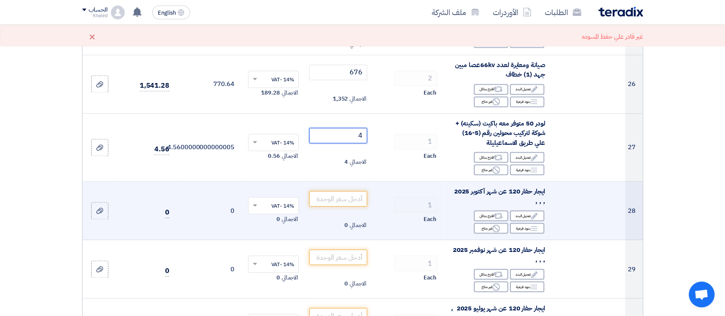
type input "4"
click at [352, 190] on td "الاجمالي 0" at bounding box center [338, 211] width 65 height 58
click at [352, 191] on input "number" at bounding box center [338, 198] width 58 height 15
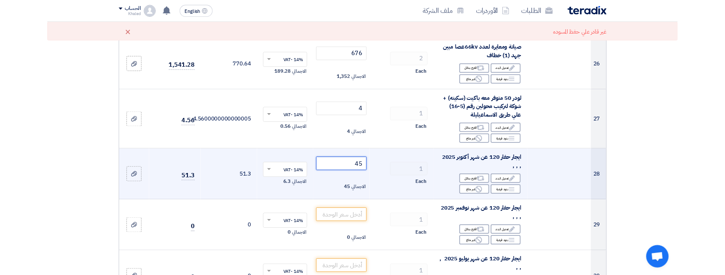
scroll to position [1719, 0]
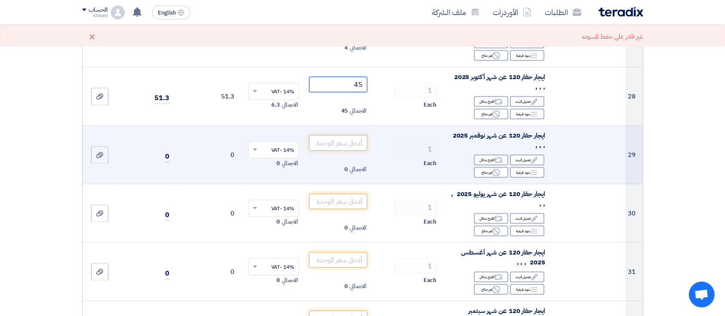
type input "45"
click at [346, 135] on input "number" at bounding box center [338, 142] width 58 height 15
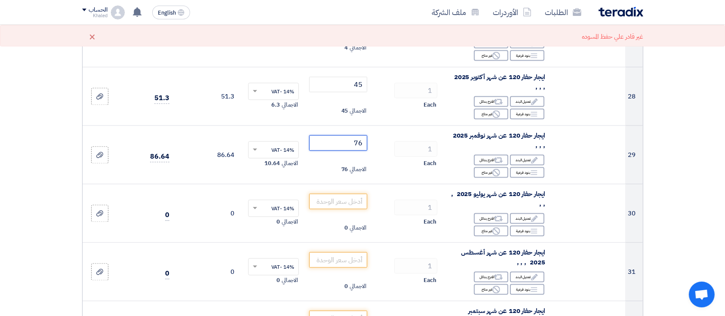
type input "76"
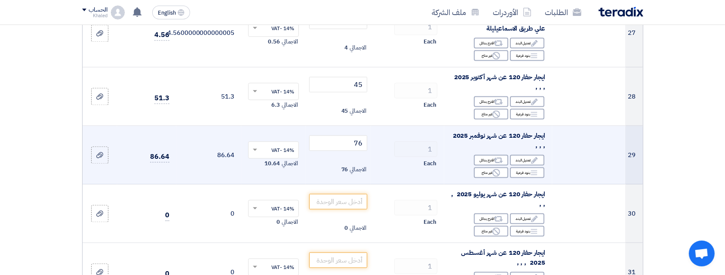
scroll to position [1776, 0]
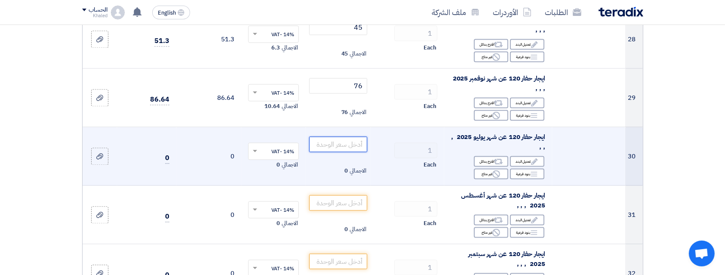
click at [328, 136] on input "number" at bounding box center [338, 143] width 58 height 15
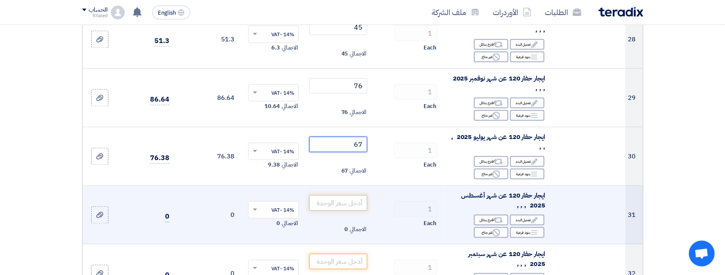
type input "67"
click at [327, 195] on input "number" at bounding box center [338, 202] width 58 height 15
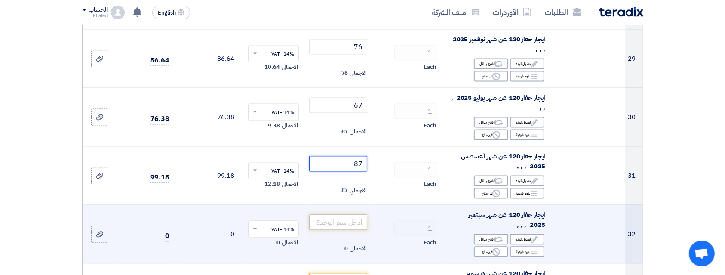
scroll to position [1833, 0]
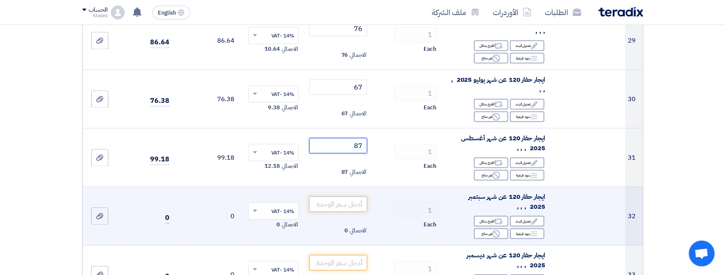
type input "87"
click at [331, 196] on input "number" at bounding box center [338, 203] width 58 height 15
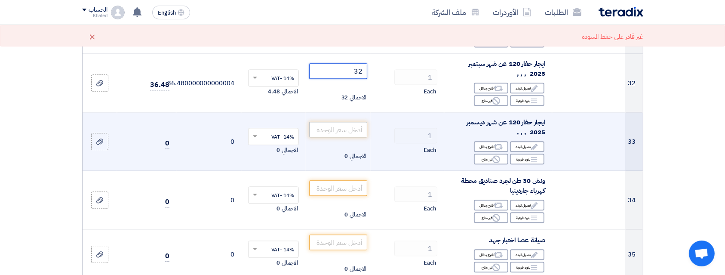
scroll to position [1948, 0]
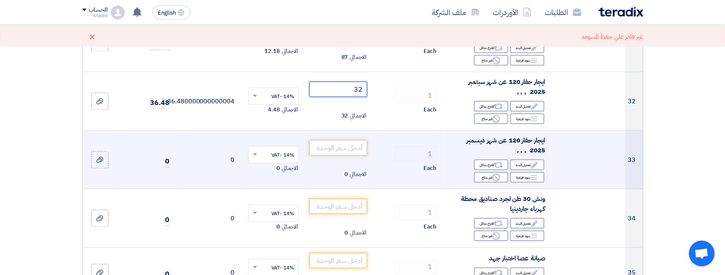
type input "32"
click at [340, 140] on input "number" at bounding box center [338, 147] width 58 height 15
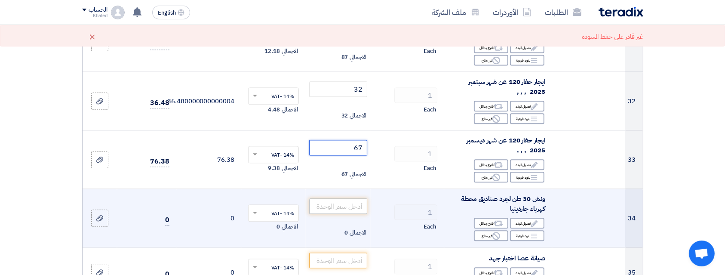
type input "67"
click at [339, 198] on input "number" at bounding box center [338, 205] width 58 height 15
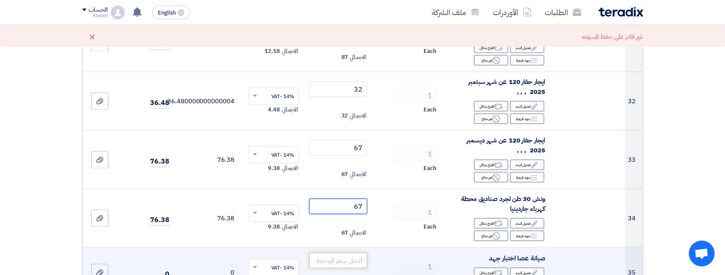
type input "67"
click at [333, 252] on input "number" at bounding box center [338, 259] width 58 height 15
type input "76"
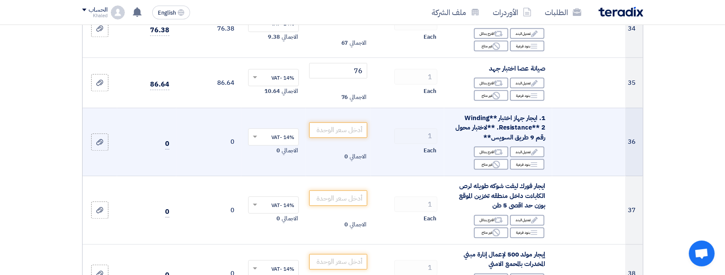
scroll to position [2177, 0]
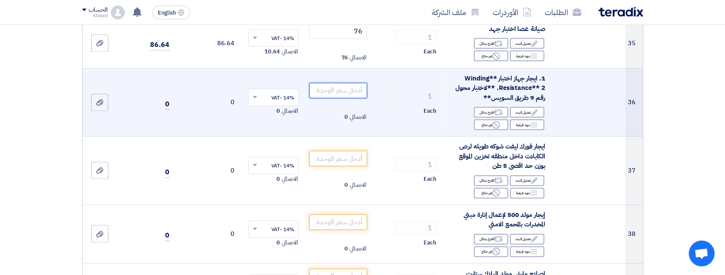
click at [349, 83] on input "number" at bounding box center [338, 90] width 58 height 15
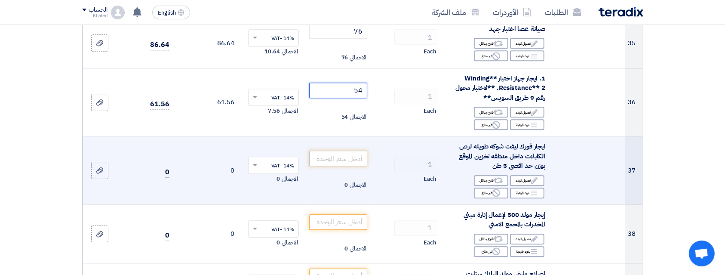
type input "54"
click at [360, 150] on input "number" at bounding box center [338, 157] width 58 height 15
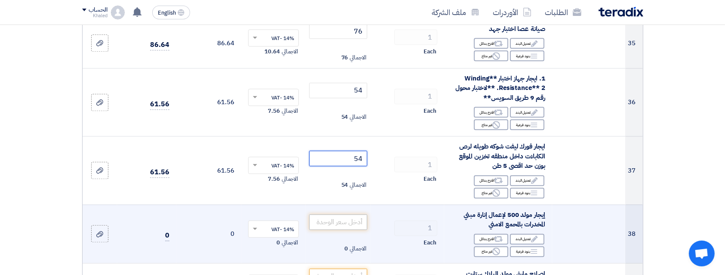
type input "54"
click at [342, 214] on input "number" at bounding box center [338, 221] width 58 height 15
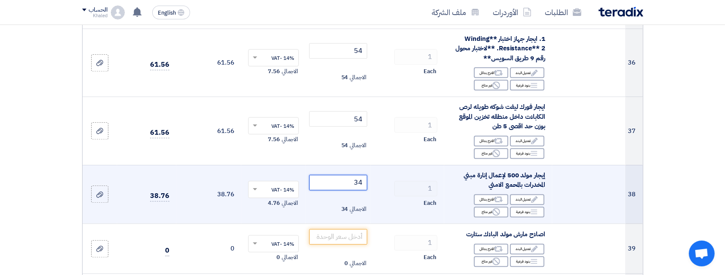
scroll to position [2235, 0]
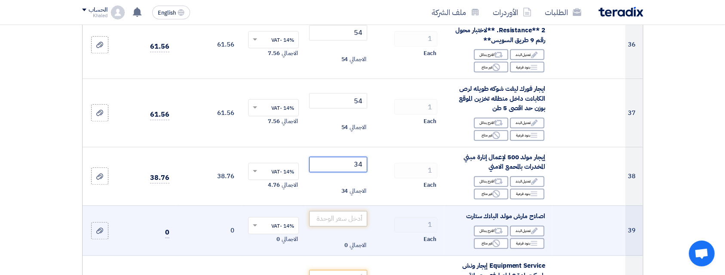
type input "34"
click at [343, 211] on input "number" at bounding box center [338, 218] width 58 height 15
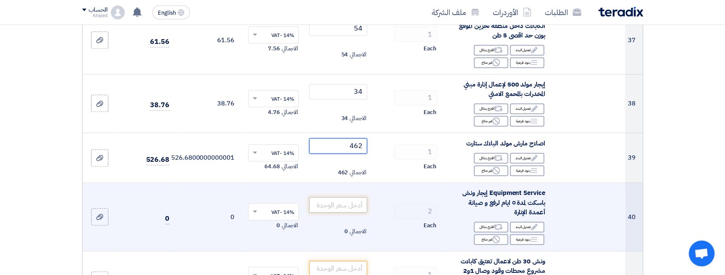
scroll to position [2292, 0]
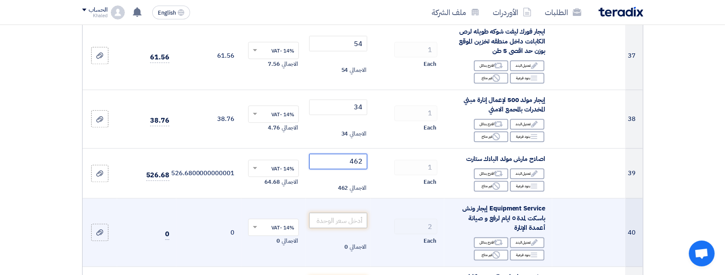
type input "462"
click at [346, 212] on input "number" at bounding box center [338, 219] width 58 height 15
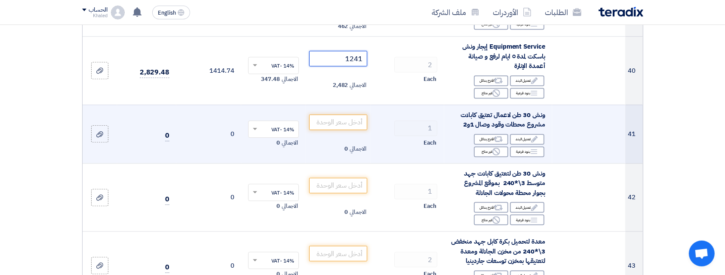
scroll to position [2464, 0]
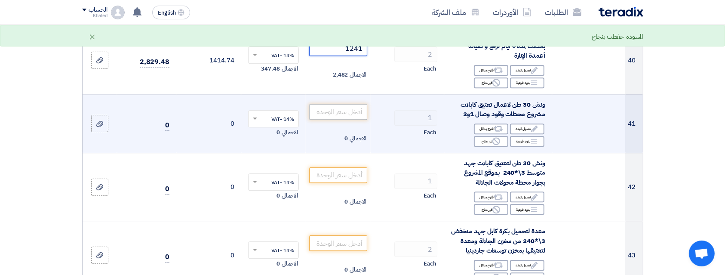
type input "1241"
click at [341, 104] on input "number" at bounding box center [338, 111] width 58 height 15
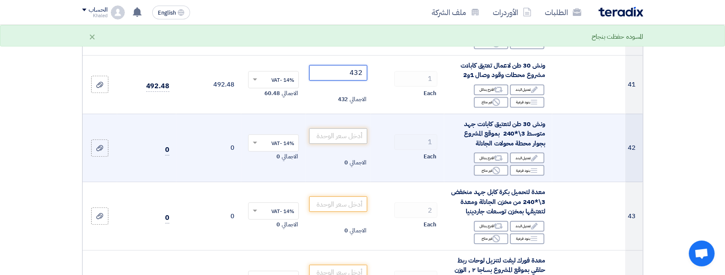
scroll to position [2521, 0]
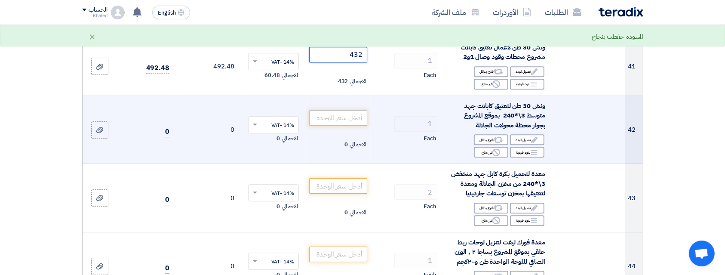
type input "432"
click at [340, 110] on input "number" at bounding box center [338, 117] width 58 height 15
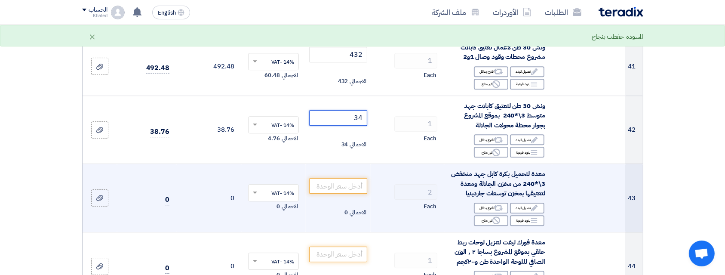
type input "34"
click at [334, 180] on td "الاجمالي 0" at bounding box center [338, 198] width 65 height 68
click at [334, 177] on td "الاجمالي 0" at bounding box center [338, 198] width 65 height 68
click at [334, 178] on input "number" at bounding box center [338, 185] width 58 height 15
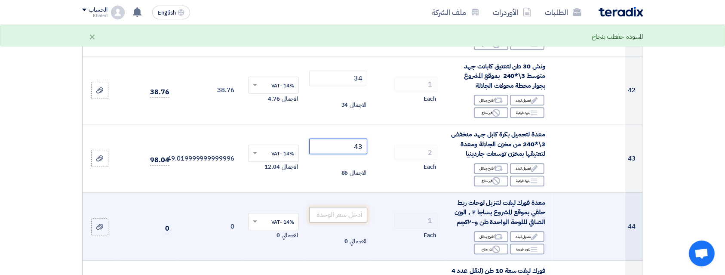
scroll to position [2579, 0]
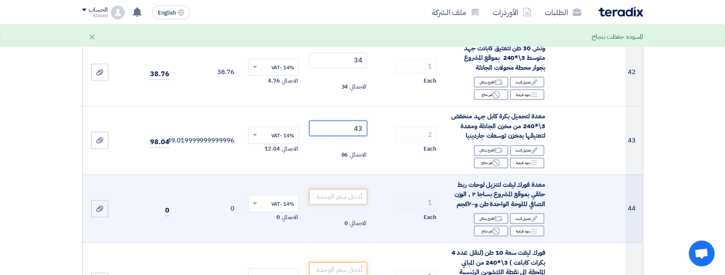
type input "43"
click at [337, 189] on input "number" at bounding box center [338, 196] width 58 height 15
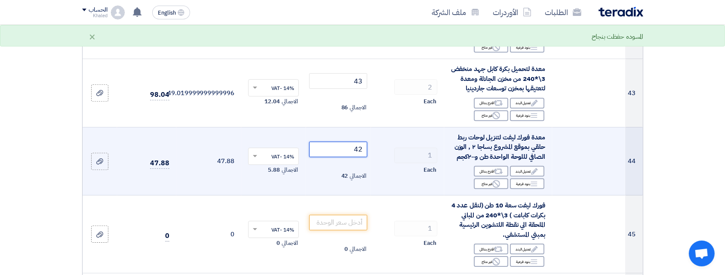
scroll to position [2636, 0]
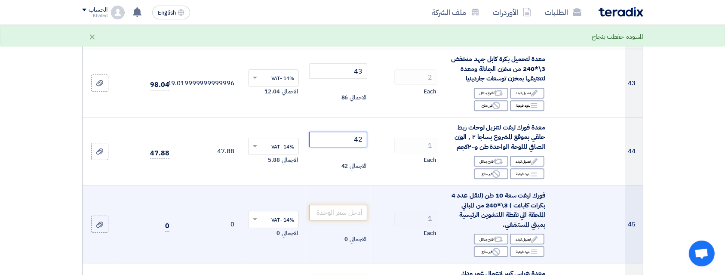
type input "42"
click at [334, 205] on input "number" at bounding box center [338, 212] width 58 height 15
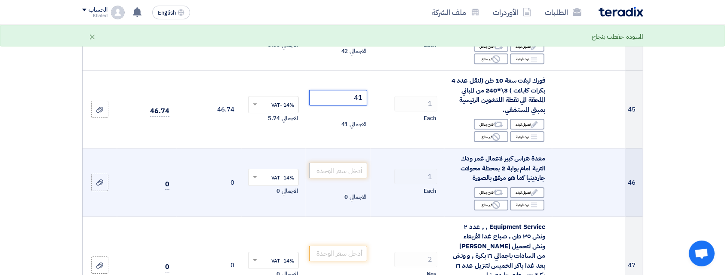
type input "41"
click at [344, 162] on input "number" at bounding box center [338, 169] width 58 height 15
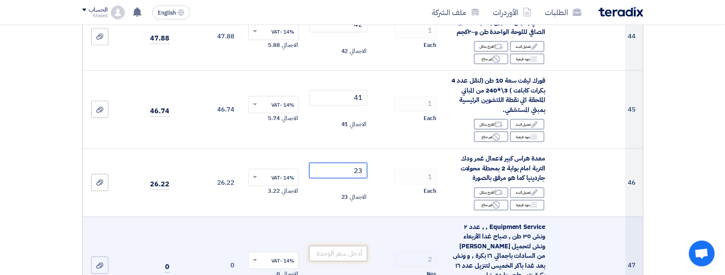
type input "23"
click at [324, 245] on input "number" at bounding box center [338, 252] width 58 height 15
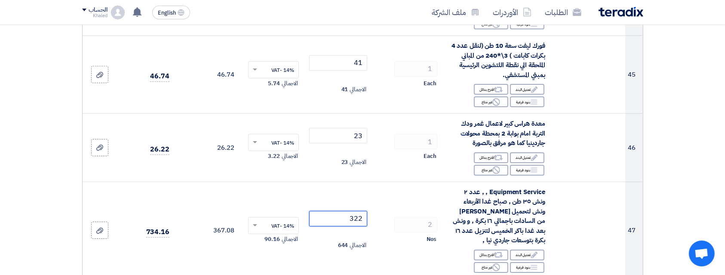
scroll to position [2865, 0]
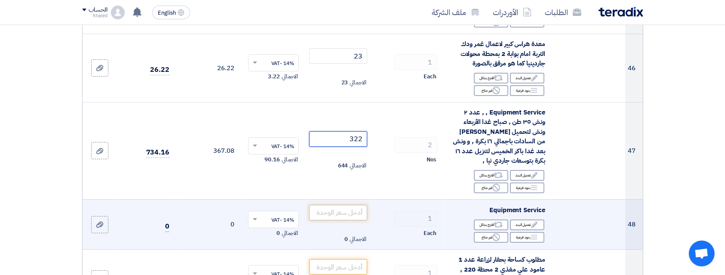
type input "322"
click at [340, 205] on input "number" at bounding box center [338, 212] width 58 height 15
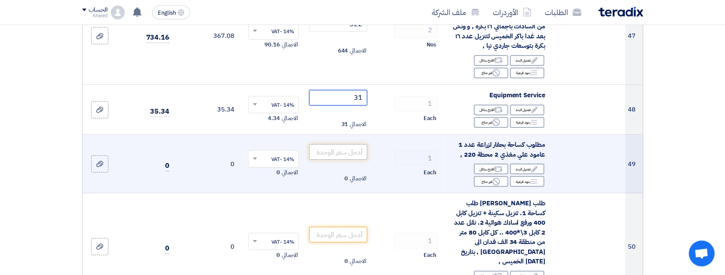
type input "31"
click at [349, 146] on input "number" at bounding box center [338, 151] width 58 height 15
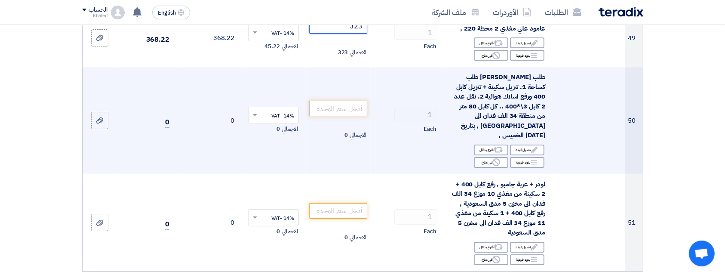
scroll to position [3094, 0]
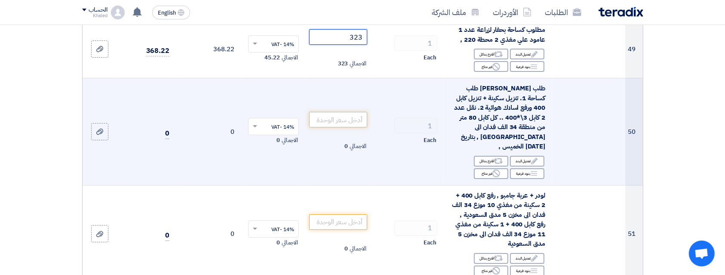
type input "323"
click at [346, 112] on input "number" at bounding box center [338, 119] width 58 height 15
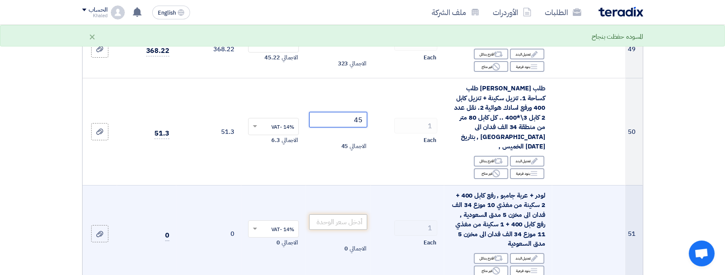
type input "45"
click at [344, 214] on input "number" at bounding box center [338, 221] width 58 height 15
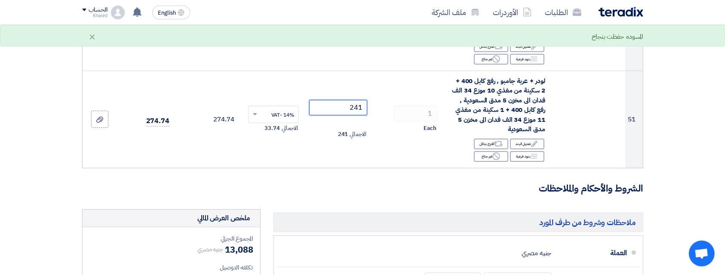
scroll to position [3266, 0]
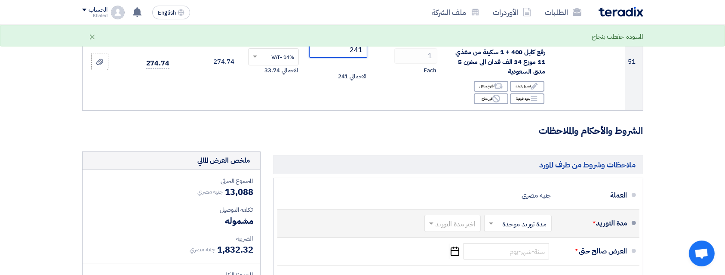
type input "241"
click at [457, 218] on input "text" at bounding box center [451, 224] width 52 height 12
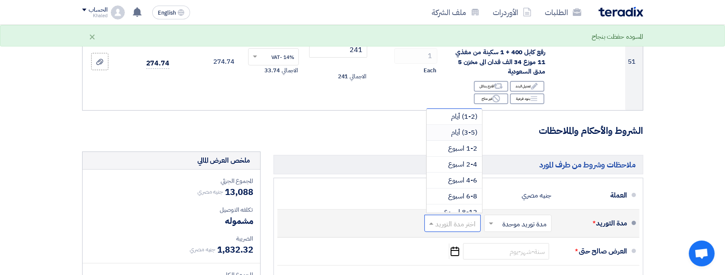
click at [471, 127] on span "(3-5) أيام" at bounding box center [464, 132] width 26 height 10
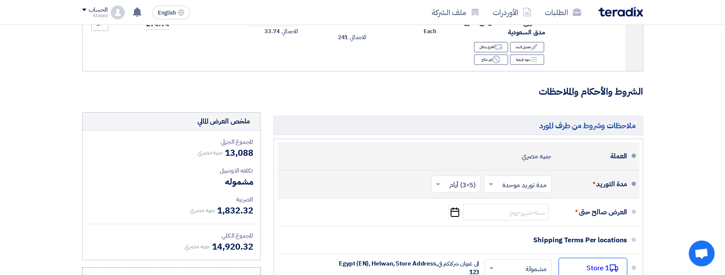
scroll to position [3324, 0]
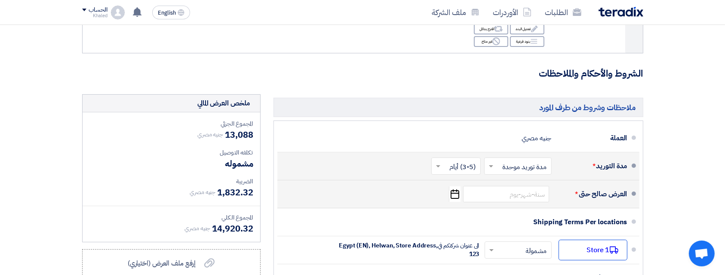
click at [490, 184] on div "العرض صالح حتى * Pick a date" at bounding box center [455, 194] width 343 height 21
click at [491, 186] on input at bounding box center [506, 194] width 86 height 16
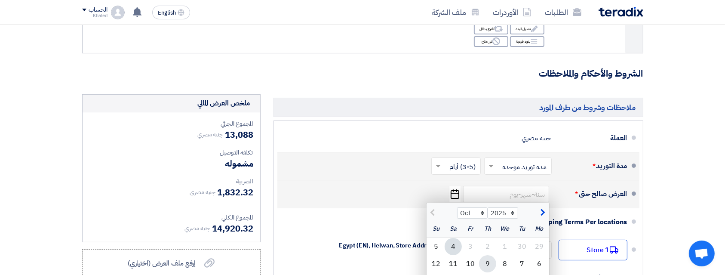
click at [488, 255] on div "9" at bounding box center [487, 263] width 17 height 17
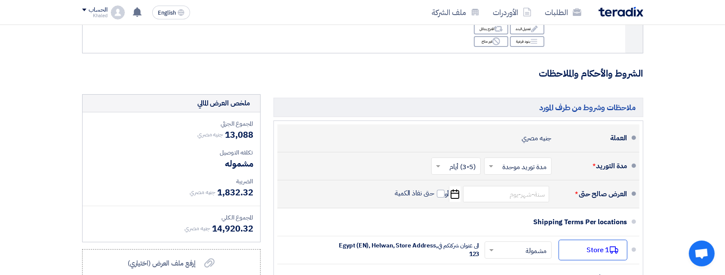
type input "[DATE]"
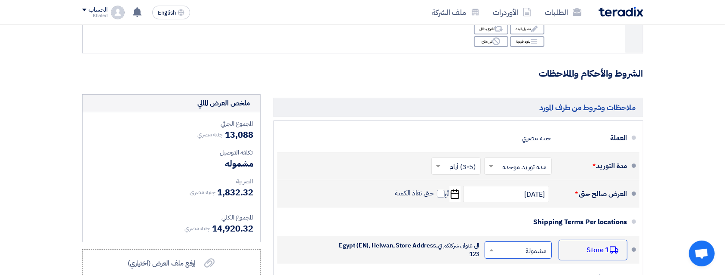
click at [522, 245] on input "text" at bounding box center [516, 251] width 63 height 12
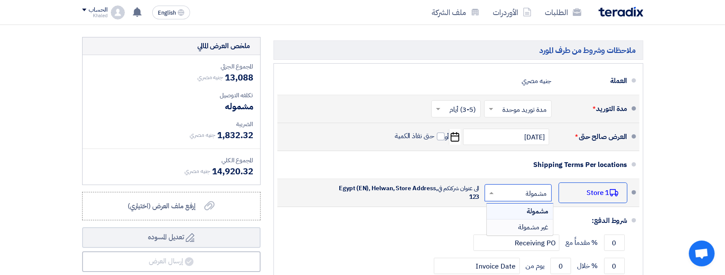
click at [525, 222] on span "غير مشمولة" at bounding box center [533, 227] width 30 height 10
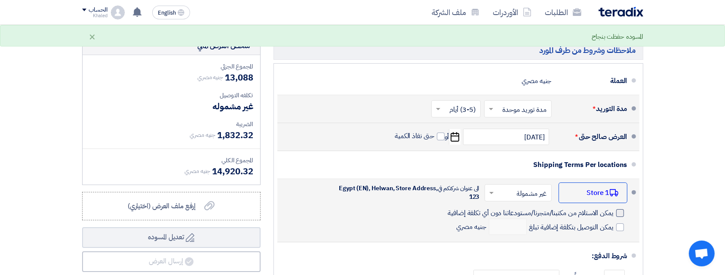
click at [621, 208] on label "يمكن الاستلام من مكتبنا/متجرنا/مستودعاتنا دون أي تكلفة إضافية" at bounding box center [535, 212] width 176 height 9
click at [613, 208] on input "يمكن الاستلام من مكتبنا/متجرنا/مستودعاتنا دون أي تكلفة إضافية" at bounding box center [529, 216] width 167 height 16
checkbox input "true"
click at [618, 223] on span at bounding box center [620, 227] width 8 height 8
click at [613, 222] on input "يمكن التوصيل بتكلفة إضافية تبلغ" at bounding box center [570, 230] width 86 height 16
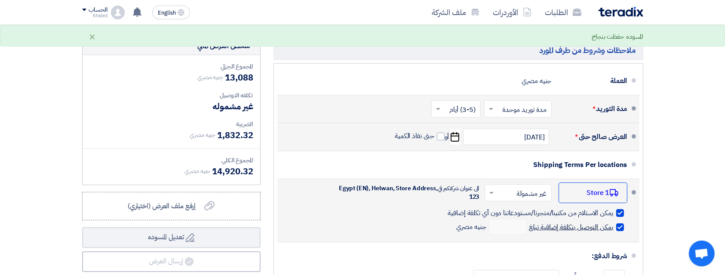
checkbox input "true"
click at [512, 218] on input "number" at bounding box center [508, 226] width 38 height 16
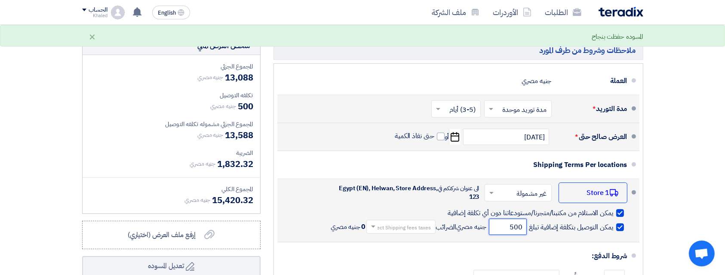
type input "500"
click at [420, 221] on input "text" at bounding box center [399, 227] width 65 height 12
click at [419, 236] on span "14% -VAT" at bounding box center [417, 240] width 27 height 9
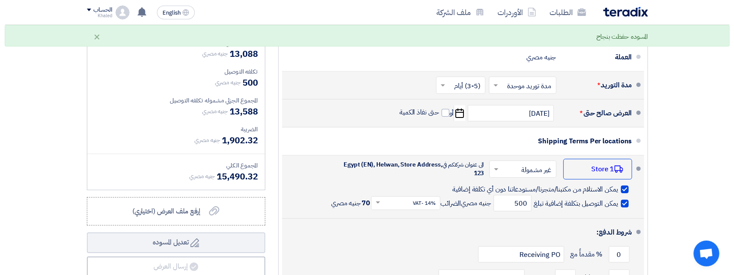
scroll to position [3438, 0]
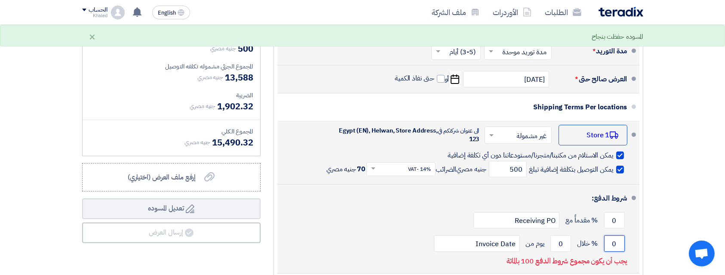
click at [613, 235] on input "0" at bounding box center [614, 243] width 21 height 16
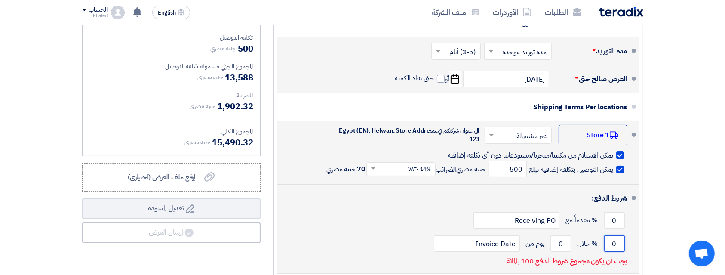
click at [613, 235] on input "0" at bounding box center [614, 243] width 21 height 16
type input "100"
click at [559, 235] on input "0" at bounding box center [560, 243] width 21 height 16
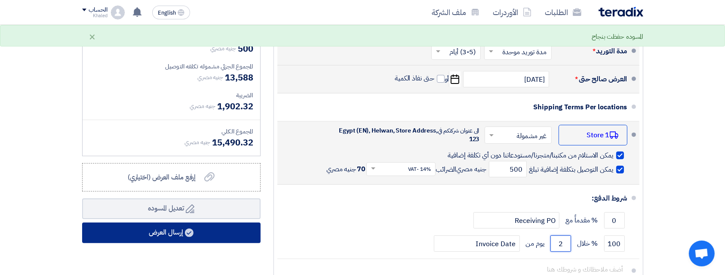
type input "2"
click at [210, 222] on button "إرسال العرض" at bounding box center [171, 232] width 178 height 21
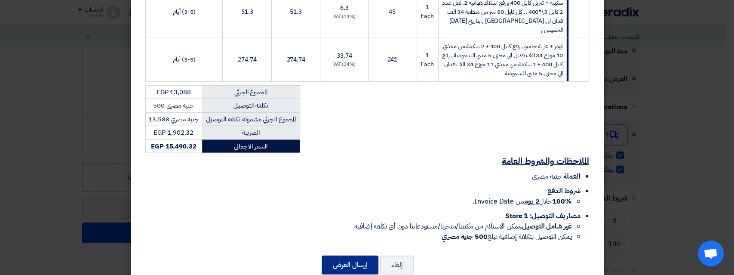
scroll to position [1494, 0]
click at [369, 255] on button "إرسال العرض" at bounding box center [349, 264] width 57 height 19
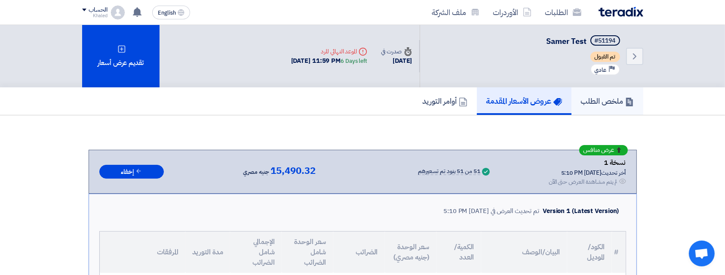
click at [612, 103] on h5 "ملخص الطلب" at bounding box center [607, 101] width 53 height 10
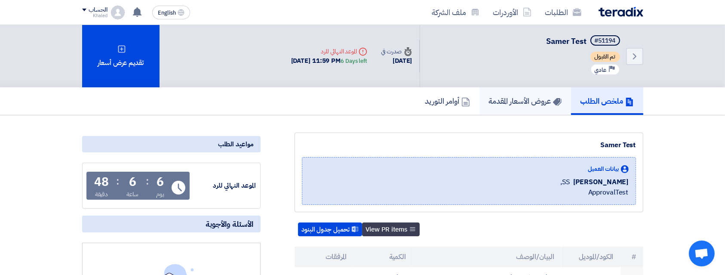
click at [502, 102] on h5 "عروض الأسعار المقدمة" at bounding box center [525, 101] width 73 height 10
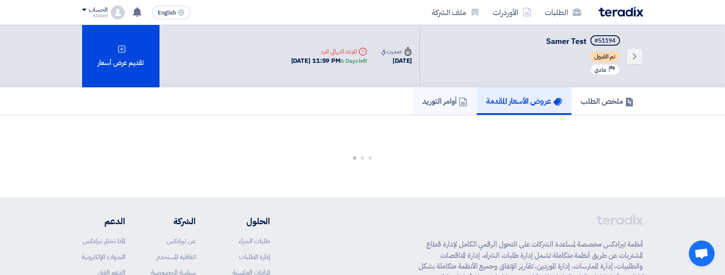
click at [459, 101] on icon at bounding box center [463, 102] width 9 height 9
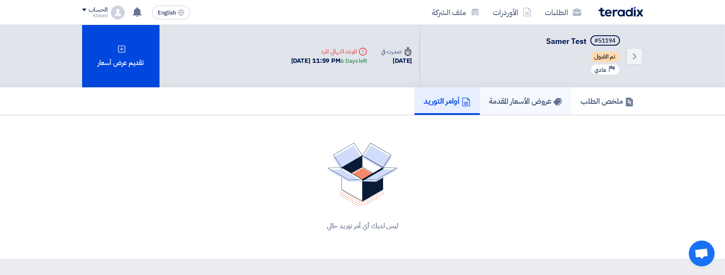
click at [489, 98] on h5 "عروض الأسعار المقدمة" at bounding box center [525, 101] width 73 height 10
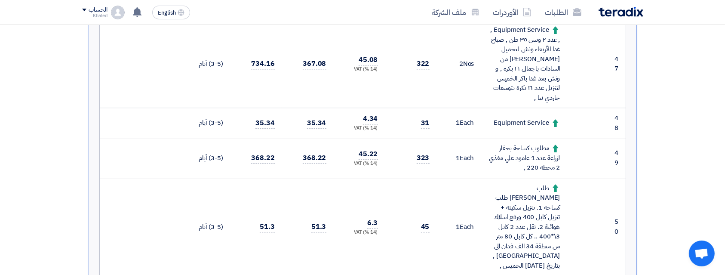
scroll to position [2292, 0]
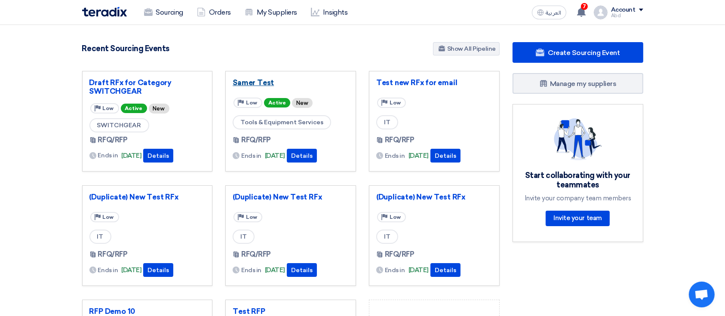
click at [250, 84] on link "Samer Test" at bounding box center [291, 82] width 116 height 9
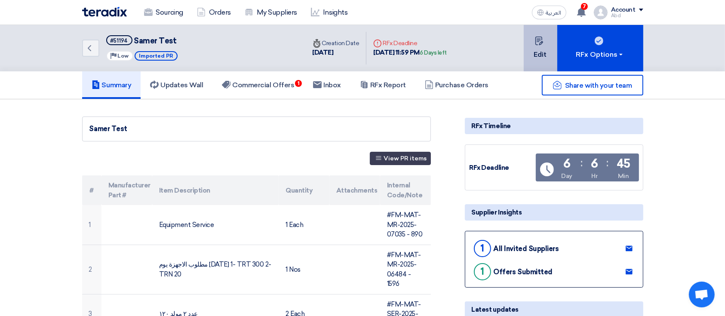
click at [542, 49] on button "Edit" at bounding box center [540, 48] width 34 height 46
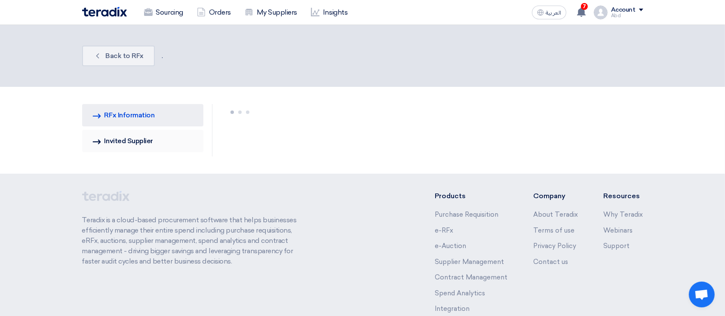
click at [163, 142] on link "Invited Suppliers Invited Supplier" at bounding box center [143, 141] width 122 height 22
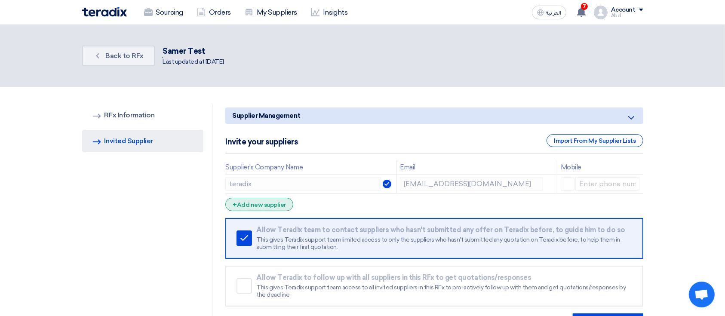
click at [274, 206] on div "+ Add new supplier" at bounding box center [259, 204] width 68 height 13
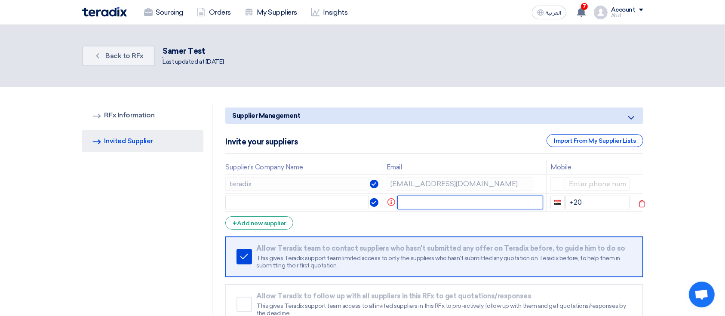
click at [426, 208] on input "text" at bounding box center [470, 203] width 146 height 14
paste input "[EMAIL_ADDRESS][DOMAIN_NAME]"
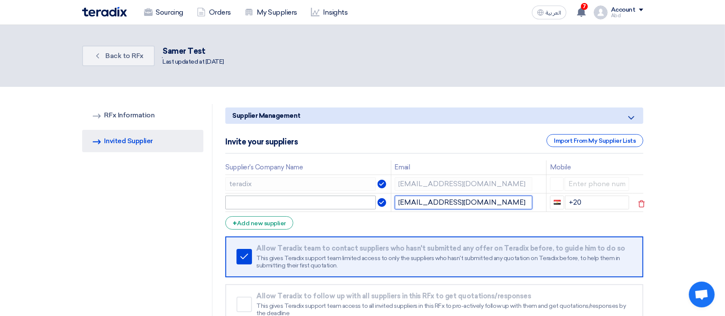
type input "[EMAIL_ADDRESS][DOMAIN_NAME]"
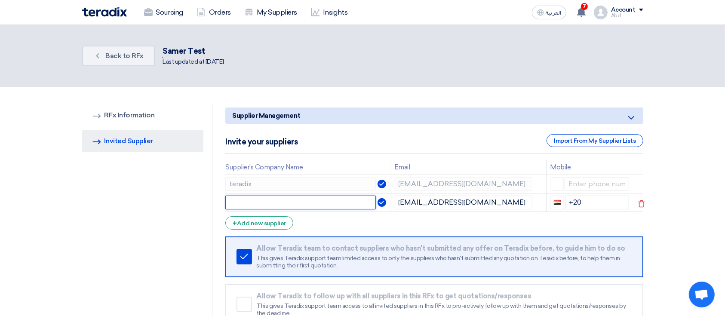
click at [350, 200] on input "text" at bounding box center [300, 203] width 150 height 14
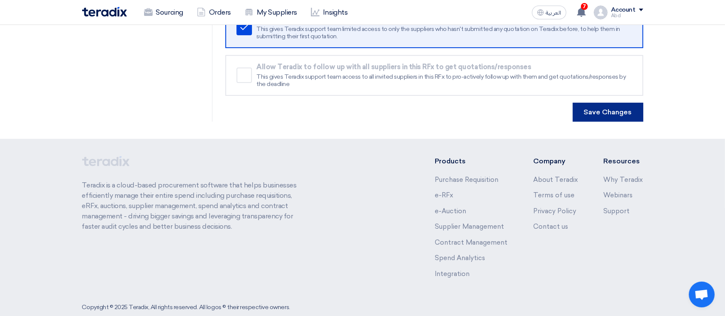
type input "ter"
click at [627, 106] on button "Save Changes" at bounding box center [607, 112] width 70 height 19
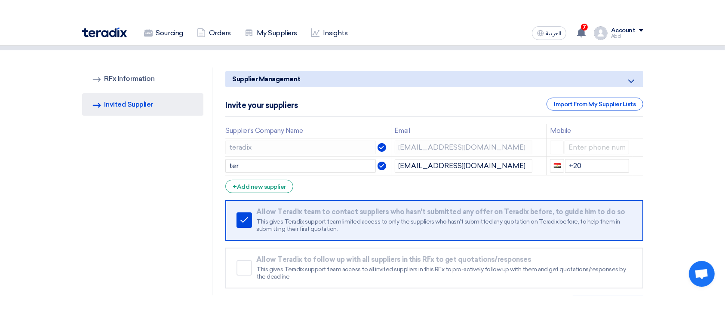
scroll to position [114, 0]
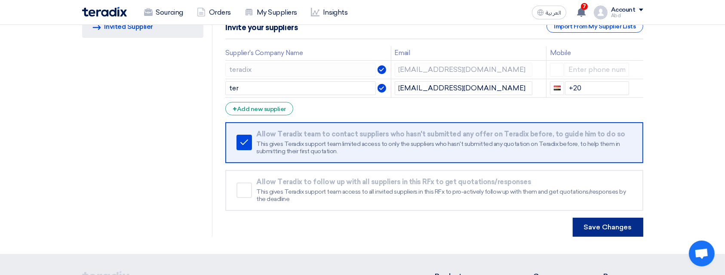
click at [595, 225] on button "Save Changes" at bounding box center [607, 226] width 70 height 19
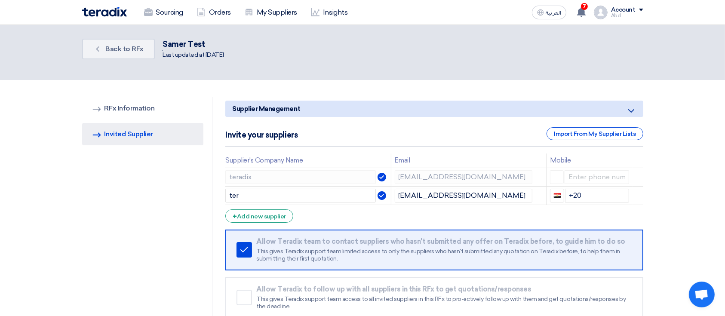
scroll to position [0, 0]
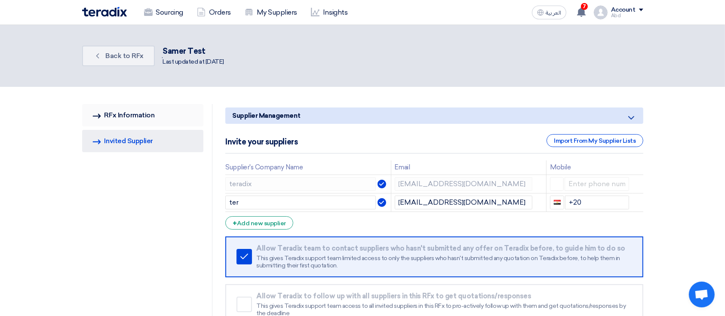
click at [150, 113] on link "RFQ Information RFx Information" at bounding box center [143, 115] width 122 height 22
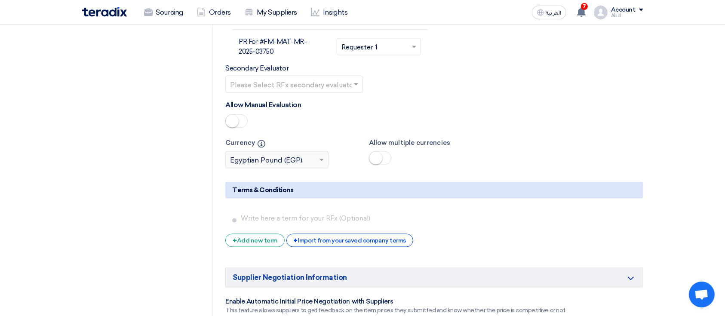
scroll to position [4818, 0]
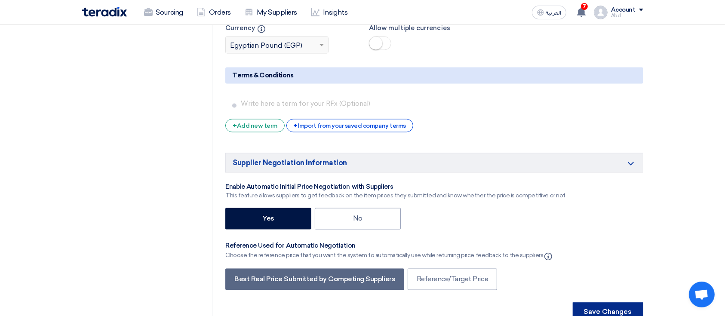
click at [595, 303] on button "Save Changes" at bounding box center [607, 312] width 70 height 19
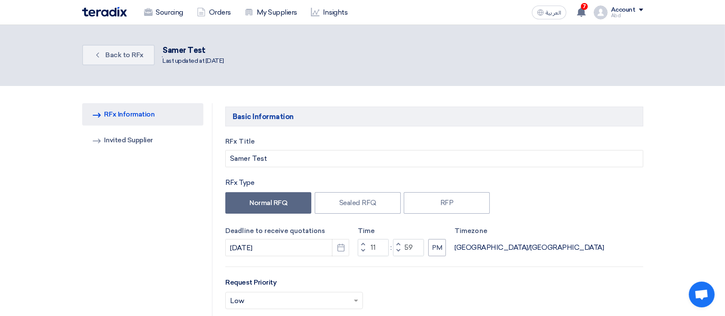
scroll to position [0, 0]
click at [139, 131] on link "Invited Suppliers Invited Supplier" at bounding box center [143, 141] width 122 height 22
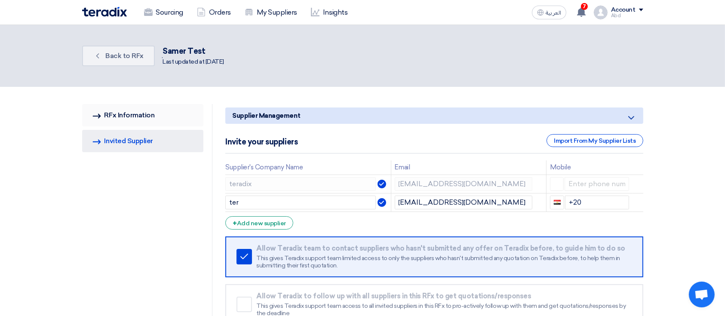
click at [128, 105] on link "RFQ Information RFx Information" at bounding box center [143, 115] width 122 height 22
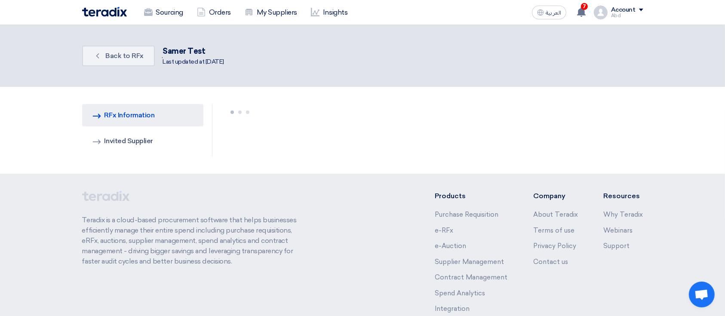
click at [120, 113] on link "RFQ Information RFx Information" at bounding box center [143, 115] width 122 height 22
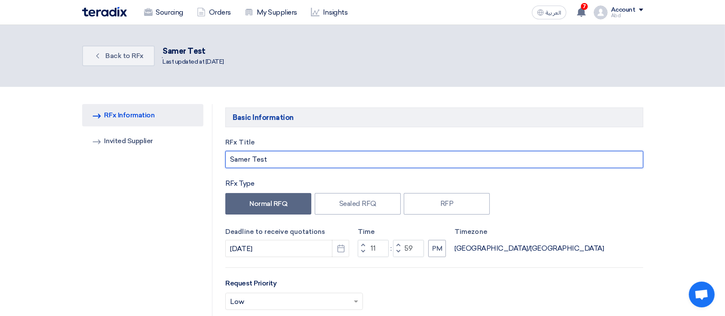
click at [297, 162] on input "Samer Test" at bounding box center [433, 159] width 417 height 17
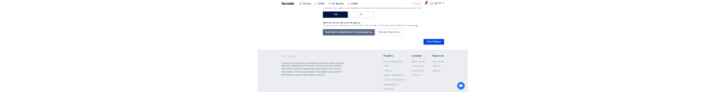
scroll to position [4990, 0]
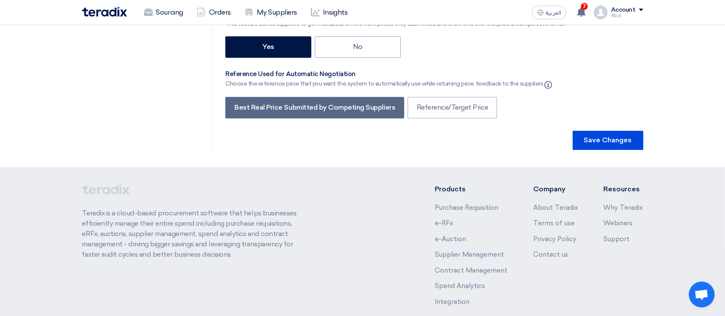
type input "Samer Test1"
click at [608, 131] on button "Save Changes" at bounding box center [607, 140] width 70 height 19
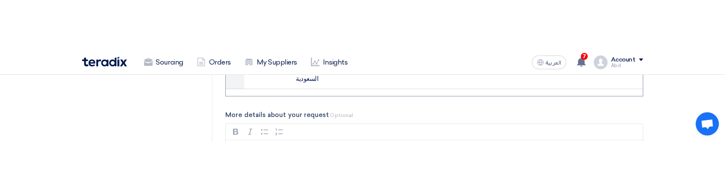
scroll to position [2469, 0]
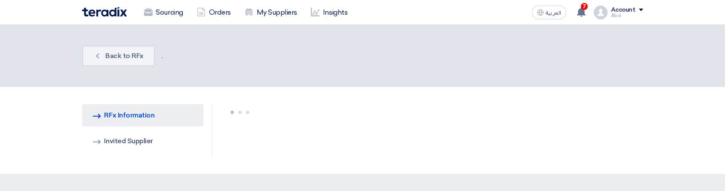
scroll to position [177, 0]
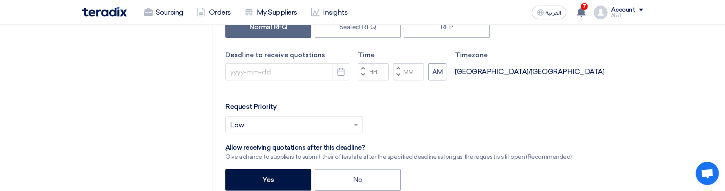
type input "[DATE]"
type input "11"
type input "59"
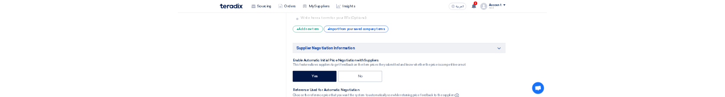
scroll to position [5001, 0]
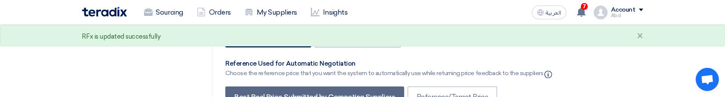
scroll to position [0, 0]
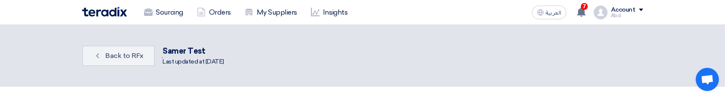
click at [358, 74] on section "Back Back to RFx . Samer Test Last updated at [DATE]" at bounding box center [362, 56] width 725 height 62
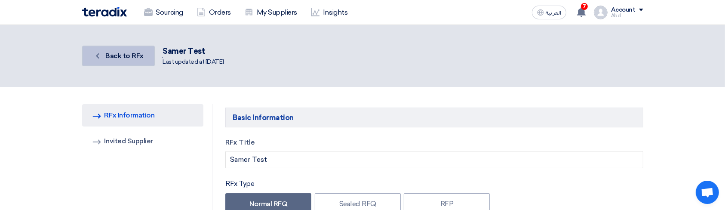
click at [101, 57] on icon "Back" at bounding box center [97, 56] width 9 height 9
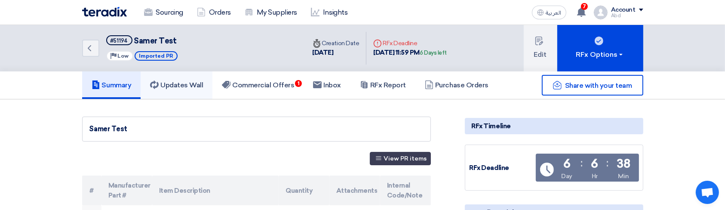
click at [188, 93] on link "Updates Wall" at bounding box center [177, 85] width 72 height 28
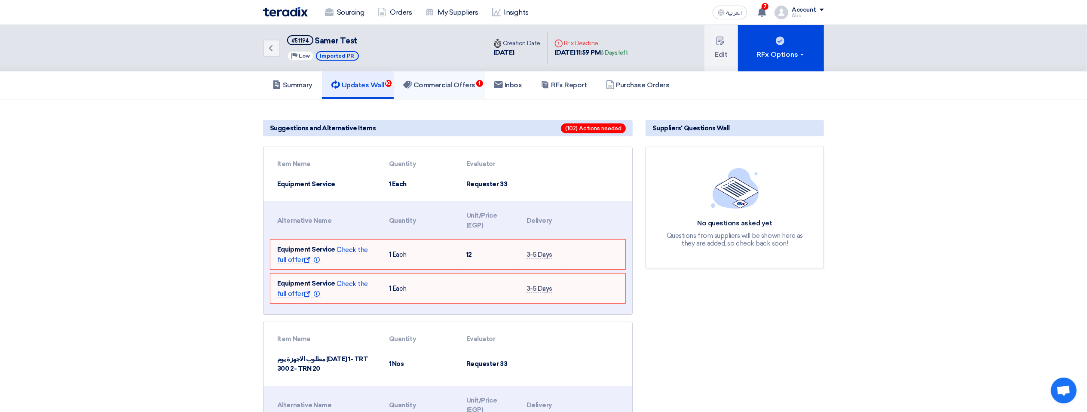
click at [470, 85] on h5 "Commercial Offers 1" at bounding box center [439, 85] width 72 height 9
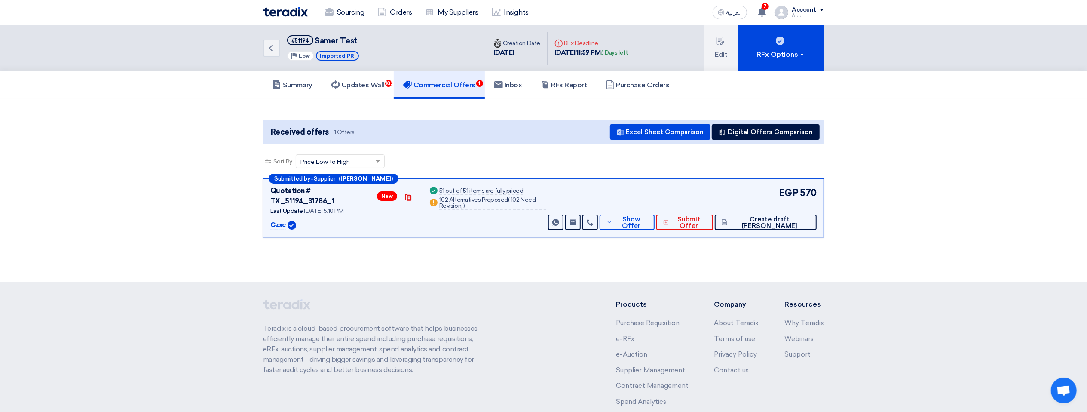
drag, startPoint x: 454, startPoint y: 202, endPoint x: 502, endPoint y: 199, distance: 48.2
click at [502, 190] on div "102 Alternatives Proposed ( 102 Need Revision, )" at bounding box center [492, 203] width 107 height 13
click at [648, 190] on span "Show Offer" at bounding box center [631, 222] width 33 height 13
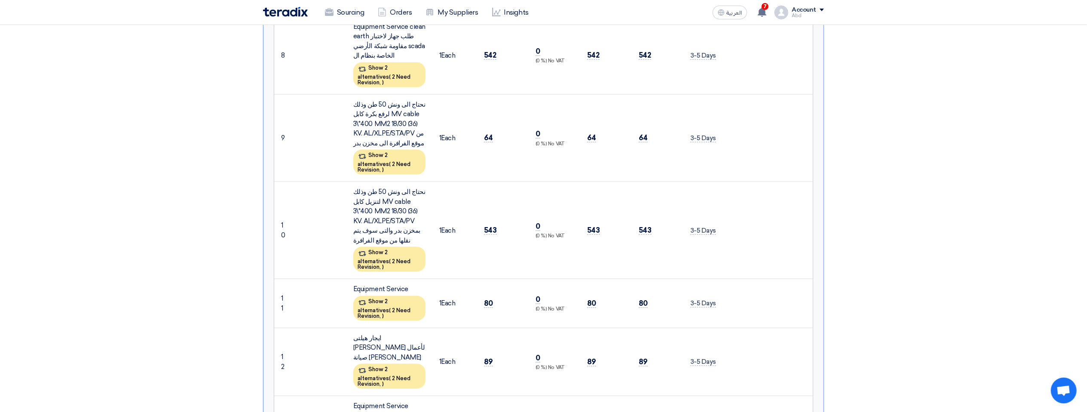
scroll to position [688, 0]
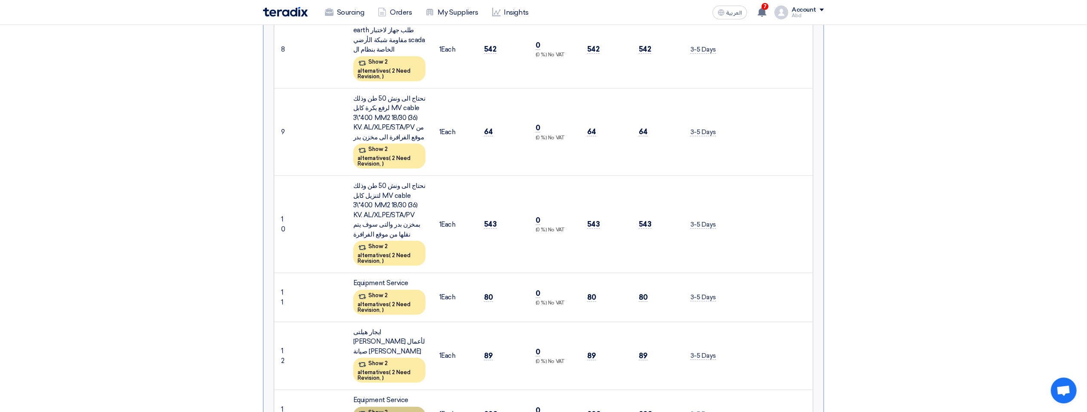
click at [376, 190] on div "Show 2 alternatives ( 2 Need Revision, )" at bounding box center [389, 419] width 72 height 25
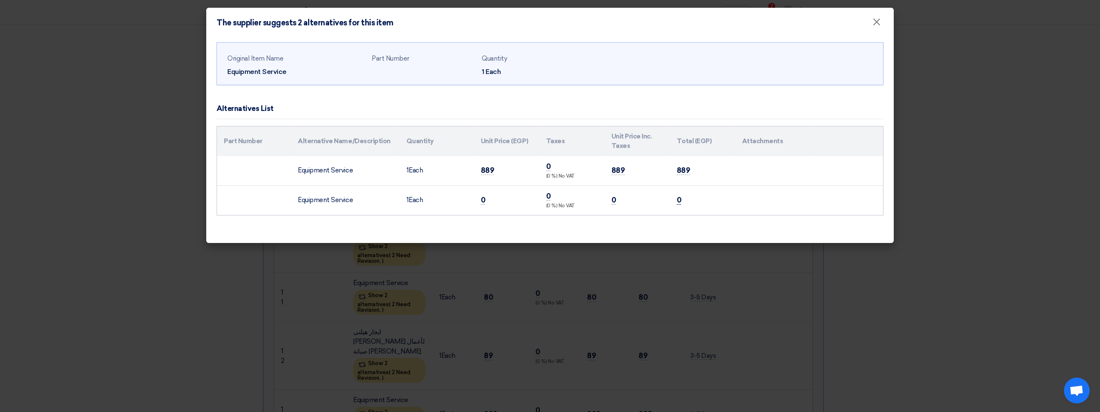
drag, startPoint x: 327, startPoint y: 193, endPoint x: 680, endPoint y: 204, distance: 353.0
click at [680, 190] on tr "Equipment Service 1 Each 0 0 (0 %) No VAT 0 0" at bounding box center [550, 200] width 666 height 30
click at [685, 190] on td "0" at bounding box center [702, 200] width 65 height 30
drag, startPoint x: 693, startPoint y: 201, endPoint x: 285, endPoint y: 194, distance: 408.4
click at [285, 190] on tr "Equipment Service 1 Each 0 0 (0 %) No VAT 0 0" at bounding box center [550, 200] width 666 height 30
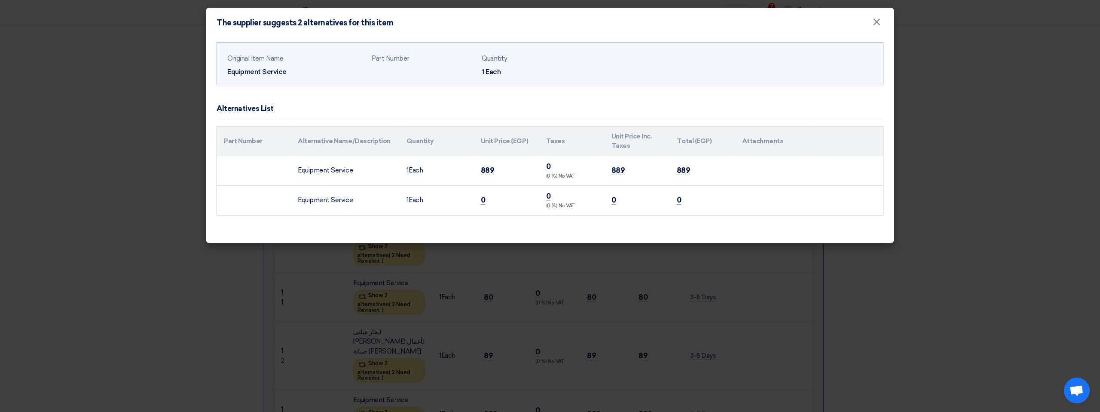
click at [0, 190] on modal-container "The supplier suggests 2 alternatives for this item × Original Item Name Equipme…" at bounding box center [550, 206] width 1100 height 412
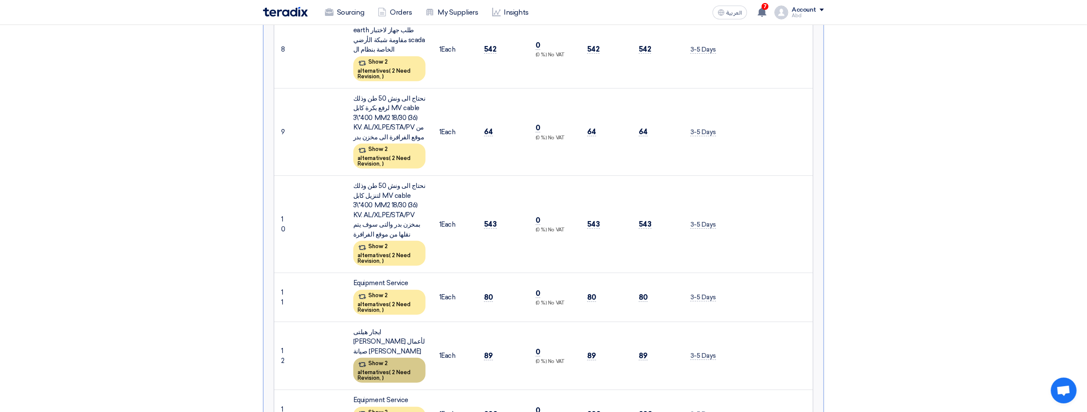
click at [387, 190] on div "Show 2 alternatives ( 2 Need Revision, )" at bounding box center [389, 370] width 72 height 25
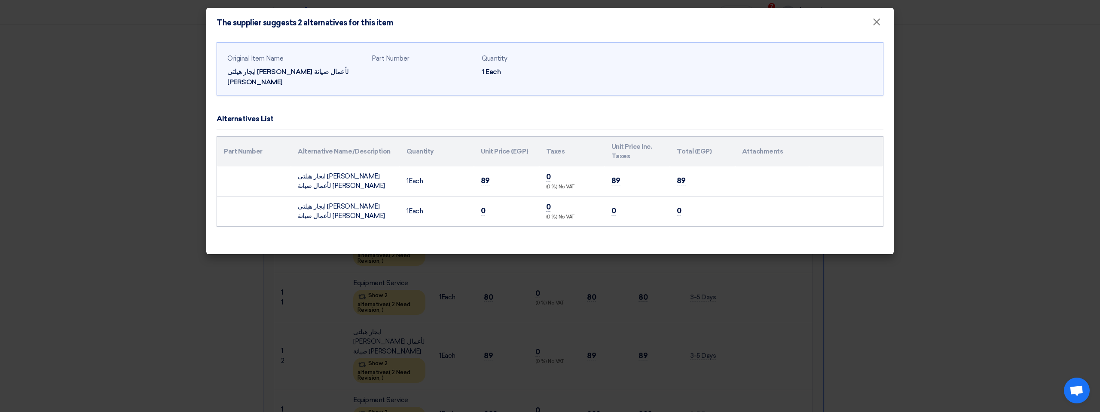
click at [324, 190] on modal-container "The supplier suggests 2 alternatives for this item × Original Item Name ايجار ه…" at bounding box center [550, 206] width 1100 height 412
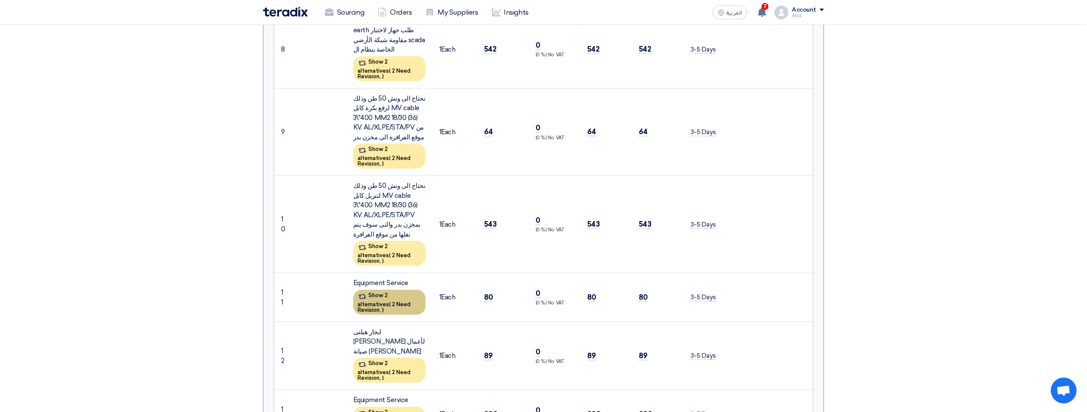
click at [393, 190] on div "Show 2 alternatives ( 2 Need Revision, )" at bounding box center [389, 302] width 72 height 25
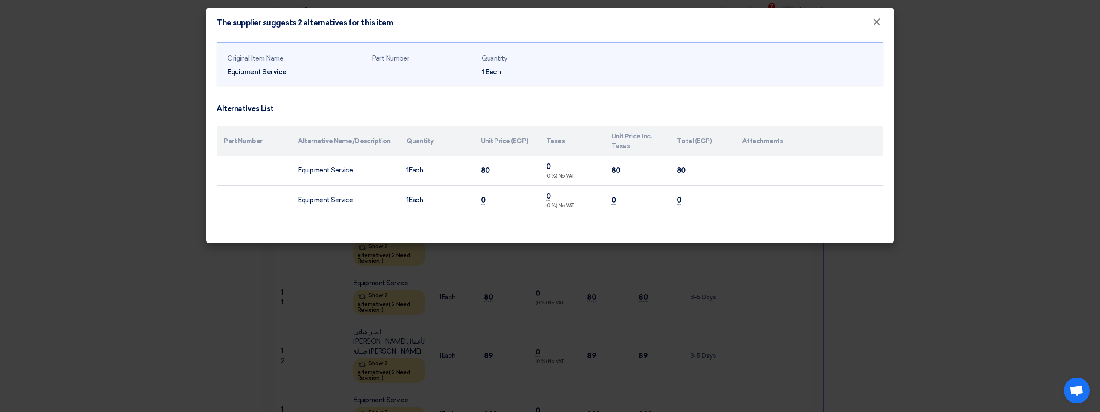
click at [733, 190] on modal-container "The supplier suggests 2 alternatives for this item × Original Item Name Equipme…" at bounding box center [550, 206] width 1100 height 412
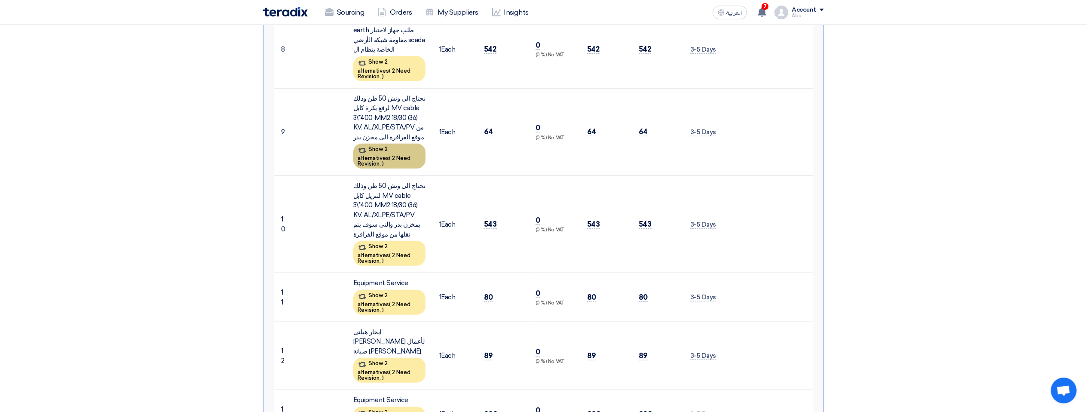
click at [397, 144] on div "Show 2 alternatives ( 2 Need Revision, )" at bounding box center [389, 156] width 72 height 25
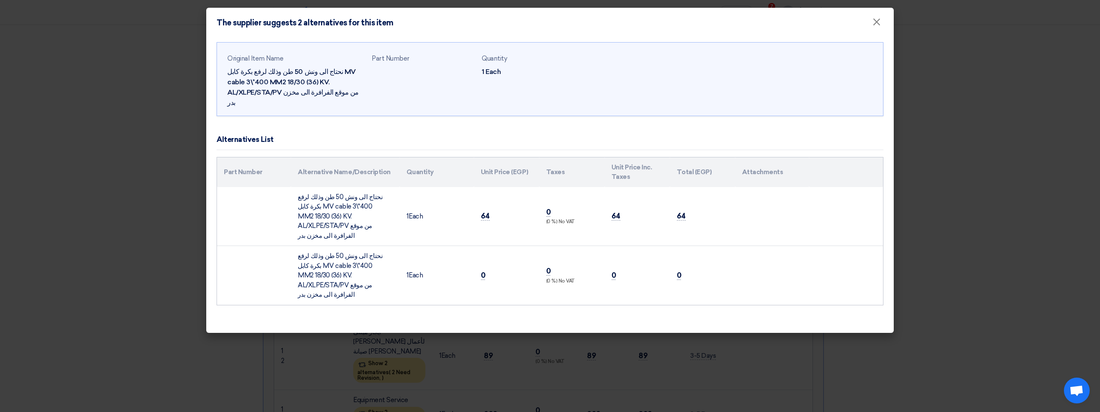
click at [105, 190] on modal-container "The supplier suggests 2 alternatives for this item × Original Item Name نحتاج ا…" at bounding box center [550, 206] width 1100 height 412
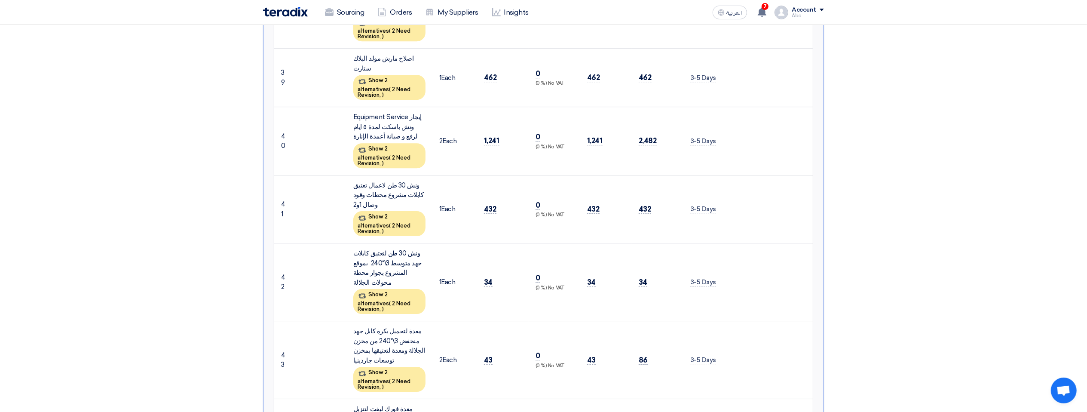
scroll to position [3008, 0]
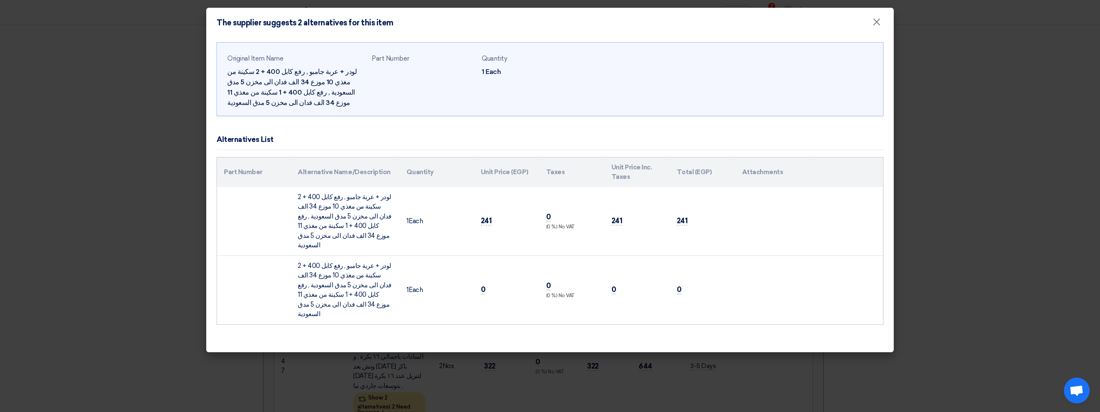
drag, startPoint x: 24, startPoint y: 316, endPoint x: 897, endPoint y: 329, distance: 872.6
click at [733, 190] on modal-container "The supplier suggests 2 alternatives for this item × Original Item Name لودر + …" at bounding box center [550, 206] width 1100 height 412
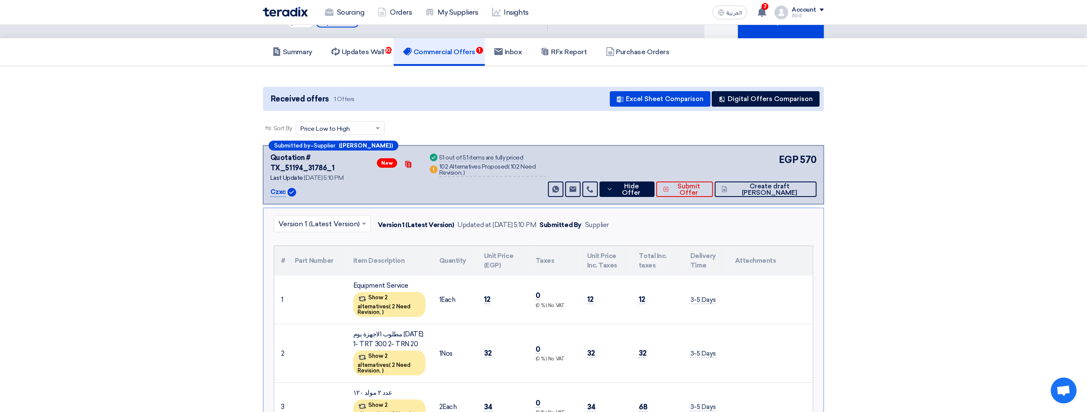
scroll to position [0, 0]
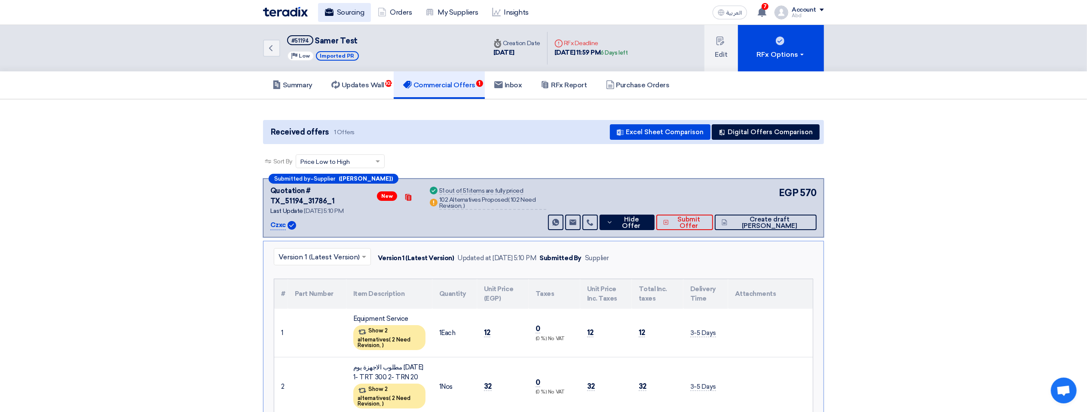
click at [349, 3] on link "Sourcing" at bounding box center [344, 12] width 53 height 19
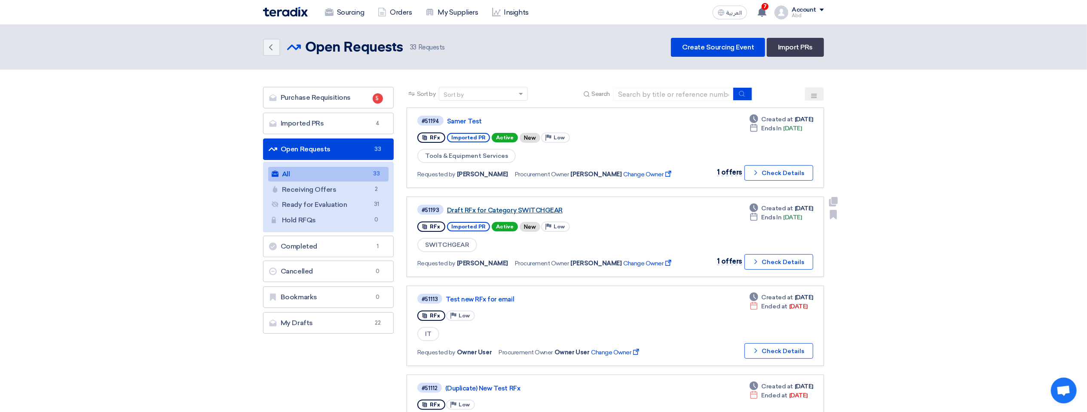
click at [535, 190] on link "Draft RFx for Category SWITCHGEAR" at bounding box center [554, 210] width 215 height 8
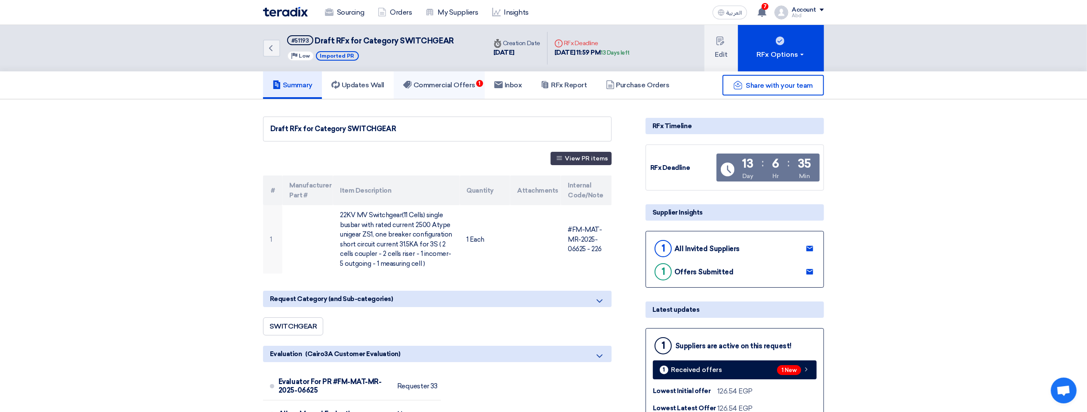
click at [435, 82] on h5 "Commercial Offers 1" at bounding box center [439, 85] width 72 height 9
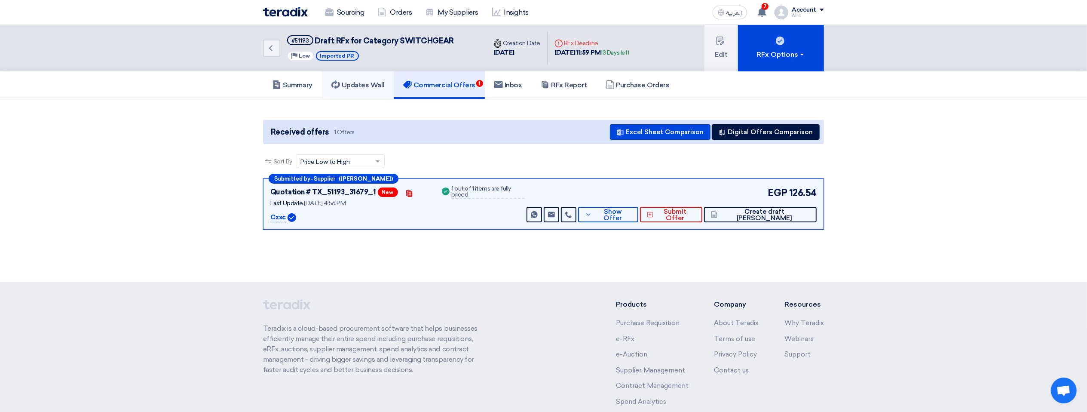
click at [372, 91] on link "Updates Wall" at bounding box center [358, 85] width 72 height 28
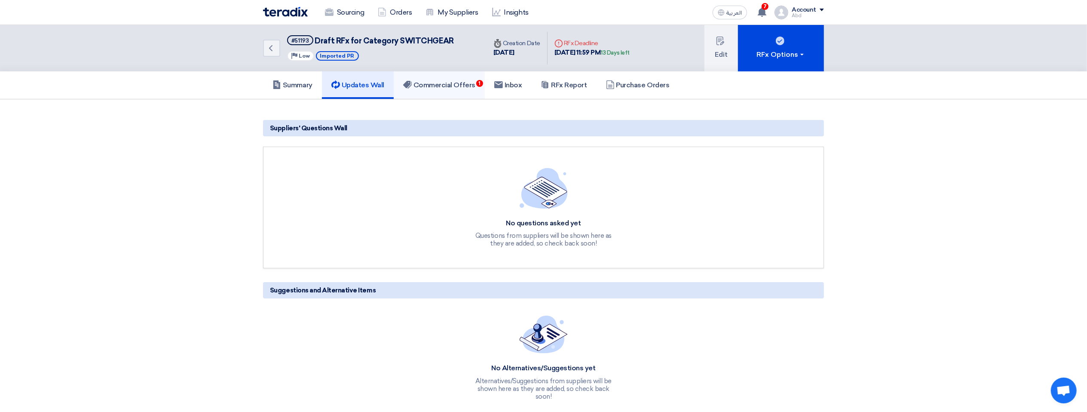
click at [429, 81] on h5 "Commercial Offers 1" at bounding box center [439, 85] width 72 height 9
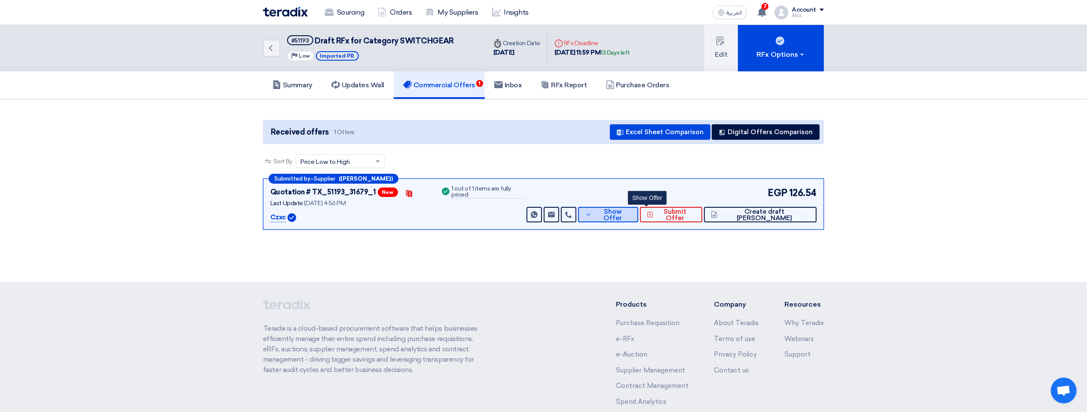
click at [592, 190] on icon at bounding box center [588, 214] width 7 height 7
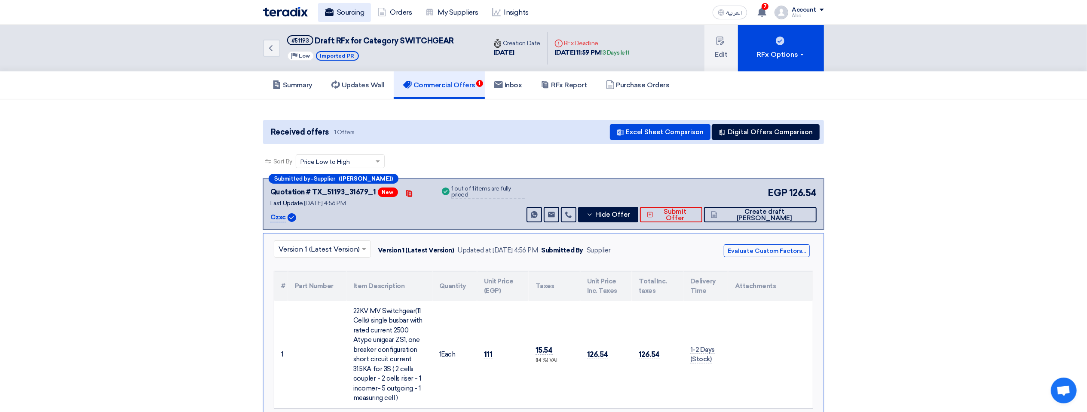
click at [347, 11] on link "Sourcing" at bounding box center [344, 12] width 53 height 19
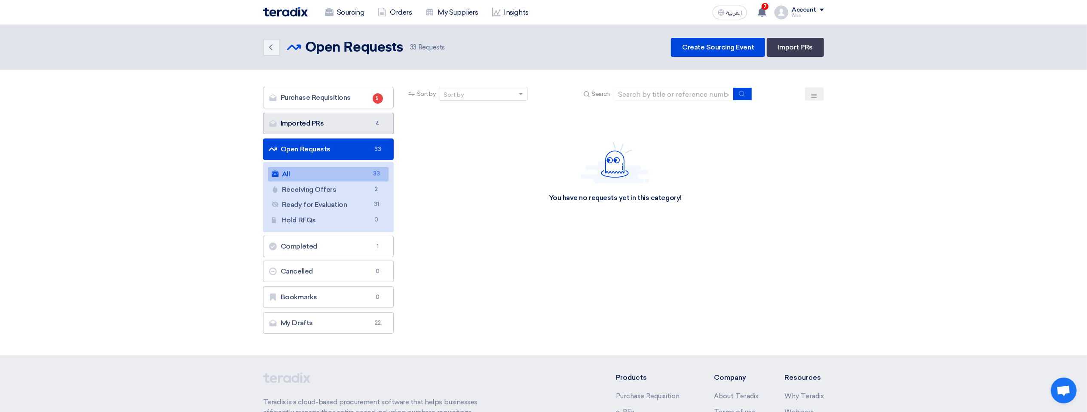
click at [360, 123] on link "Imported PRs Imported PRs 4" at bounding box center [328, 123] width 131 height 21
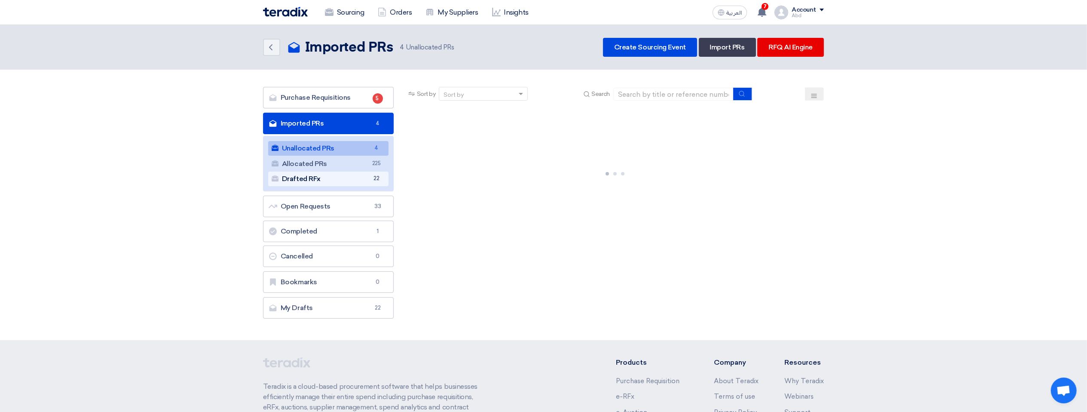
click at [372, 178] on span "22" at bounding box center [376, 178] width 10 height 9
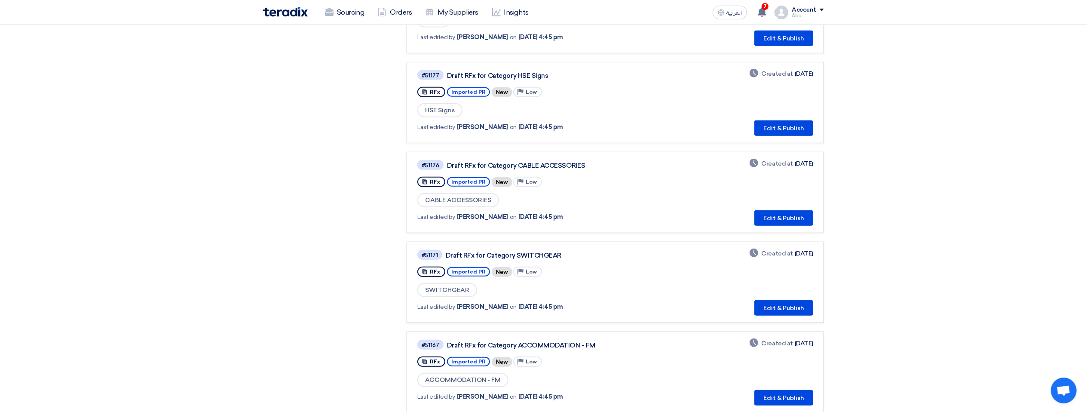
scroll to position [815, 0]
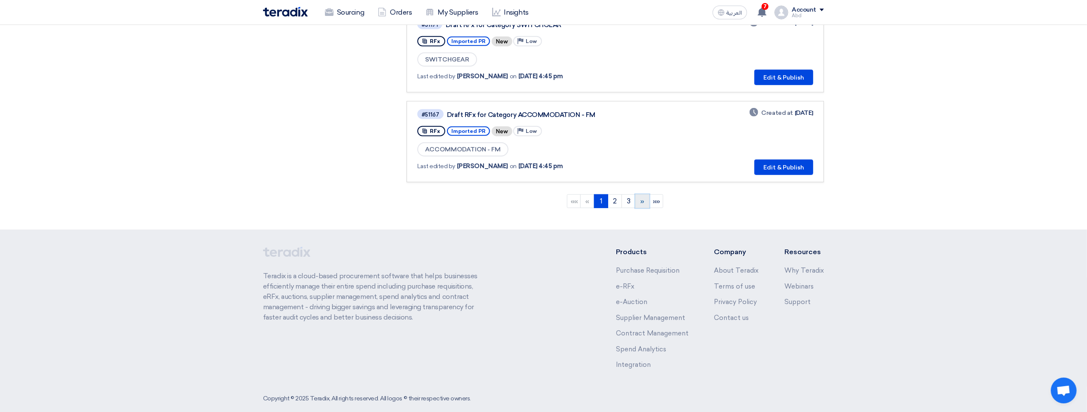
click at [639, 190] on link "»" at bounding box center [642, 201] width 14 height 14
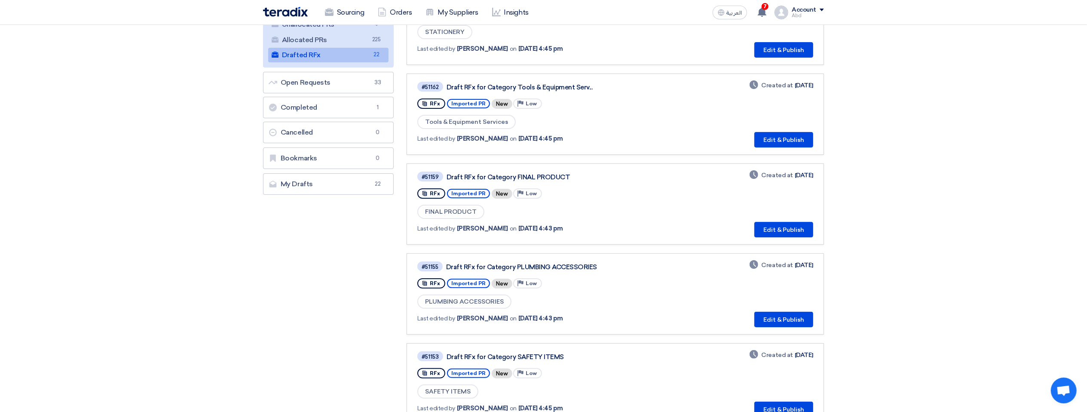
scroll to position [142, 0]
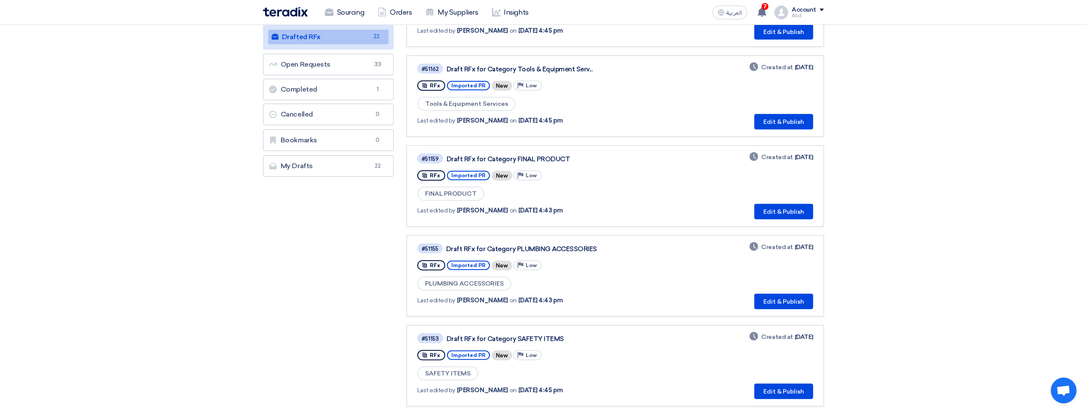
drag, startPoint x: 1087, startPoint y: 279, endPoint x: 1081, endPoint y: 373, distance: 93.4
click at [733, 190] on section "Purchase Requisitions Purchase Requisitions 5 Imported PRs Imported PRs 4 Unall…" at bounding box center [543, 415] width 1087 height 975
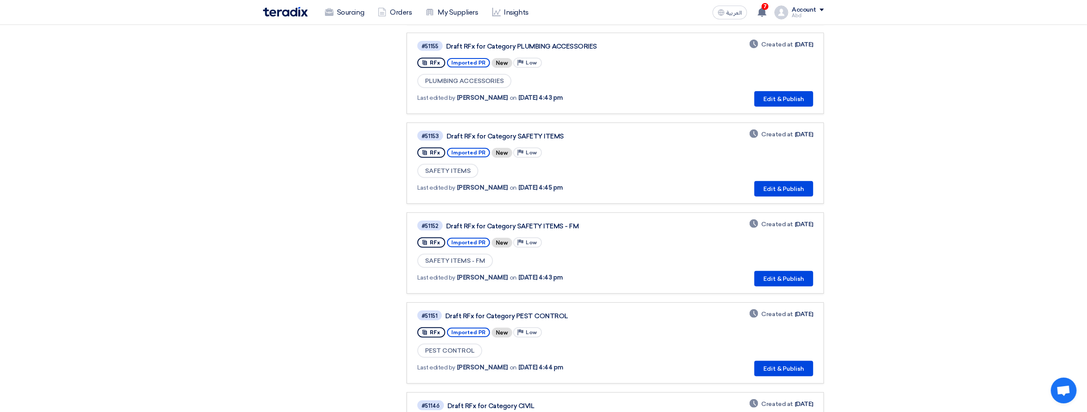
scroll to position [743, 0]
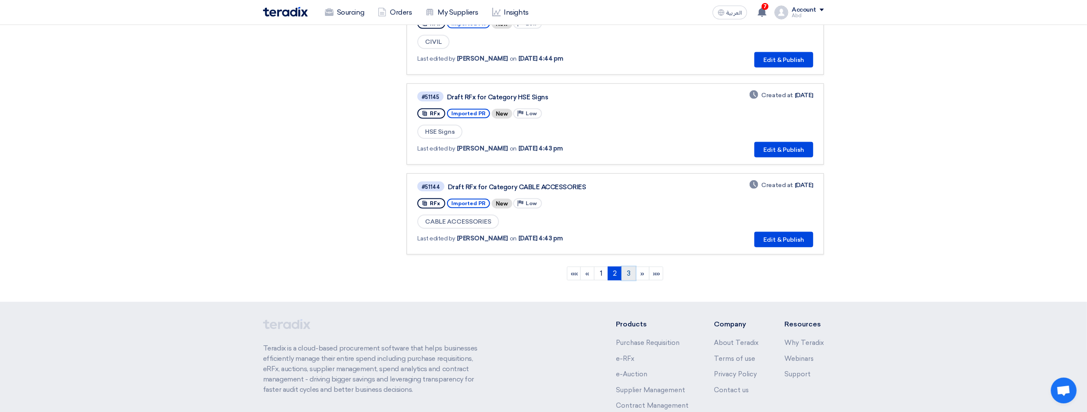
click at [632, 190] on link "3" at bounding box center [628, 273] width 14 height 14
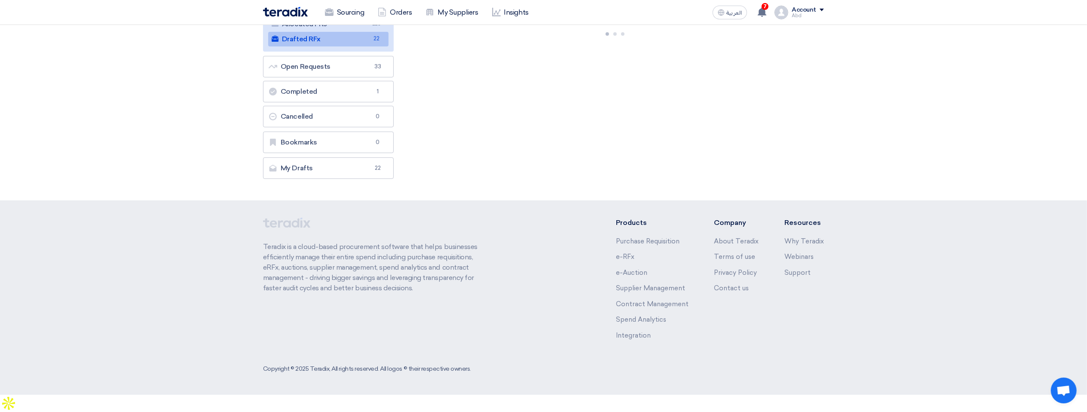
scroll to position [0, 0]
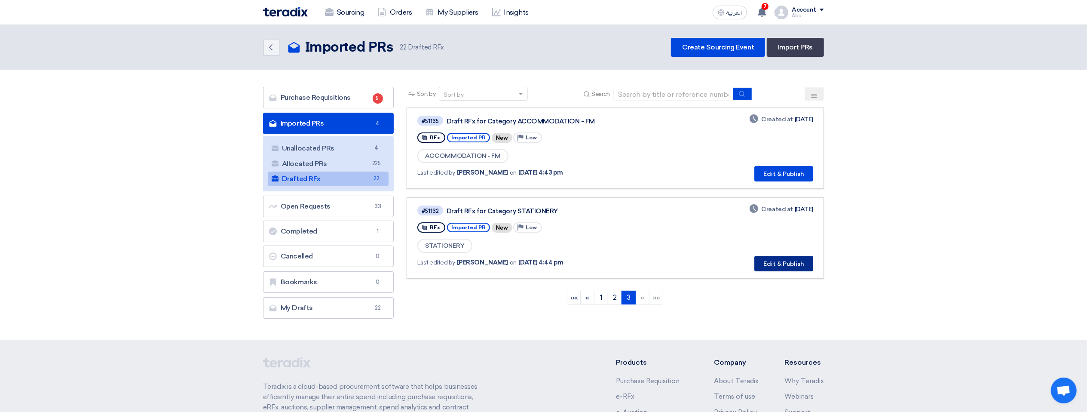
click at [733, 190] on button "Edit & Publish" at bounding box center [783, 263] width 59 height 15
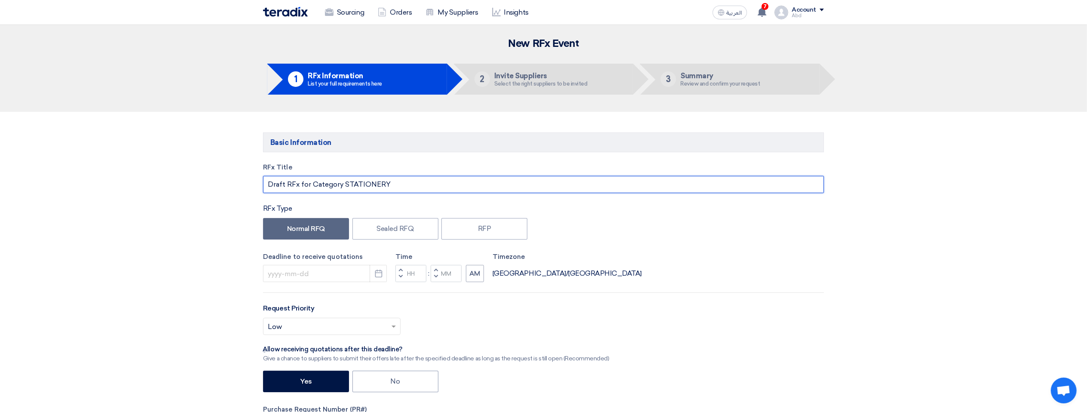
drag, startPoint x: 399, startPoint y: 182, endPoint x: 344, endPoint y: 196, distance: 56.6
click at [344, 190] on div "RFx Title Draft RFx for Category STATIONERY RFx Type Normal RFQ Sealed RFQ RFP …" at bounding box center [544, 336] width 574 height 348
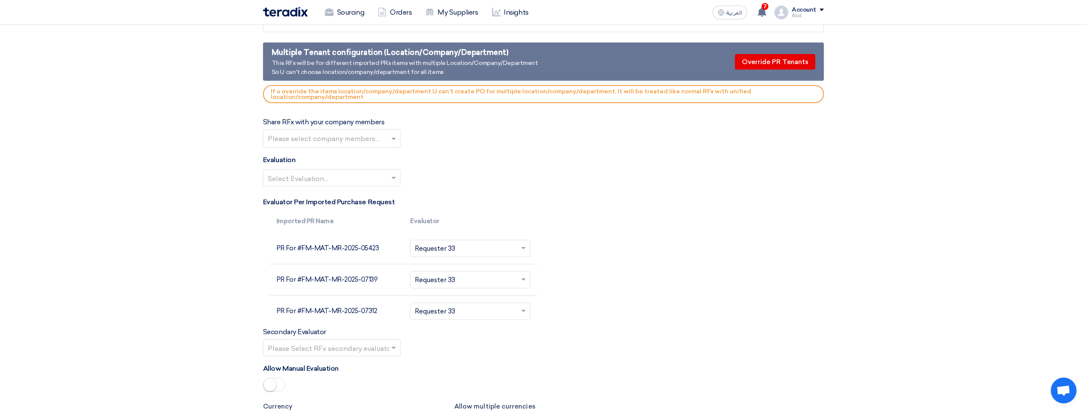
scroll to position [946, 0]
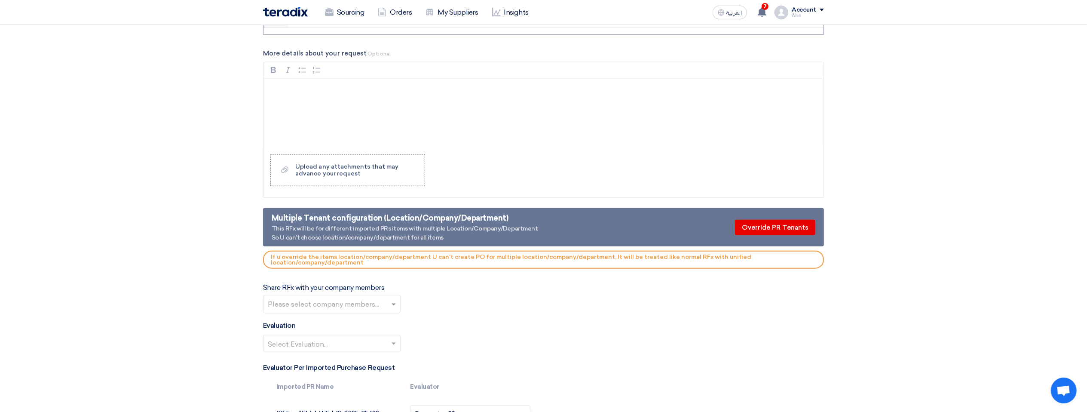
click at [346, 190] on input "text" at bounding box center [327, 344] width 119 height 14
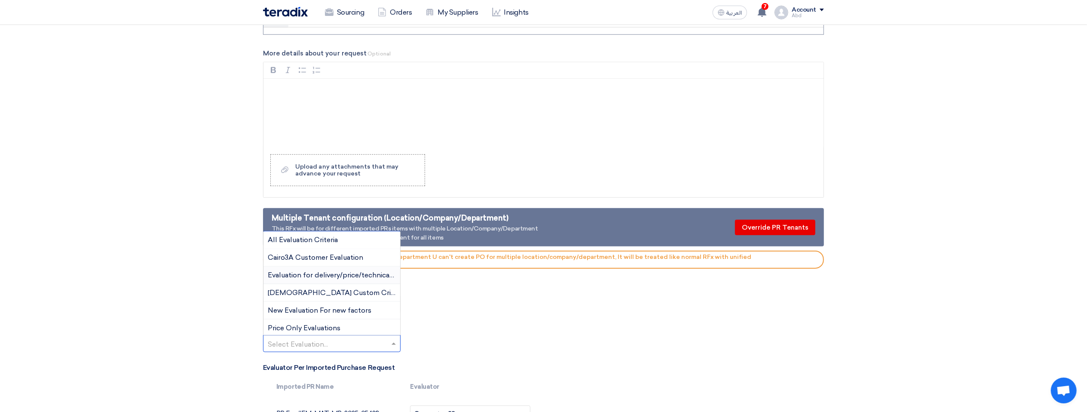
click at [334, 190] on span "Evaluation for delivery/price/technical/shipping" at bounding box center [345, 275] width 155 height 8
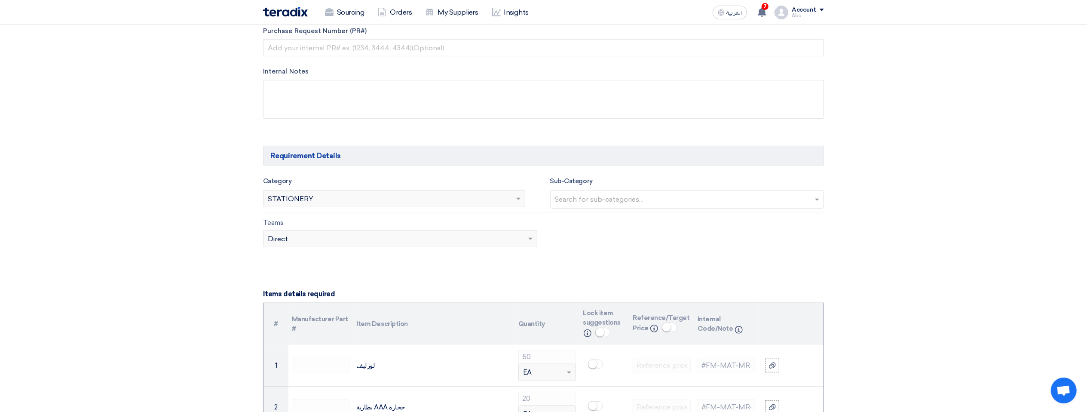
scroll to position [0, 0]
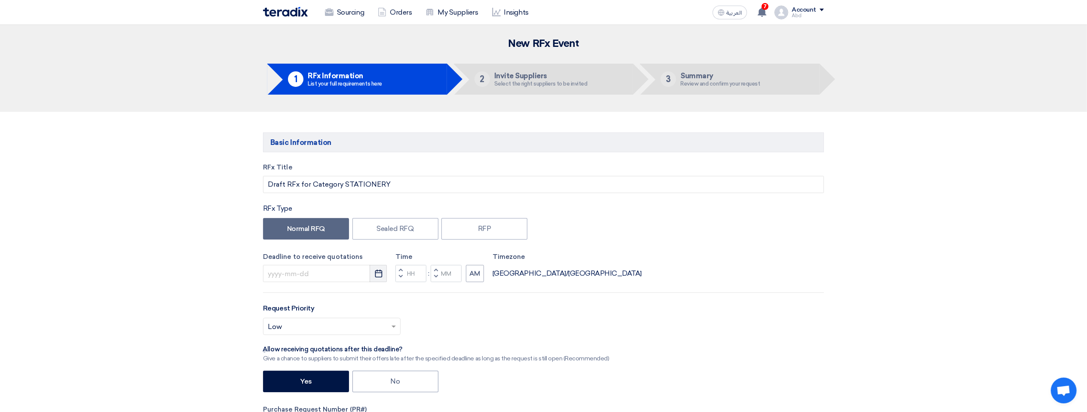
click at [375, 190] on icon "Pick a date" at bounding box center [378, 273] width 9 height 9
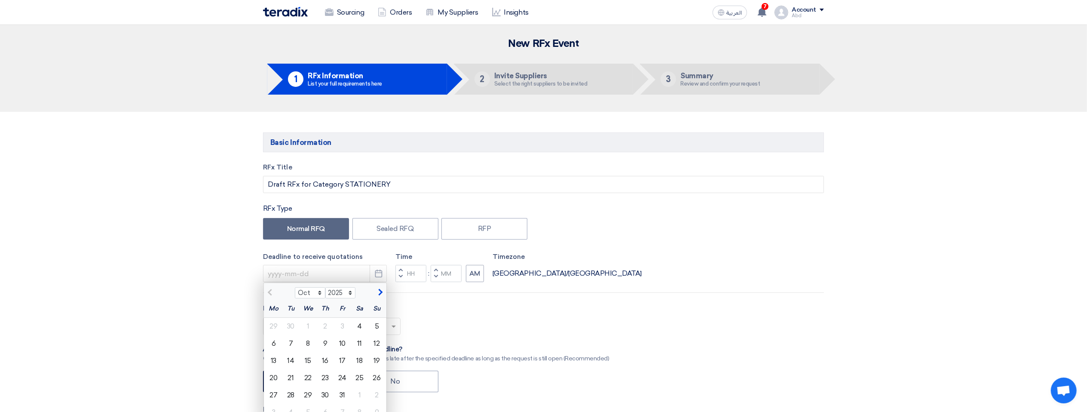
click at [300, 190] on div "15" at bounding box center [308, 360] width 17 height 17
type input "10/15/2025"
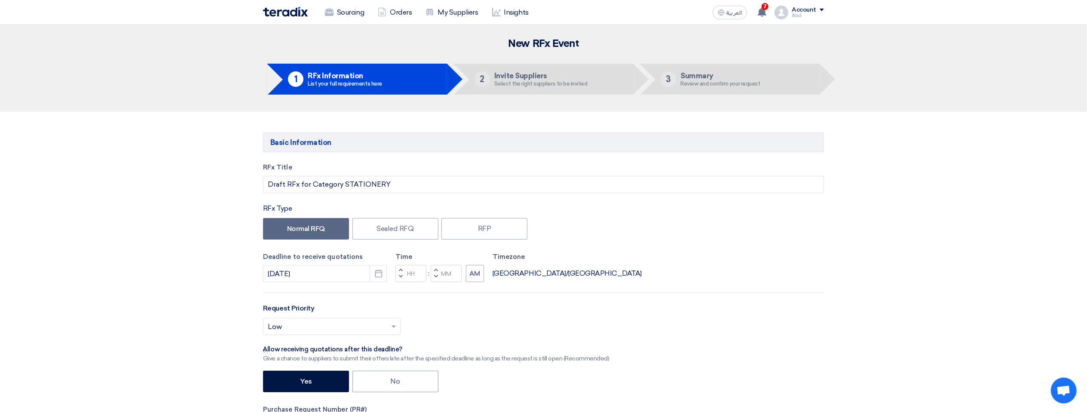
click at [431, 190] on button "Decrement minutes" at bounding box center [436, 277] width 10 height 11
type input "11"
type input "59"
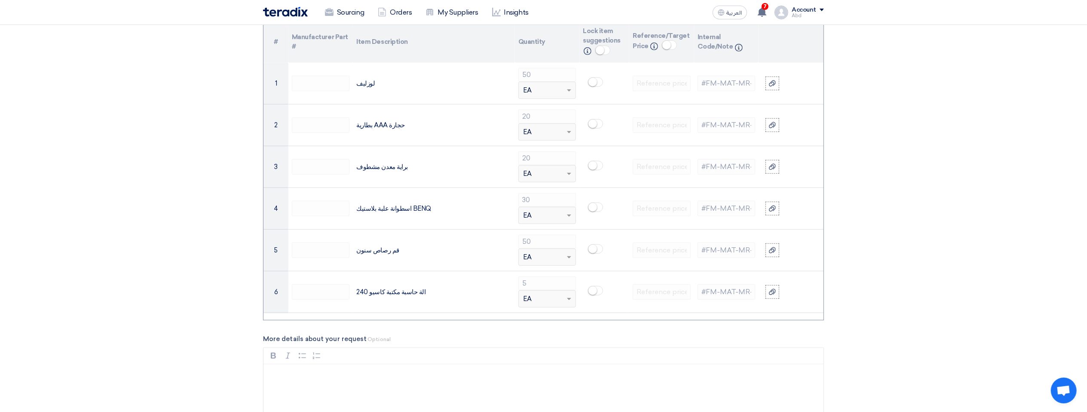
scroll to position [1615, 0]
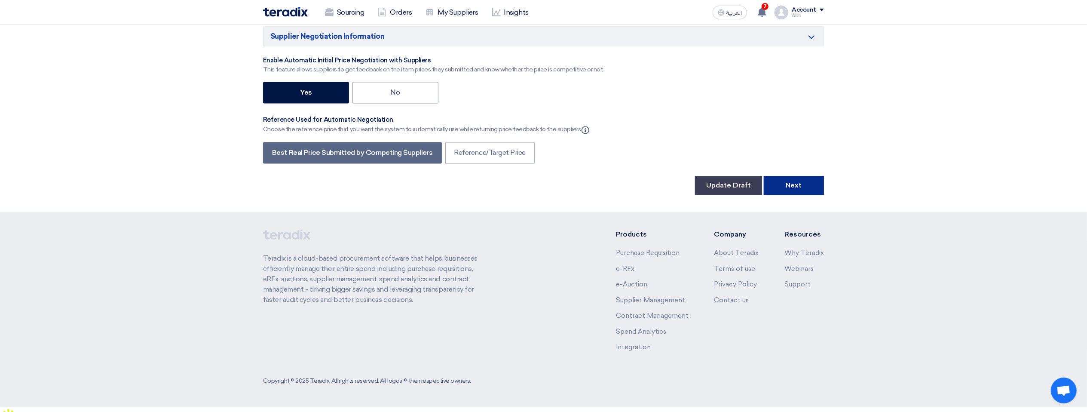
click at [733, 190] on button "Next" at bounding box center [794, 185] width 60 height 19
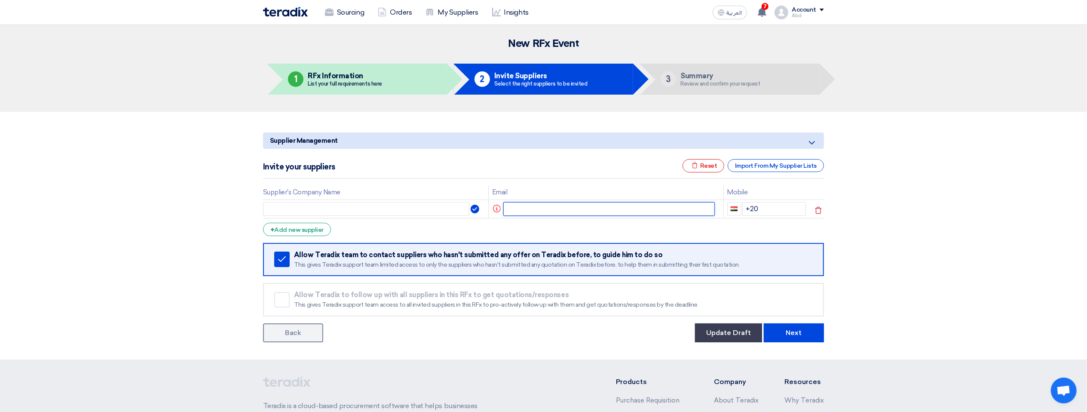
click at [559, 190] on input "text" at bounding box center [609, 209] width 212 height 14
paste input "[EMAIL_ADDRESS][DOMAIN_NAME]"
type input "sp3@teradix.com"
click at [313, 190] on div "+ Add new supplier" at bounding box center [297, 229] width 68 height 13
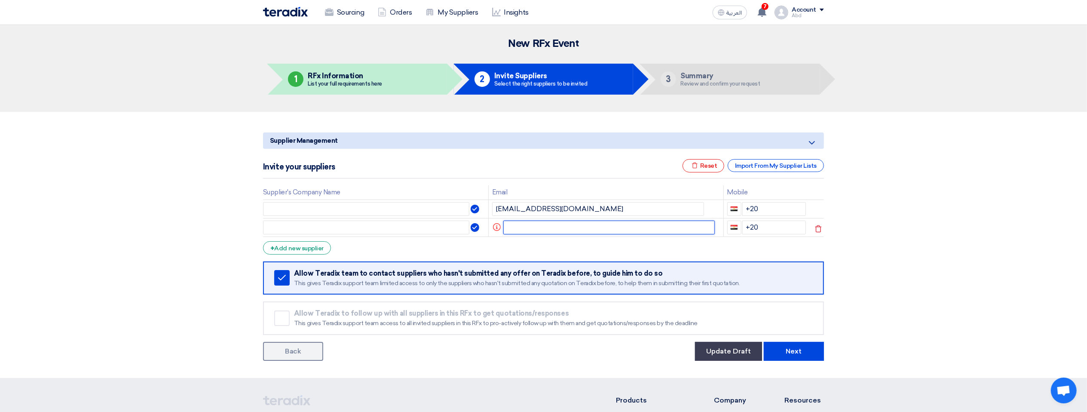
click at [563, 190] on input "text" at bounding box center [609, 227] width 212 height 14
paste input "sp3@teradix.com"
click at [520, 190] on input "sp3@teradix.com" at bounding box center [604, 227] width 200 height 14
type input "sp1@teradix.com"
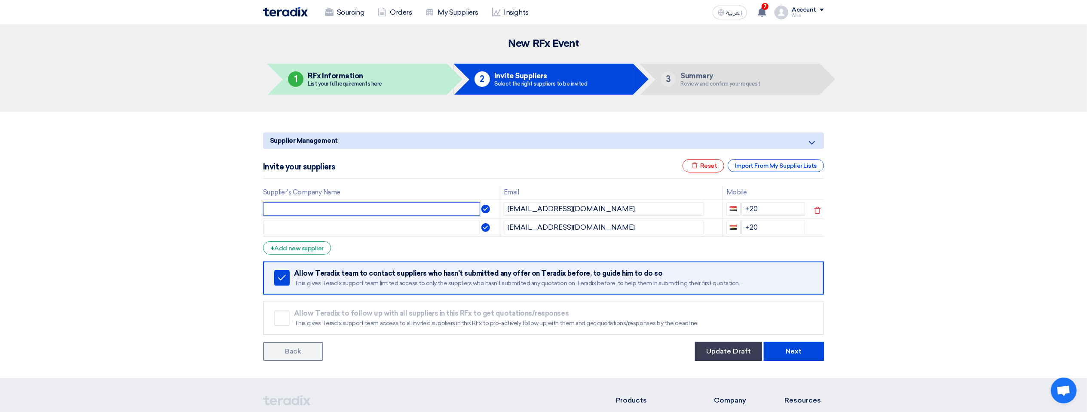
click at [441, 190] on input "text" at bounding box center [371, 209] width 217 height 14
type input "ter"
click at [416, 190] on input "text" at bounding box center [371, 227] width 217 height 14
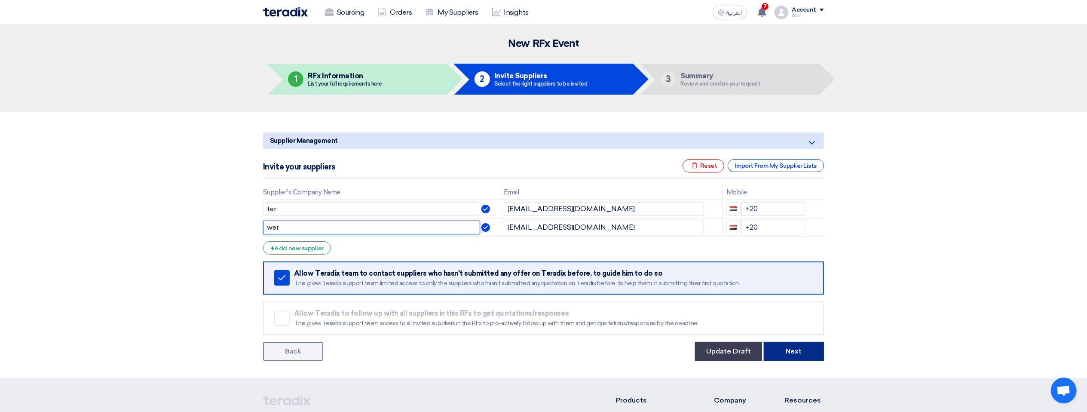
type input "wer"
click at [733, 190] on button "Next" at bounding box center [794, 351] width 60 height 19
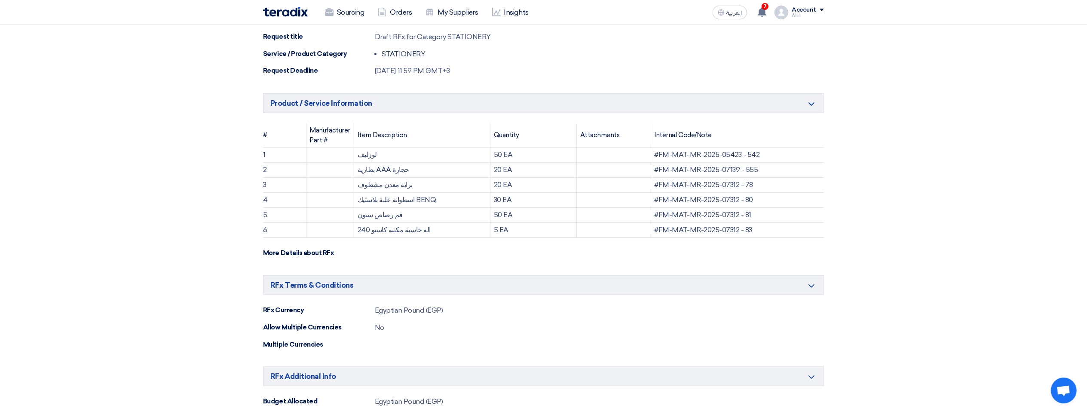
scroll to position [516, 0]
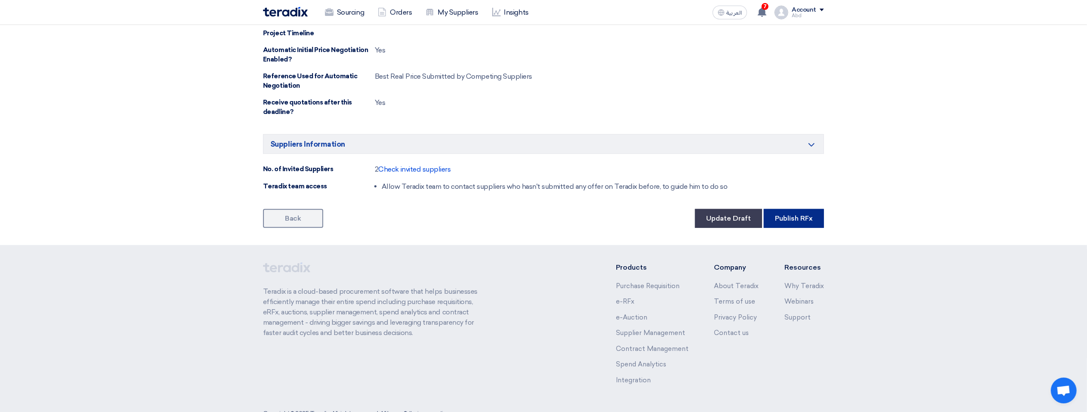
click at [733, 190] on button "Publish RFx" at bounding box center [794, 218] width 60 height 19
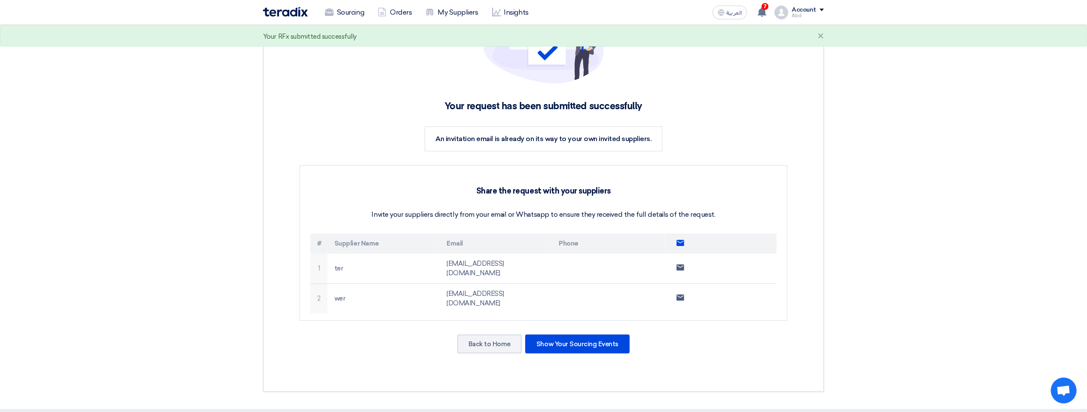
scroll to position [253, 0]
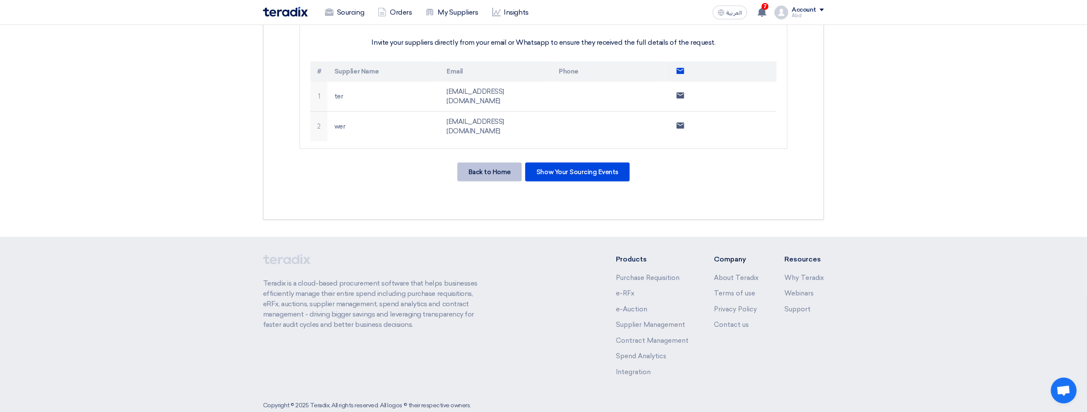
drag, startPoint x: 489, startPoint y: 158, endPoint x: 429, endPoint y: 225, distance: 90.1
click at [429, 190] on app-shell "Sourcing Orders My Suppliers Insights العربية ع 7 You have a new offer for 'Sam…" at bounding box center [543, 101] width 1087 height 659
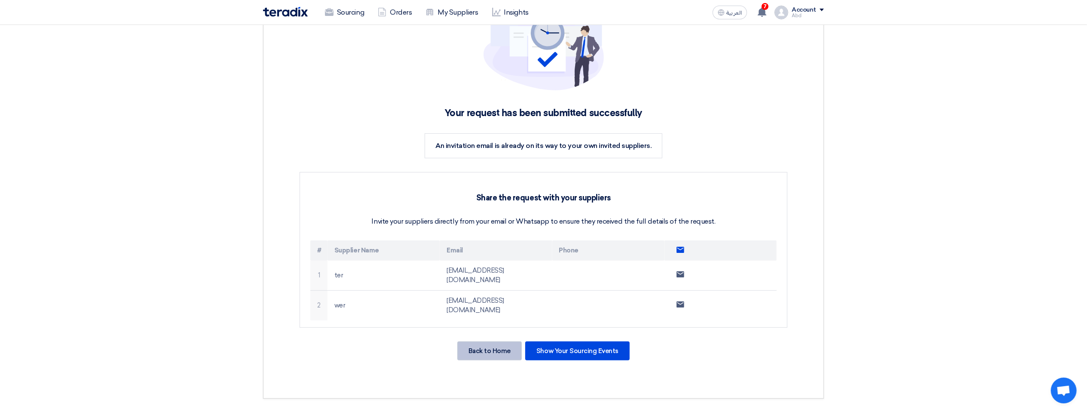
scroll to position [86, 0]
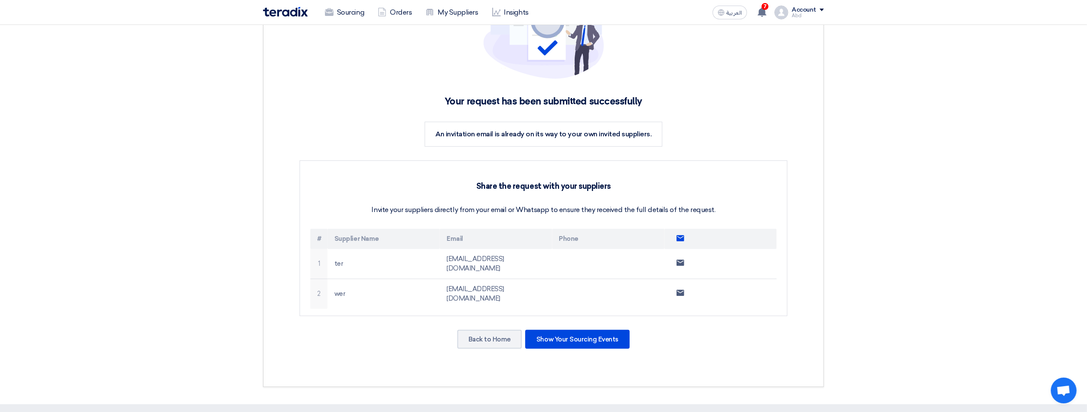
click at [473, 190] on div "Your request has been submitted successfully An invitation email is already on …" at bounding box center [543, 171] width 536 height 402
click at [473, 190] on div "Back to Home" at bounding box center [489, 339] width 64 height 19
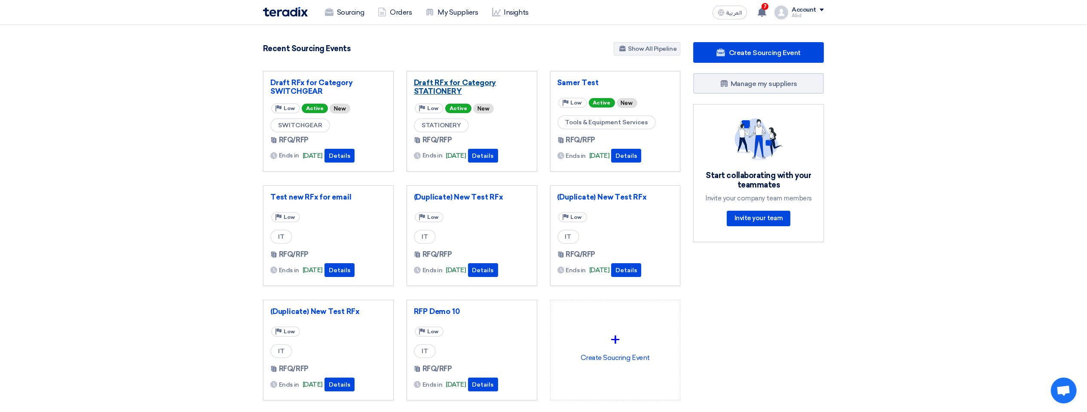
click at [450, 79] on link "Draft RFx for Category STATIONERY" at bounding box center [472, 86] width 116 height 17
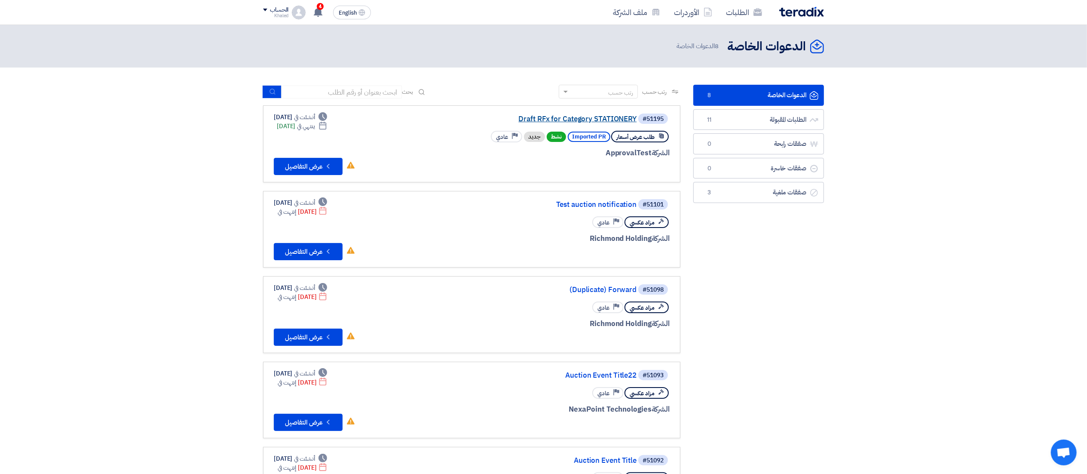
click at [601, 118] on link "Draft RFx for Category STATIONERY" at bounding box center [551, 119] width 172 height 8
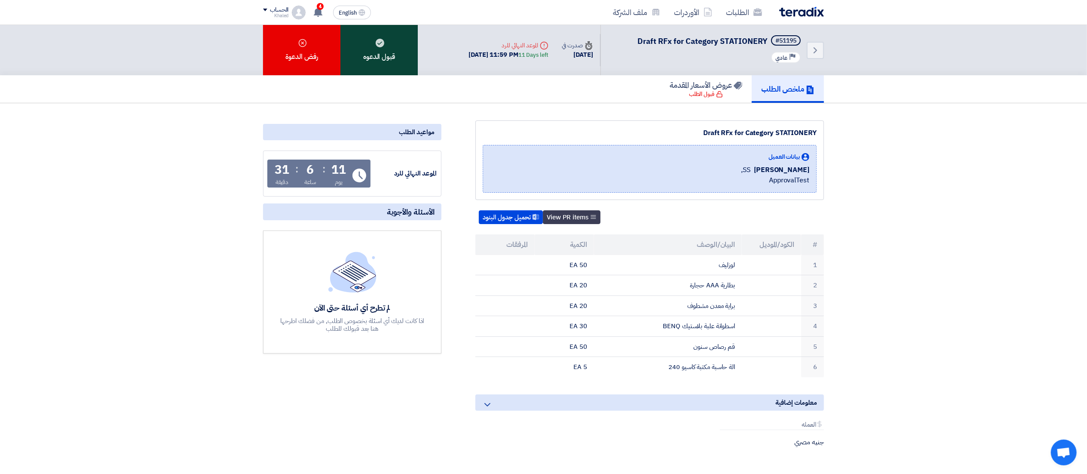
click at [365, 49] on div "قبول الدعوه" at bounding box center [378, 50] width 77 height 50
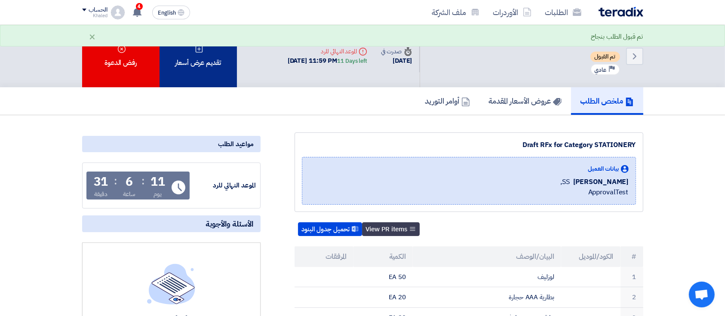
click at [227, 79] on div "تقديم عرض أسعار" at bounding box center [197, 56] width 77 height 62
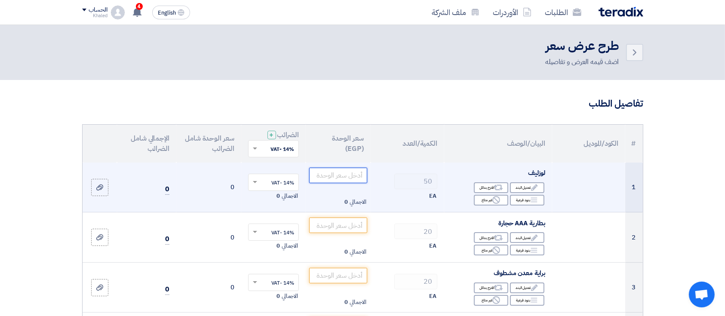
click at [346, 178] on input "number" at bounding box center [338, 175] width 58 height 15
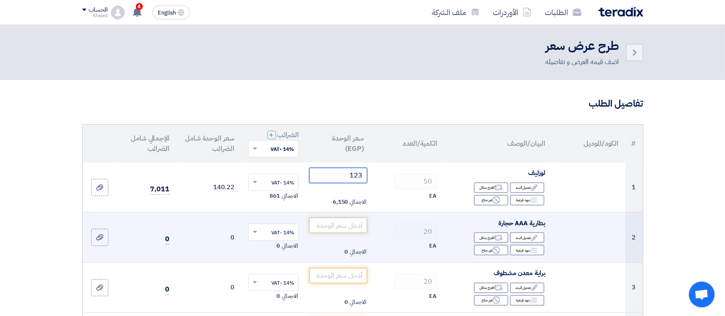
type input "123"
click at [334, 219] on input "number" at bounding box center [338, 224] width 58 height 15
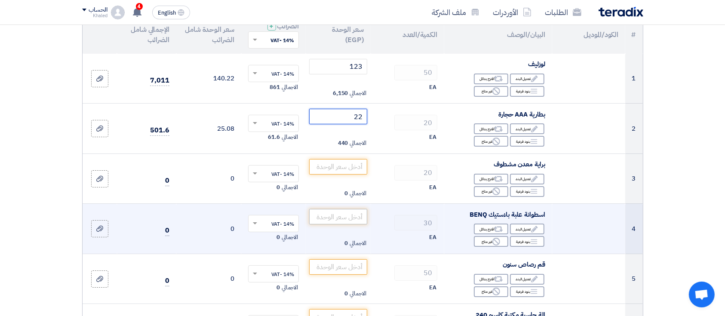
scroll to position [114, 0]
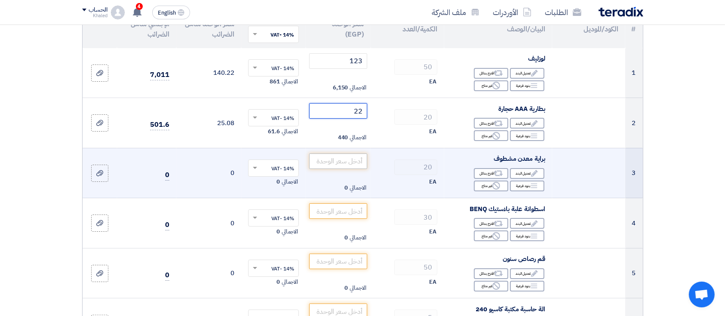
type input "22"
click at [345, 159] on input "number" at bounding box center [338, 160] width 58 height 15
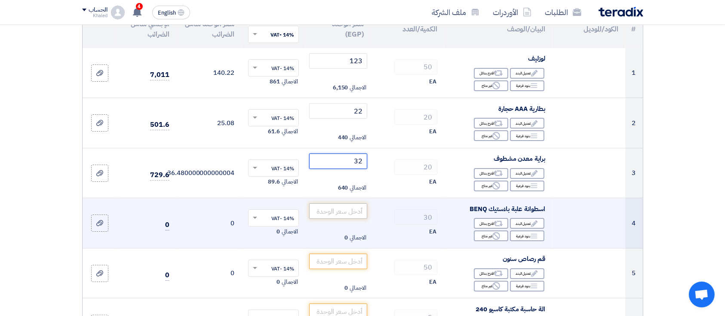
type input "32"
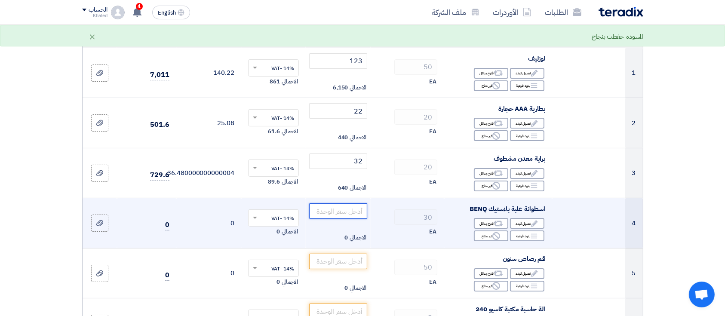
click at [326, 213] on input "number" at bounding box center [338, 210] width 58 height 15
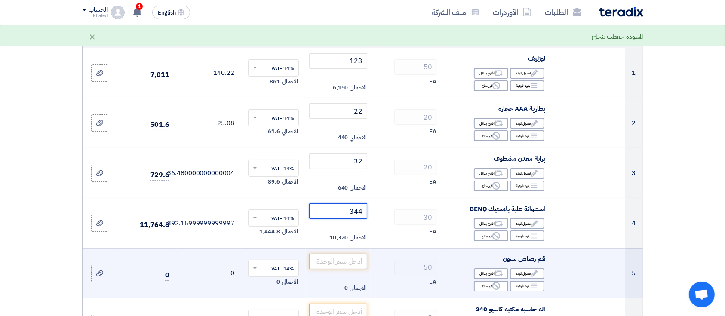
type input "344"
click at [332, 263] on input "number" at bounding box center [338, 261] width 58 height 15
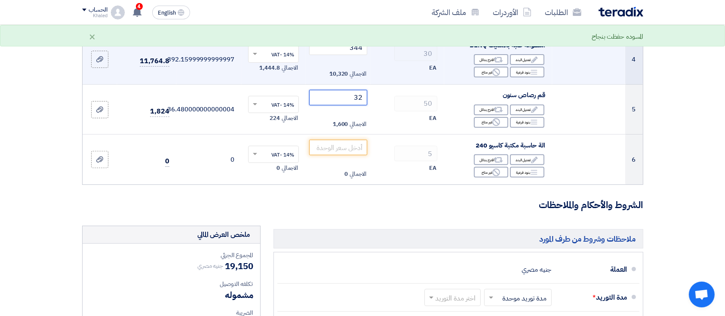
scroll to position [286, 0]
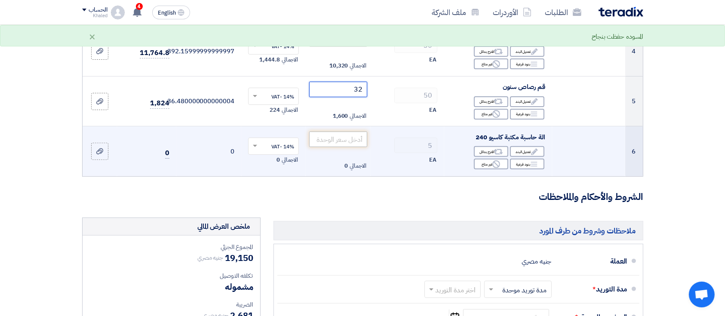
type input "32"
click at [341, 143] on input "number" at bounding box center [338, 139] width 58 height 15
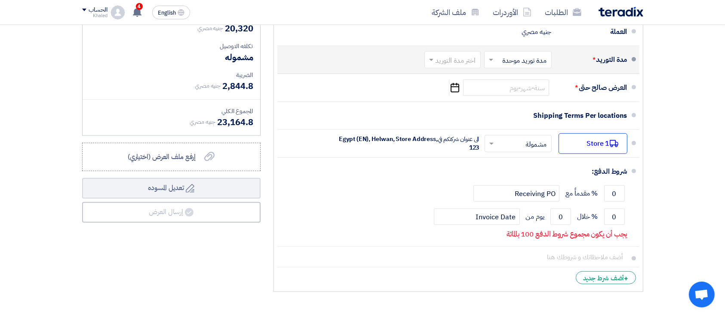
scroll to position [401, 0]
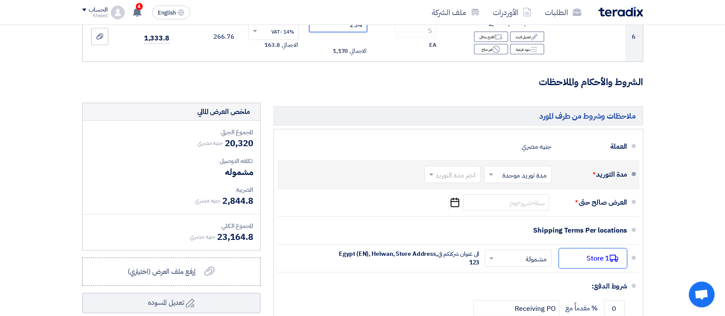
type input "234"
click at [461, 176] on input "text" at bounding box center [451, 175] width 52 height 12
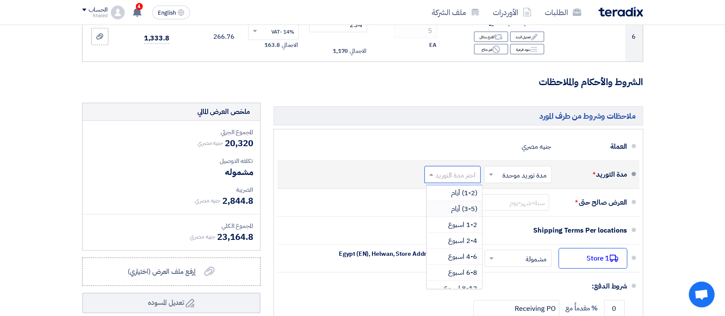
click at [455, 204] on span "(3-5) أيام" at bounding box center [464, 209] width 26 height 10
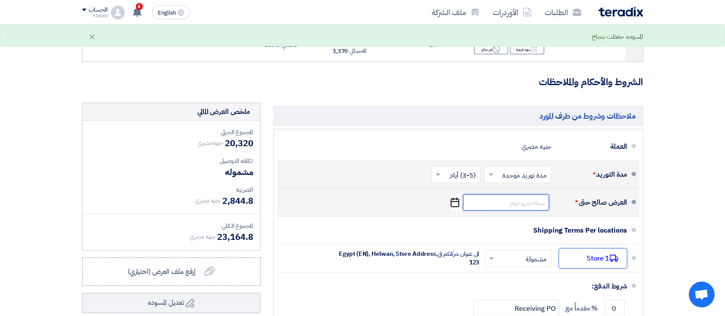
click at [471, 204] on input at bounding box center [506, 202] width 86 height 16
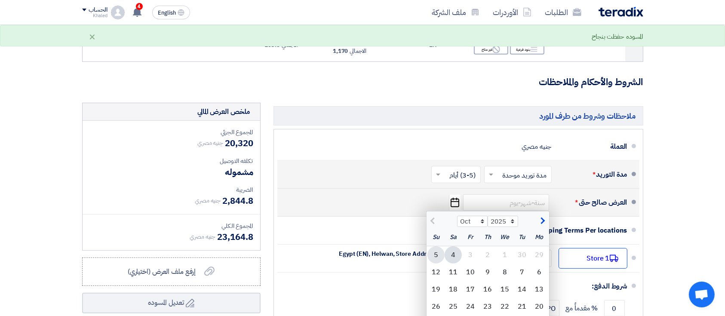
click at [438, 253] on div "5" at bounding box center [435, 254] width 17 height 17
type input "[DATE]"
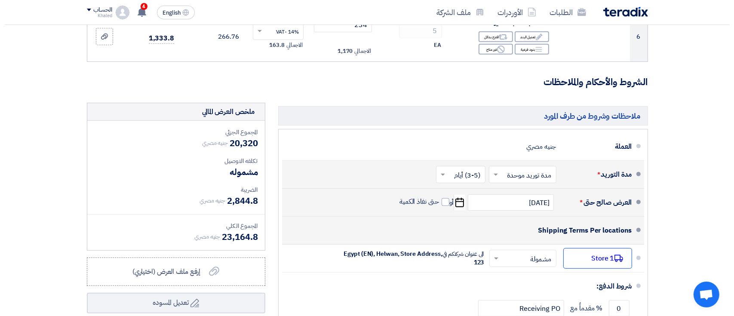
scroll to position [516, 0]
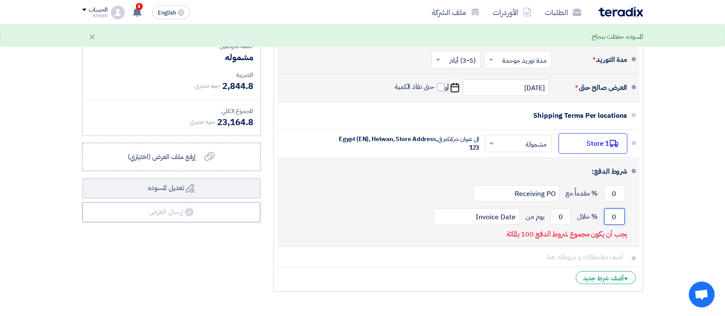
click at [615, 221] on input "0" at bounding box center [614, 216] width 21 height 16
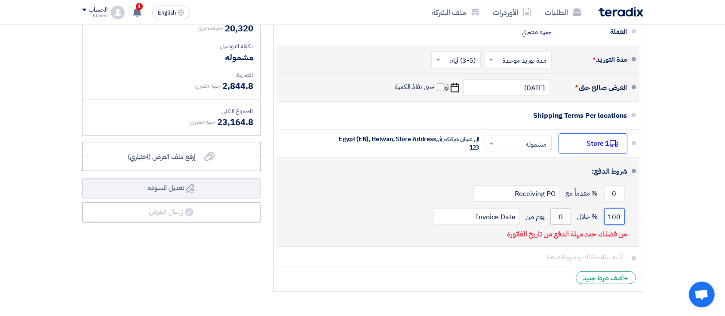
type input "100"
drag, startPoint x: 560, startPoint y: 220, endPoint x: 563, endPoint y: 215, distance: 5.8
click at [563, 215] on input "0" at bounding box center [560, 216] width 21 height 16
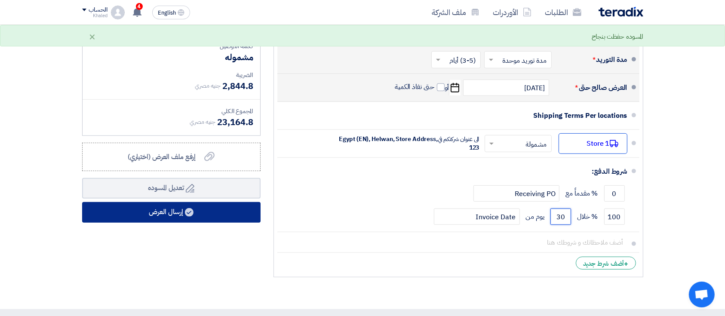
type input "30"
click at [241, 207] on button "إرسال العرض" at bounding box center [171, 212] width 178 height 21
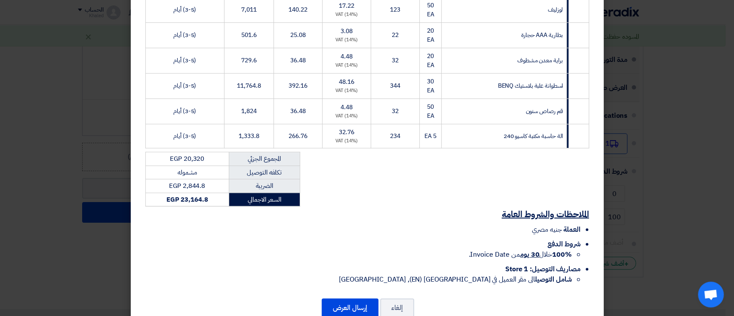
scroll to position [181, 0]
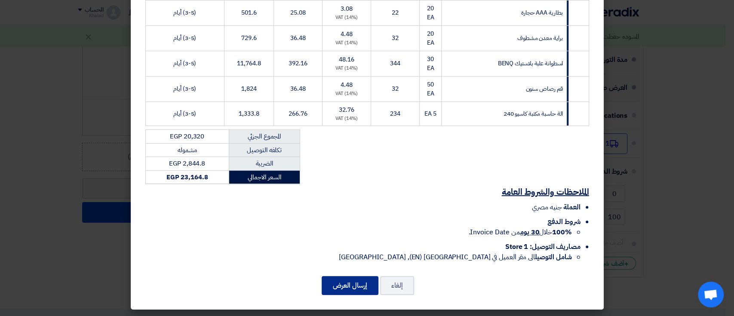
click at [350, 286] on button "إرسال العرض" at bounding box center [349, 285] width 57 height 19
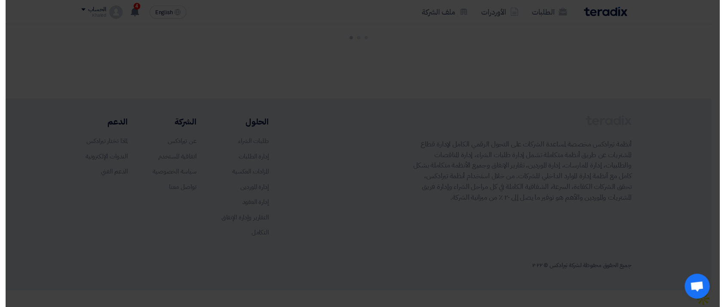
scroll to position [35, 0]
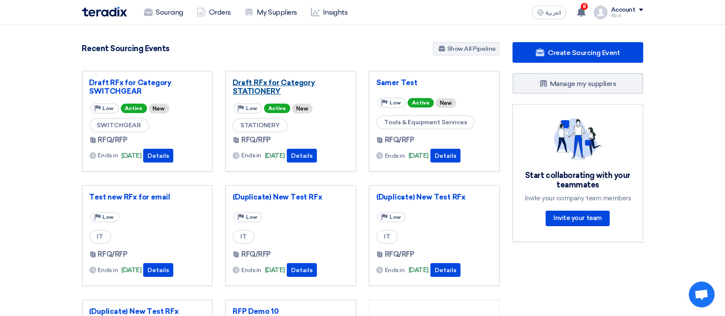
click at [257, 85] on link "Draft RFx for Category STATIONERY" at bounding box center [291, 86] width 116 height 17
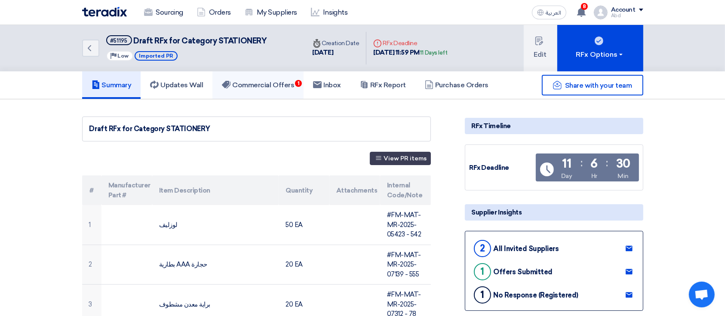
click at [255, 74] on link "Commercial Offers 1" at bounding box center [257, 85] width 91 height 28
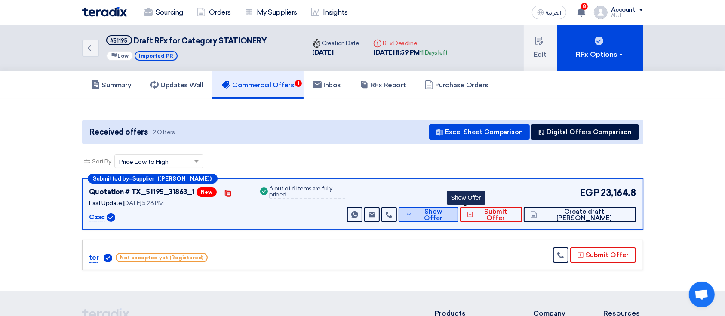
click at [412, 214] on icon at bounding box center [408, 214] width 7 height 7
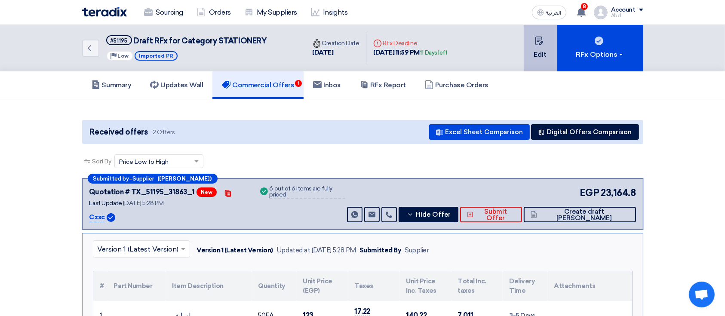
click at [554, 43] on button "Edit" at bounding box center [540, 48] width 34 height 46
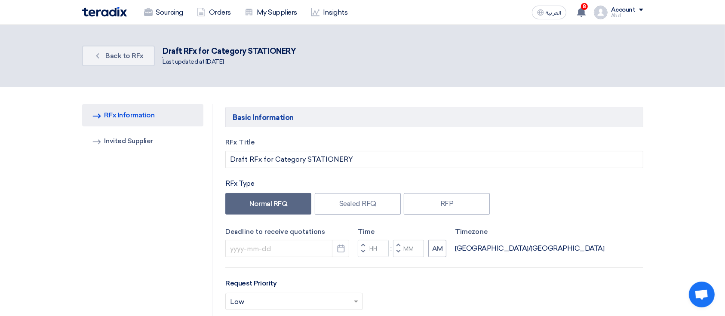
type input "10/15/2025"
type input "11"
type input "59"
click at [138, 57] on span "Back to RFx" at bounding box center [124, 56] width 38 height 8
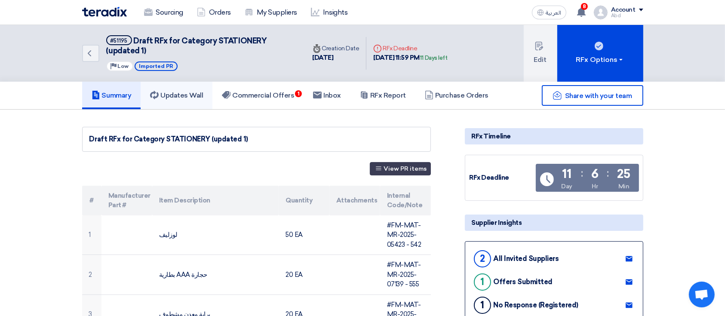
click at [206, 96] on link "Updates Wall" at bounding box center [177, 96] width 72 height 28
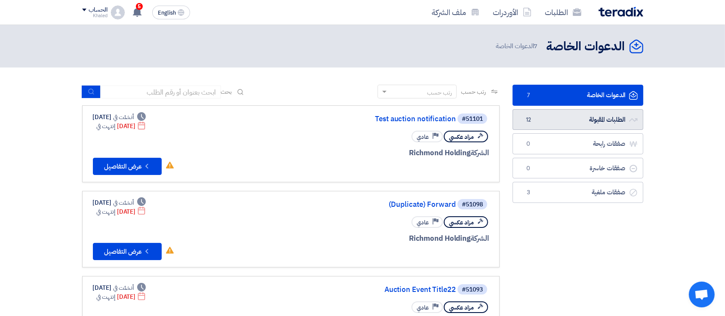
click at [529, 114] on link "الطلبات المقبولة الطلبات المقبولة 12" at bounding box center [577, 119] width 131 height 21
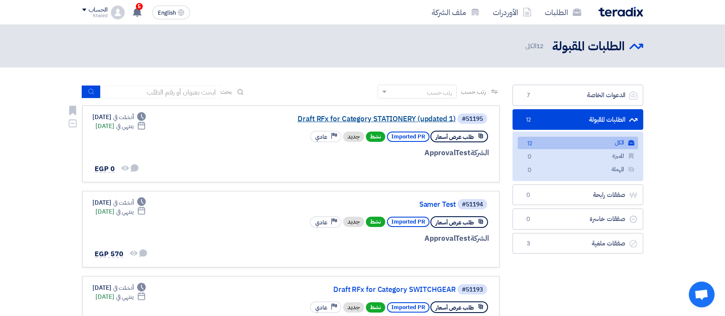
click at [441, 116] on link "Draft RFx for Category STATIONERY (updated 1)" at bounding box center [370, 119] width 172 height 8
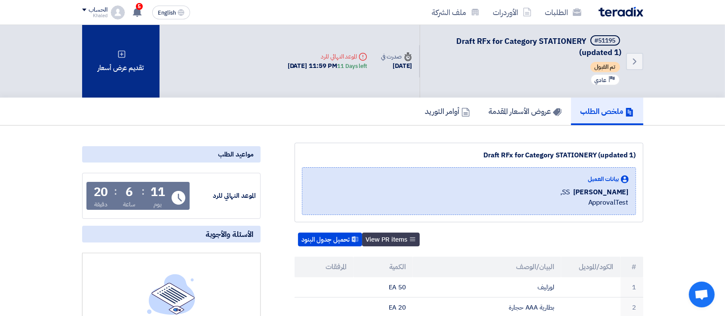
click at [136, 85] on div "تقديم عرض أسعار" at bounding box center [120, 61] width 77 height 73
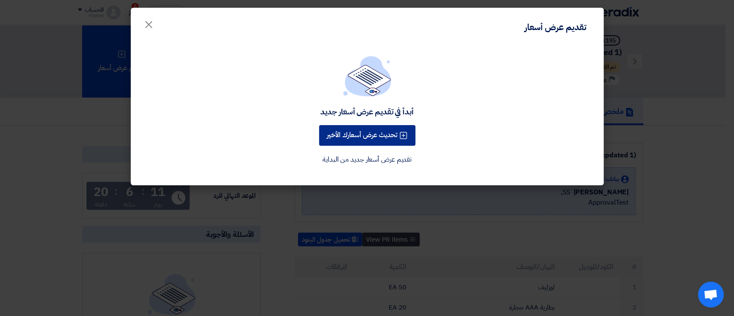
click at [347, 133] on button "تحديث عرض أسعارك الأخير" at bounding box center [367, 135] width 96 height 21
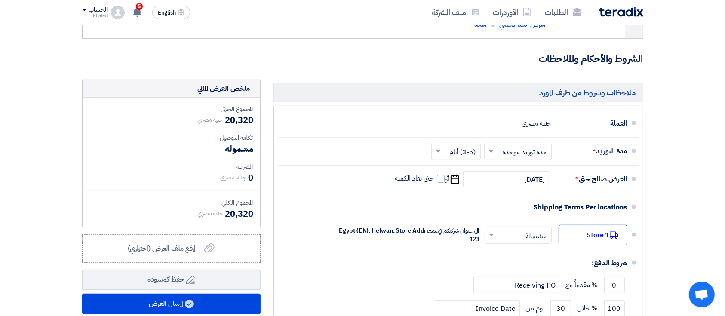
scroll to position [286, 0]
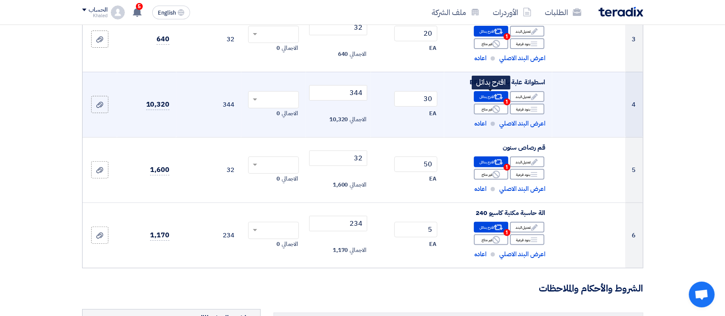
click at [489, 98] on div "Alternative اقترح بدائل 1" at bounding box center [491, 96] width 34 height 11
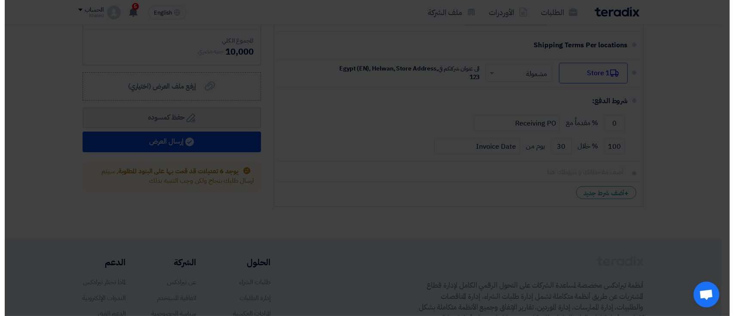
scroll to position [221, 0]
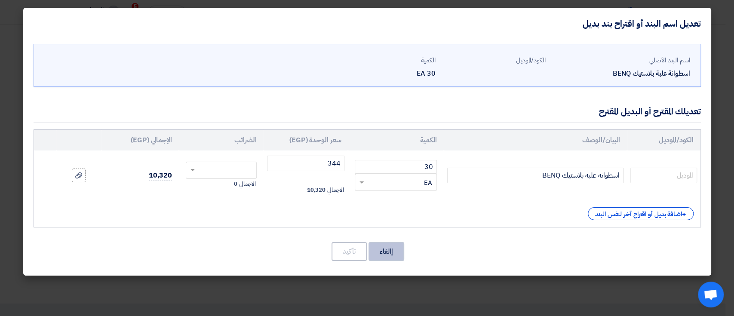
click at [384, 249] on button "إالغاء" at bounding box center [386, 251] width 36 height 19
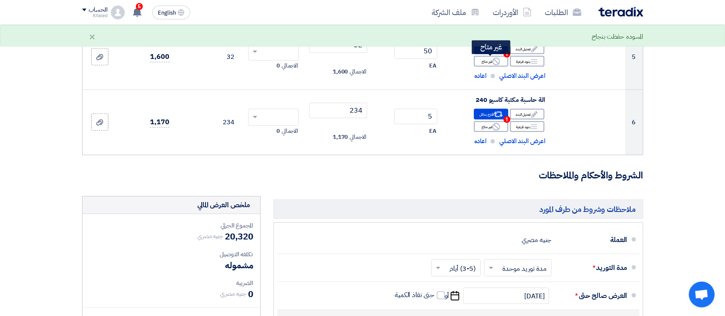
scroll to position [269, 0]
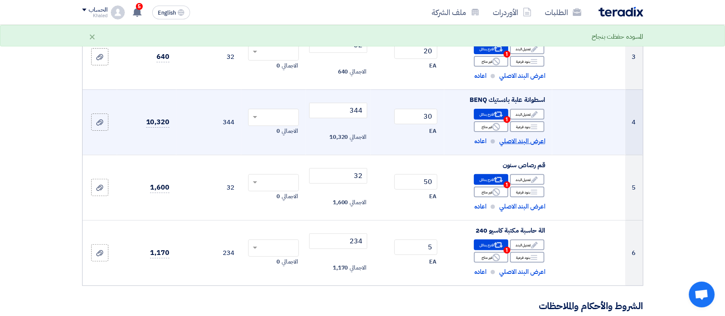
click at [516, 143] on span "اعرض البند الاصلي" at bounding box center [522, 141] width 46 height 10
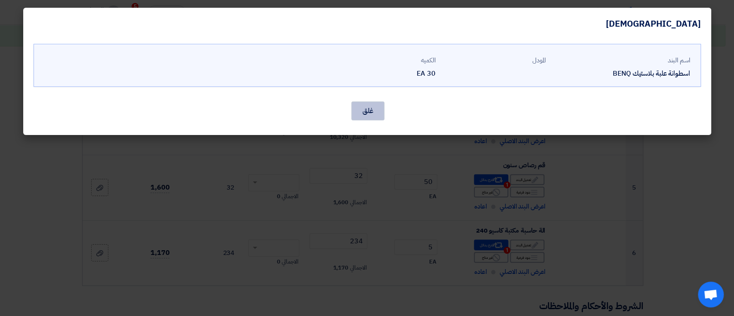
click at [382, 112] on button "غلق" at bounding box center [367, 110] width 33 height 19
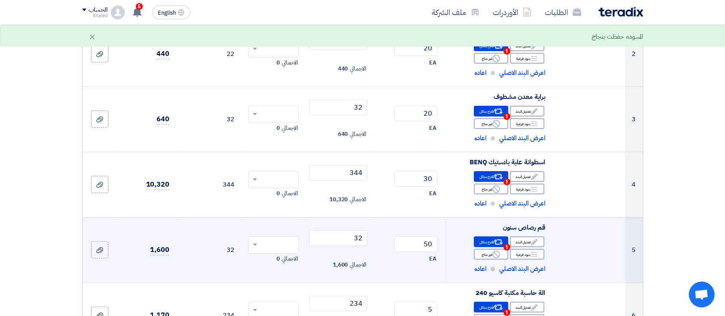
scroll to position [0, 0]
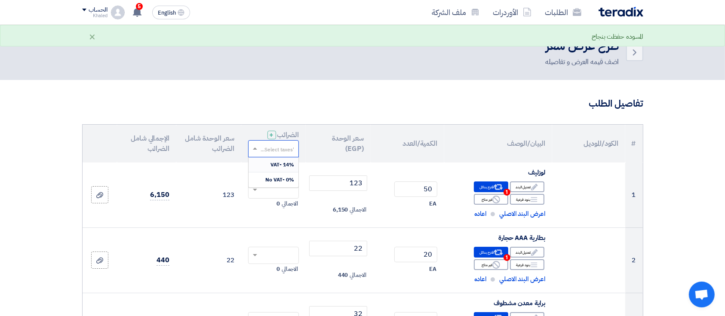
click at [263, 149] on input "text" at bounding box center [278, 149] width 34 height 14
click at [271, 161] on span "14% -VAT" at bounding box center [282, 165] width 24 height 8
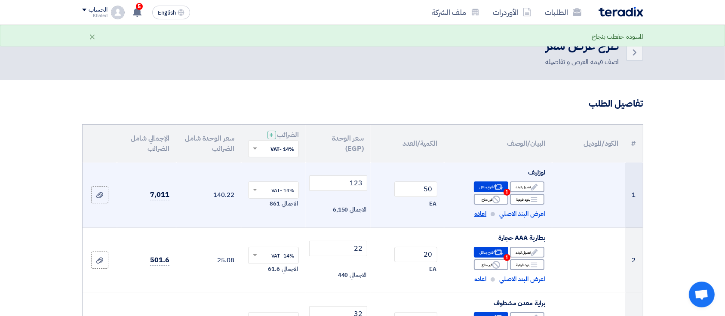
click at [475, 210] on span "اعاده" at bounding box center [480, 214] width 12 height 10
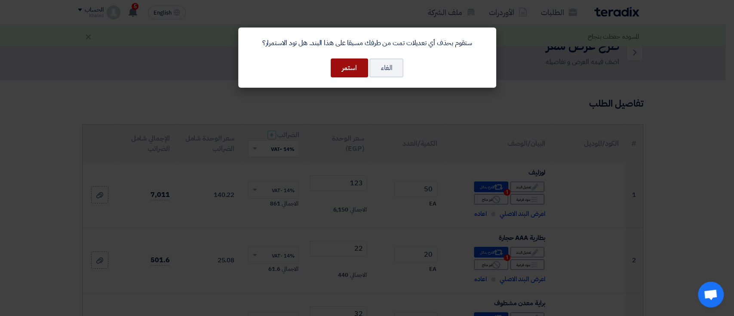
click at [346, 74] on button "استمر" at bounding box center [349, 67] width 37 height 19
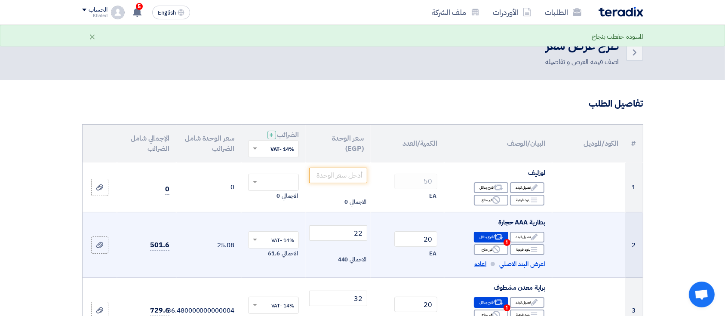
click at [478, 262] on span "اعاده" at bounding box center [480, 264] width 12 height 10
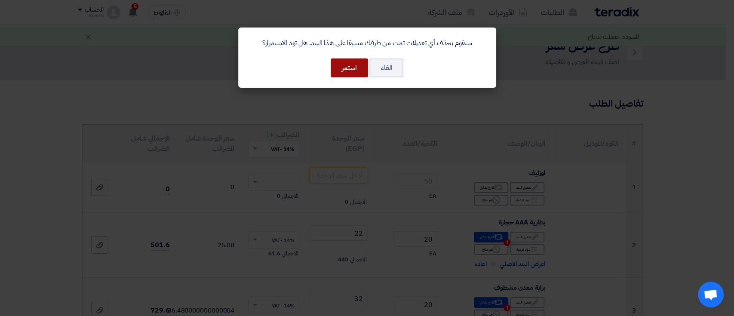
click at [359, 67] on button "استمر" at bounding box center [349, 67] width 37 height 19
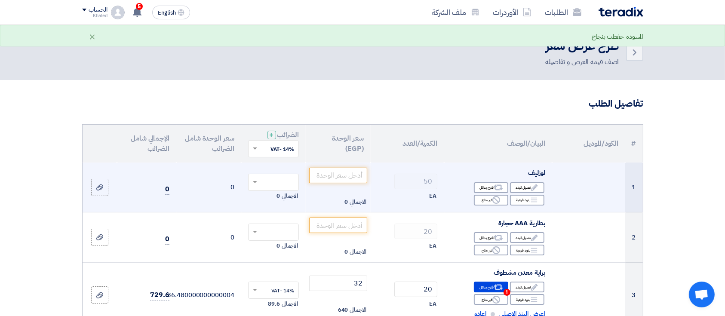
scroll to position [114, 0]
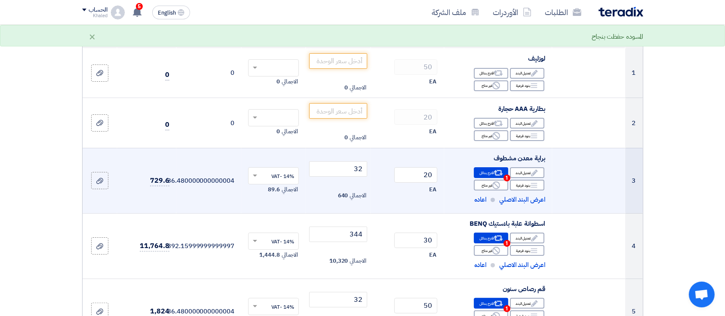
click at [480, 208] on td "براية معدن مشطوف Edit تعديل البند Alternative اقترح بدائل 1" at bounding box center [498, 180] width 108 height 65
click at [480, 204] on span "اعاده" at bounding box center [480, 200] width 12 height 10
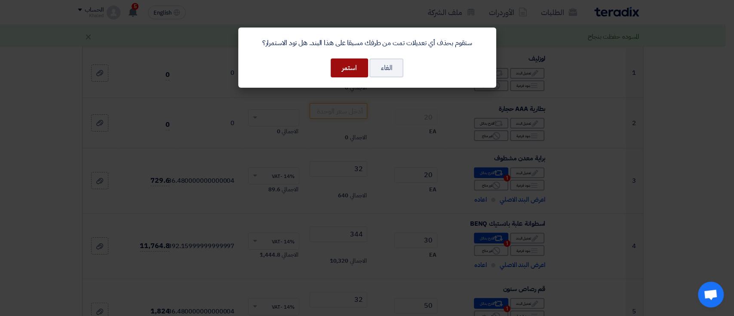
click at [340, 73] on button "استمر" at bounding box center [349, 67] width 37 height 19
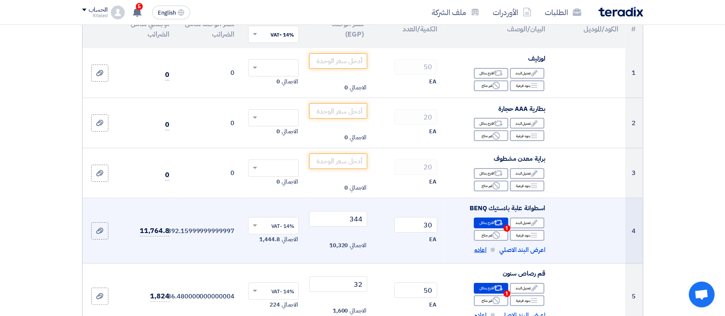
click at [482, 248] on span "اعاده" at bounding box center [480, 250] width 12 height 10
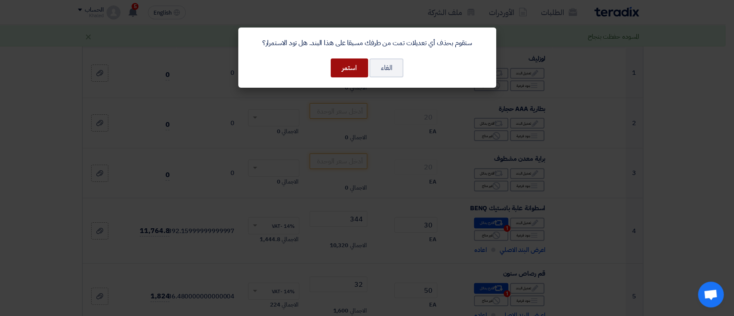
click at [351, 74] on button "استمر" at bounding box center [349, 67] width 37 height 19
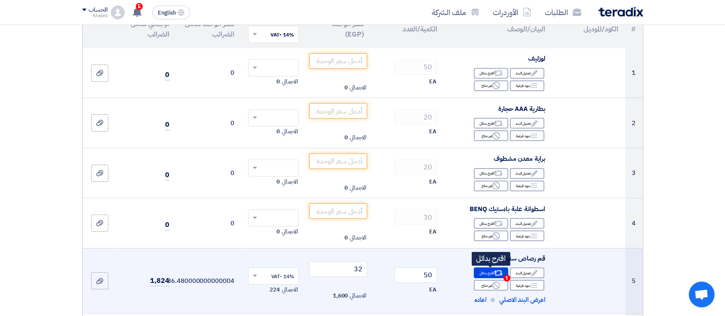
click at [485, 269] on div "Alternative اقترح بدائل 1" at bounding box center [491, 272] width 34 height 11
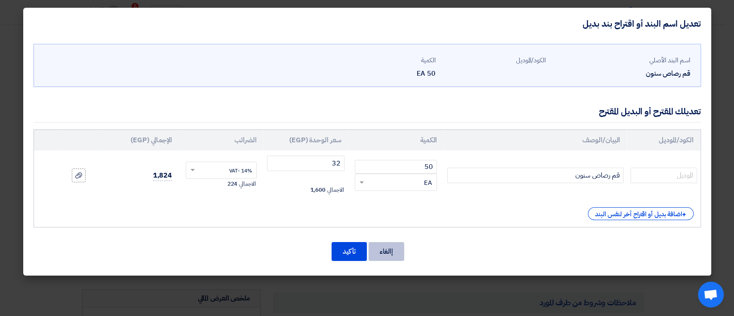
click at [389, 257] on button "إالغاء" at bounding box center [386, 251] width 36 height 19
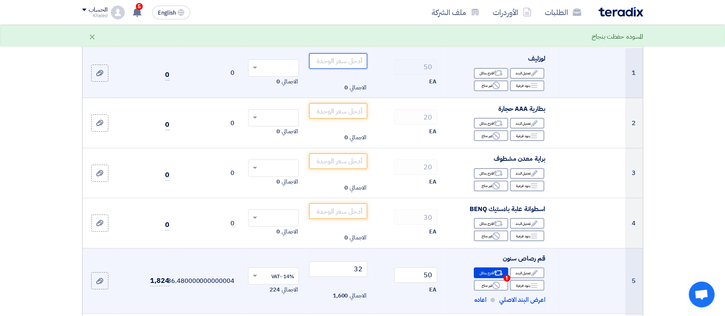
click at [354, 67] on input "number" at bounding box center [338, 60] width 58 height 15
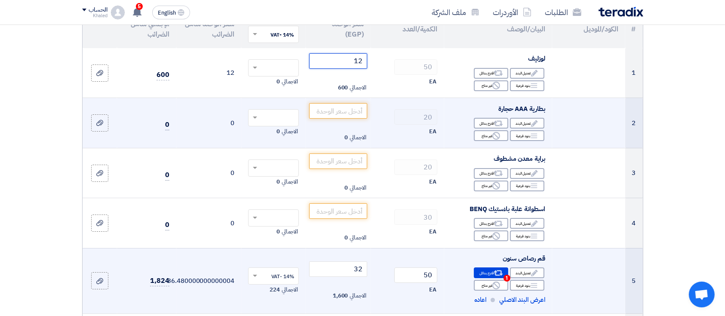
type input "12"
click at [358, 101] on td "الاجمالي 0" at bounding box center [338, 123] width 65 height 50
click at [358, 103] on input "number" at bounding box center [338, 110] width 58 height 15
type input "34"
drag, startPoint x: 354, startPoint y: 139, endPoint x: 354, endPoint y: 145, distance: 5.6
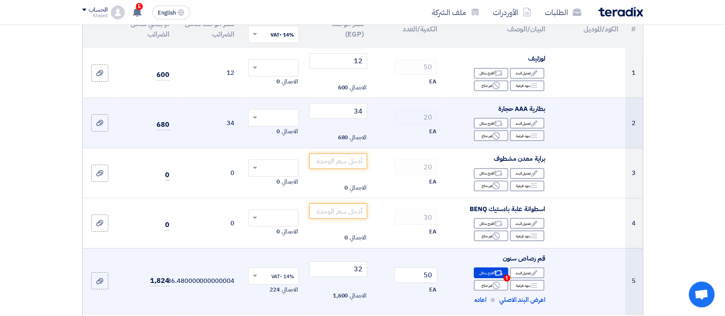
click at [354, 141] on span "الاجمالي" at bounding box center [357, 137] width 16 height 9
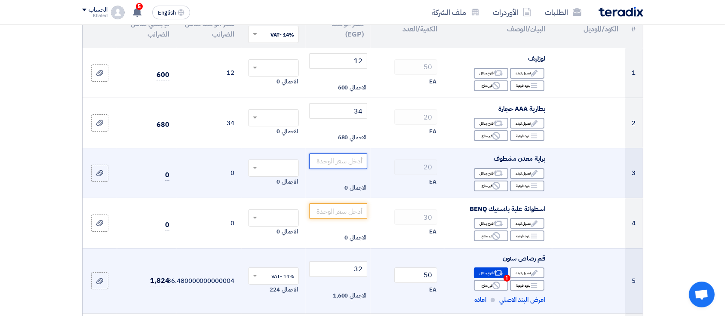
click at [348, 159] on input "number" at bounding box center [338, 160] width 58 height 15
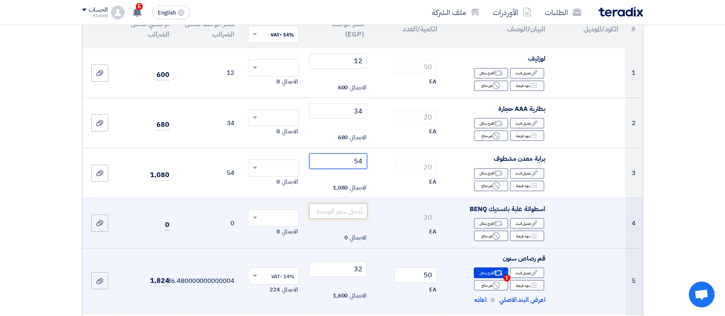
type input "54"
click at [338, 209] on input "number" at bounding box center [338, 210] width 58 height 15
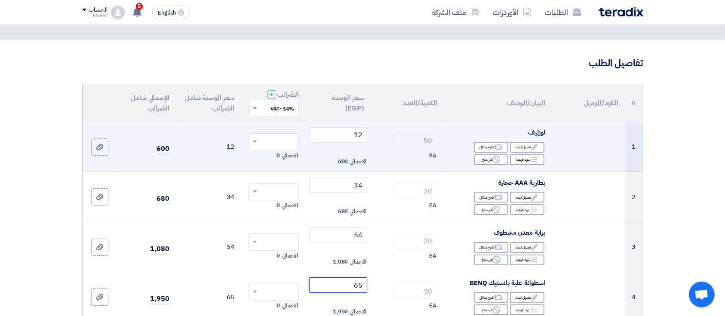
scroll to position [0, 0]
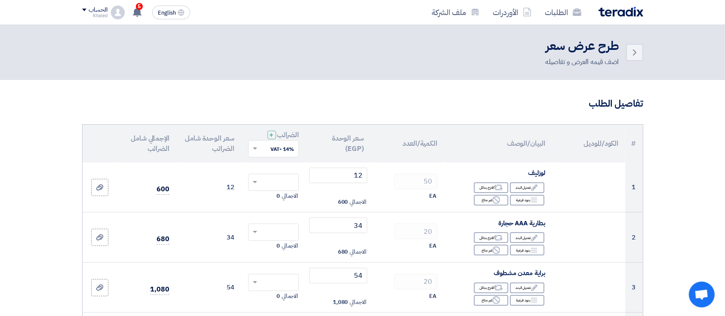
type input "65"
drag, startPoint x: 262, startPoint y: 151, endPoint x: 259, endPoint y: 170, distance: 19.2
click at [259, 157] on ng-select "'Select taxes... 14% -VAT × 14% -VAT 0% -No VAT" at bounding box center [273, 148] width 51 height 17
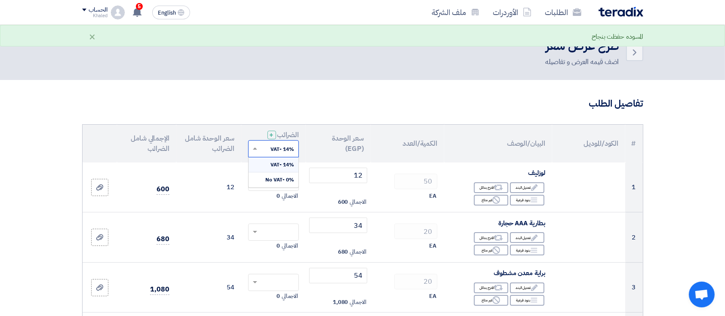
click at [267, 171] on div "14% -VAT" at bounding box center [273, 164] width 50 height 15
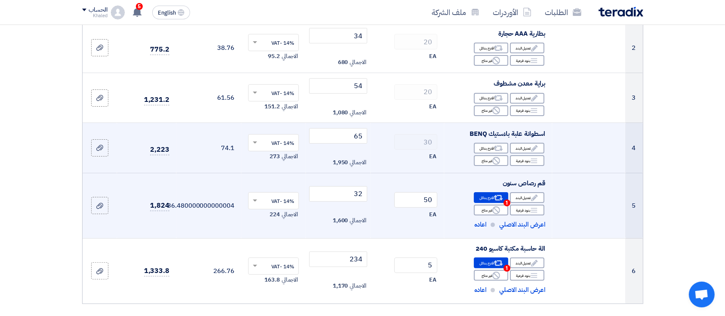
scroll to position [286, 0]
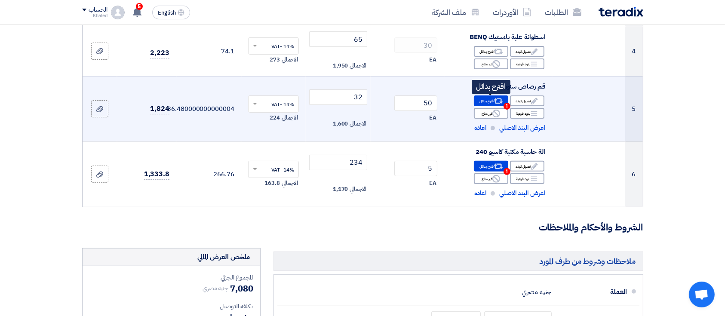
click at [488, 101] on div "Alternative اقترح بدائل 1" at bounding box center [491, 100] width 34 height 11
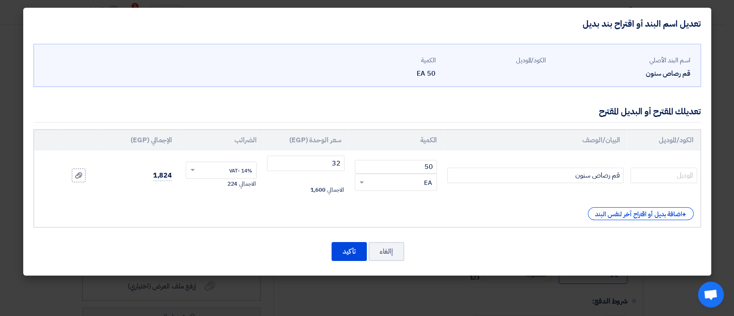
click at [475, 294] on modal-container "تعديل اسم البند أو اقتراح بند بديل اسم البند الأصلي قم رصاص سنون الكود/الموديل …" at bounding box center [367, 158] width 734 height 316
click at [346, 245] on button "تأكيد" at bounding box center [348, 251] width 35 height 19
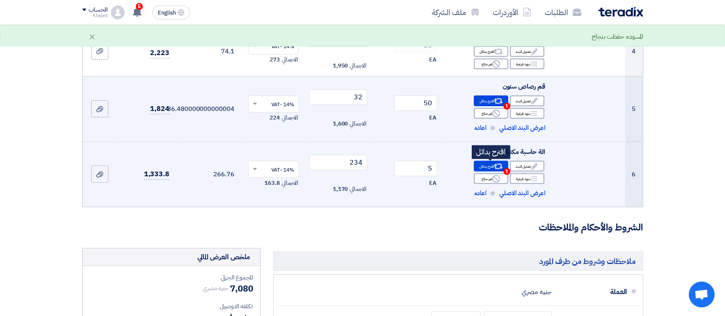
click at [484, 165] on div "Alternative اقترح بدائل 1" at bounding box center [491, 166] width 34 height 11
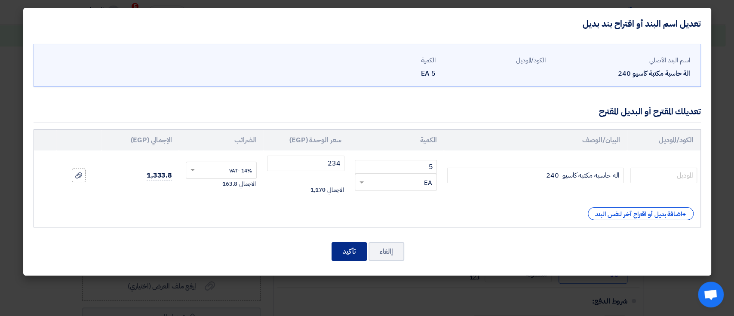
click at [353, 254] on button "تأكيد" at bounding box center [348, 251] width 35 height 19
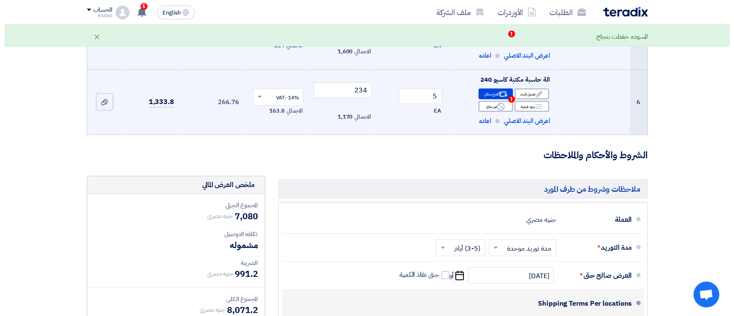
scroll to position [458, 0]
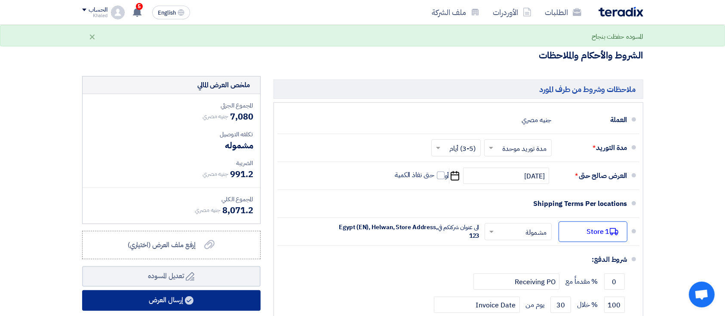
click at [229, 293] on button "إرسال العرض" at bounding box center [171, 300] width 178 height 21
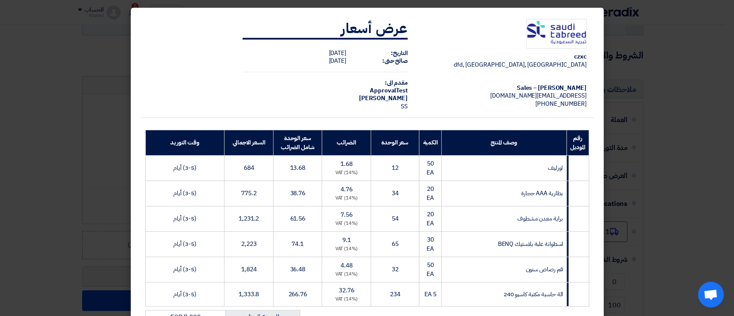
click at [70, 159] on modal-container "czxc dfd, القاهرة, Egypt Khaled Ali – Sales sp1@teradix.com +201030000000 عرض ا…" at bounding box center [367, 158] width 734 height 316
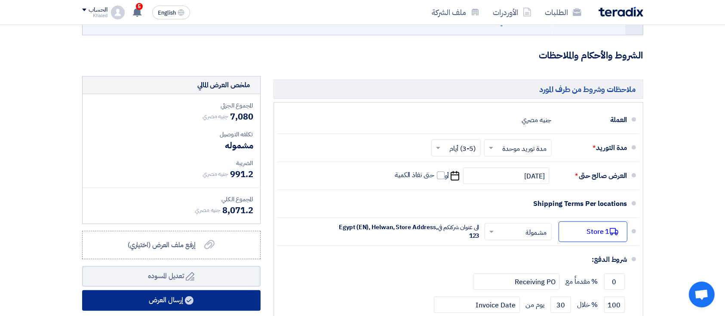
click at [230, 305] on button "إرسال العرض" at bounding box center [171, 300] width 178 height 21
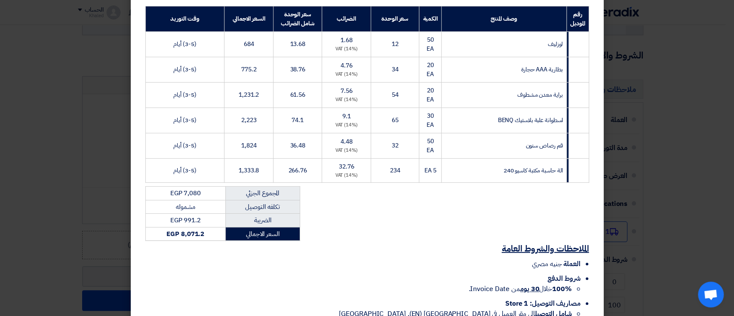
scroll to position [181, 0]
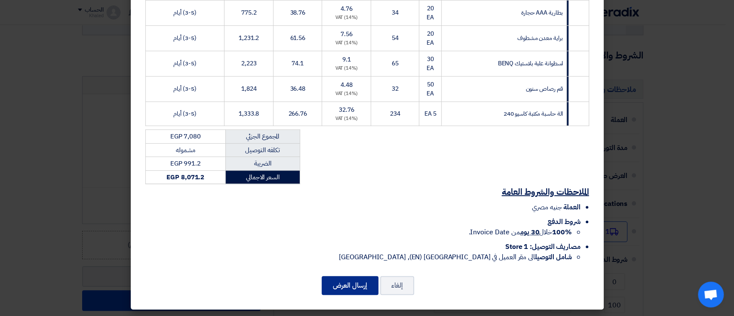
click at [363, 288] on button "إرسال العرض" at bounding box center [349, 285] width 57 height 19
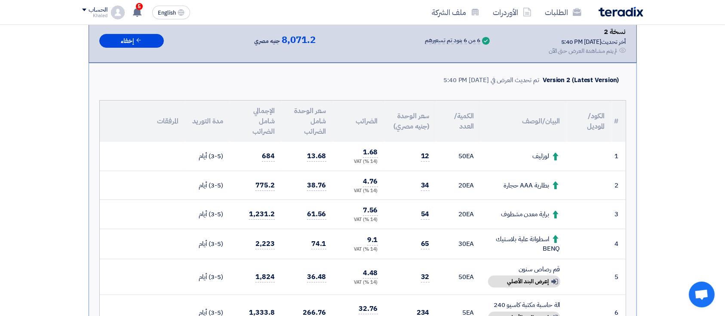
scroll to position [122, 0]
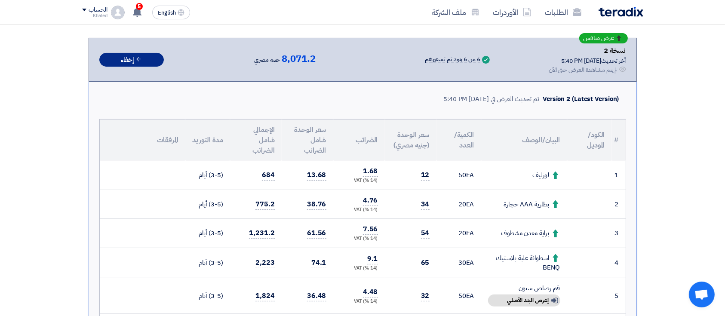
click at [134, 64] on button "إخفاء" at bounding box center [131, 60] width 64 height 14
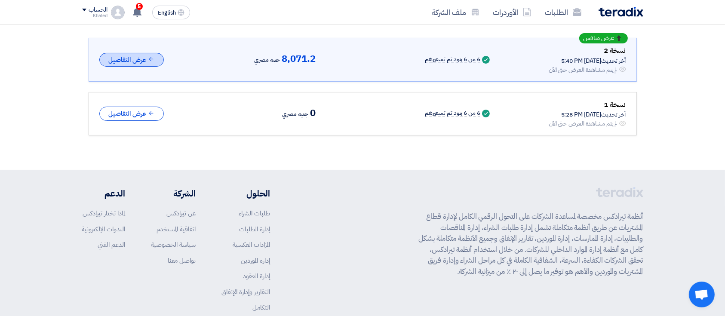
scroll to position [0, 0]
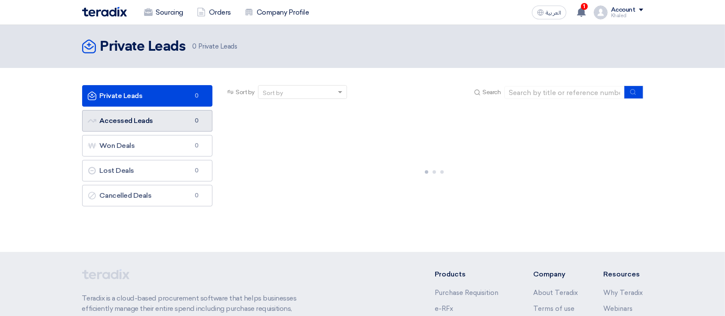
click at [185, 124] on link "Accessed Leads Accessed Leads 0" at bounding box center [147, 120] width 131 height 21
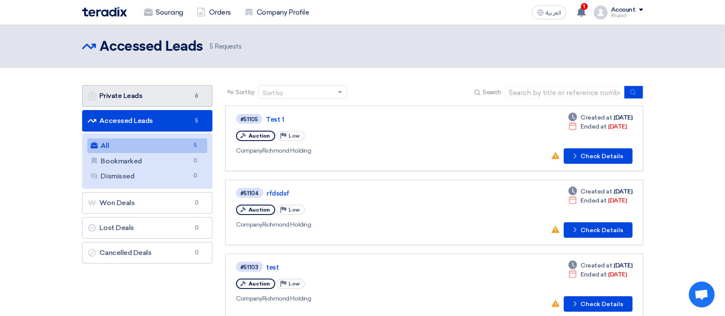
click at [183, 100] on link "Private Leads Private Leads 6" at bounding box center [147, 95] width 131 height 21
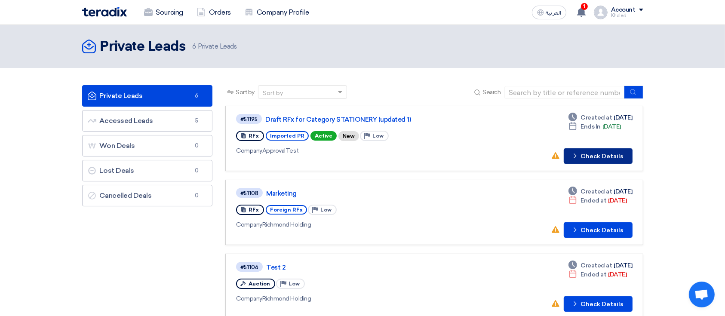
click at [622, 158] on button "Check details Check Details" at bounding box center [597, 155] width 69 height 15
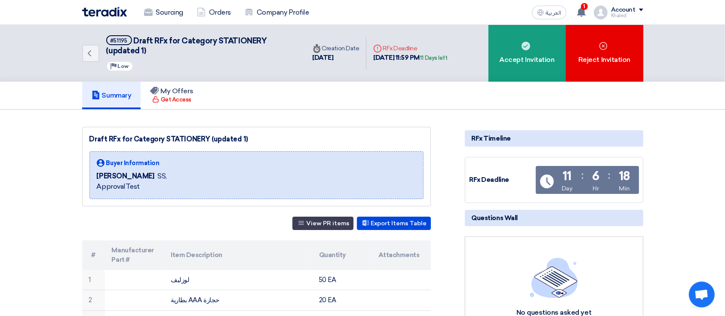
click at [521, 82] on div "Summary My Offers Get Access" at bounding box center [362, 96] width 561 height 28
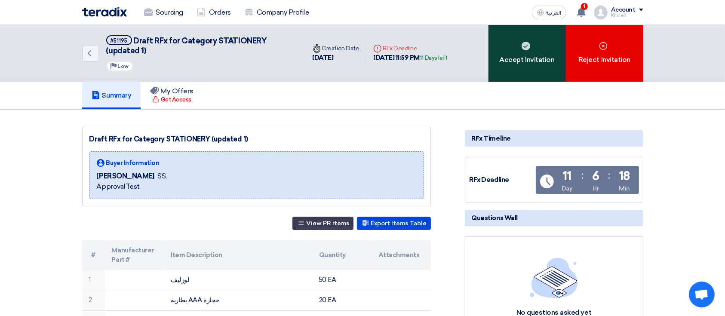
click at [520, 72] on div "Accept Invitation" at bounding box center [526, 53] width 77 height 57
click at [521, 58] on div "Accept Invitation" at bounding box center [526, 53] width 77 height 57
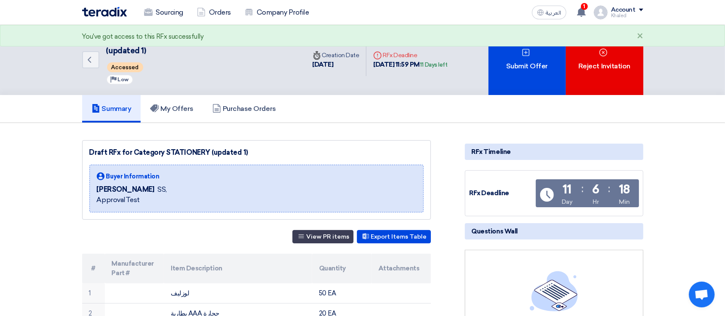
click at [521, 58] on div "Submit Offer" at bounding box center [526, 60] width 77 height 70
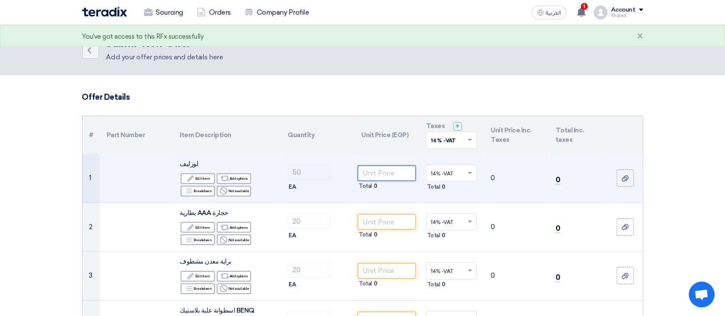
click at [404, 168] on input "number" at bounding box center [387, 172] width 58 height 15
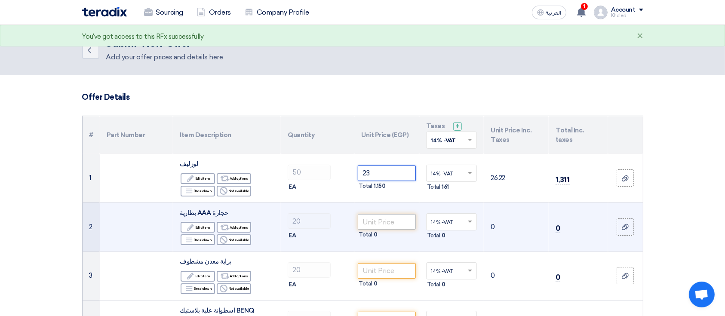
type input "23"
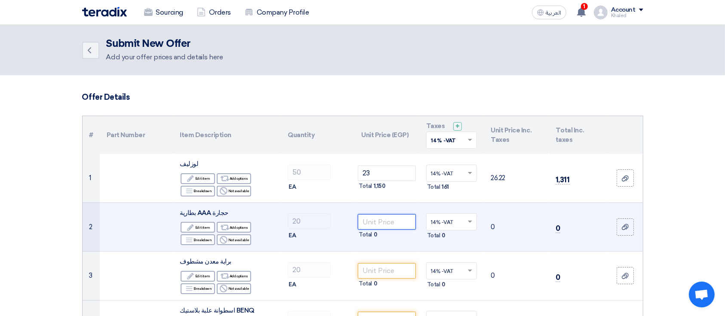
click at [395, 223] on input "number" at bounding box center [387, 221] width 58 height 15
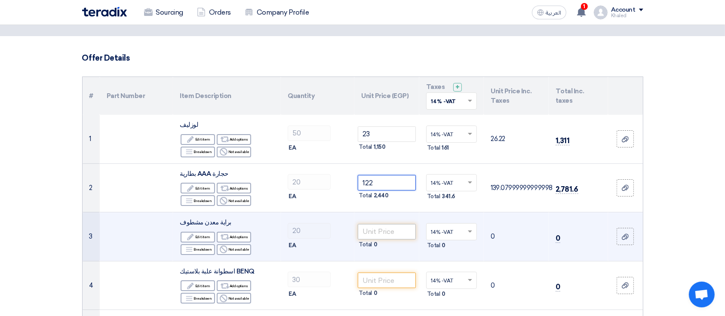
scroll to position [57, 0]
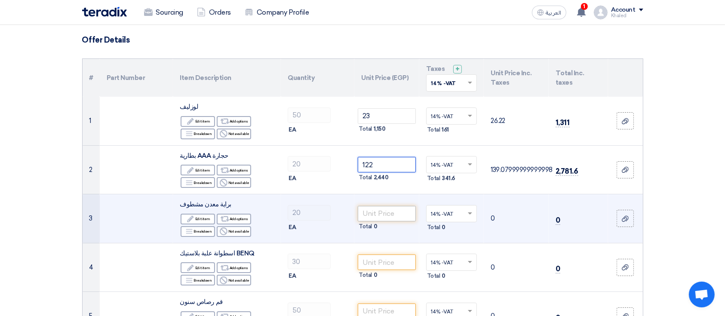
type input "122"
click at [402, 209] on input "number" at bounding box center [387, 213] width 58 height 15
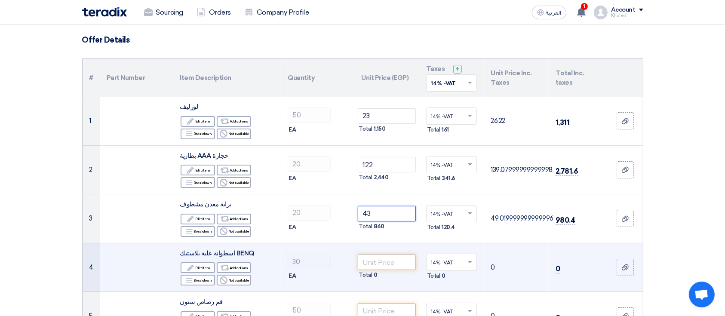
type input "43"
click at [392, 263] on input "number" at bounding box center [387, 261] width 58 height 15
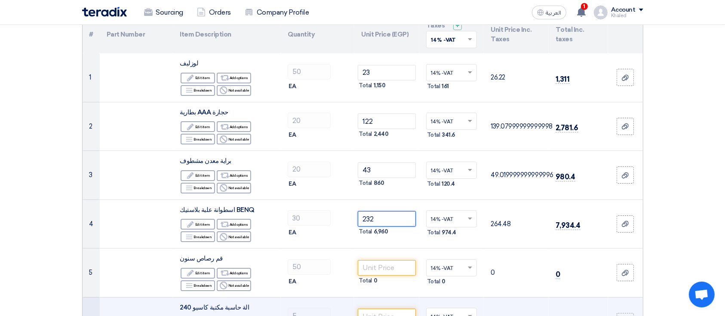
scroll to position [172, 0]
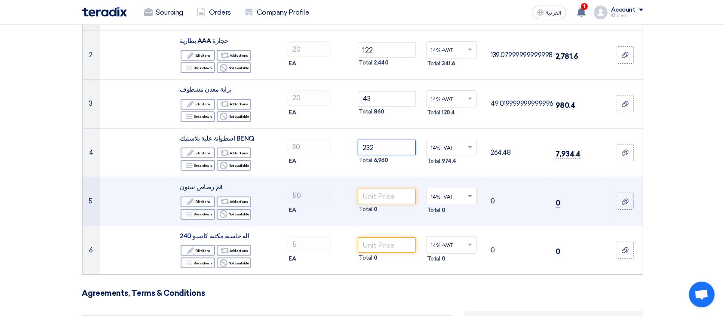
type input "232"
click at [392, 181] on td "Total 0" at bounding box center [386, 201] width 65 height 49
drag, startPoint x: 392, startPoint y: 190, endPoint x: 392, endPoint y: 199, distance: 9.5
click at [392, 199] on input "number" at bounding box center [387, 196] width 58 height 15
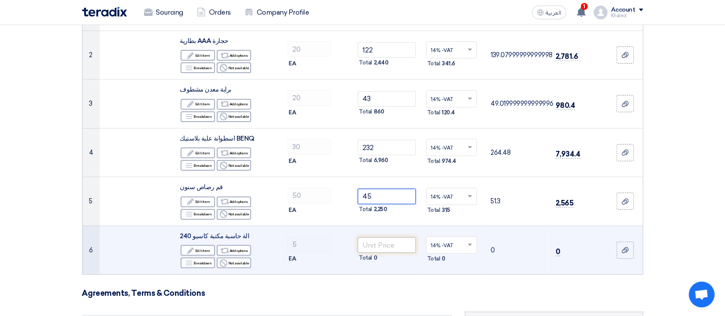
type input "45"
click at [393, 248] on input "number" at bounding box center [387, 244] width 58 height 15
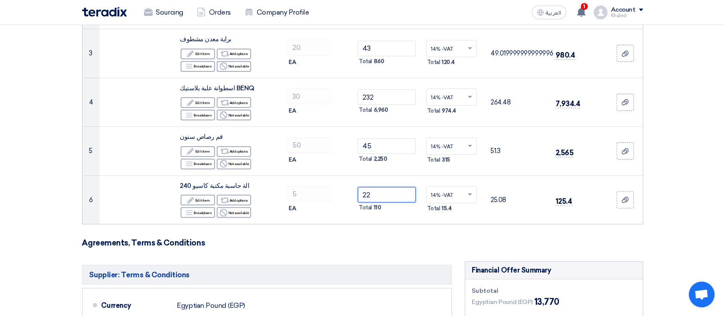
scroll to position [401, 0]
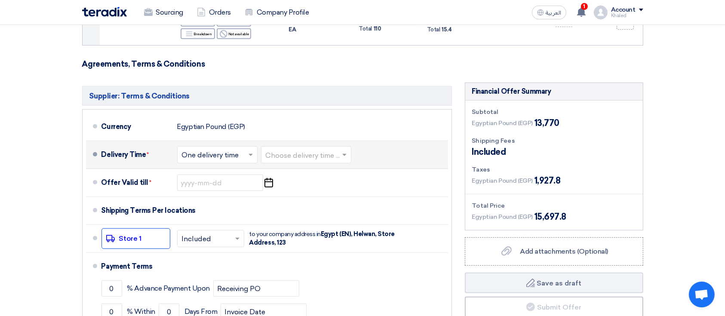
type input "22"
click at [275, 154] on input "text" at bounding box center [307, 156] width 82 height 12
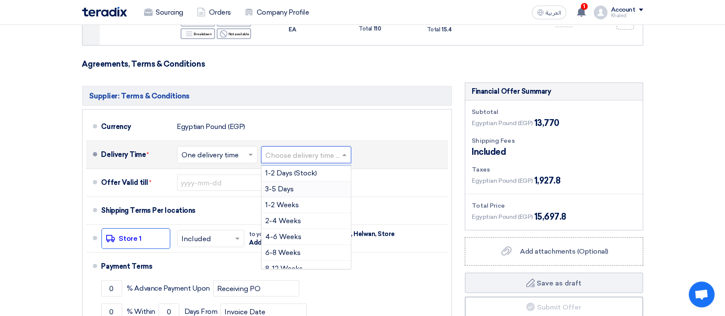
click at [283, 192] on span "3-5 Days" at bounding box center [280, 189] width 28 height 8
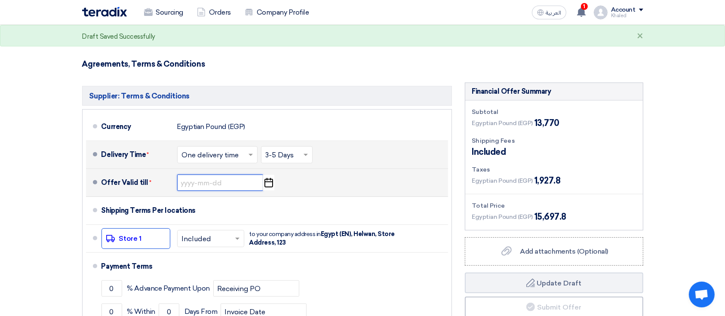
click at [244, 186] on input at bounding box center [220, 182] width 86 height 16
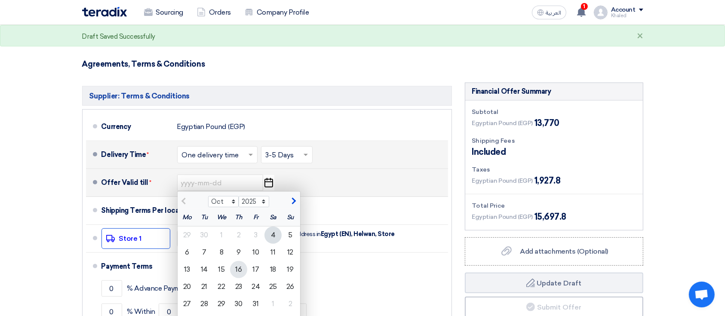
click at [241, 271] on div "16" at bounding box center [238, 269] width 17 height 17
type input "10/16/2025"
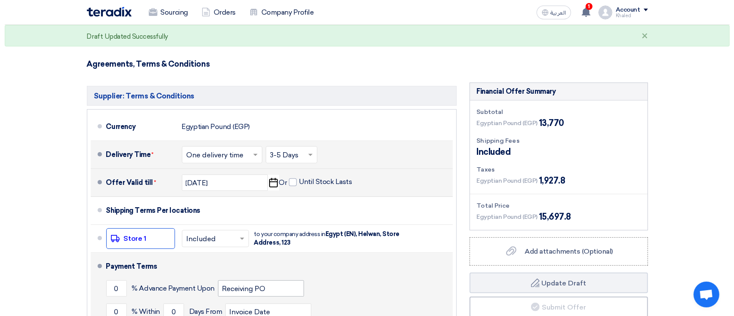
scroll to position [516, 0]
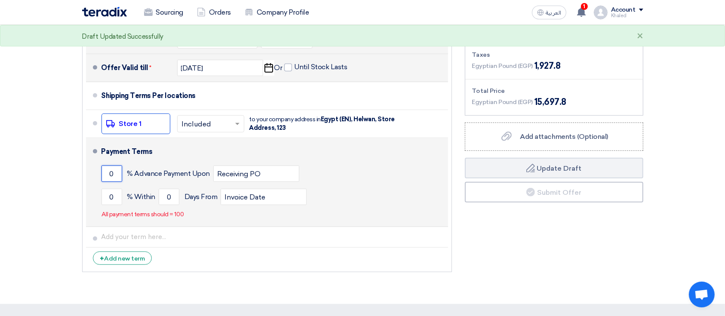
click at [113, 178] on input "0" at bounding box center [111, 173] width 21 height 16
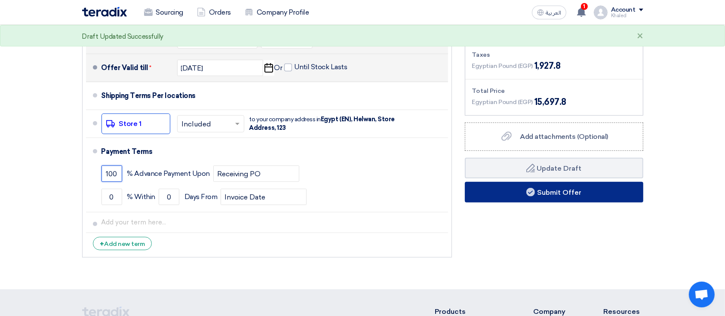
type input "100"
click at [528, 190] on use at bounding box center [530, 192] width 9 height 9
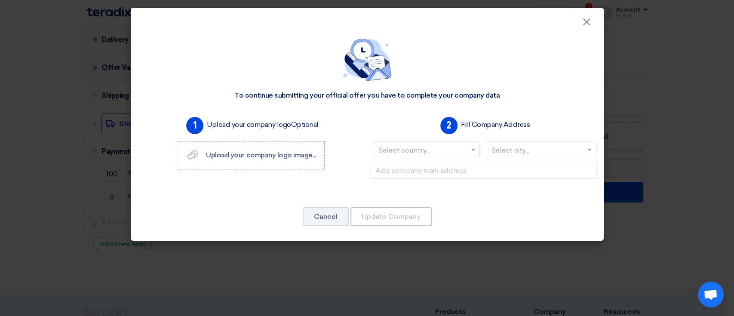
click at [456, 150] on input "text" at bounding box center [422, 151] width 89 height 14
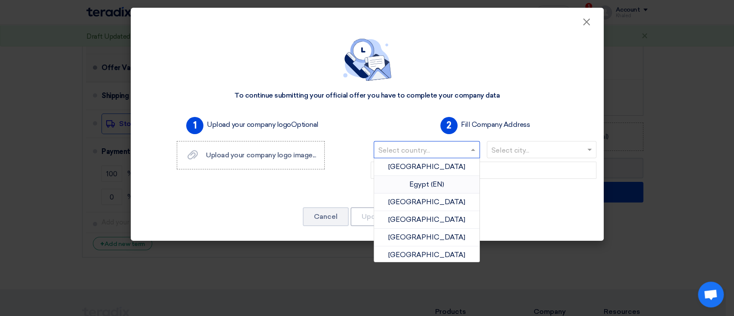
click at [452, 181] on div "Egypt (EN)" at bounding box center [427, 185] width 106 height 18
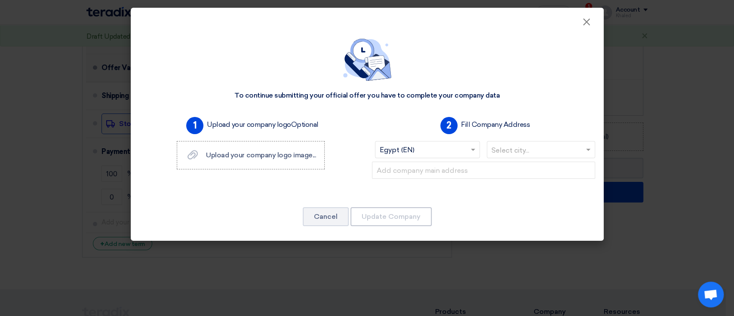
click at [502, 155] on input "text" at bounding box center [536, 151] width 90 height 14
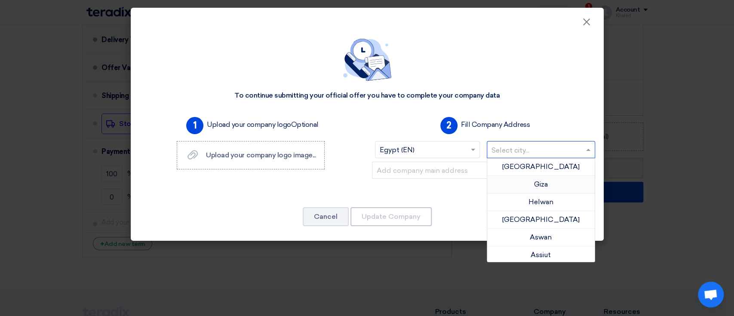
click at [493, 177] on div "Giza" at bounding box center [540, 185] width 107 height 18
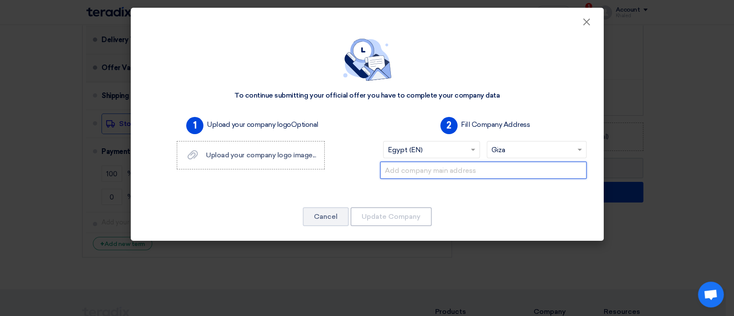
click at [454, 169] on input "text" at bounding box center [483, 170] width 206 height 17
type input "14أ عمارات القبة الجديده حدايق القبه"
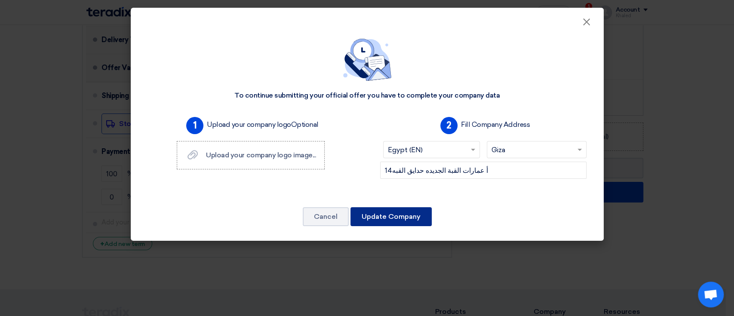
click at [369, 221] on button "Update Company" at bounding box center [390, 216] width 81 height 19
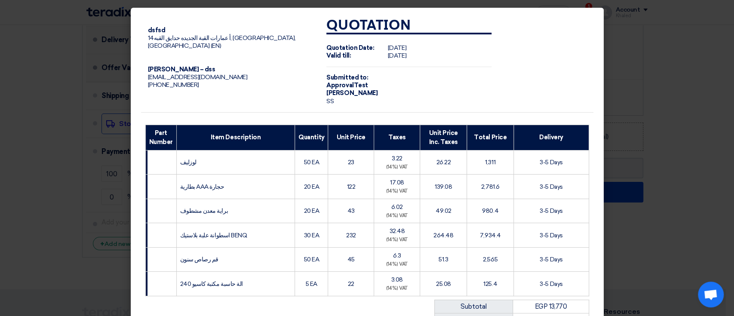
scroll to position [170, 0]
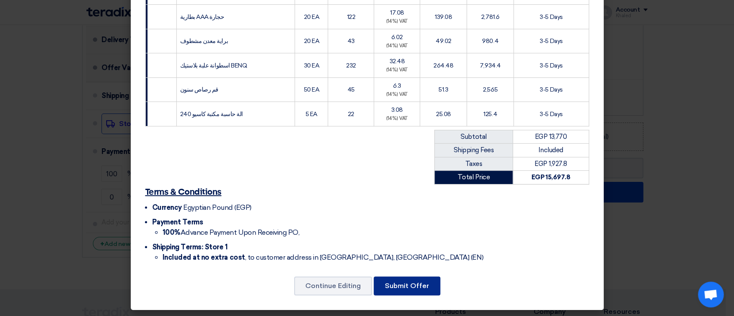
click at [402, 282] on button "Submit Offer" at bounding box center [406, 285] width 67 height 19
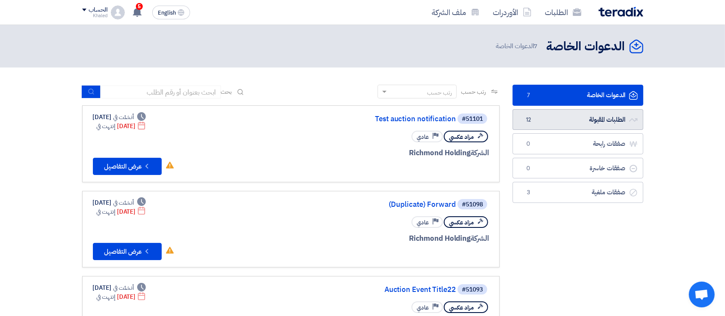
click at [532, 122] on span "12" at bounding box center [528, 120] width 10 height 9
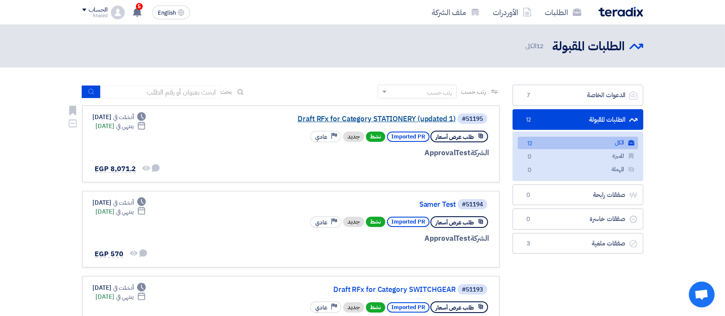
click at [390, 120] on link "Draft RFx for Category STATIONERY (updated 1)" at bounding box center [370, 119] width 172 height 8
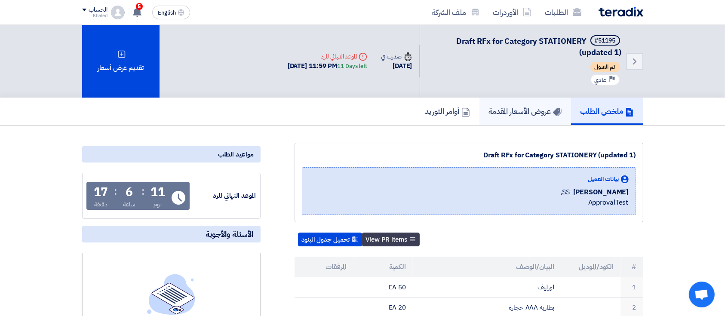
click at [502, 108] on h5 "عروض الأسعار المقدمة" at bounding box center [525, 111] width 73 height 10
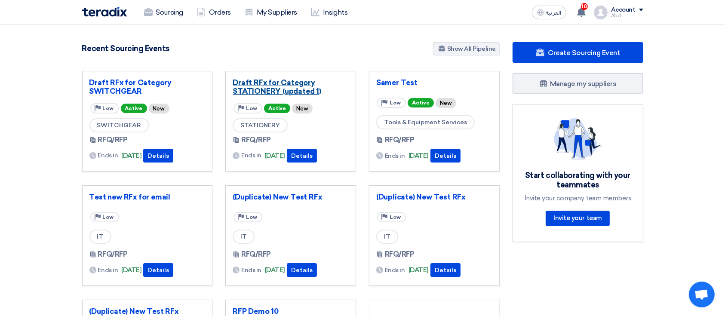
click at [304, 85] on link "Draft RFx for Category STATIONERY (updated 1)" at bounding box center [291, 86] width 116 height 17
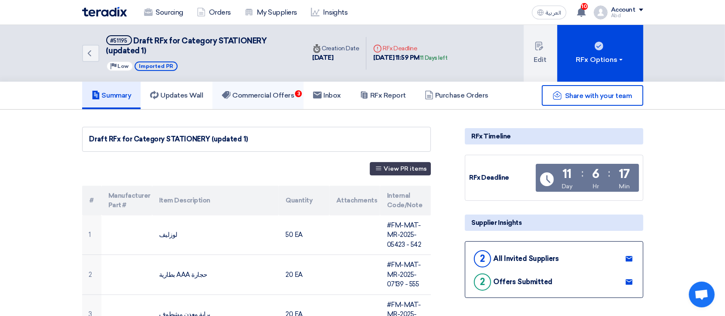
click at [296, 89] on link "Commercial Offers 3" at bounding box center [257, 96] width 91 height 28
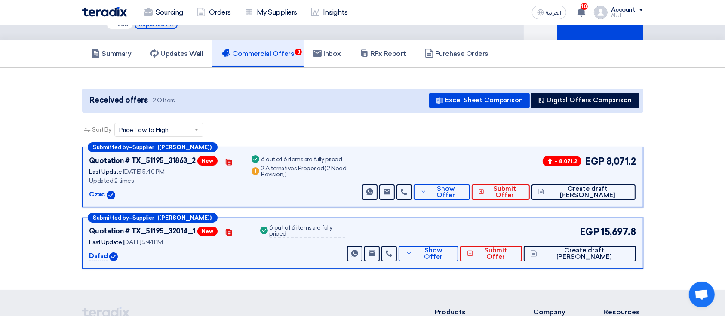
scroll to position [57, 0]
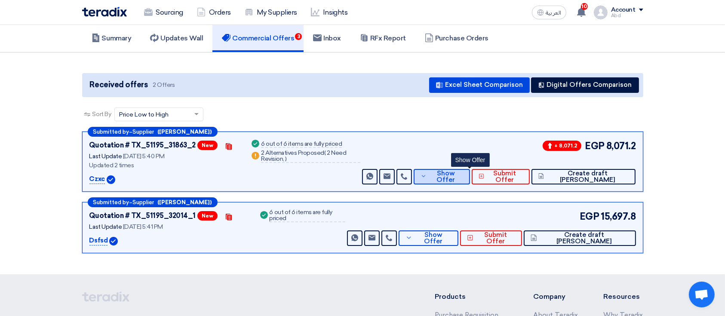
click at [470, 179] on button "Show Offer" at bounding box center [441, 176] width 56 height 15
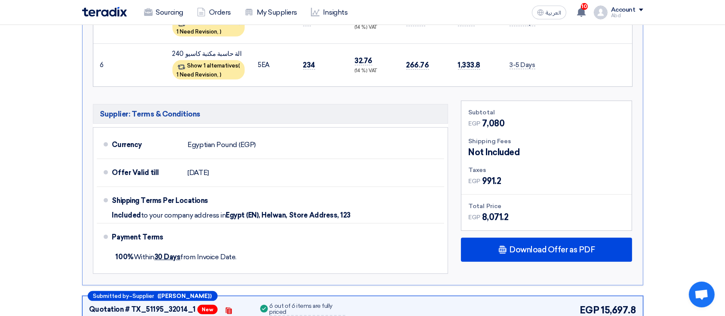
scroll to position [573, 0]
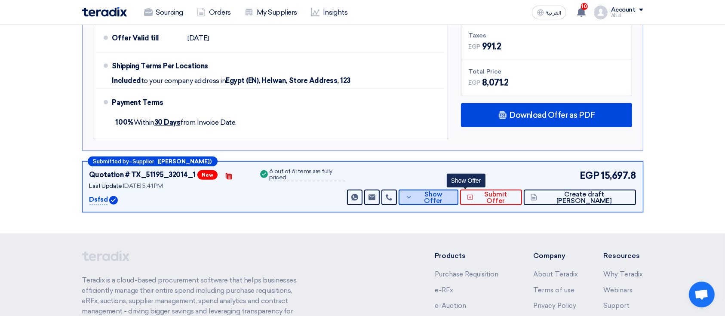
click at [451, 197] on span "Show Offer" at bounding box center [432, 197] width 37 height 13
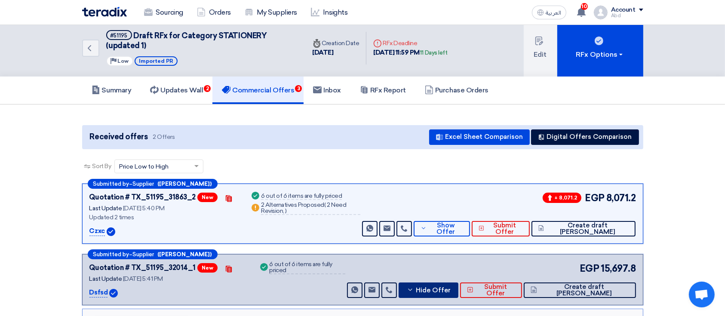
scroll to position [0, 0]
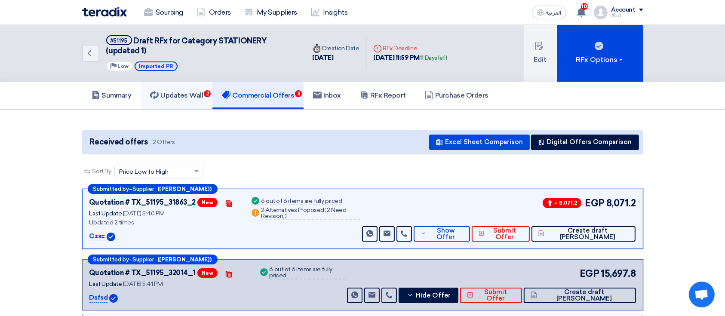
click at [180, 93] on h5 "Updates Wall 2" at bounding box center [176, 95] width 53 height 9
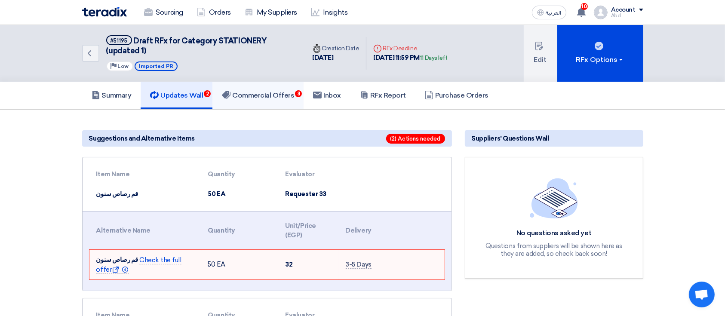
click at [283, 105] on link "Commercial Offers 3" at bounding box center [257, 96] width 91 height 28
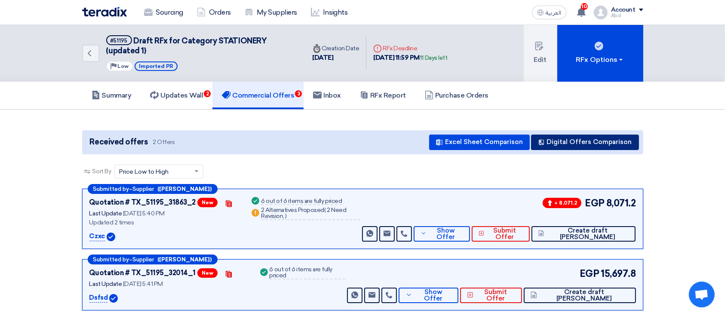
click at [572, 137] on button "Digital Offers Comparison" at bounding box center [585, 142] width 108 height 15
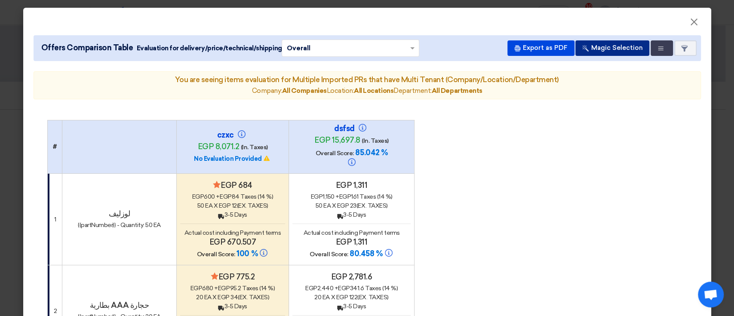
click at [598, 51] on button "Magic Selection" at bounding box center [612, 47] width 74 height 15
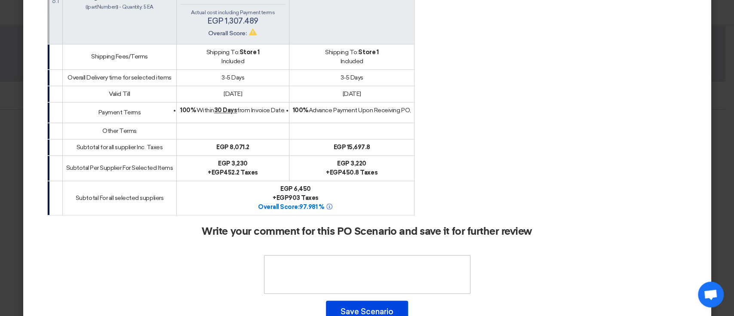
scroll to position [918, 0]
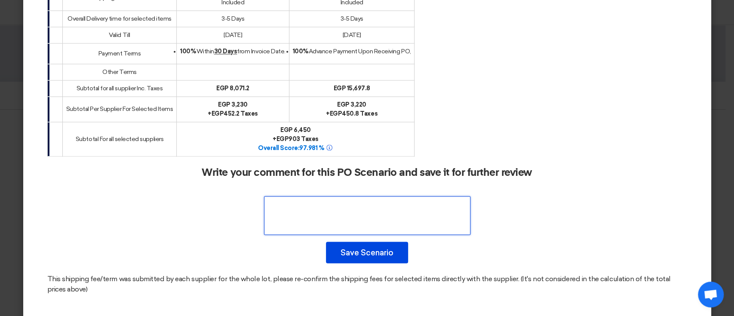
click at [392, 211] on textarea at bounding box center [367, 215] width 206 height 39
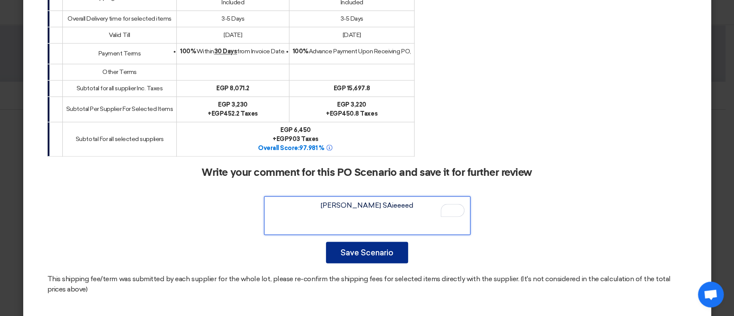
type textarea "[PERSON_NAME] SAieeeed"
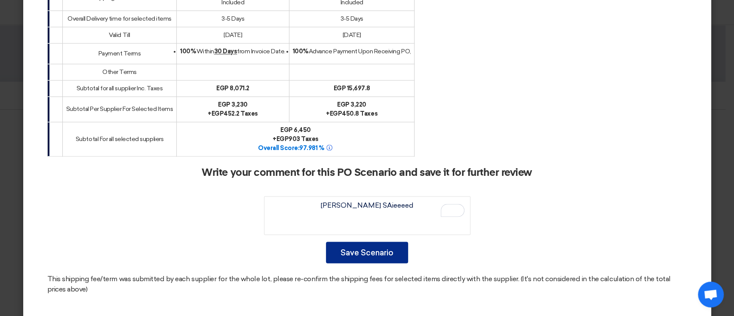
click at [382, 242] on button "Save Scenario" at bounding box center [367, 252] width 82 height 21
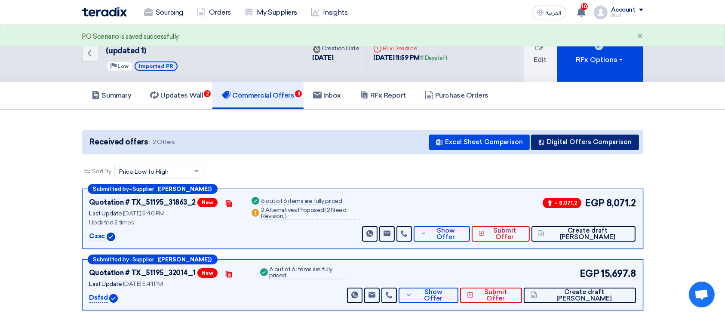
click at [562, 141] on button "Digital Offers Comparison" at bounding box center [585, 142] width 108 height 15
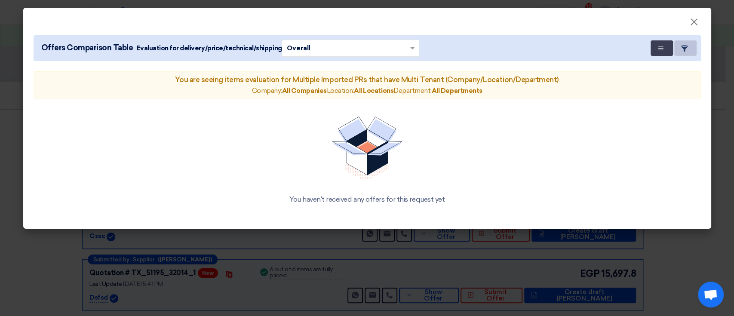
click at [680, 54] on button "Item Card filters" at bounding box center [685, 47] width 22 height 15
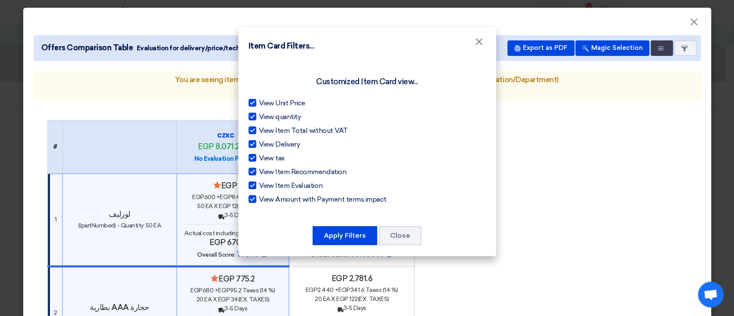
click at [267, 103] on span "View Unit Price" at bounding box center [282, 103] width 46 height 10
click at [264, 103] on input "View Unit Price" at bounding box center [262, 101] width 6 height 6
checkbox input "false"
click at [272, 118] on span "View quantity" at bounding box center [280, 117] width 42 height 10
click at [264, 117] on input "View quantity" at bounding box center [262, 115] width 6 height 6
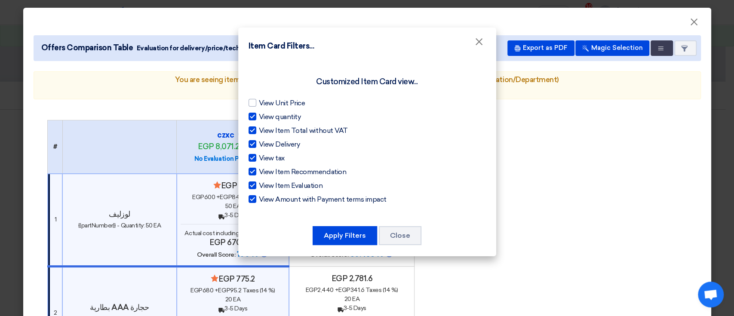
checkbox input "false"
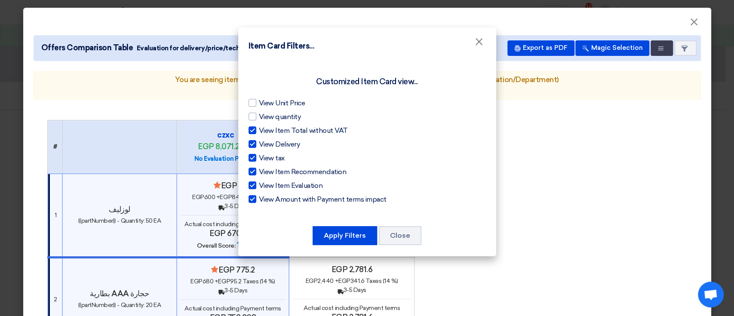
click at [274, 132] on span "View Item Total without VAT" at bounding box center [303, 130] width 89 height 10
click at [264, 131] on input "View Item Total without VAT" at bounding box center [262, 128] width 6 height 6
checkbox input "false"
click at [274, 146] on span "View Delivery" at bounding box center [279, 144] width 41 height 10
click at [264, 145] on input "View Delivery" at bounding box center [262, 142] width 6 height 6
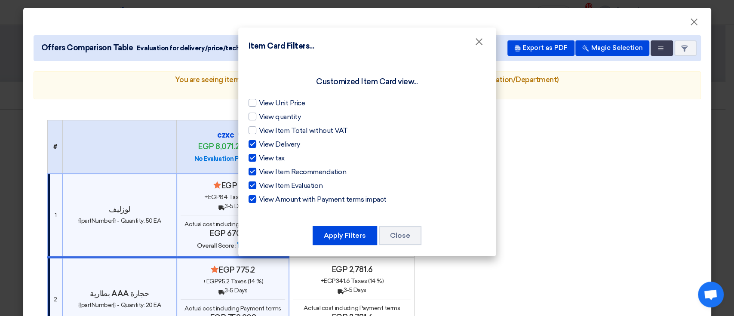
checkbox input "false"
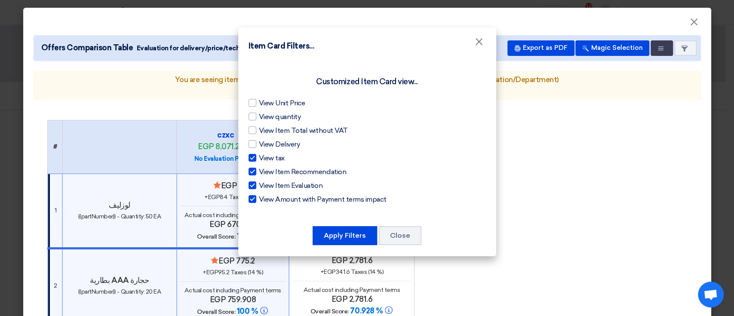
click at [271, 161] on span "View tax" at bounding box center [272, 158] width 26 height 10
click at [264, 159] on input "View tax" at bounding box center [262, 156] width 6 height 6
checkbox input "false"
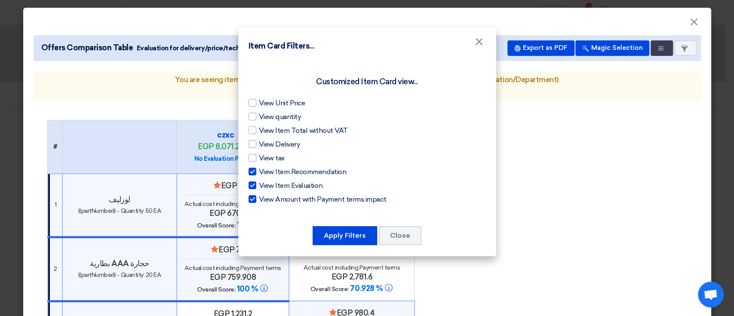
click at [269, 168] on span "View Item Recommendation" at bounding box center [302, 172] width 87 height 10
click at [264, 168] on input "View Item Recommendation" at bounding box center [262, 170] width 6 height 6
checkbox input "false"
click at [269, 183] on span "View Item Evaluation" at bounding box center [291, 186] width 64 height 10
click at [264, 183] on input "View Item Evaluation" at bounding box center [262, 184] width 6 height 6
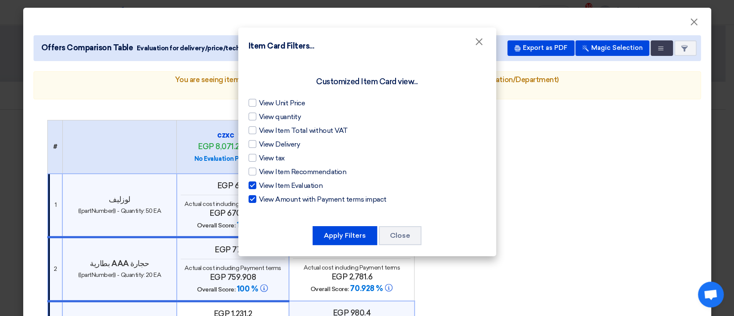
checkbox input "false"
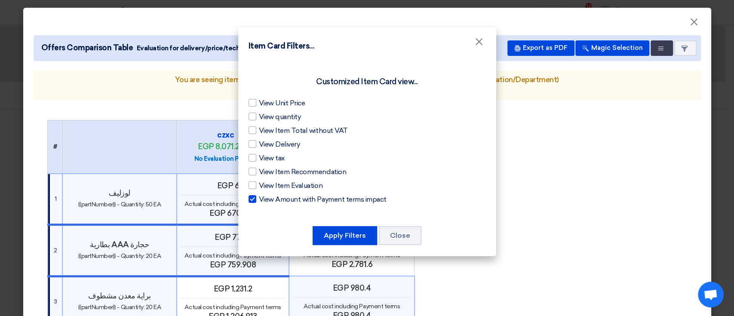
click at [265, 202] on span "View Amount with Payment terms impact" at bounding box center [323, 199] width 128 height 10
click at [264, 200] on input "View Amount with Payment terms impact" at bounding box center [262, 197] width 6 height 6
checkbox input "false"
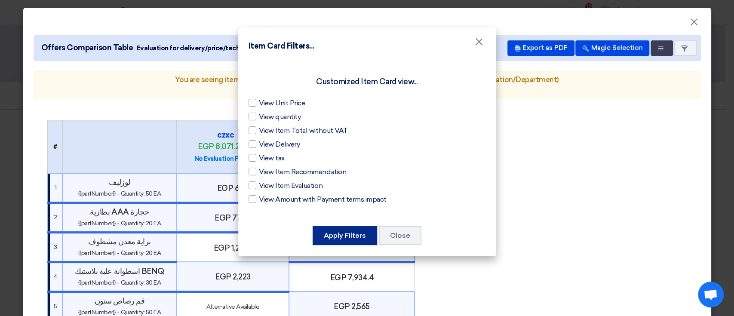
click at [361, 242] on button "Apply Filters" at bounding box center [344, 235] width 64 height 19
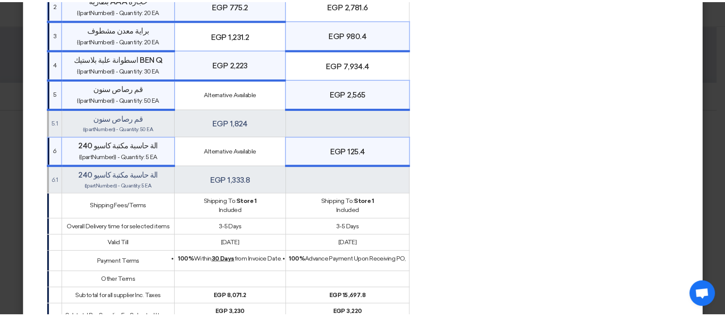
scroll to position [229, 0]
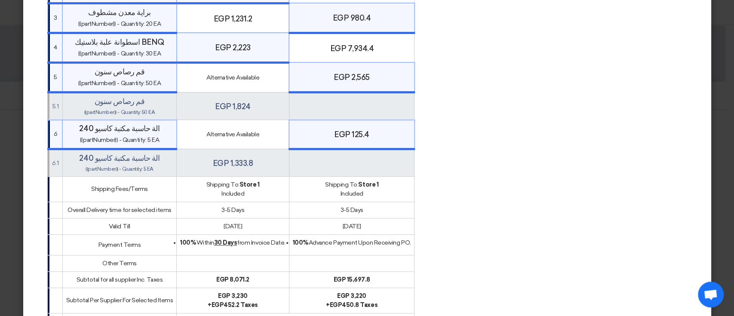
click at [3, 147] on modal-container "× Offers Comparison Table Evaluation for delivery/price/technical/shipping × Ov…" at bounding box center [367, 158] width 734 height 316
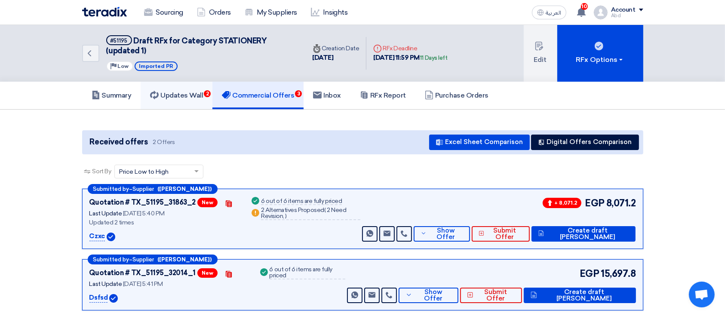
click at [197, 100] on link "Updates Wall 2" at bounding box center [177, 96] width 72 height 28
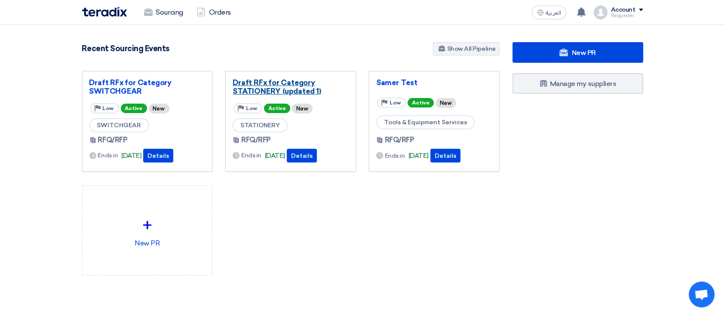
click at [291, 92] on link "Draft RFx for Category STATIONERY (updated 1)" at bounding box center [291, 86] width 116 height 17
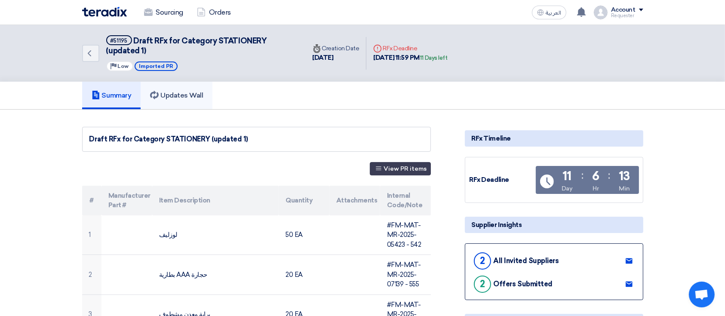
click at [192, 98] on h5 "Updates Wall" at bounding box center [176, 95] width 53 height 9
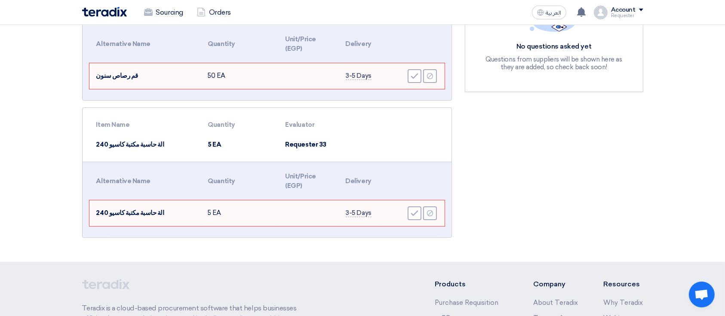
scroll to position [95, 0]
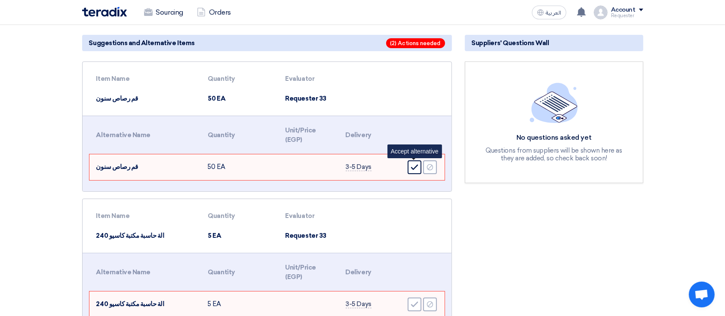
click at [415, 167] on icon "Accept" at bounding box center [414, 167] width 8 height 8
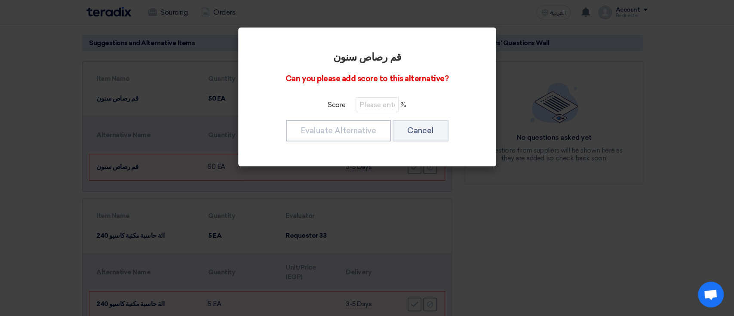
click at [368, 118] on div "قم رصاص سنون Can you please add score to this alternative? Score % Evaluate Alt…" at bounding box center [366, 97] width 237 height 118
click at [374, 115] on div "قم رصاص سنون Can you please add score to this alternative? Score % Evaluate Alt…" at bounding box center [366, 97] width 237 height 118
click at [379, 107] on input "number" at bounding box center [376, 104] width 43 height 15
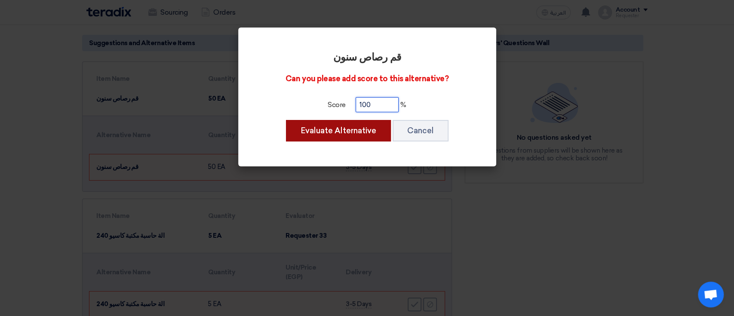
type input "100"
click at [374, 127] on button "Evaluate Alternative" at bounding box center [338, 130] width 105 height 21
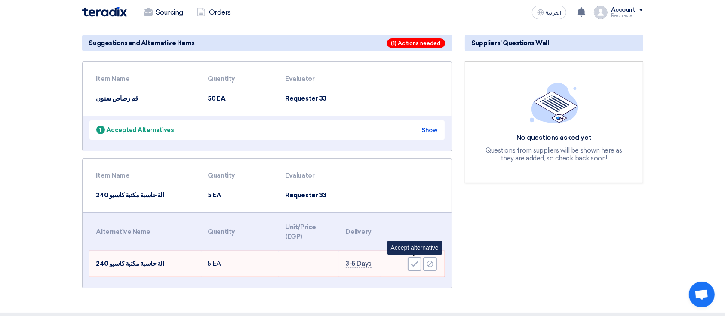
click at [407, 257] on div "Accept" at bounding box center [414, 264] width 14 height 14
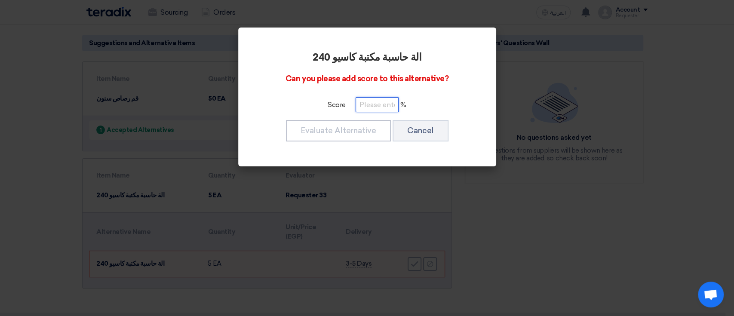
click at [389, 101] on input "number" at bounding box center [376, 104] width 43 height 15
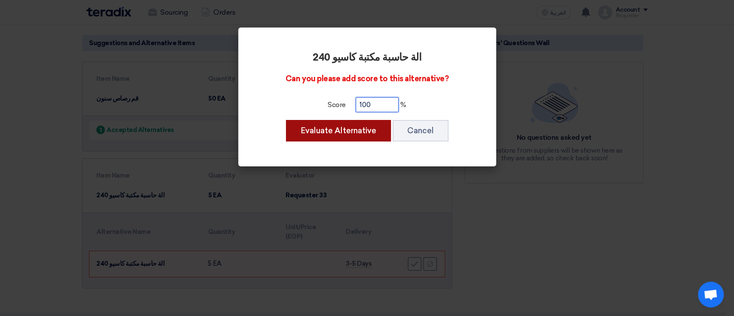
type input "100"
click at [379, 125] on button "Evaluate Alternative" at bounding box center [338, 130] width 105 height 21
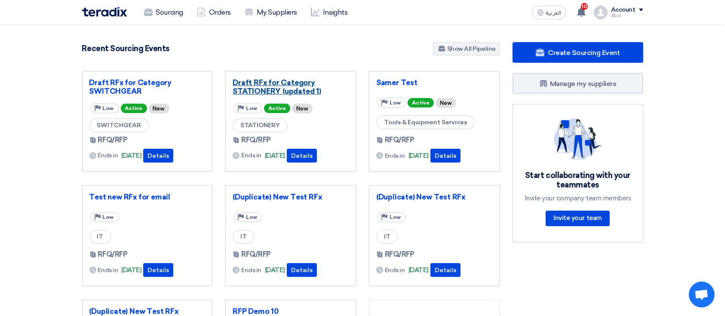
click at [306, 90] on link "Draft RFx for Category STATIONERY (updated 1)" at bounding box center [291, 86] width 116 height 17
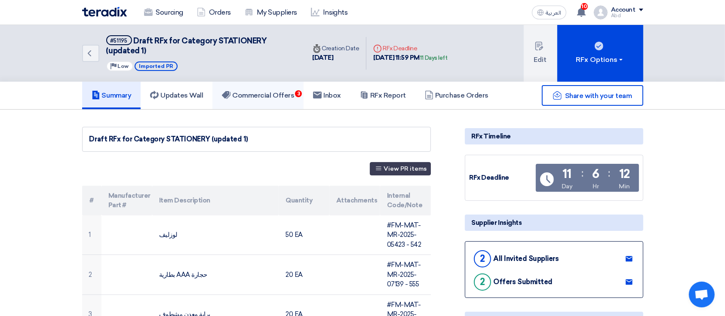
click at [233, 88] on link "Commercial Offers 3" at bounding box center [257, 96] width 91 height 28
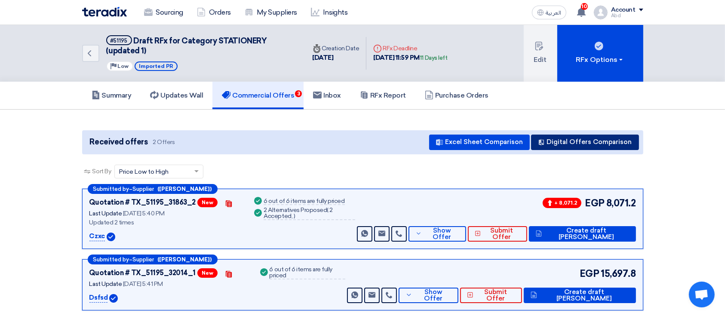
click at [586, 142] on button "Digital Offers Comparison" at bounding box center [585, 142] width 108 height 15
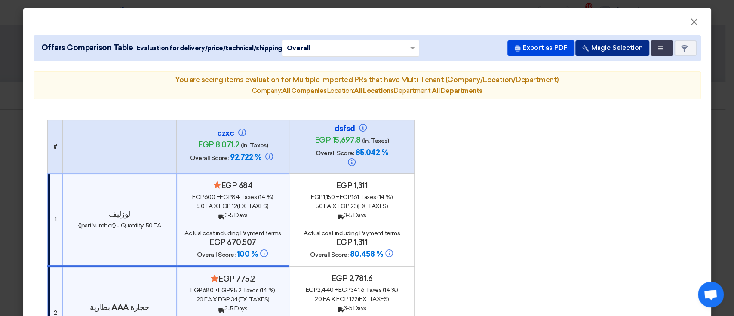
click at [627, 43] on button "Magic Selection" at bounding box center [612, 47] width 74 height 15
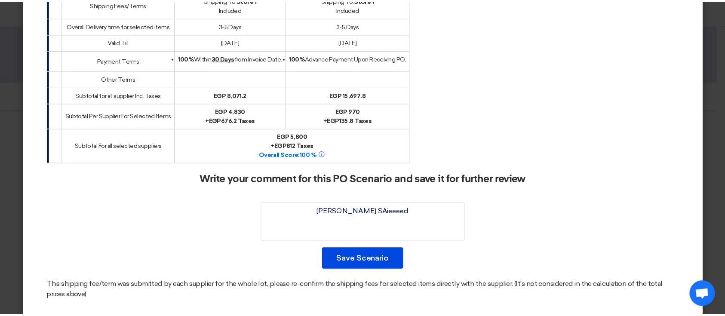
scroll to position [918, 0]
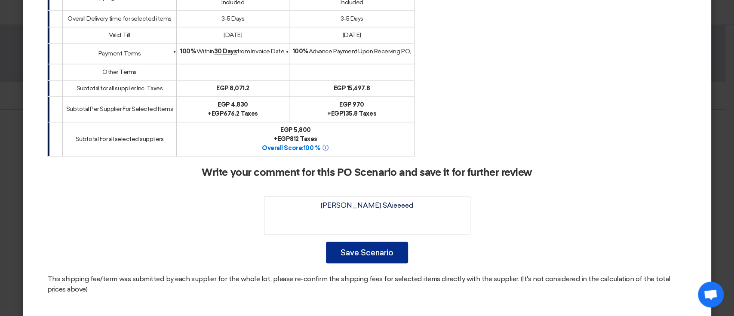
click at [365, 242] on button "Save Scenario" at bounding box center [367, 252] width 82 height 21
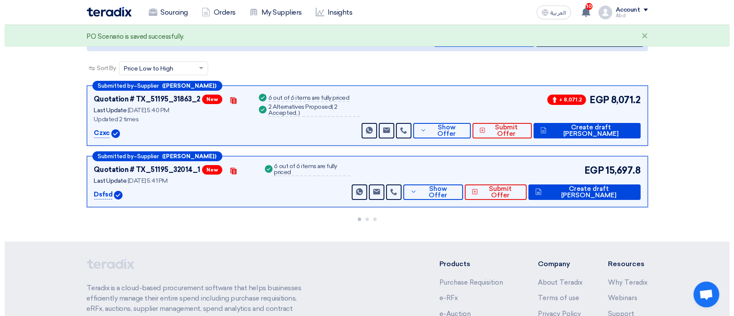
scroll to position [114, 0]
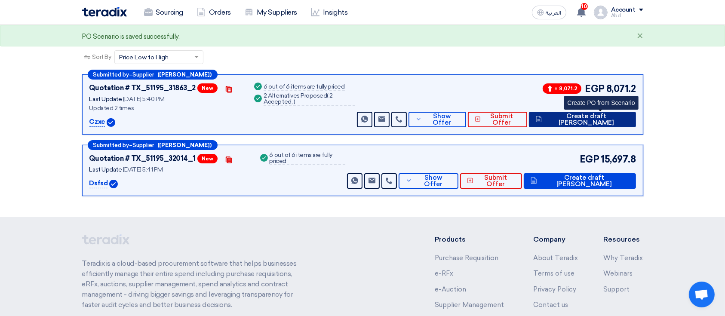
click at [597, 116] on span "Create draft PO" at bounding box center [586, 119] width 85 height 13
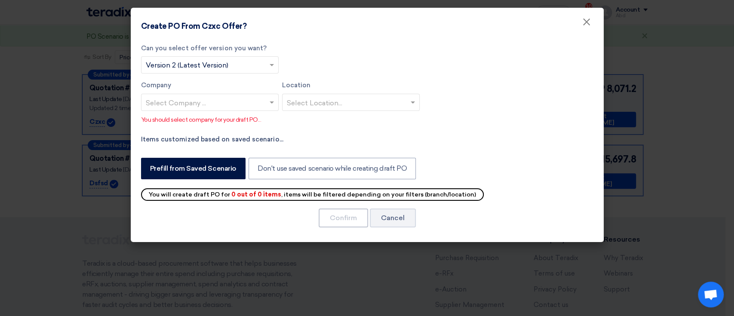
click at [248, 91] on div "Company Select Company ..." at bounding box center [210, 95] width 138 height 31
click at [248, 97] on input "text" at bounding box center [205, 103] width 119 height 14
click at [233, 113] on div "Company 1" at bounding box center [209, 119] width 137 height 17
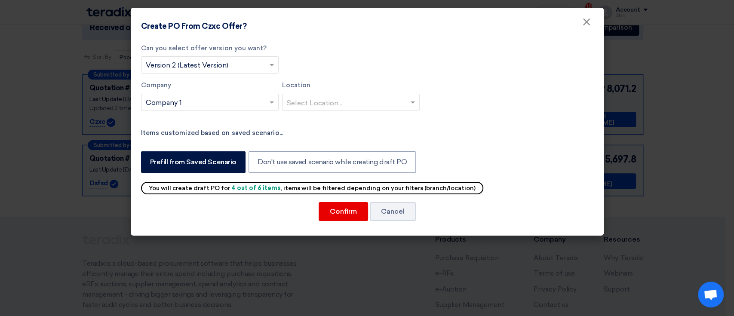
click at [302, 89] on label "Location" at bounding box center [351, 85] width 138 height 10
click at [302, 96] on input "text" at bounding box center [346, 103] width 119 height 14
click at [302, 122] on span "Store 1" at bounding box center [298, 119] width 22 height 8
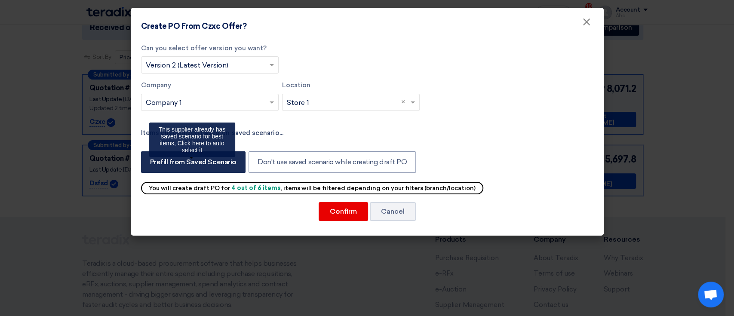
click at [214, 160] on label "Prefill from Saved Scenario" at bounding box center [193, 161] width 104 height 21
click at [156, 160] on input "Prefill from Saved Scenario" at bounding box center [153, 162] width 6 height 6
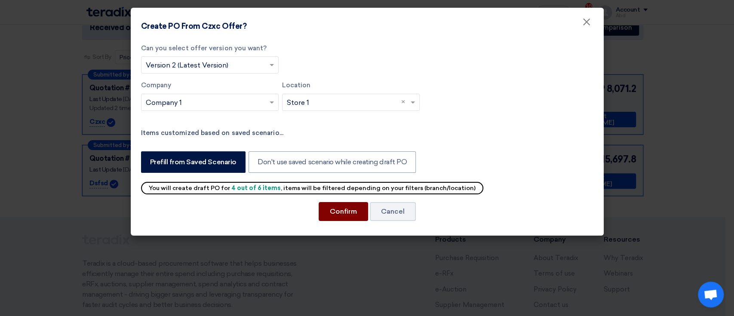
click at [329, 209] on button "Confirm" at bounding box center [342, 211] width 49 height 19
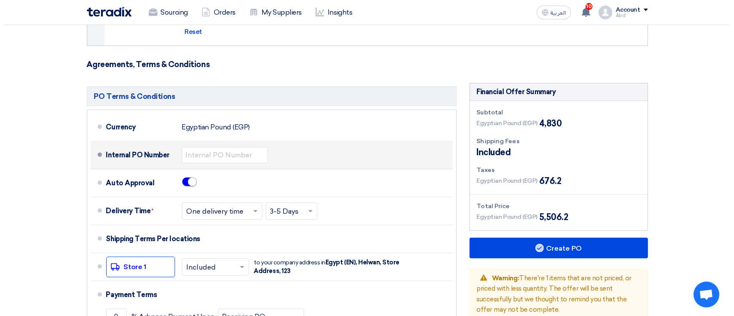
scroll to position [458, 0]
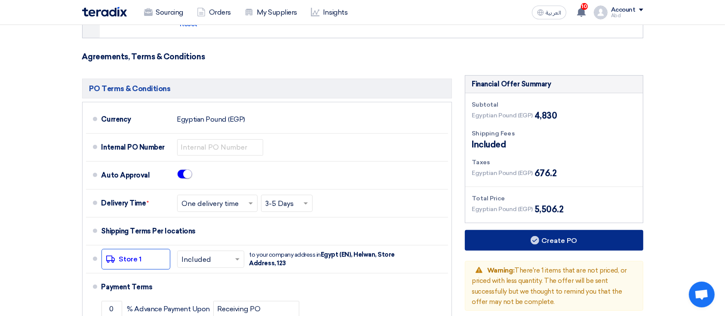
click at [488, 233] on button "Create PO" at bounding box center [554, 240] width 178 height 21
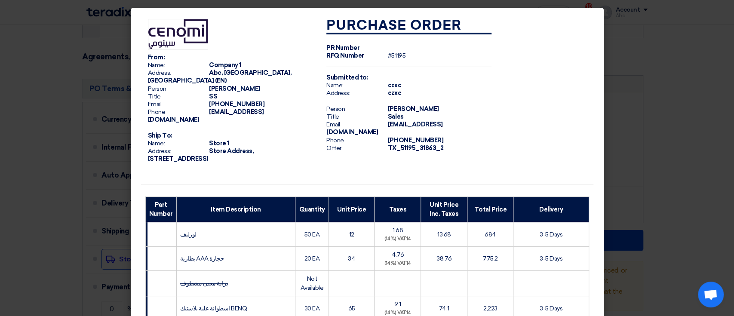
scroll to position [229, 0]
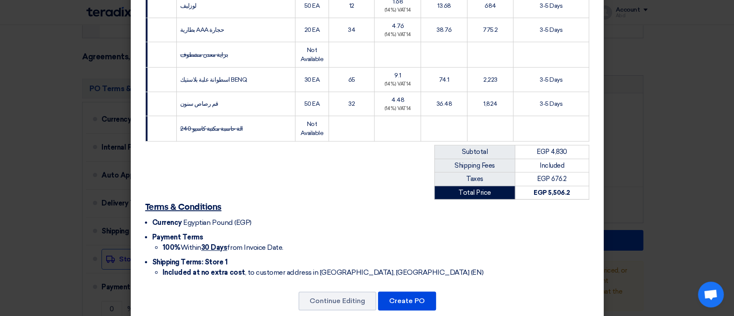
click at [417, 291] on div "Continue Editing Create PO" at bounding box center [367, 301] width 452 height 21
click at [415, 291] on button "Create PO" at bounding box center [407, 300] width 58 height 19
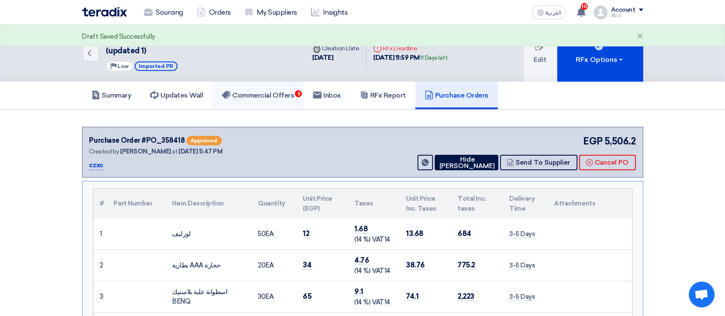
click at [258, 91] on h5 "Commercial Offers 3" at bounding box center [258, 95] width 72 height 9
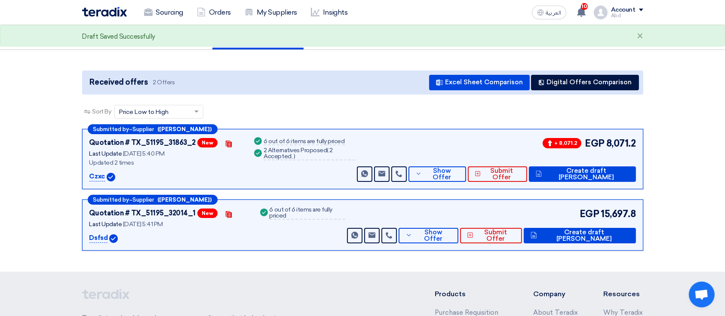
scroll to position [114, 0]
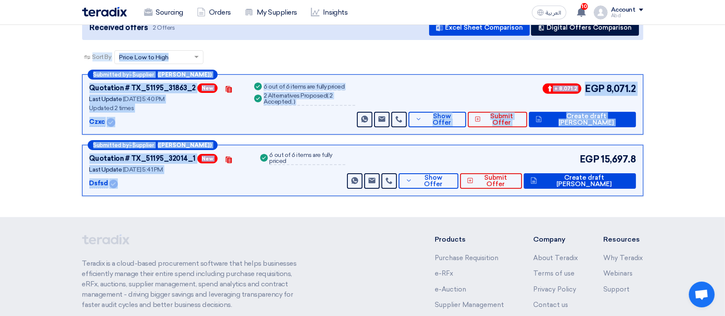
drag, startPoint x: 143, startPoint y: 184, endPoint x: 78, endPoint y: 61, distance: 139.6
click at [82, 61] on div "Sort By Sort by × Price Low to High × Submitted by – Supplier (Khaled Ali) Quot…" at bounding box center [362, 125] width 561 height 150
click at [55, 77] on section "Received offers 2 Offers Excel Sheet Comparison Digital Offers Comparison Sort …" at bounding box center [362, 106] width 725 height 222
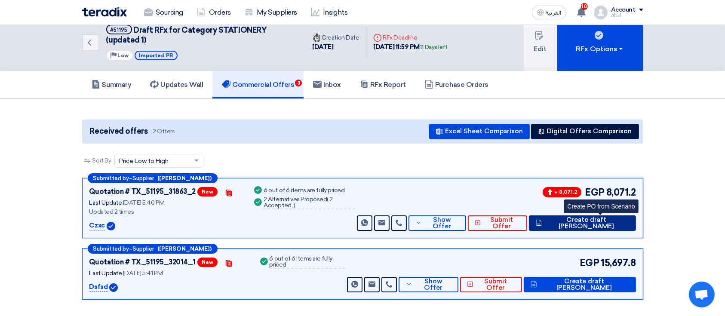
scroll to position [0, 0]
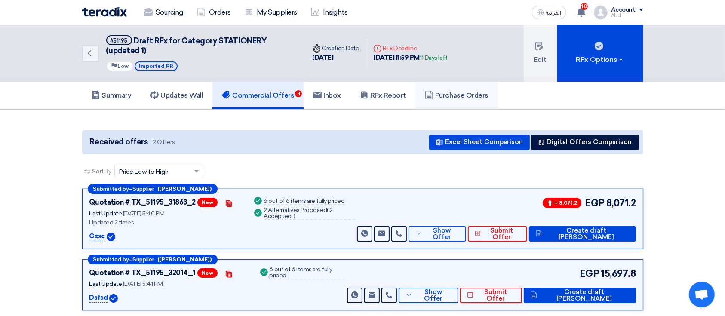
click at [447, 95] on h5 "Purchase Orders" at bounding box center [457, 95] width 64 height 9
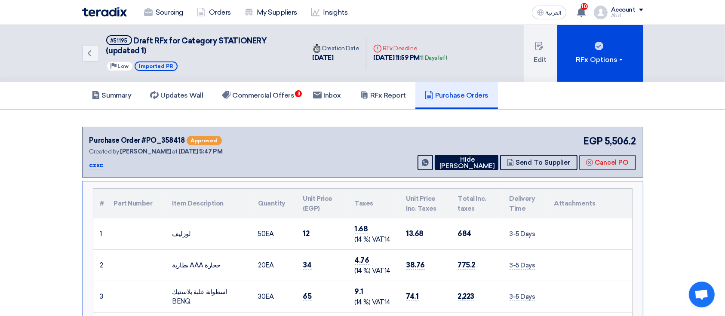
drag, startPoint x: 132, startPoint y: 167, endPoint x: 77, endPoint y: 162, distance: 55.2
click at [275, 91] on h5 "Commercial Offers 3" at bounding box center [258, 95] width 72 height 9
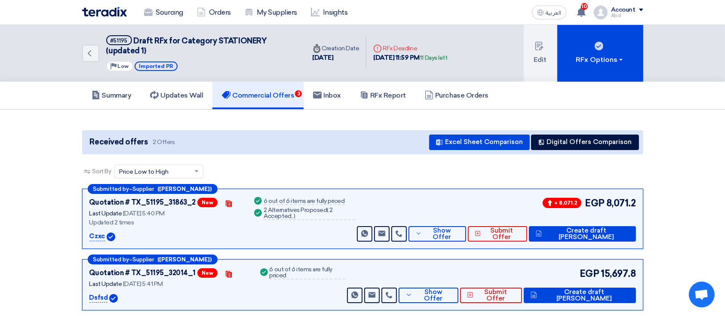
drag, startPoint x: 130, startPoint y: 231, endPoint x: 83, endPoint y: 230, distance: 47.3
click at [83, 230] on div "Submitted by – Supplier (Khaled Ali) Quotation # TX_51195_31863_2 New Contacts …" at bounding box center [362, 219] width 561 height 60
click at [355, 238] on div "Success 6 out of 6 items are fully priced Success 2 Alternatives Proposed ( 2 A…" at bounding box center [303, 219] width 103 height 46
drag, startPoint x: 83, startPoint y: 239, endPoint x: 103, endPoint y: 234, distance: 19.9
click at [103, 234] on div "Submitted by – Supplier (Khaled Ali) Quotation # TX_51195_31863_2 New Contacts …" at bounding box center [362, 219] width 561 height 60
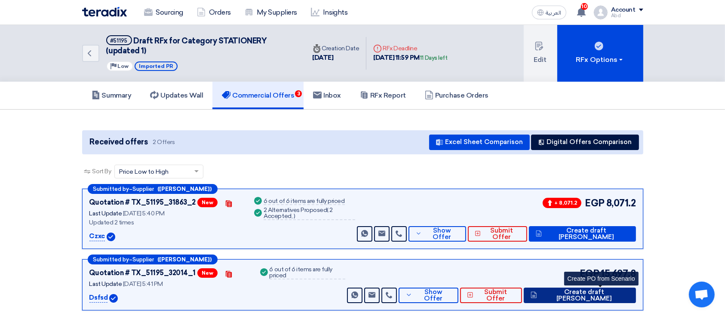
click at [607, 297] on span "Create draft PO" at bounding box center [583, 295] width 89 height 13
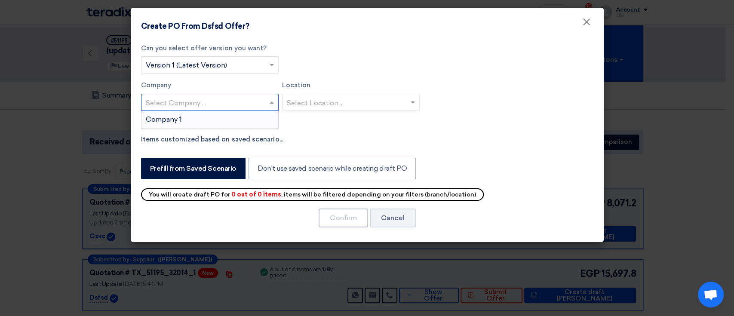
click at [235, 101] on input "text" at bounding box center [205, 103] width 119 height 14
click at [231, 117] on div "Company 1" at bounding box center [209, 119] width 137 height 17
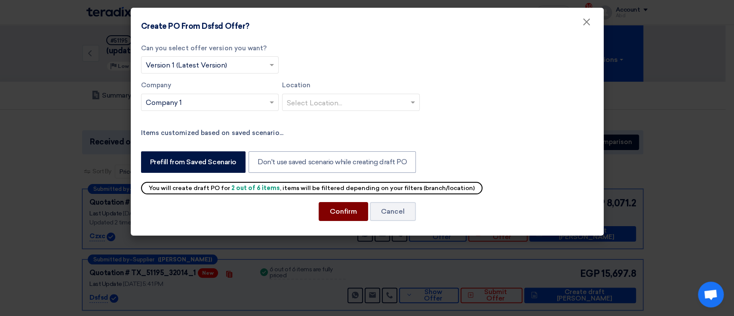
click at [339, 206] on button "Confirm" at bounding box center [342, 211] width 49 height 19
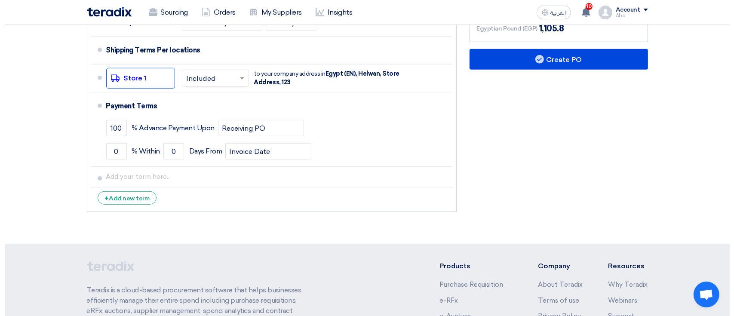
scroll to position [605, 0]
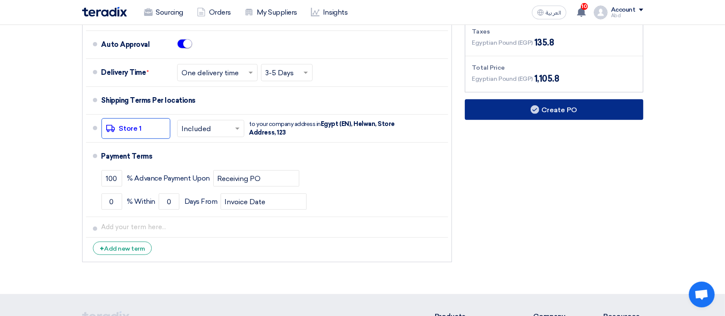
click at [528, 113] on button "Create PO" at bounding box center [554, 109] width 178 height 21
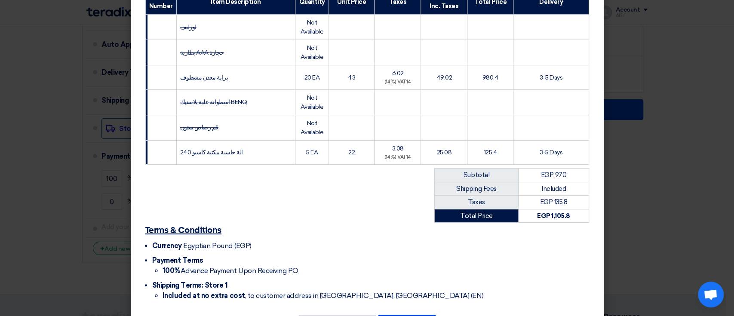
scroll to position [230, 0]
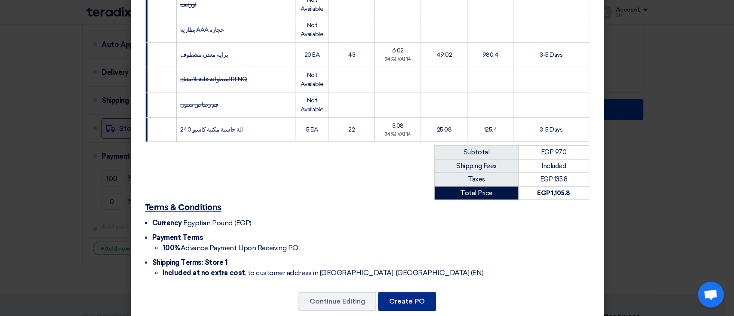
click at [393, 292] on button "Create PO" at bounding box center [407, 301] width 58 height 19
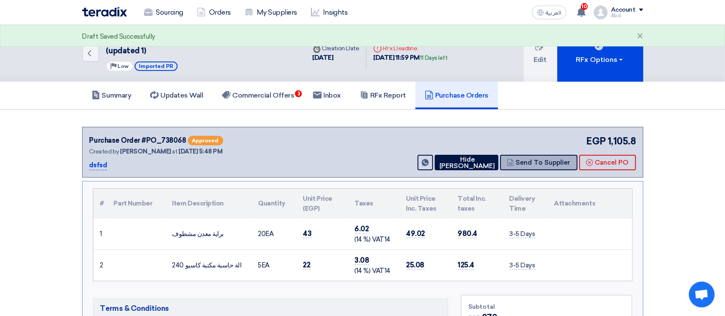
click at [545, 163] on button "Send To Supplier" at bounding box center [538, 162] width 77 height 15
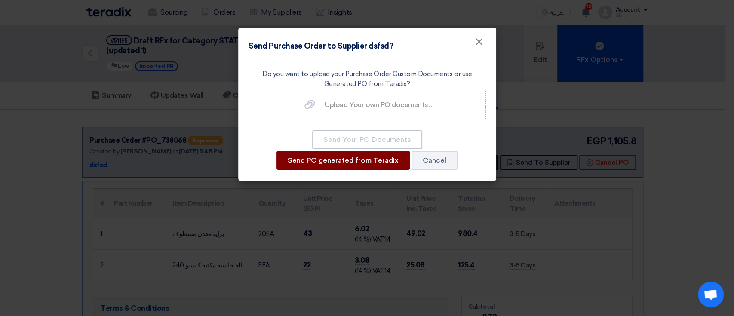
click at [352, 155] on button "Send PO generated from Teradix" at bounding box center [342, 160] width 133 height 19
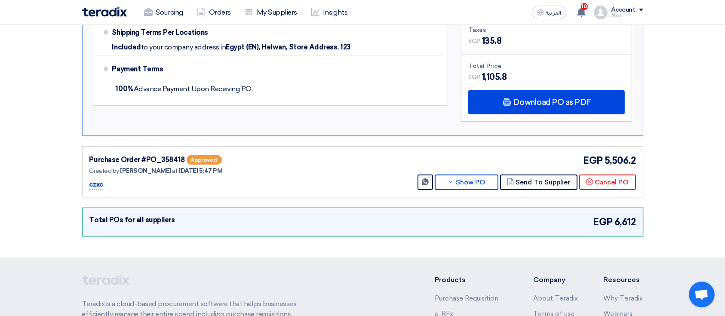
scroll to position [410, 0]
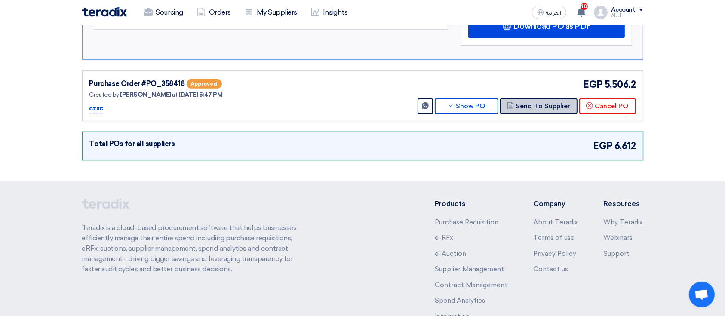
click at [547, 104] on button "Send To Supplier" at bounding box center [538, 105] width 77 height 15
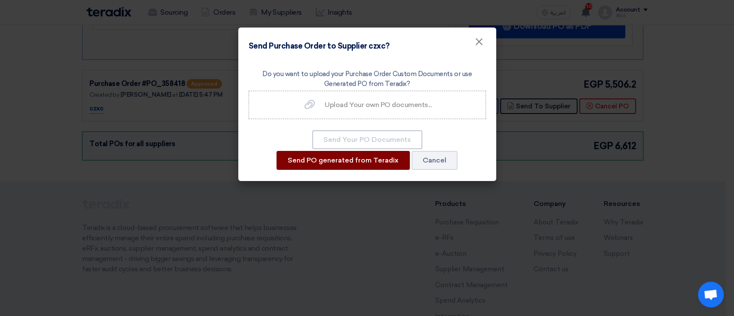
click at [319, 161] on button "Send PO generated from Teradix" at bounding box center [342, 160] width 133 height 19
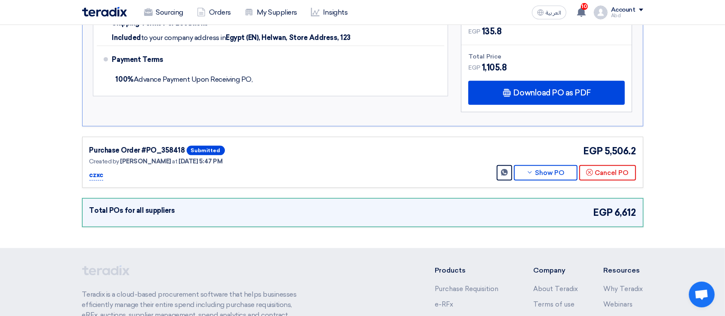
scroll to position [0, 0]
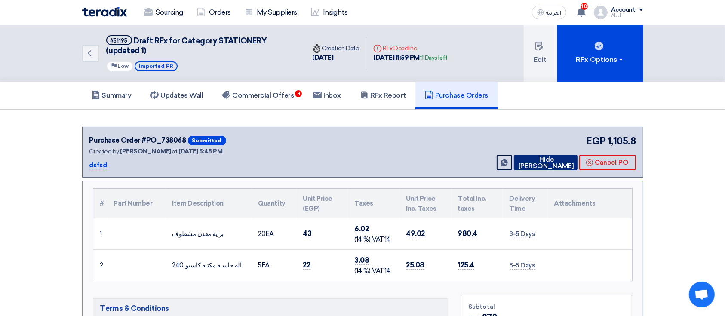
click at [516, 163] on button "Hide PO" at bounding box center [546, 162] width 64 height 15
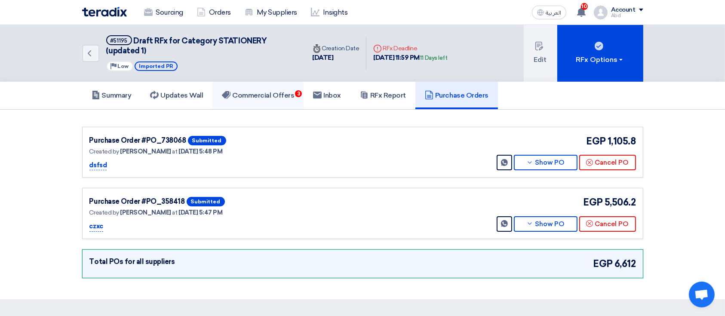
click at [300, 95] on span "3" at bounding box center [298, 93] width 7 height 7
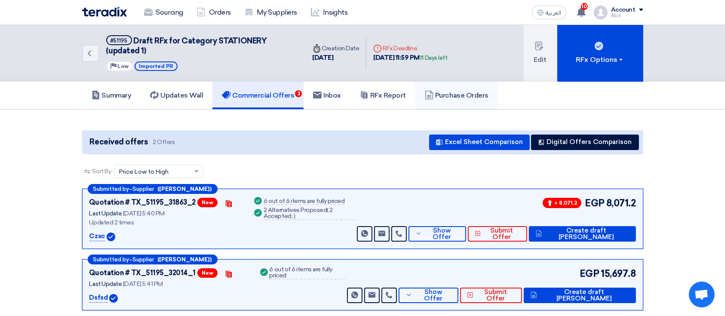
click at [460, 88] on link "Purchase Orders" at bounding box center [456, 96] width 83 height 28
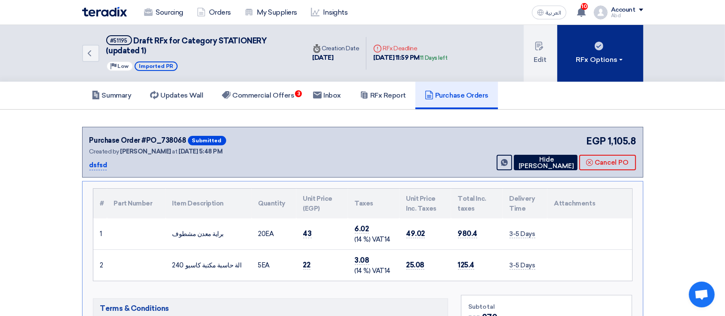
click at [630, 66] on button "RFx Options" at bounding box center [600, 53] width 86 height 57
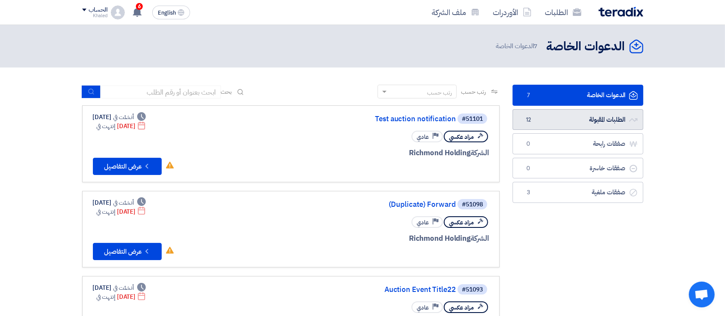
click at [533, 124] on link "الطلبات المقبولة الطلبات المقبولة 12" at bounding box center [577, 119] width 131 height 21
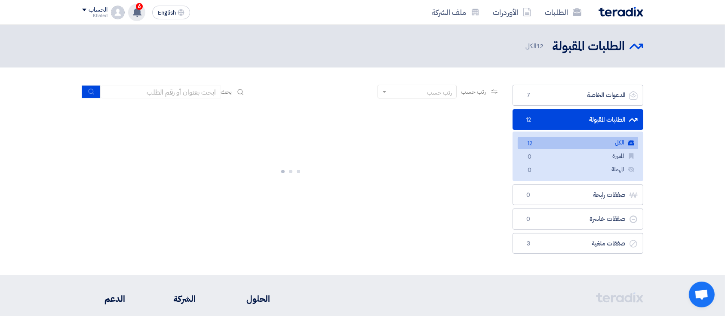
click at [132, 9] on div "6 لقد إستلمت أمر توريد جديد من شركة عن عرضك في طلب عروض الأسعار Draft RFx for C…" at bounding box center [136, 12] width 17 height 17
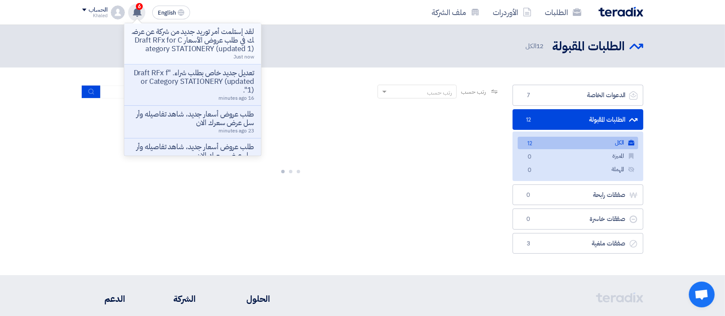
click at [221, 49] on p "لقد إستلمت أمر توريد جديد من شركة عن عرضك في طلب عروض الأسعار Draft RFx for Cat…" at bounding box center [192, 41] width 123 height 26
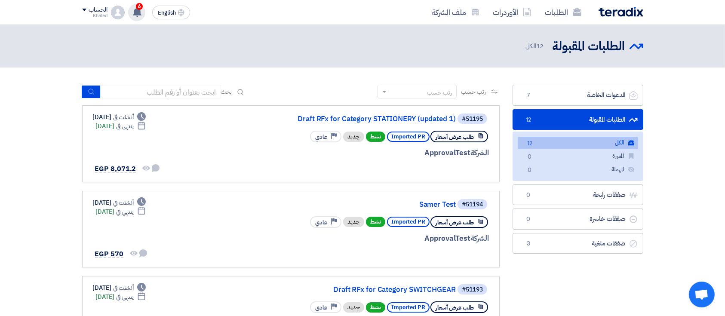
click at [136, 12] on use at bounding box center [137, 11] width 9 height 9
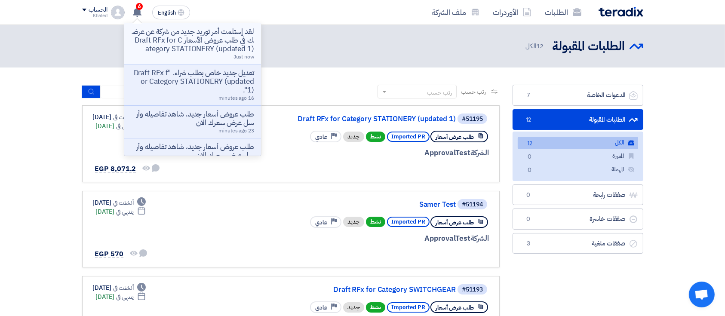
click at [151, 29] on p "لقد إستلمت أمر توريد جديد من شركة عن عرضك في طلب عروض الأسعار Draft RFx for Cat…" at bounding box center [192, 41] width 123 height 26
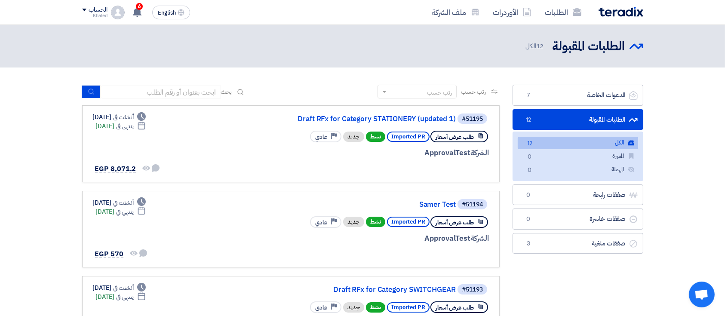
click at [130, 15] on div "6 لقد إستلمت أمر توريد جديد من شركة عن عرضك في طلب عروض الأسعار Draft RFx for C…" at bounding box center [136, 12] width 17 height 17
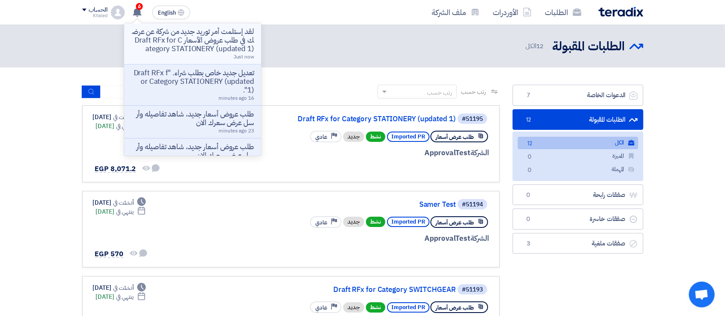
click at [152, 36] on p "لقد إستلمت أمر توريد جديد من شركة عن عرضك في طلب عروض الأسعار Draft RFx for Cat…" at bounding box center [192, 41] width 123 height 26
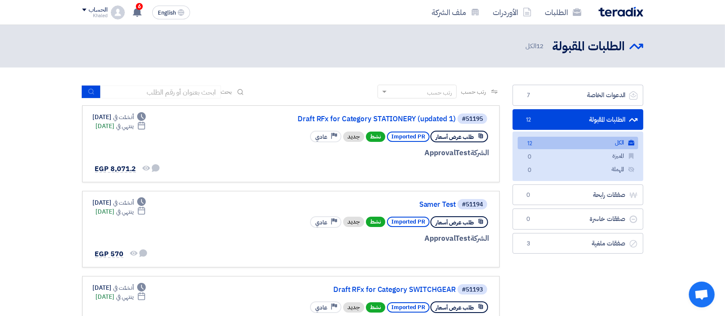
click at [139, 18] on div "6 لقد إستلمت أمر توريد جديد من شركة عن عرضك في طلب عروض الأسعار Draft RFx for C…" at bounding box center [136, 12] width 17 height 17
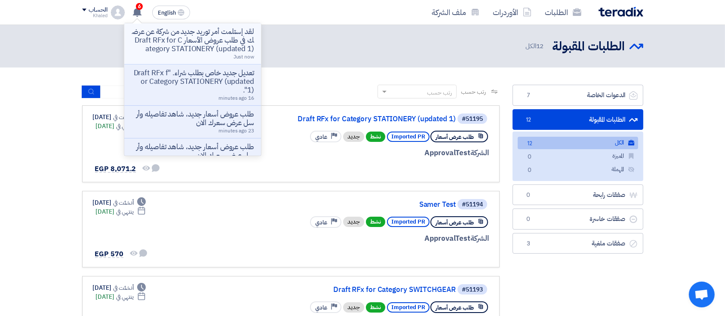
click at [144, 46] on p "لقد إستلمت أمر توريد جديد من شركة عن عرضك في طلب عروض الأسعار Draft RFx for Cat…" at bounding box center [192, 41] width 123 height 26
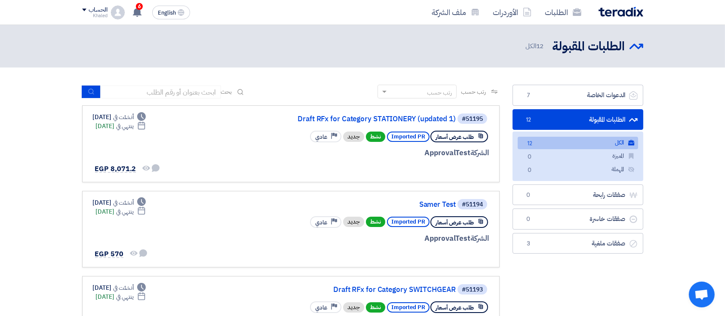
click at [134, 16] on div "6 لقد إستلمت أمر توريد جديد من شركة عن عرضك في طلب عروض الأسعار Draft RFx for C…" at bounding box center [136, 12] width 17 height 17
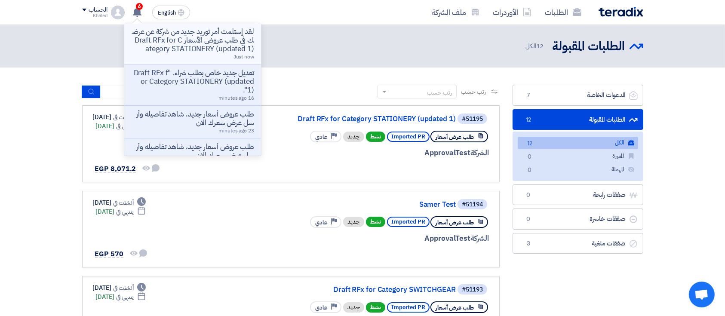
click at [153, 43] on p "لقد إستلمت أمر توريد جديد من شركة عن عرضك في طلب عروض الأسعار Draft RFx for Cat…" at bounding box center [192, 41] width 123 height 26
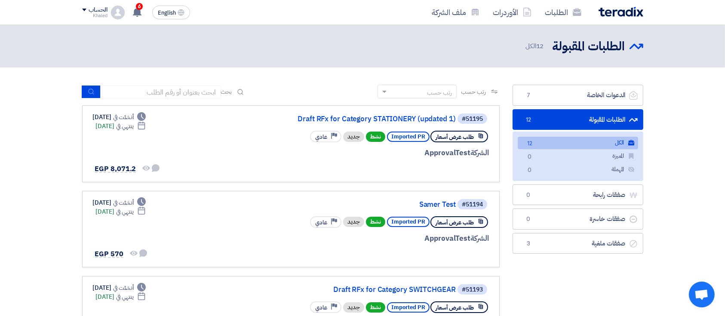
click at [146, 15] on app-header-notification-menu "6 لقد إستلمت أمر توريد جديد من شركة عن عرضك في طلب عروض الأسعار Draft RFx for C…" at bounding box center [137, 12] width 24 height 17
click at [145, 15] on app-header-notification-menu "6 لقد إستلمت أمر توريد جديد من شركة عن عرضك في طلب عروض الأسعار Draft RFx for C…" at bounding box center [137, 12] width 24 height 17
click at [141, 14] on icon at bounding box center [136, 11] width 9 height 9
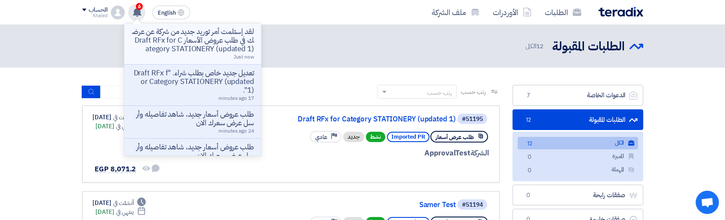
click at [209, 49] on p "لقد إستلمت أمر توريد جديد من شركة عن عرضك في طلب عروض الأسعار Draft RFx for Cat…" at bounding box center [192, 41] width 123 height 26
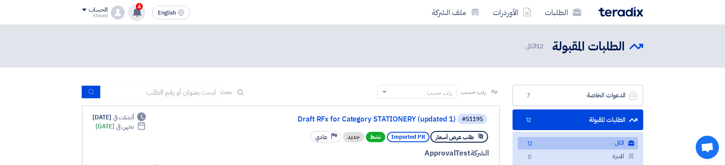
click at [139, 11] on use at bounding box center [137, 11] width 9 height 9
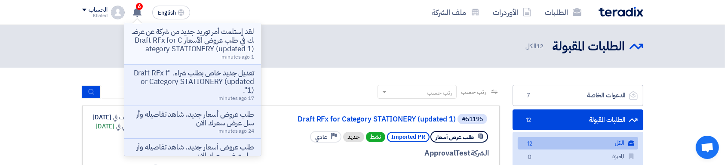
click at [159, 39] on p "لقد إستلمت أمر توريد جديد من شركة عن عرضك في طلب عروض الأسعار Draft RFx for Cat…" at bounding box center [192, 41] width 123 height 26
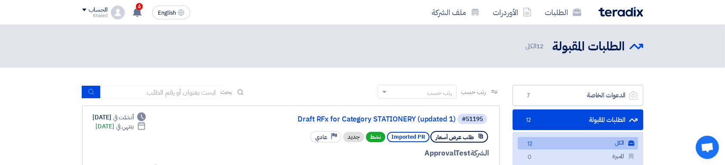
click at [95, 18] on div "Khaled" at bounding box center [94, 15] width 25 height 5
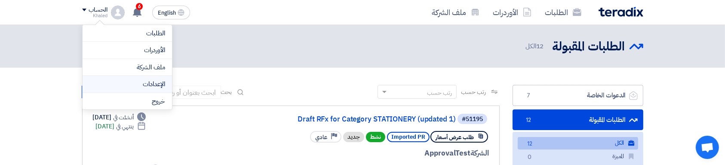
click at [139, 83] on link "الإعدادات" at bounding box center [127, 84] width 76 height 10
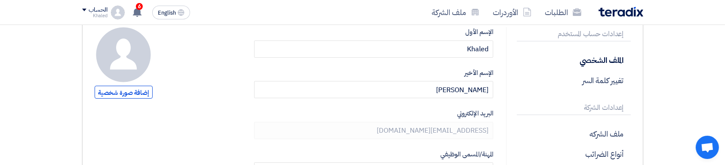
scroll to position [114, 0]
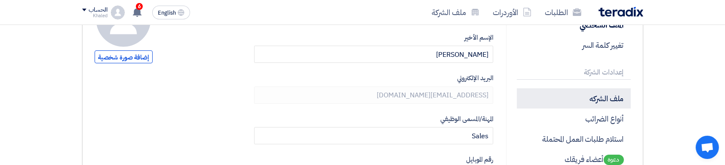
click at [597, 99] on p "ملف الشركه" at bounding box center [573, 98] width 113 height 20
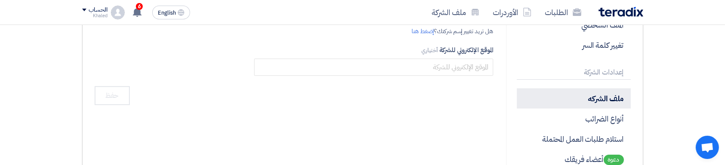
type input "czxc"
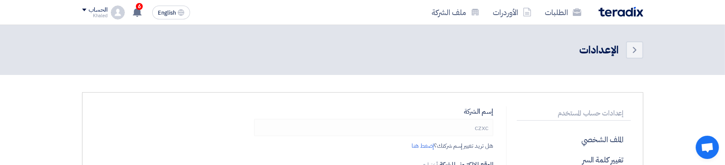
scroll to position [57, 0]
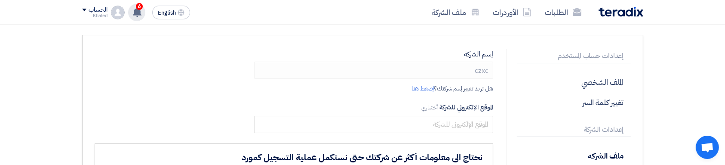
click at [138, 11] on use at bounding box center [137, 11] width 9 height 9
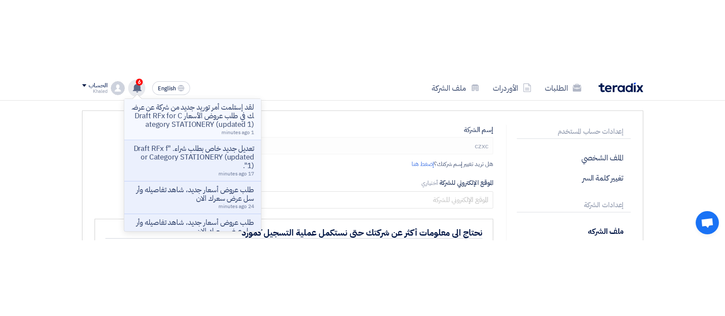
scroll to position [0, 0]
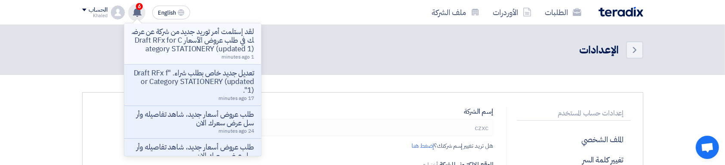
click at [189, 53] on p "لقد إستلمت أمر توريد جديد من شركة عن عرضك في طلب عروض الأسعار Draft RFx for Cat…" at bounding box center [192, 41] width 123 height 26
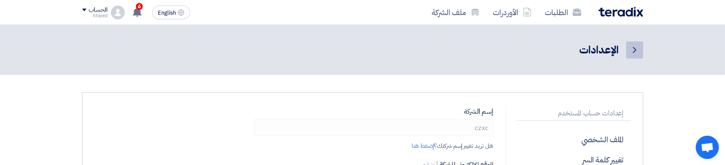
click at [633, 55] on link "Back" at bounding box center [634, 49] width 17 height 17
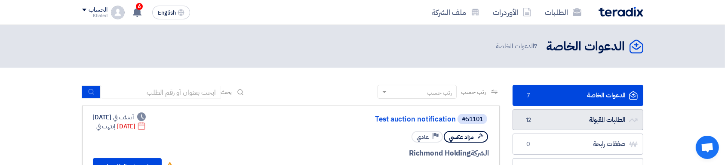
click at [594, 118] on link "الطلبات المقبولة الطلبات المقبولة 12" at bounding box center [577, 119] width 131 height 21
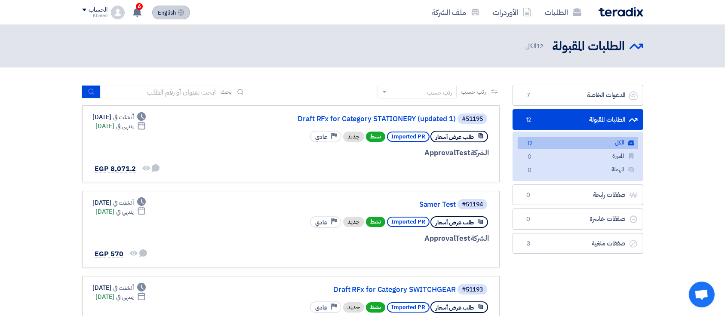
click at [169, 7] on button "English EN" at bounding box center [171, 13] width 38 height 14
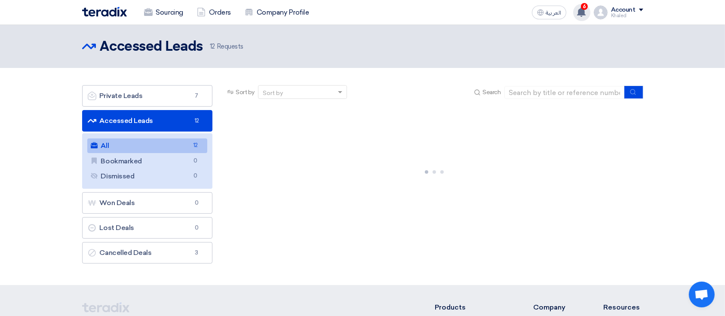
click at [590, 12] on div "6 You've received a new Purchase Order from for your offer in RFQ Draft RFx for…" at bounding box center [581, 12] width 17 height 17
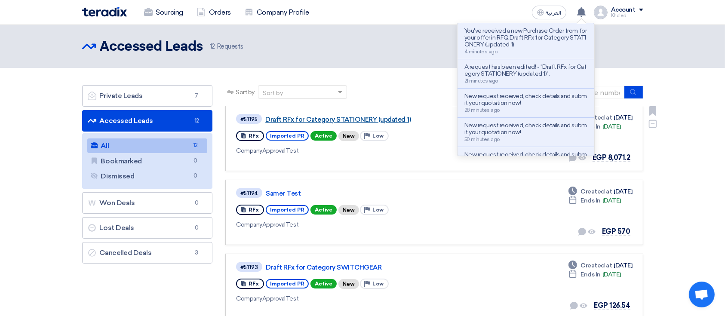
click at [377, 121] on link "Draft RFx for Category STATIONERY (updated 1)" at bounding box center [372, 120] width 215 height 8
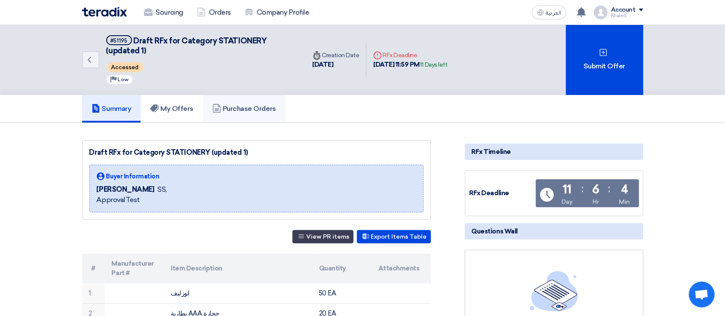
click at [272, 104] on h5 "Purchase Orders" at bounding box center [244, 108] width 64 height 9
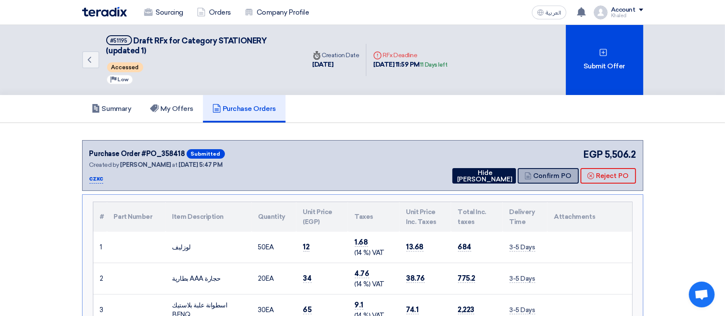
click at [562, 176] on button "Confirm PO" at bounding box center [547, 175] width 61 height 15
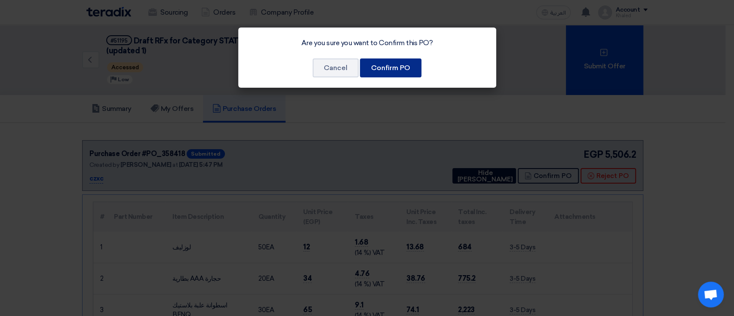
click at [405, 62] on button "Confirm PO" at bounding box center [390, 67] width 61 height 19
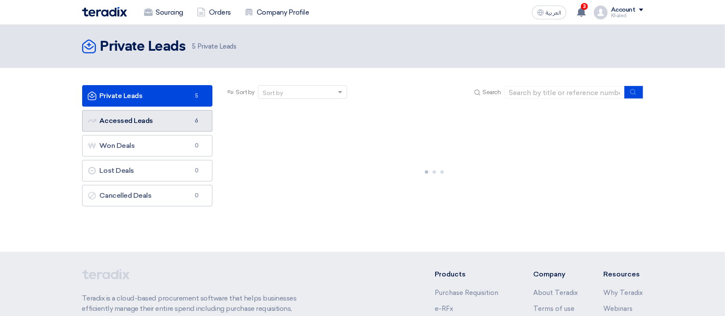
click at [186, 120] on link "Accessed Leads Accessed Leads 6" at bounding box center [147, 120] width 131 height 21
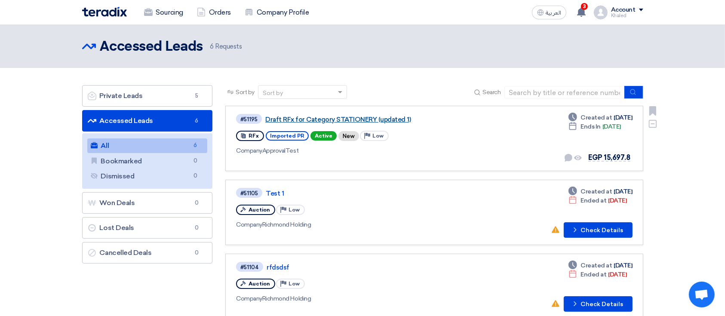
click at [319, 119] on link "Draft RFx for Category STATIONERY (updated 1)" at bounding box center [372, 120] width 215 height 8
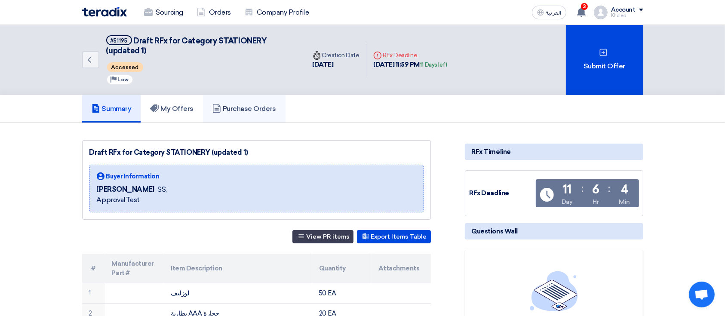
click at [233, 107] on h5 "Purchase Orders" at bounding box center [244, 108] width 64 height 9
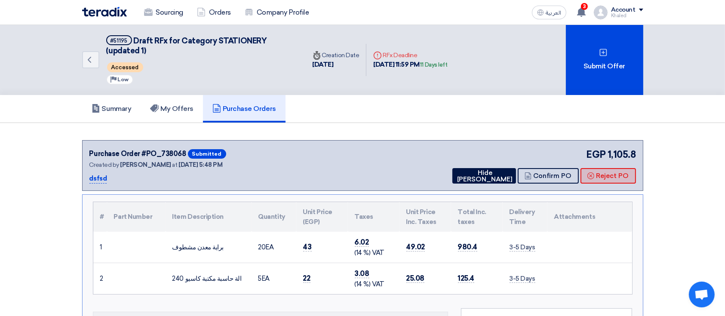
click at [587, 168] on button "Reject PO" at bounding box center [607, 175] width 55 height 15
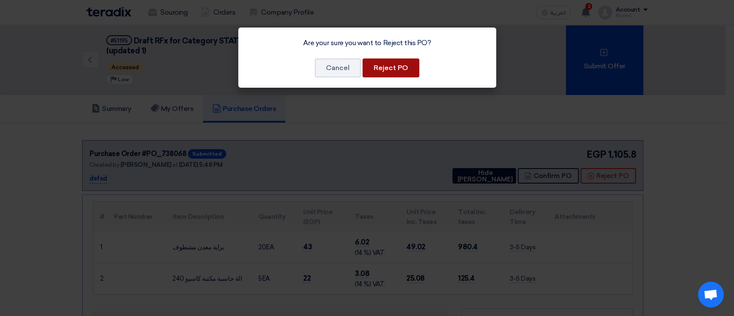
click at [381, 66] on button "Reject PO" at bounding box center [390, 67] width 57 height 19
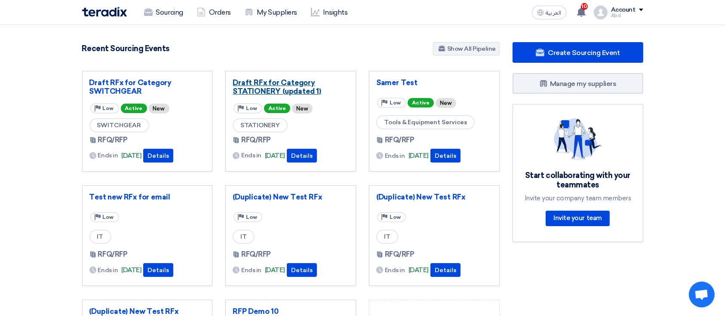
click at [283, 83] on link "Draft RFx for Category STATIONERY (updated 1)" at bounding box center [291, 86] width 116 height 17
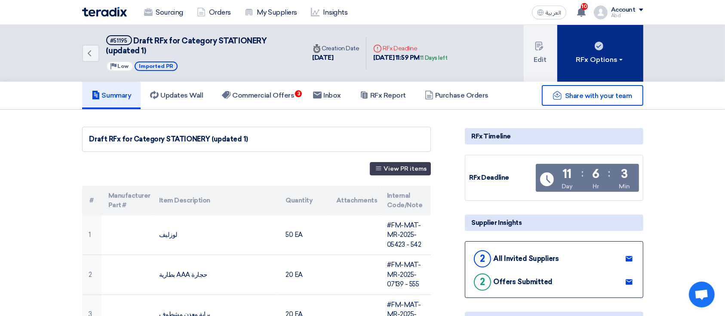
click at [577, 52] on button "RFx Options" at bounding box center [600, 53] width 86 height 57
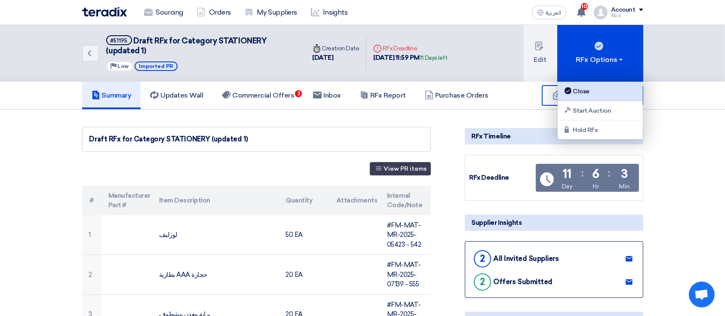
click at [576, 87] on div "Close" at bounding box center [600, 91] width 75 height 10
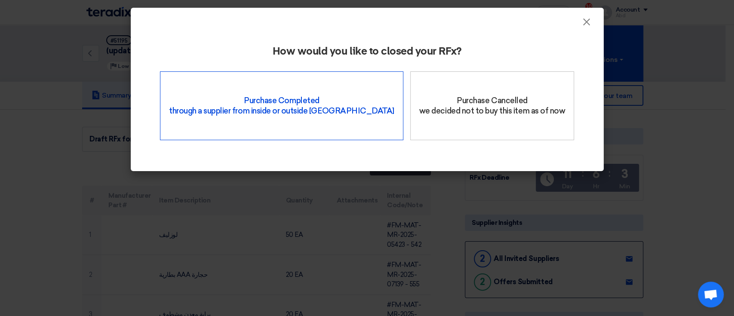
click at [304, 102] on div "Purchase Completed through a supplier from inside or outside Teradix" at bounding box center [281, 105] width 243 height 69
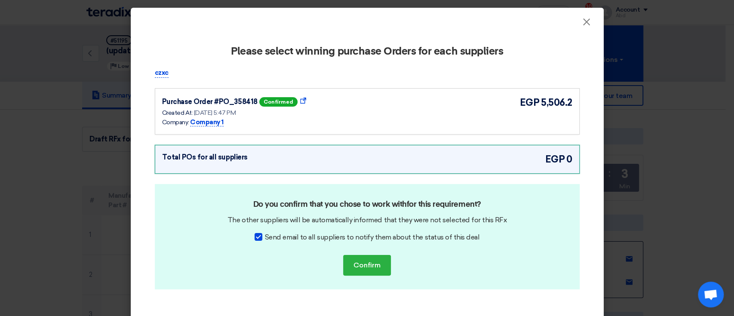
click at [350, 112] on div "Purchase Order #PO_358418 confirmed Show Purchase Order Details Created At: [DA…" at bounding box center [367, 111] width 410 height 32
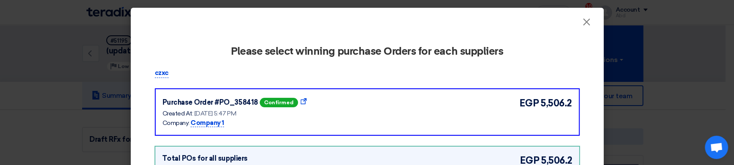
click at [8, 115] on modal-container "× Please select winning purchase Orders for each suppliers czxc Purchase Order …" at bounding box center [367, 82] width 734 height 165
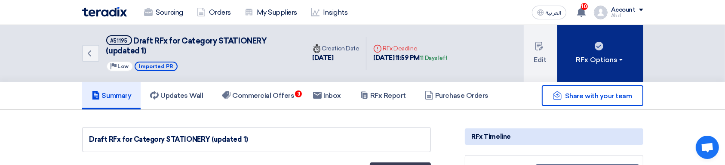
click at [570, 57] on button "RFx Options" at bounding box center [600, 53] width 86 height 57
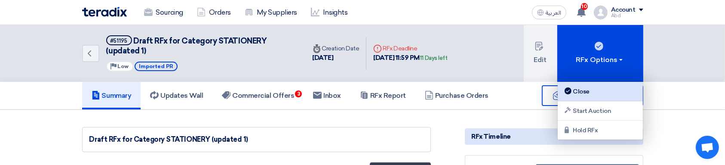
click at [586, 99] on link "Close" at bounding box center [599, 91] width 85 height 19
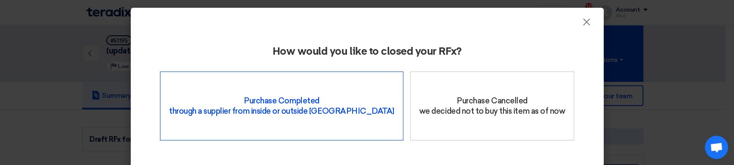
click at [299, 90] on div "Purchase Completed through a supplier from inside or outside Teradix" at bounding box center [281, 105] width 243 height 69
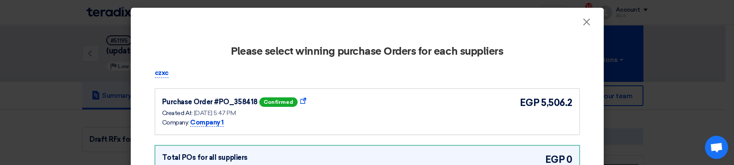
click at [313, 99] on div "Purchase Order #PO_358418 confirmed Show Purchase Order Details" at bounding box center [246, 101] width 168 height 13
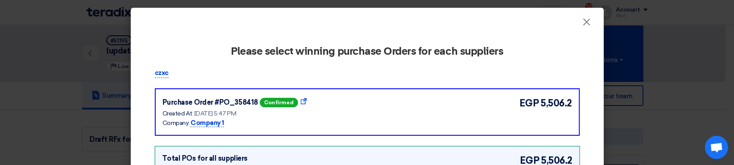
scroll to position [114, 0]
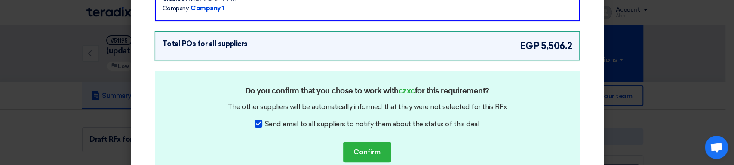
click at [358, 121] on span "Send email to all suppliers to notify them about the status of this deal" at bounding box center [372, 124] width 214 height 10
click at [270, 121] on input "Send email to all suppliers to notify them about the status of this deal" at bounding box center [268, 122] width 6 height 6
checkbox input "false"
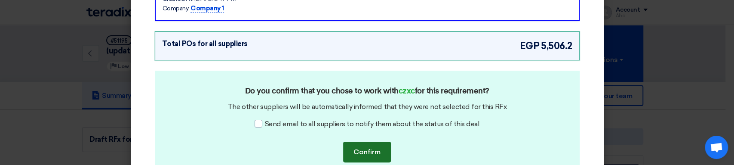
click at [368, 153] on button "Confirm" at bounding box center [367, 151] width 48 height 21
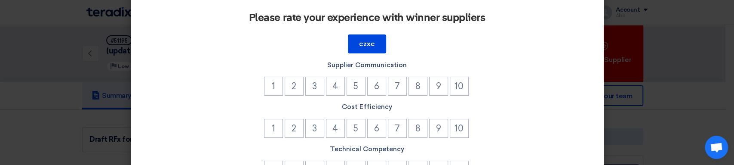
scroll to position [0, 0]
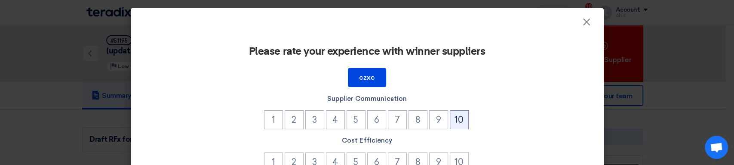
click at [451, 118] on button "10" at bounding box center [459, 119] width 19 height 19
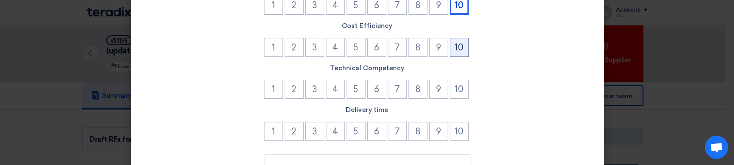
click at [451, 49] on button "10" at bounding box center [459, 47] width 19 height 19
click at [452, 89] on button "10" at bounding box center [459, 89] width 19 height 19
click at [444, 137] on li "9" at bounding box center [439, 132] width 21 height 21
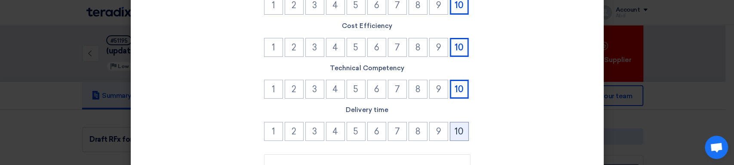
click at [450, 133] on button "10" at bounding box center [459, 131] width 19 height 19
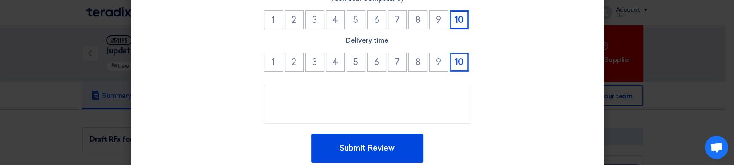
scroll to position [216, 0]
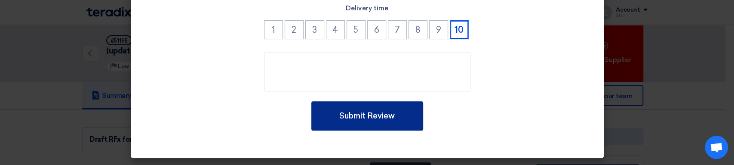
click at [411, 122] on button "Submit Review" at bounding box center [367, 115] width 112 height 29
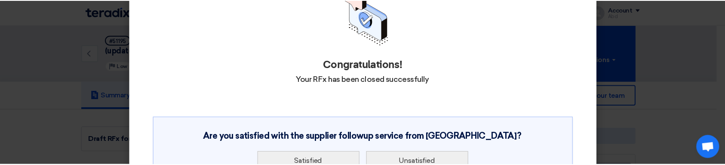
scroll to position [139, 0]
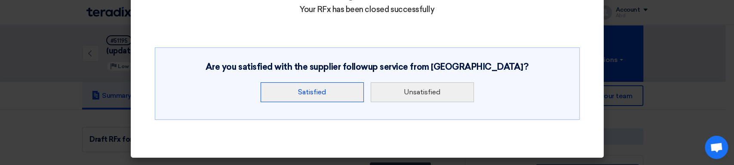
click at [304, 94] on button "Satisfied" at bounding box center [311, 92] width 103 height 20
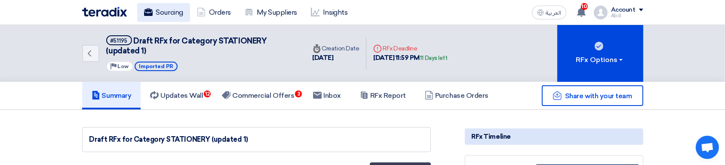
click at [174, 16] on link "Sourcing" at bounding box center [163, 12] width 53 height 19
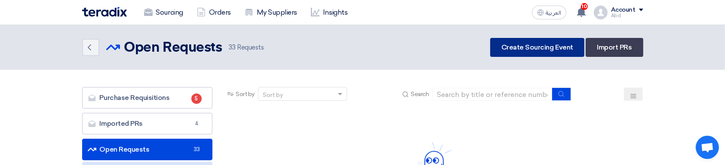
click at [540, 46] on link "Create Sourcing Event" at bounding box center [537, 47] width 94 height 19
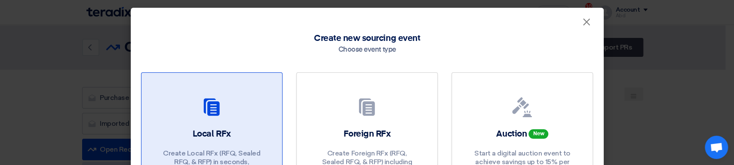
click at [214, 135] on h2 "Local RFx" at bounding box center [212, 134] width 38 height 12
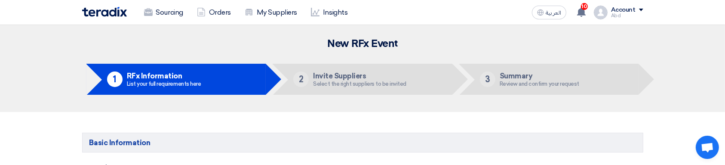
scroll to position [143, 0]
